Goal: Task Accomplishment & Management: Manage account settings

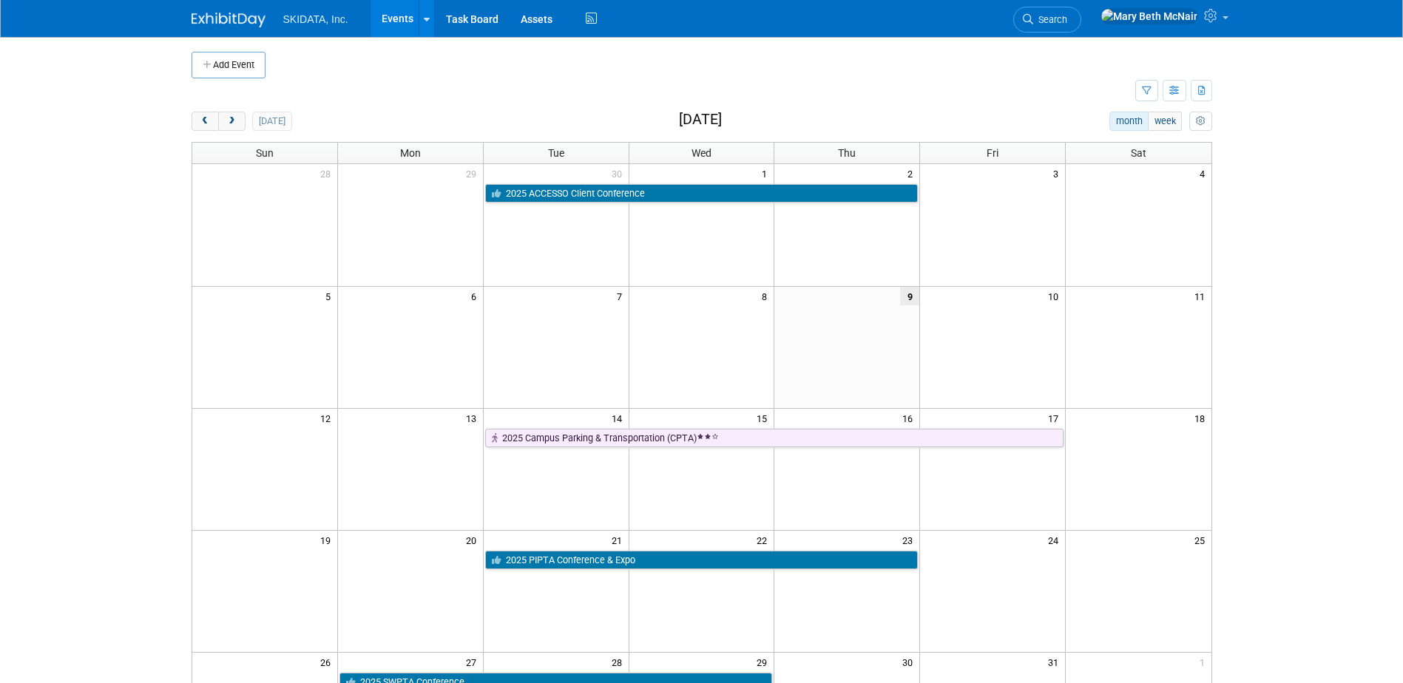
click at [398, 22] on link "Events" at bounding box center [397, 18] width 54 height 37
click at [391, 15] on link "Events" at bounding box center [397, 18] width 54 height 37
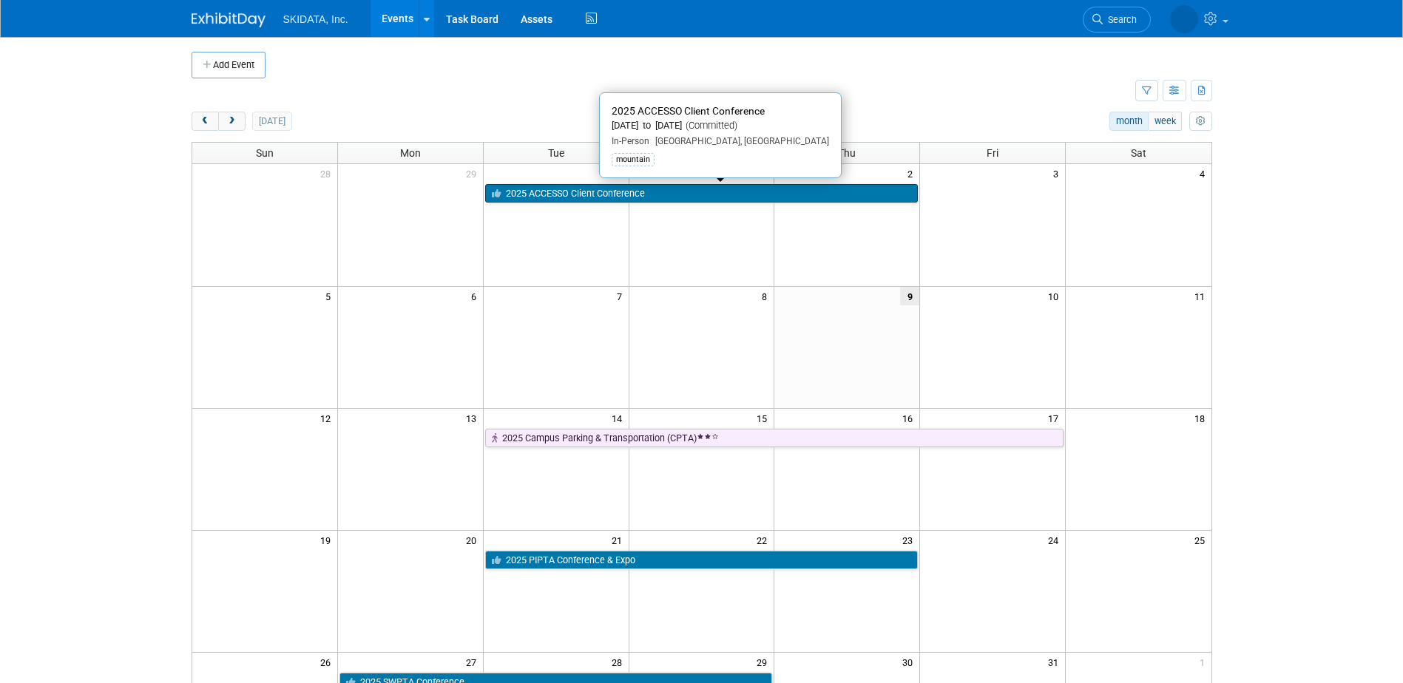
click at [526, 189] on link "2025 ACCESSO Client Conference" at bounding box center [701, 193] width 433 height 19
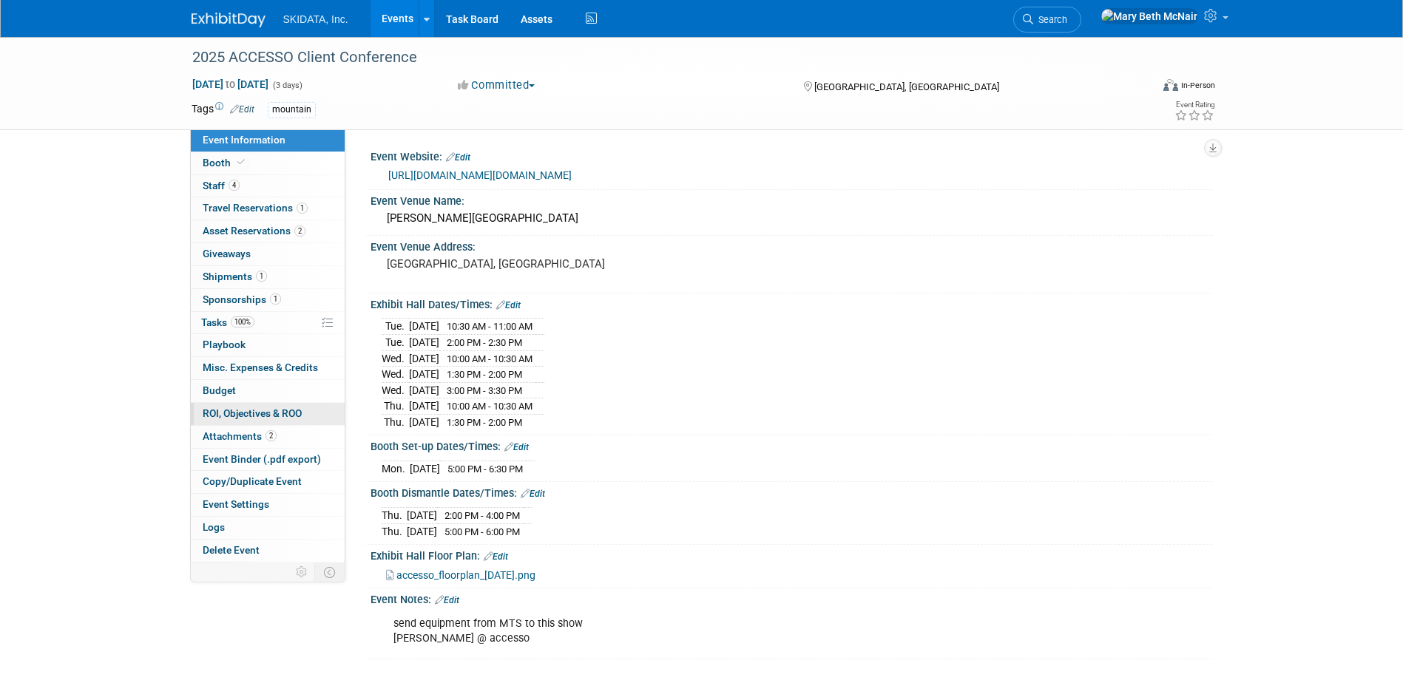
click at [231, 406] on link "0 ROI, Objectives & ROO 0" at bounding box center [268, 414] width 154 height 22
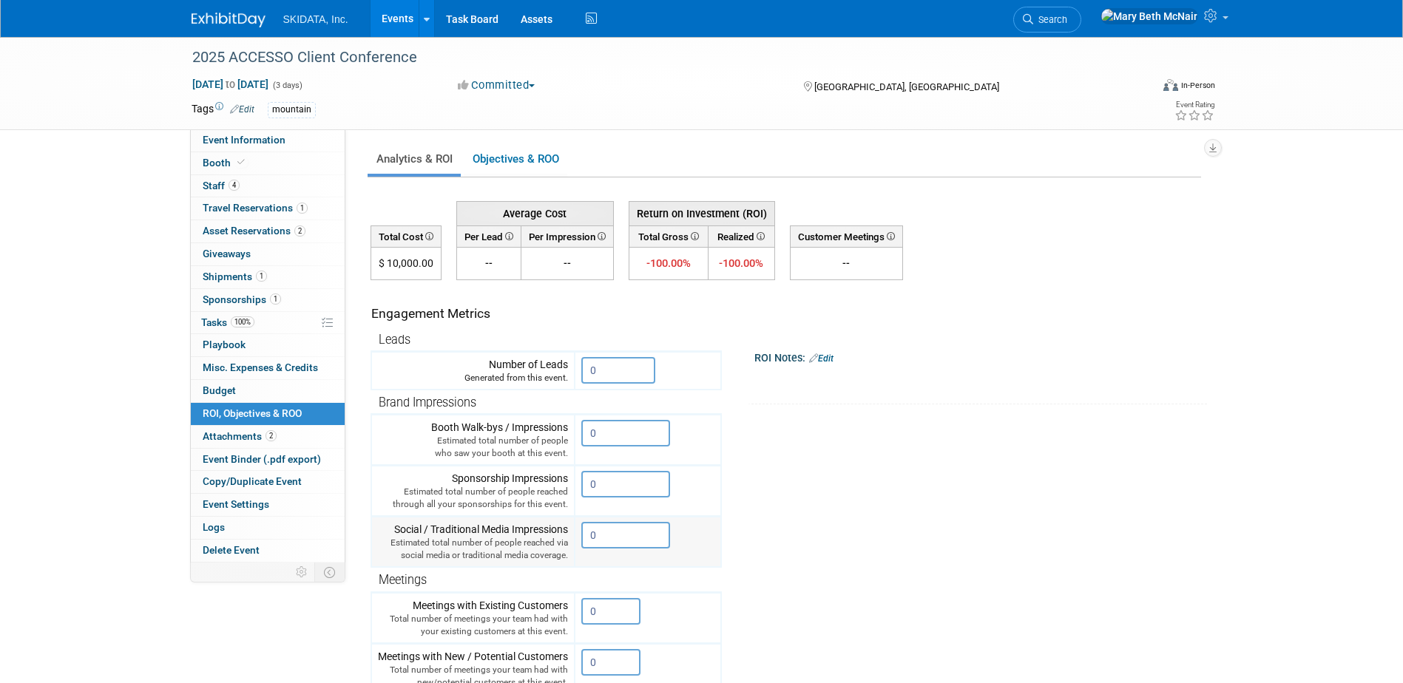
click at [605, 527] on input "0" at bounding box center [625, 535] width 89 height 27
drag, startPoint x: 623, startPoint y: 540, endPoint x: 595, endPoint y: 534, distance: 28.0
click at [595, 534] on input "0" at bounding box center [625, 535] width 89 height 27
type input "54"
click at [600, 568] on icon "button" at bounding box center [594, 566] width 10 height 10
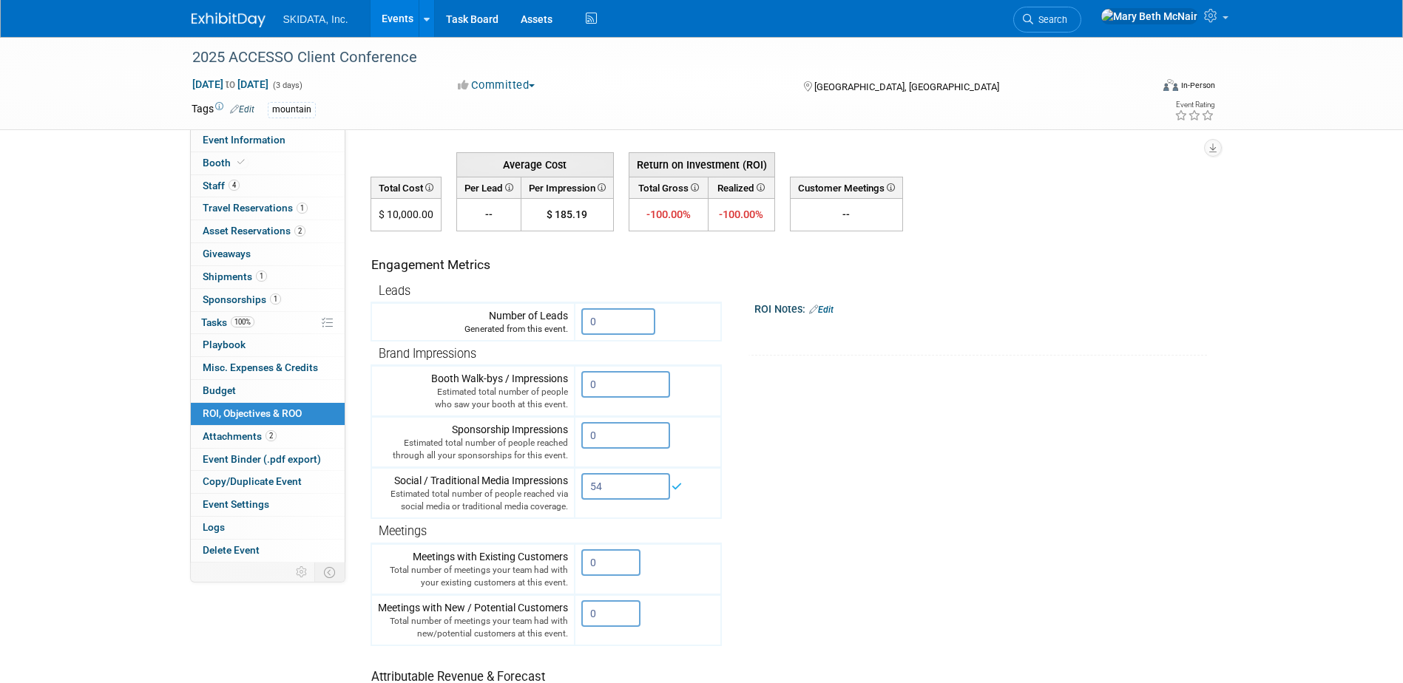
scroll to position [74, 0]
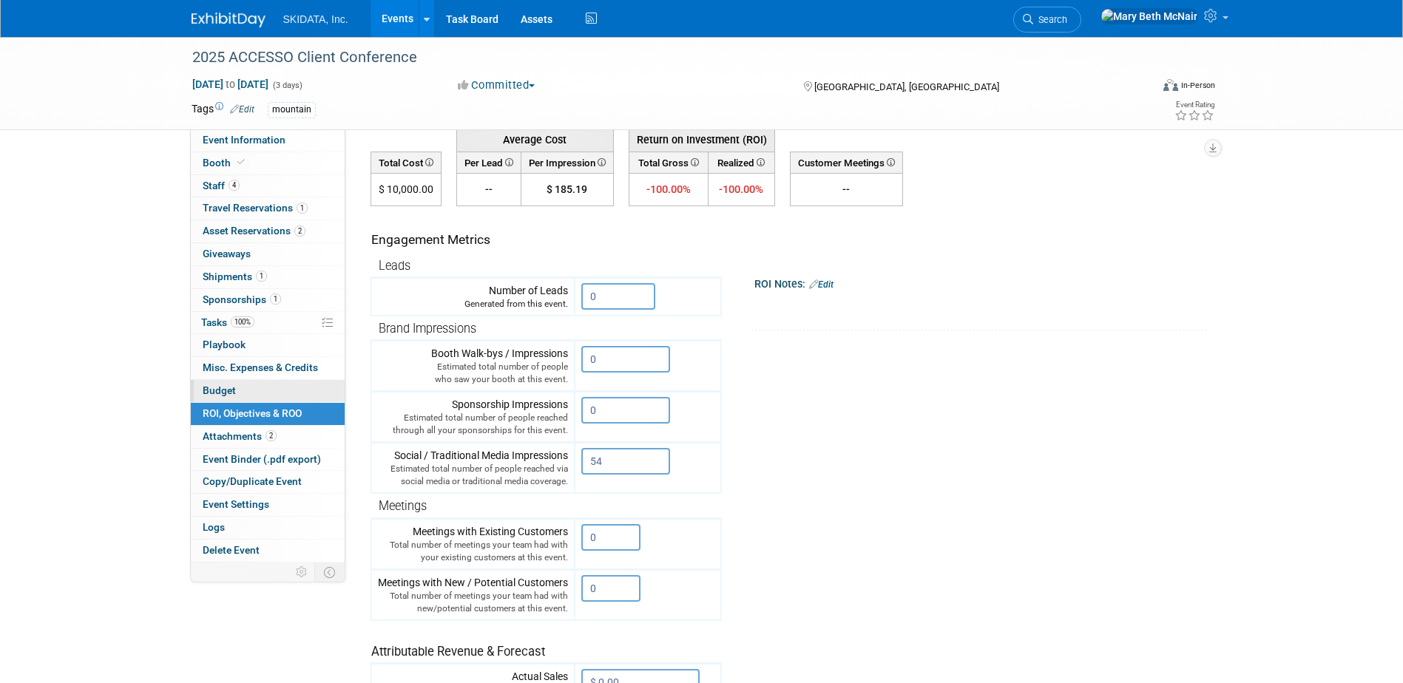
click at [232, 387] on span "Budget" at bounding box center [219, 391] width 33 height 12
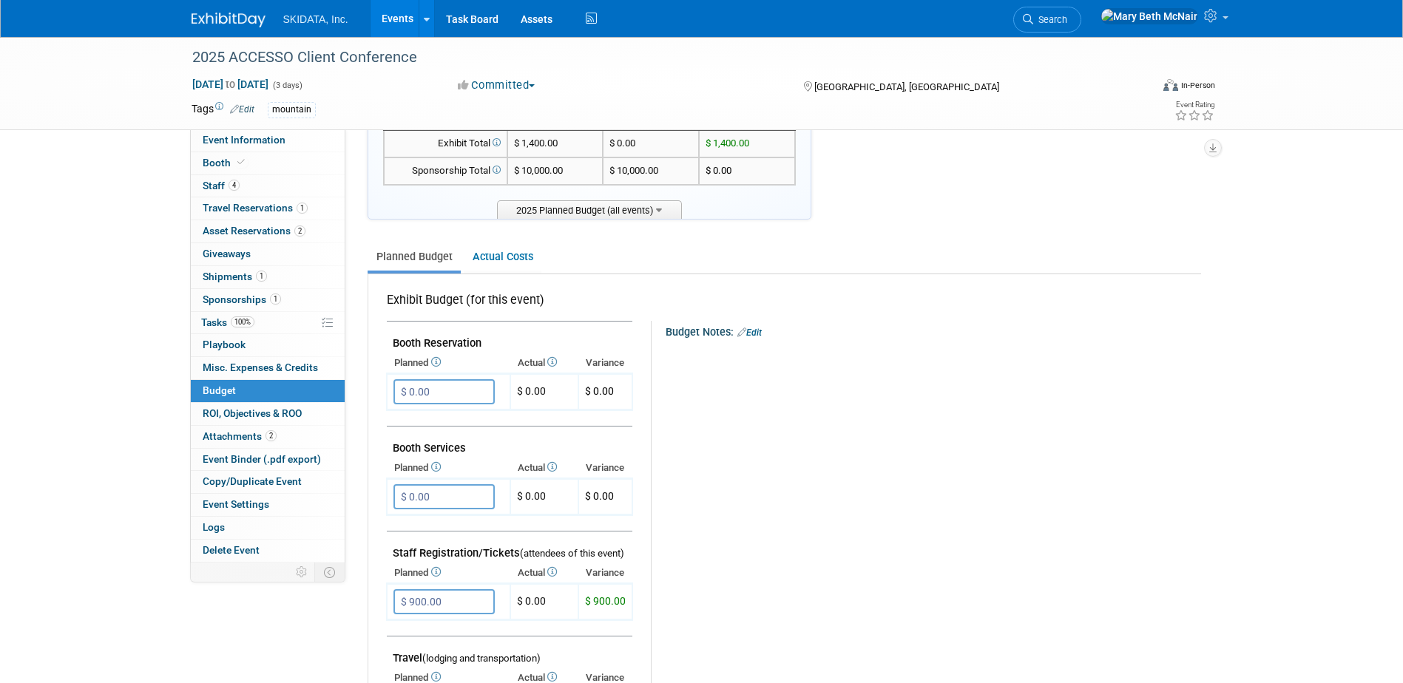
scroll to position [148, 0]
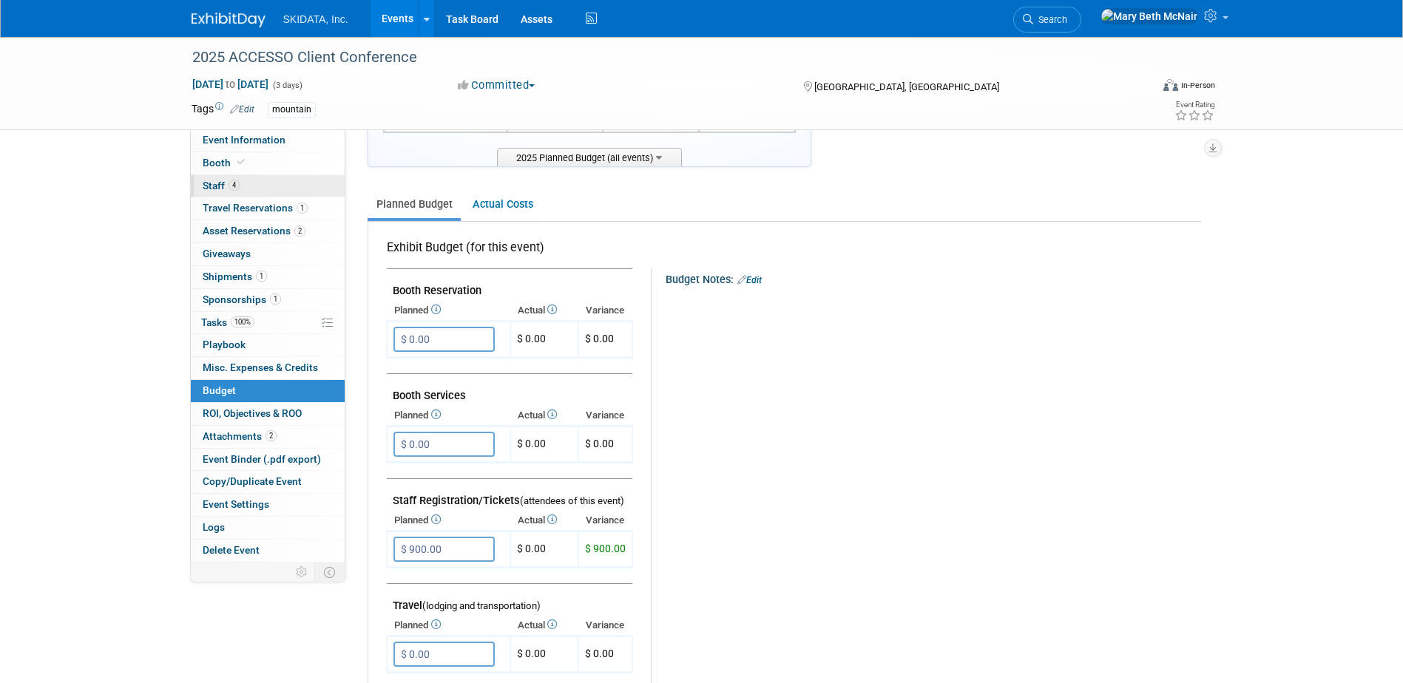
click at [221, 190] on span "Staff 4" at bounding box center [221, 186] width 37 height 12
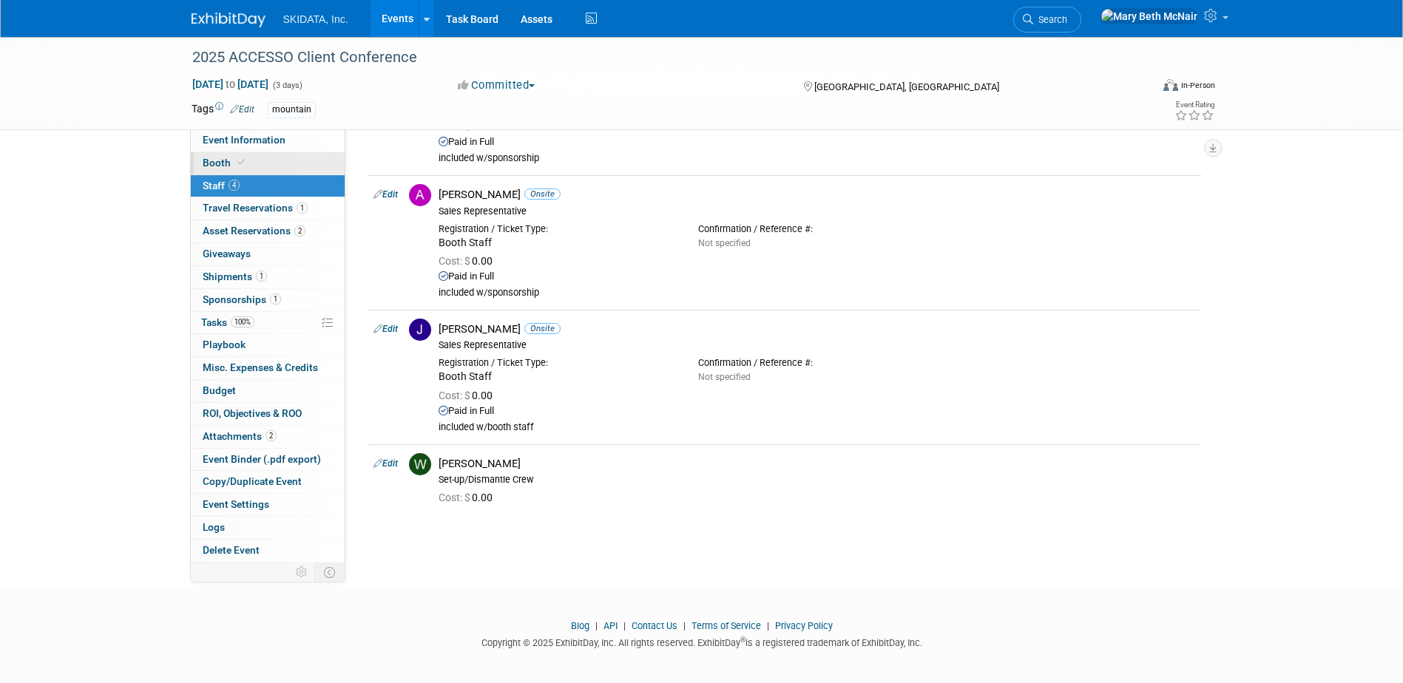
click at [242, 158] on icon at bounding box center [240, 162] width 7 height 8
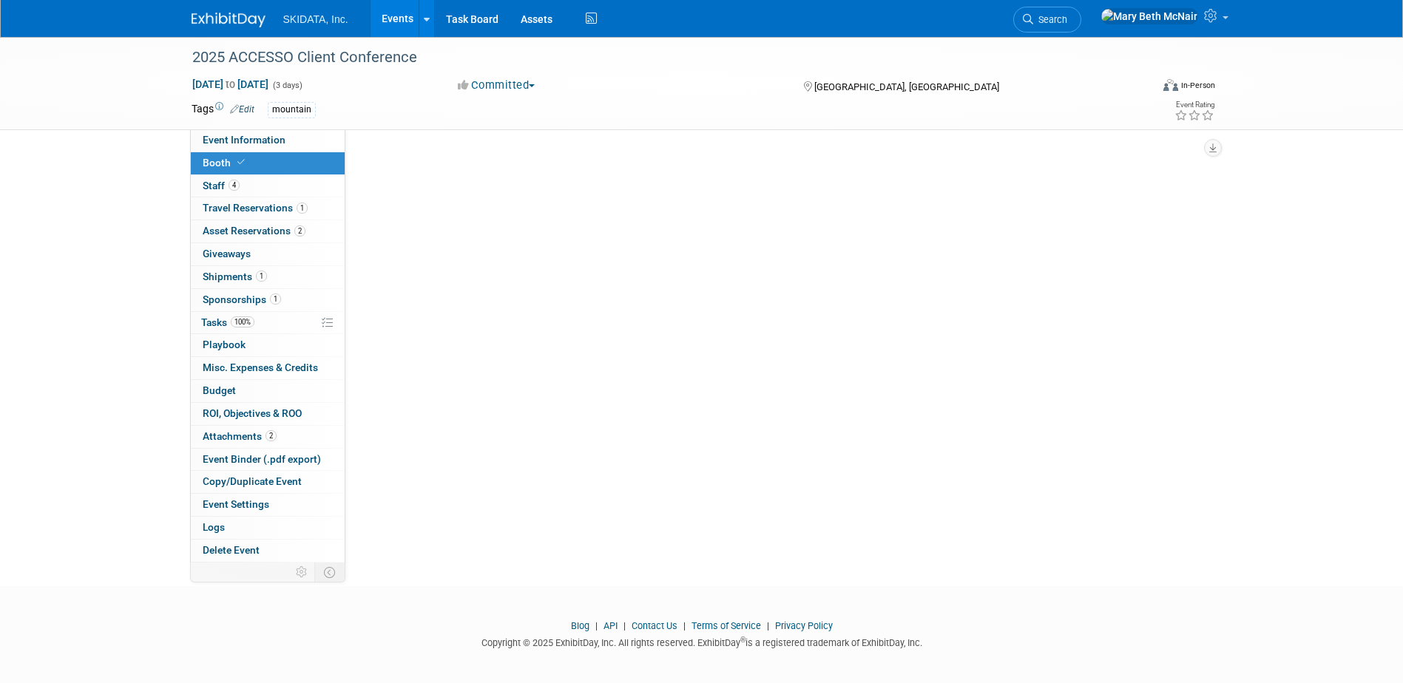
scroll to position [0, 0]
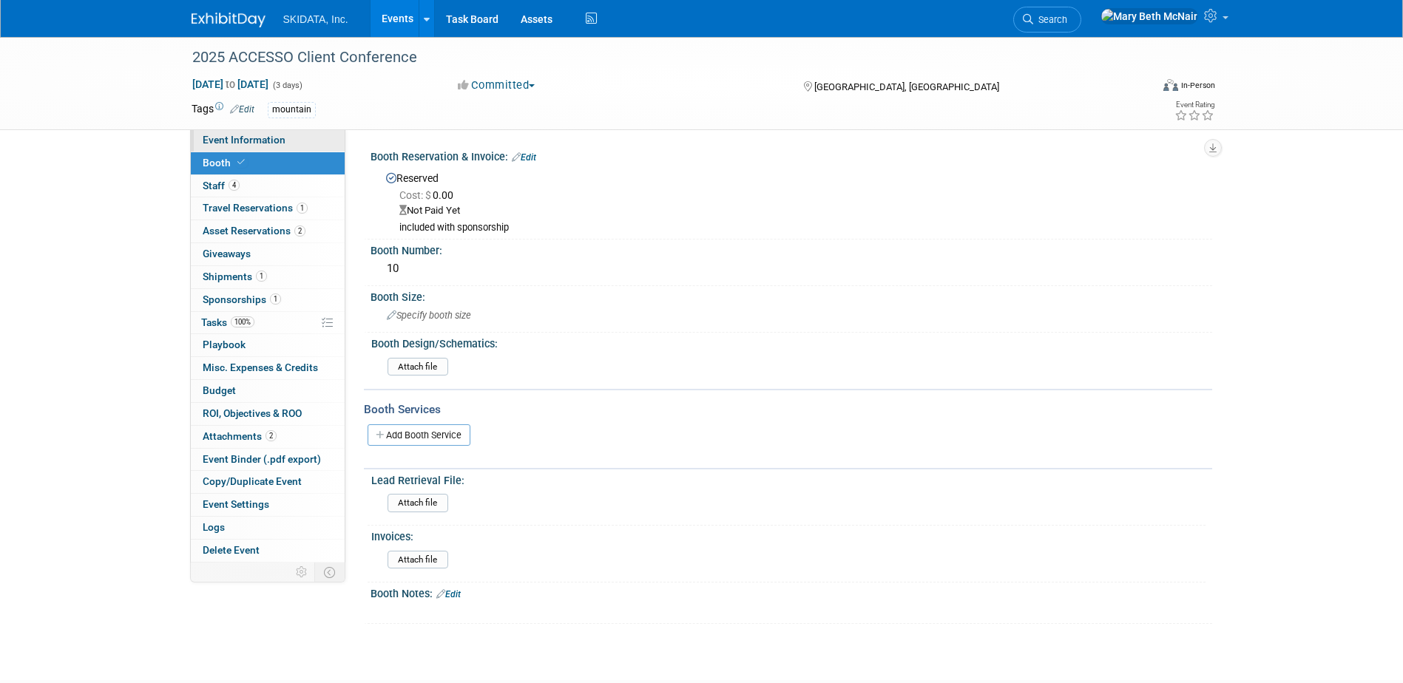
click at [232, 143] on span "Event Information" at bounding box center [244, 140] width 83 height 12
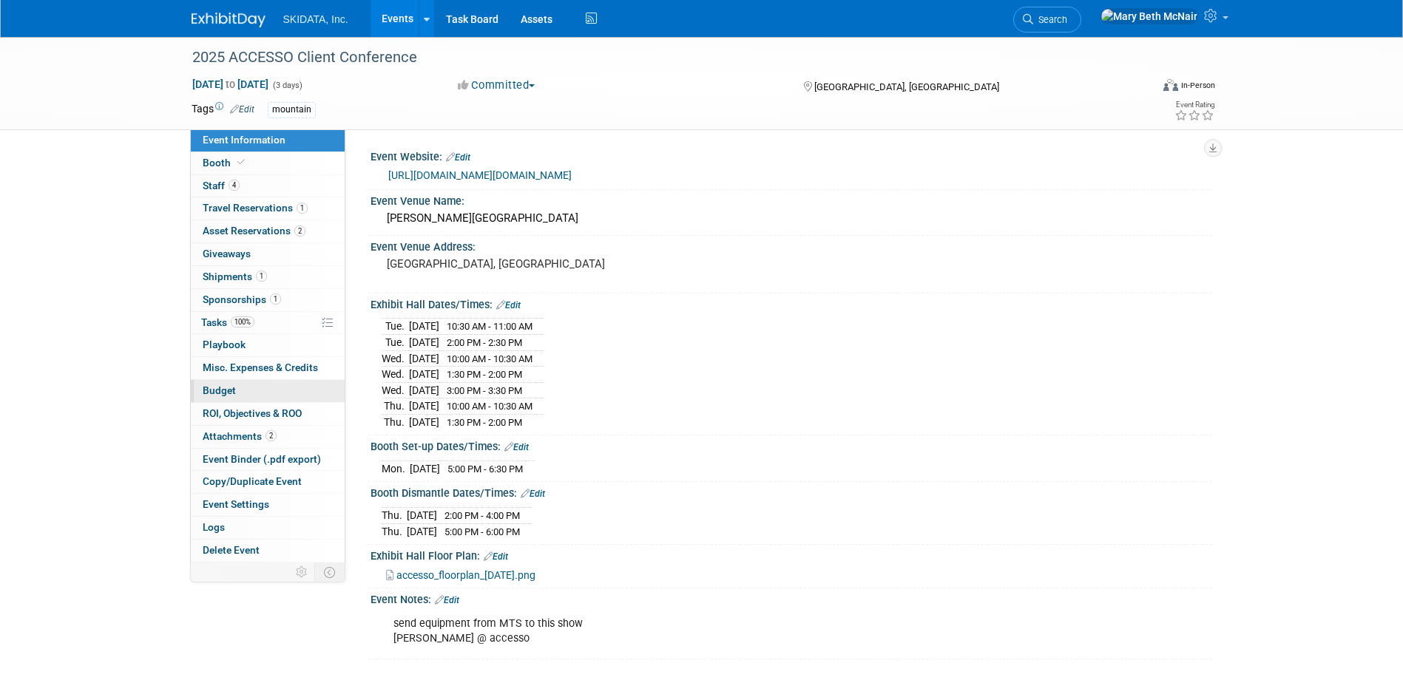
click at [231, 392] on span "Budget" at bounding box center [219, 391] width 33 height 12
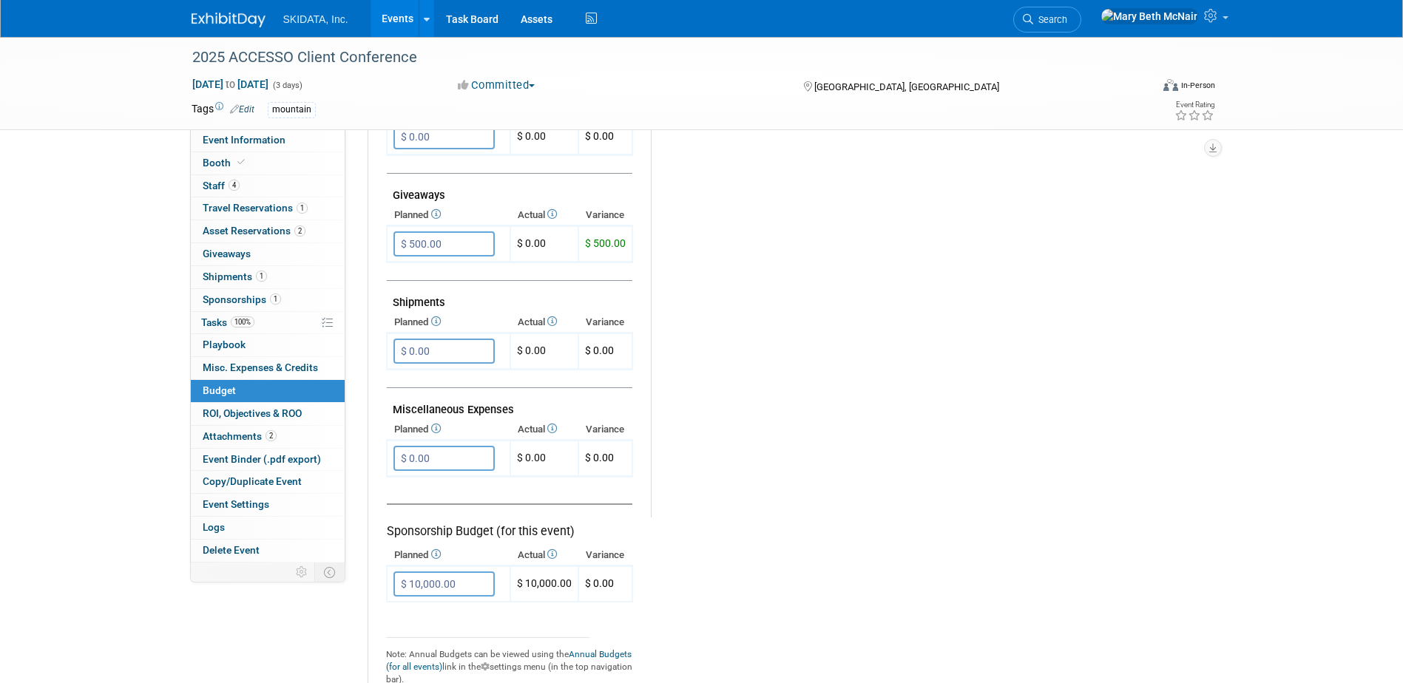
scroll to position [740, 0]
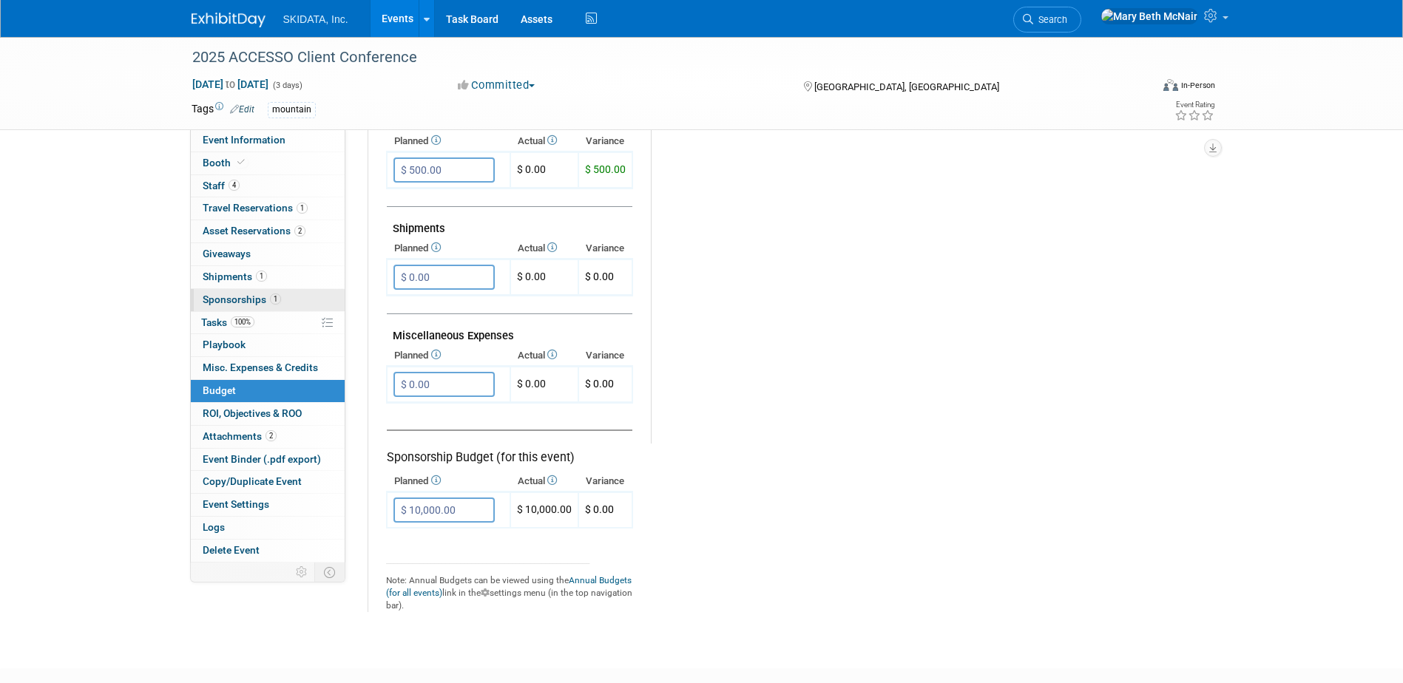
click at [220, 300] on span "Sponsorships 1" at bounding box center [242, 300] width 78 height 12
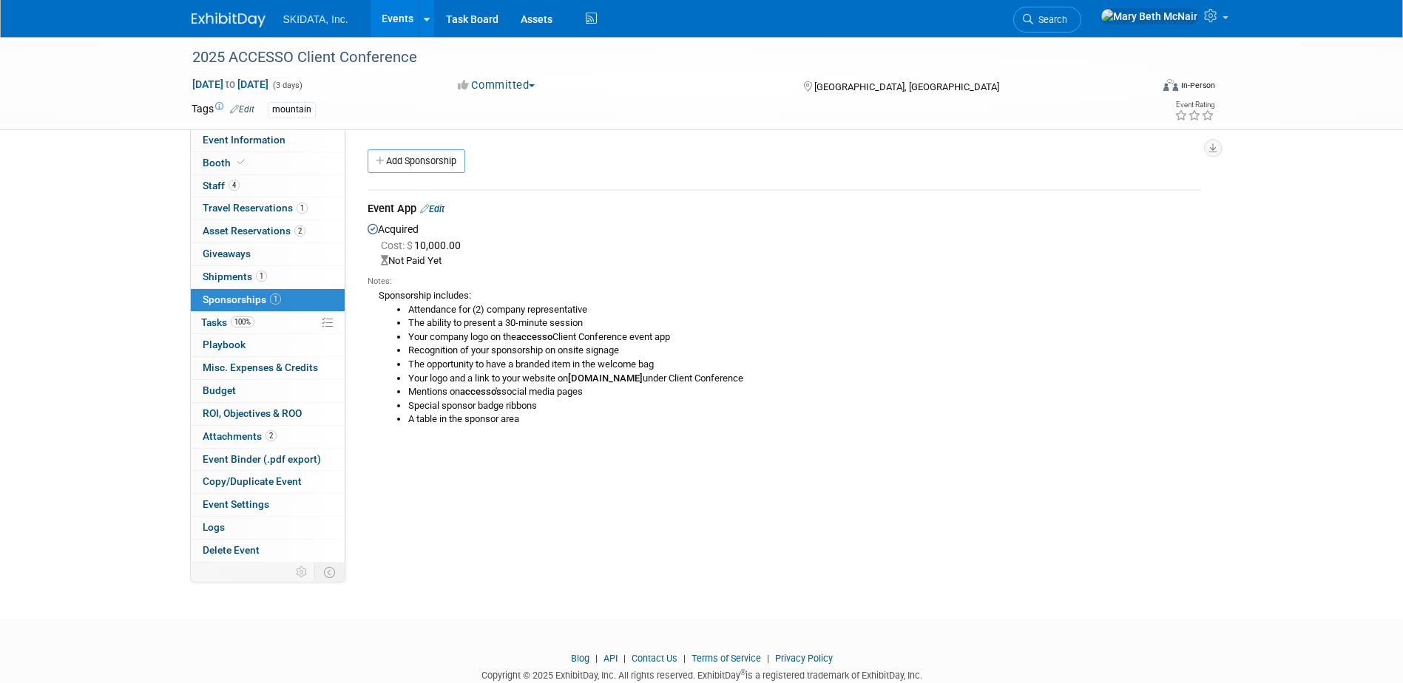
click at [439, 214] on link "Edit" at bounding box center [432, 208] width 24 height 11
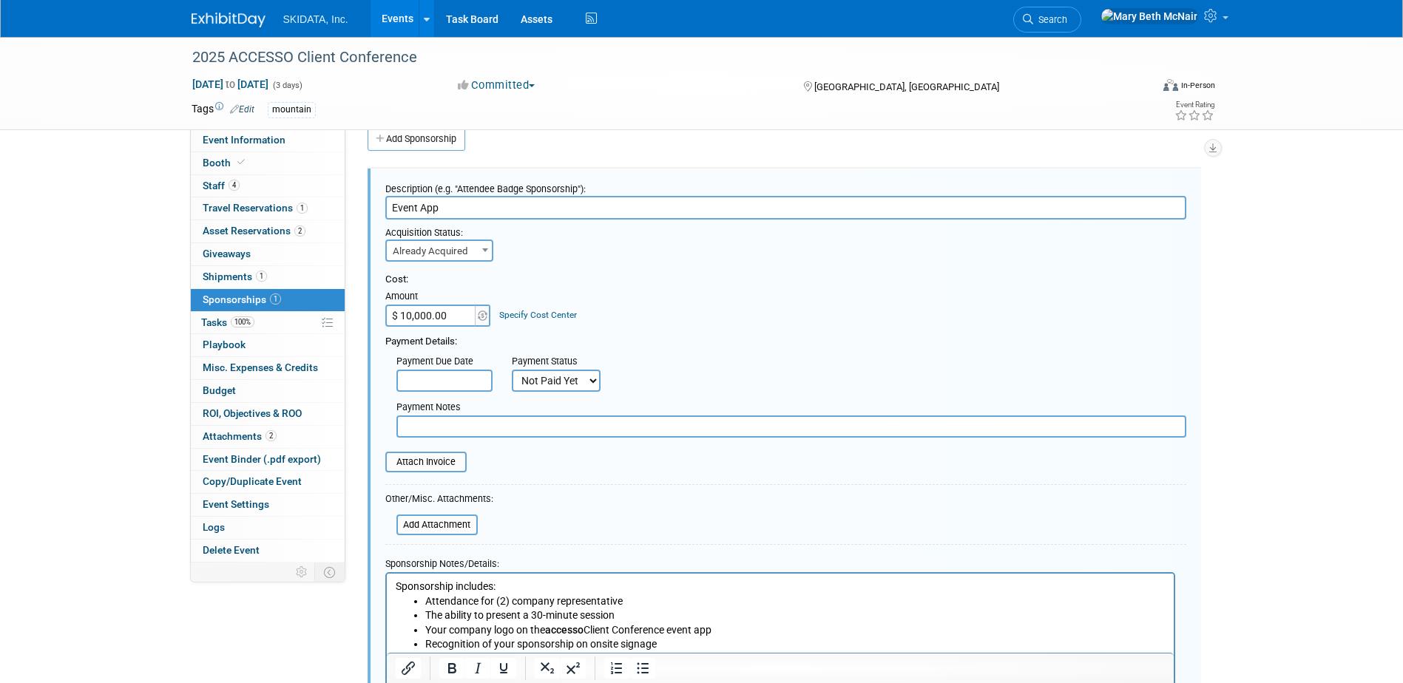
click at [480, 251] on span at bounding box center [485, 249] width 15 height 19
click at [586, 381] on select "Not Paid Yet Partially Paid Paid in Full" at bounding box center [556, 381] width 89 height 22
select select "1"
click at [512, 370] on select "Not Paid Yet Partially Paid Paid in Full" at bounding box center [556, 381] width 89 height 22
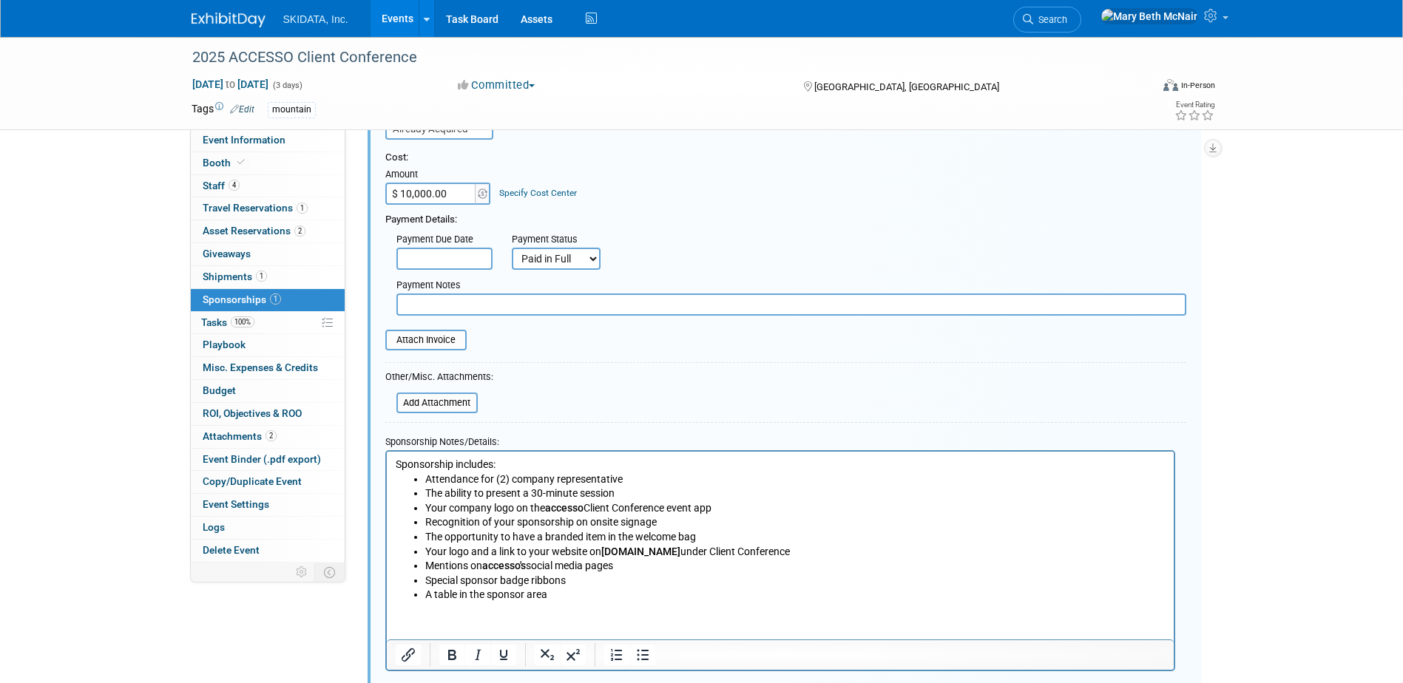
scroll to position [170, 0]
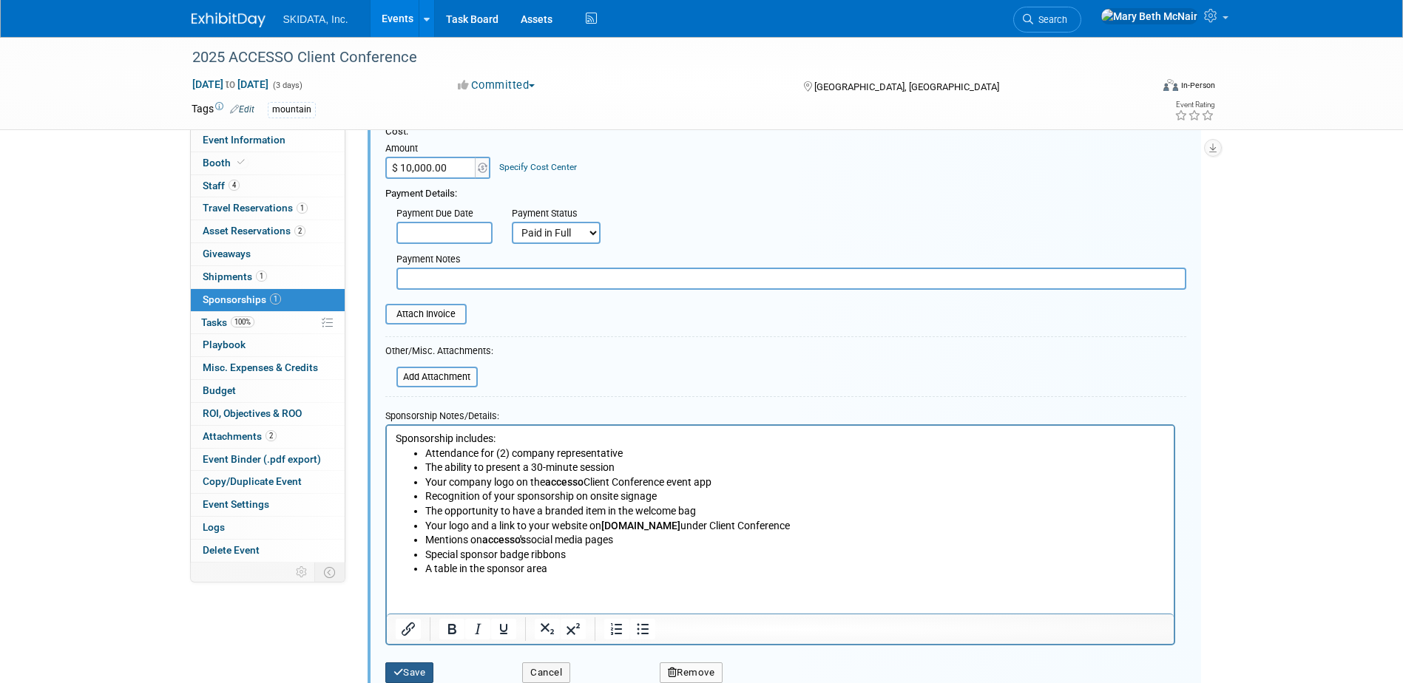
click at [419, 665] on button "Save" at bounding box center [409, 673] width 49 height 21
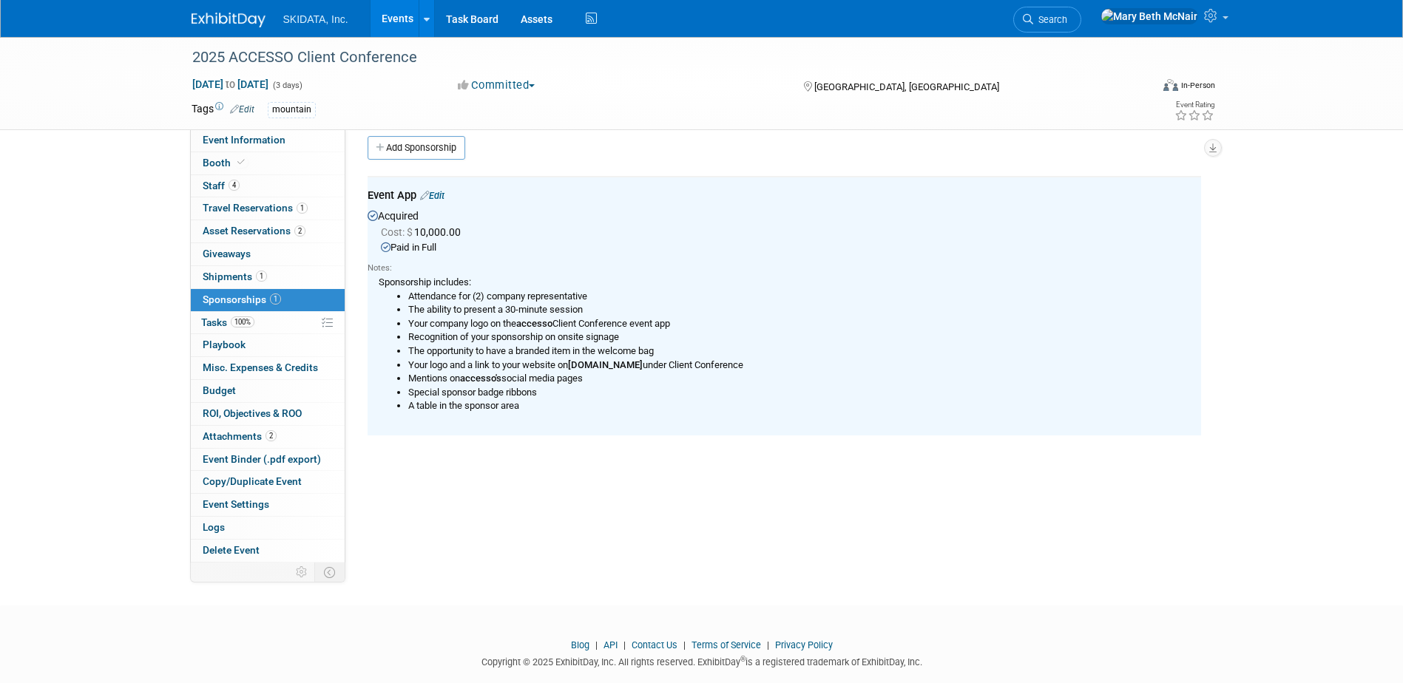
scroll to position [0, 0]
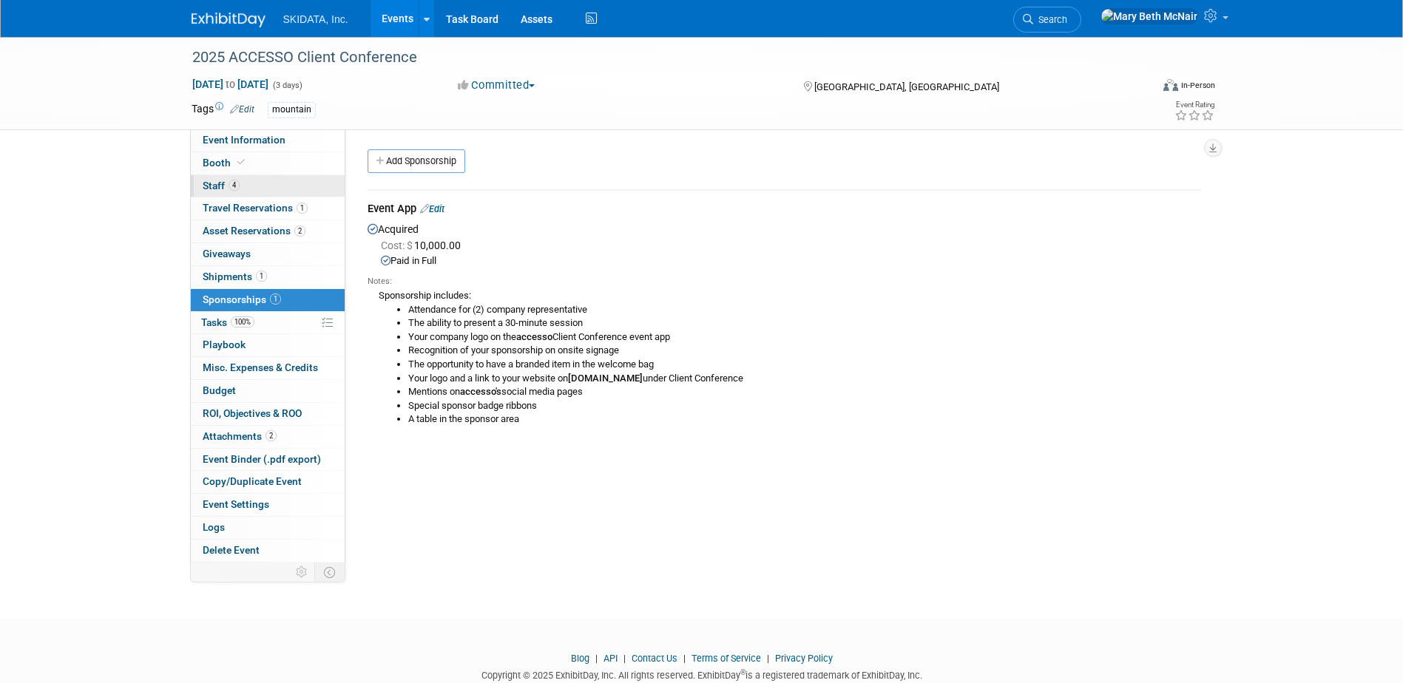
click at [214, 184] on span "Staff 4" at bounding box center [221, 186] width 37 height 12
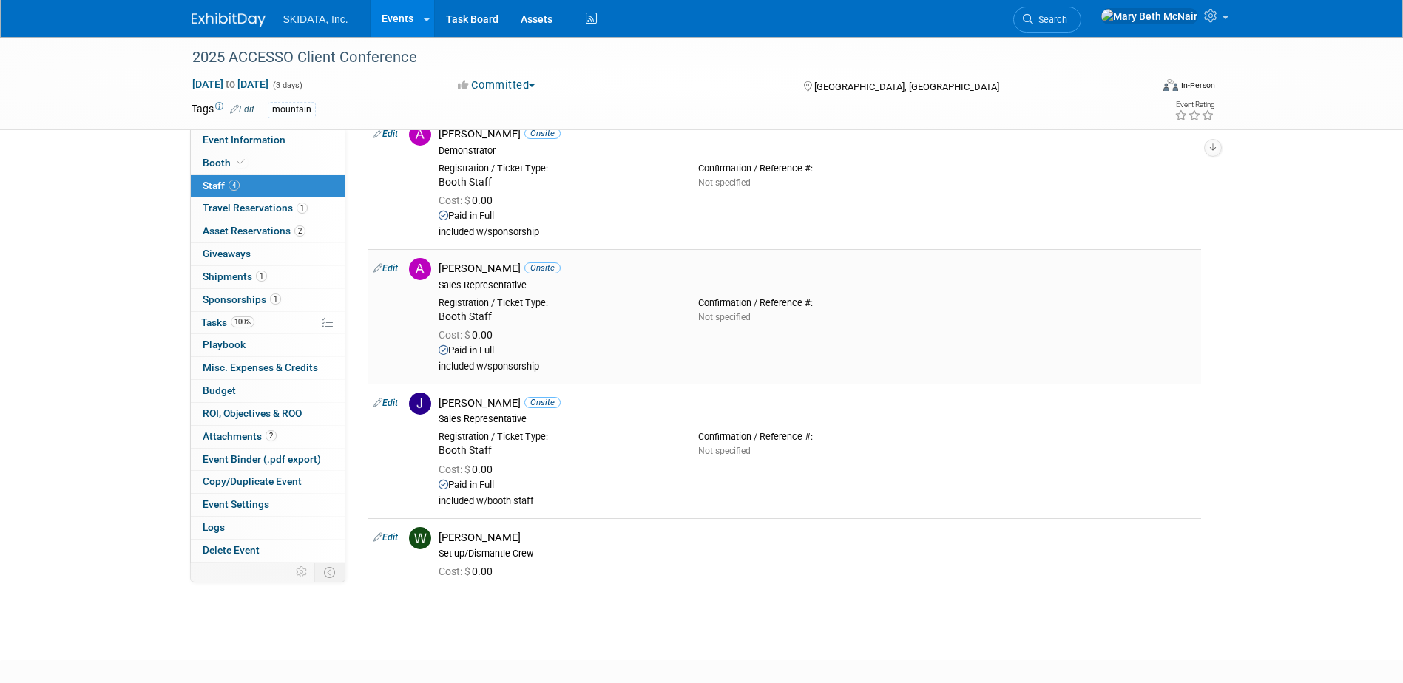
scroll to position [148, 0]
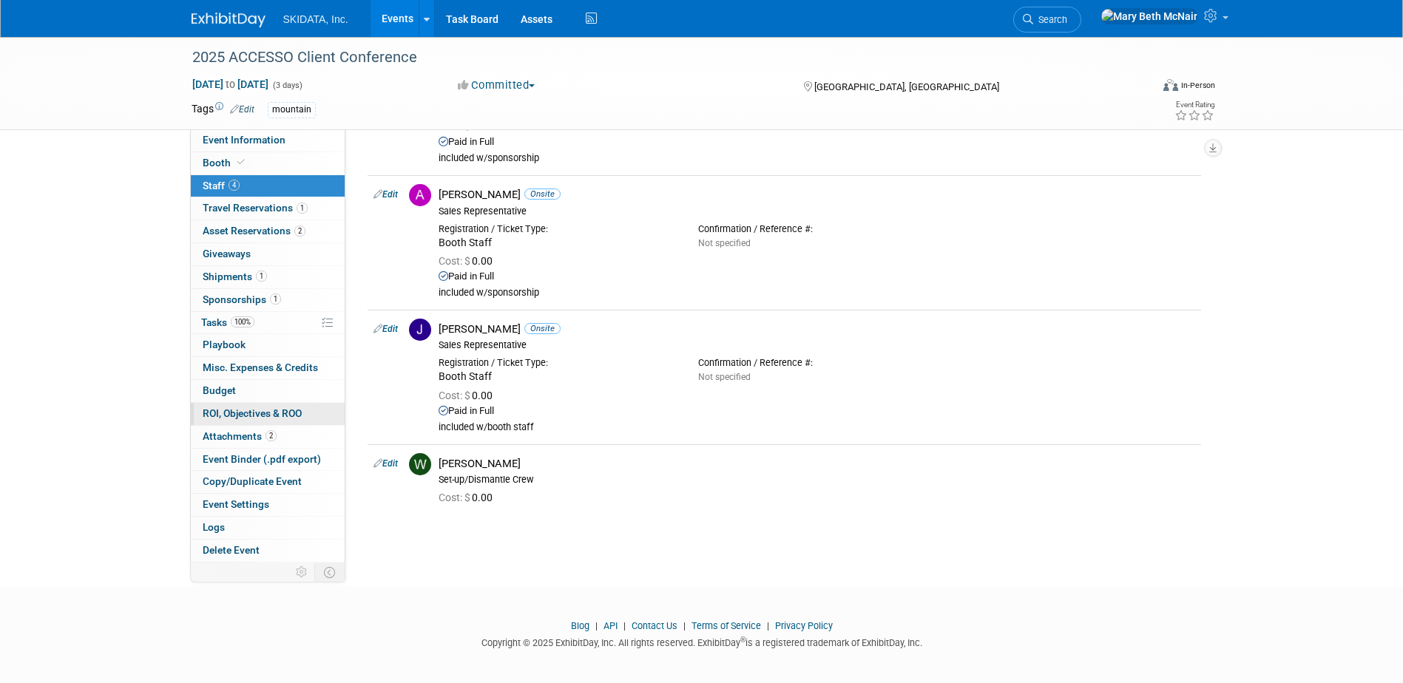
click at [232, 416] on span "ROI, Objectives & ROO 0" at bounding box center [252, 413] width 99 height 12
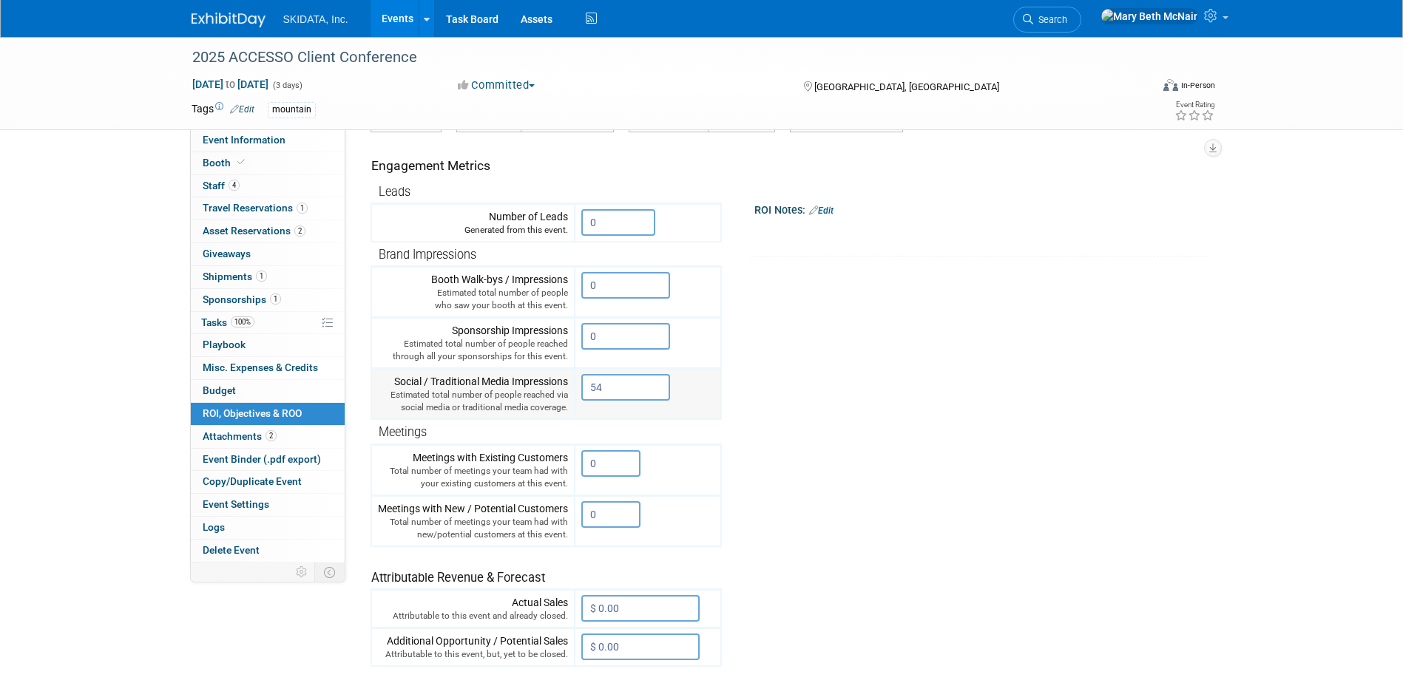
click at [650, 383] on input "54" at bounding box center [625, 387] width 89 height 27
drag, startPoint x: 621, startPoint y: 393, endPoint x: 502, endPoint y: 394, distance: 119.1
click at [528, 394] on tr "Social / Traditional Media Impressions Estimated total number of people reached…" at bounding box center [546, 394] width 350 height 51
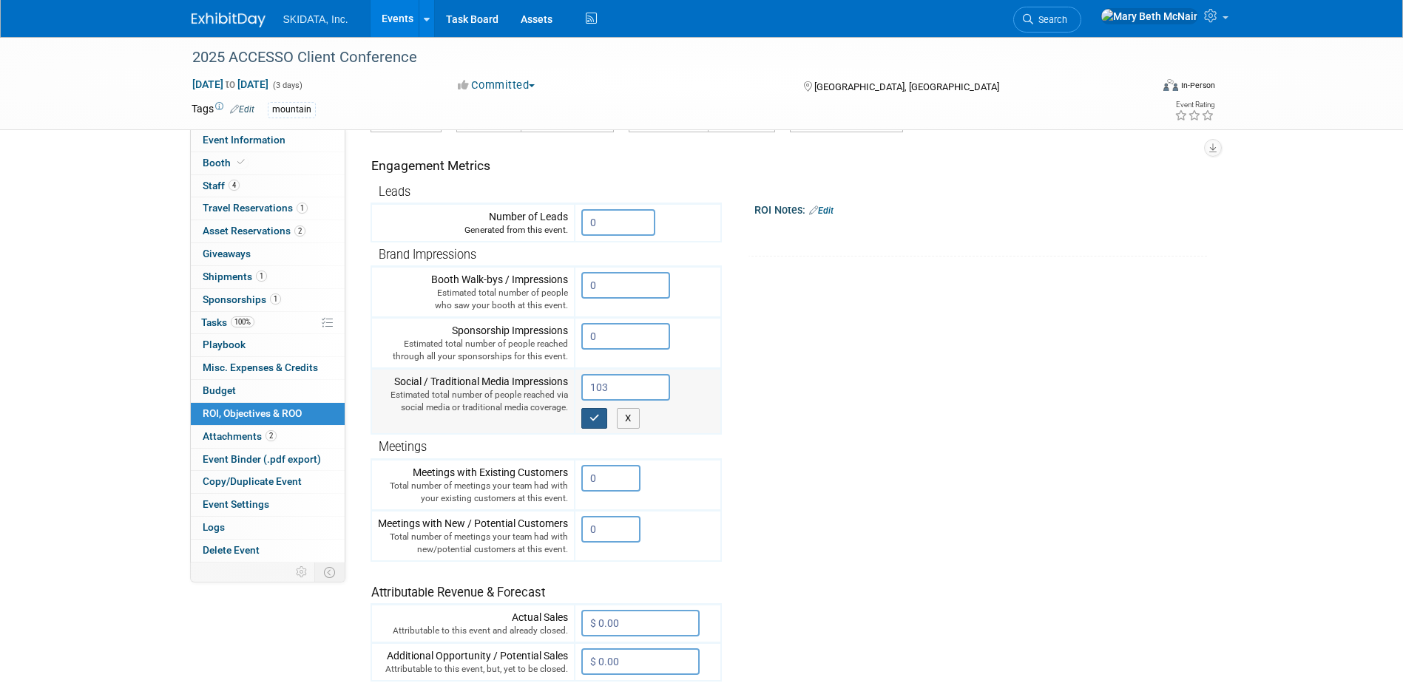
type input "103"
click at [591, 419] on icon "button" at bounding box center [594, 418] width 10 height 10
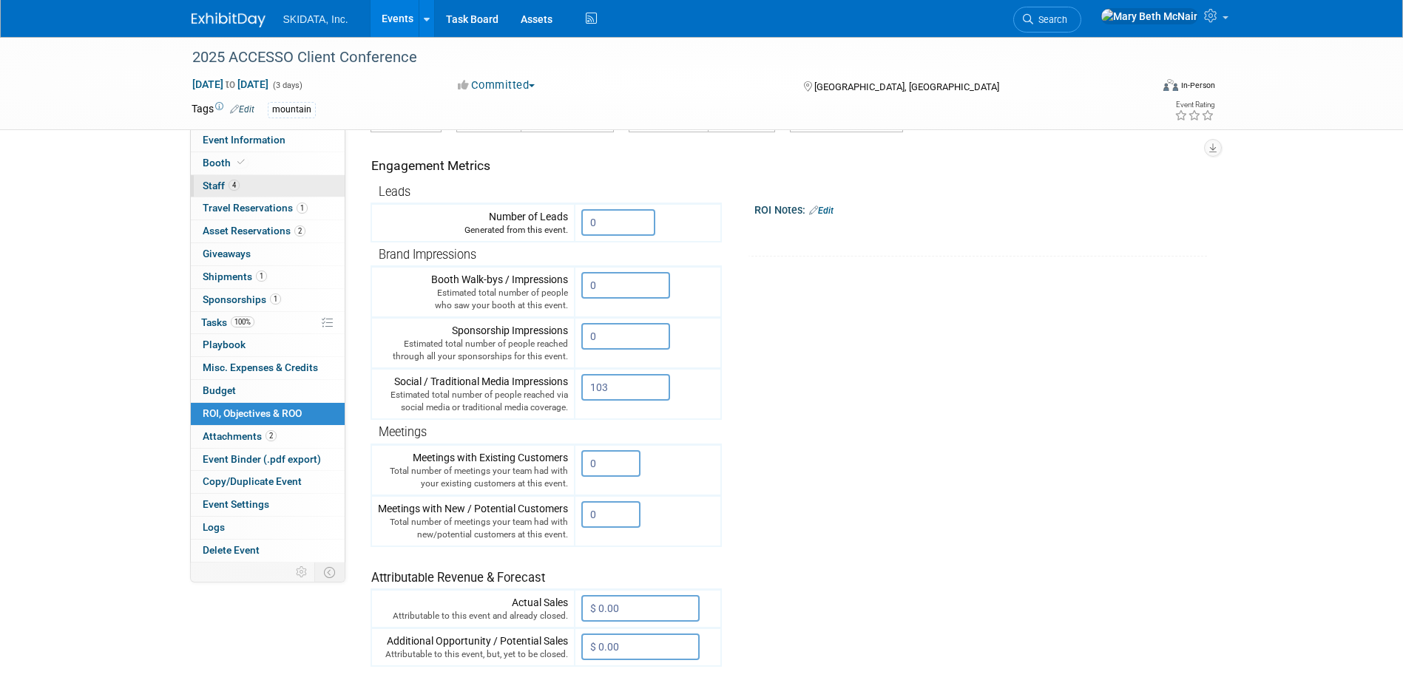
click at [213, 189] on span "Staff 4" at bounding box center [221, 186] width 37 height 12
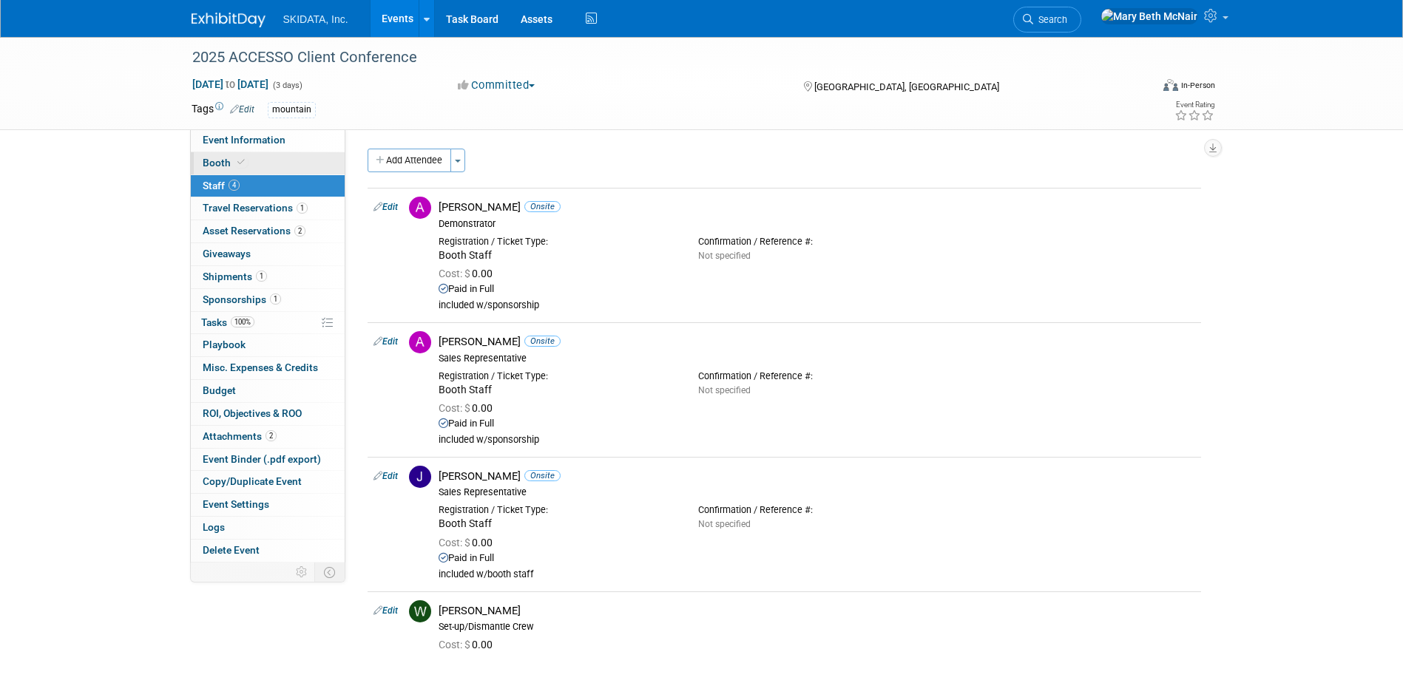
scroll to position [0, 0]
click at [230, 138] on span "Event Information" at bounding box center [244, 140] width 83 height 12
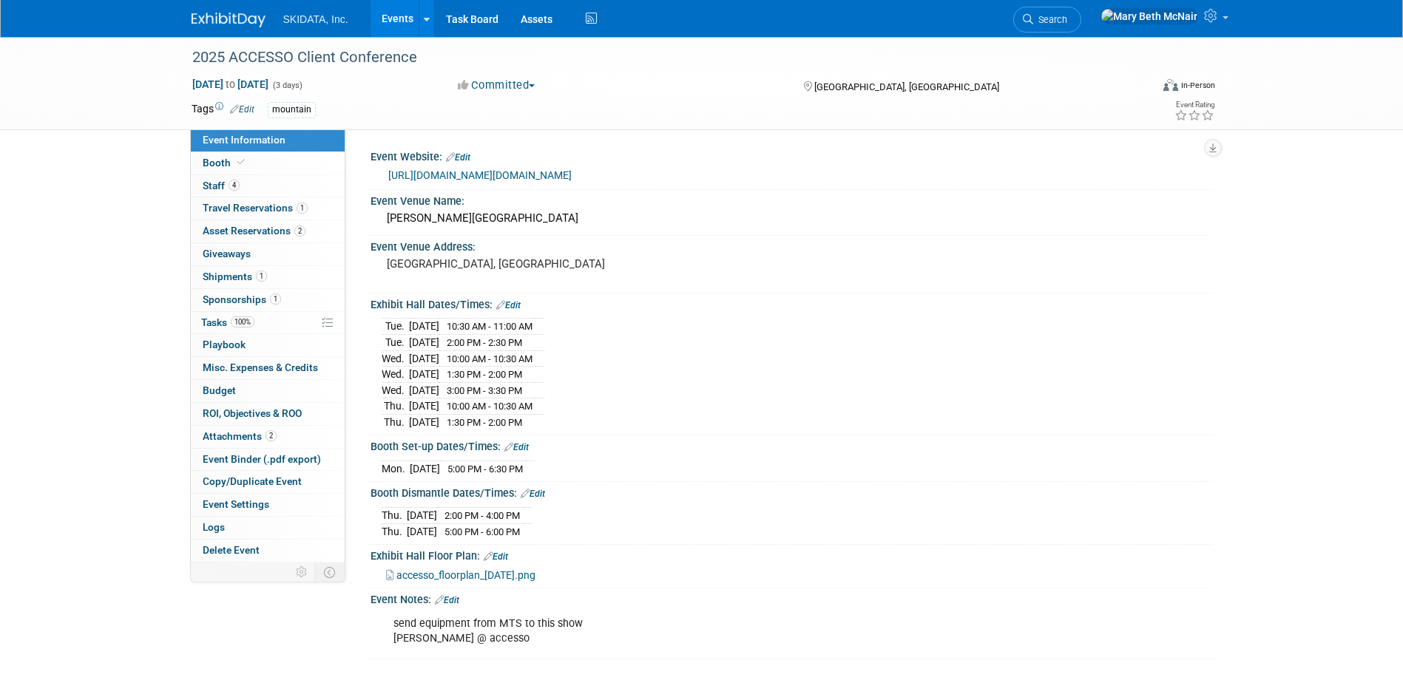
scroll to position [132, 0]
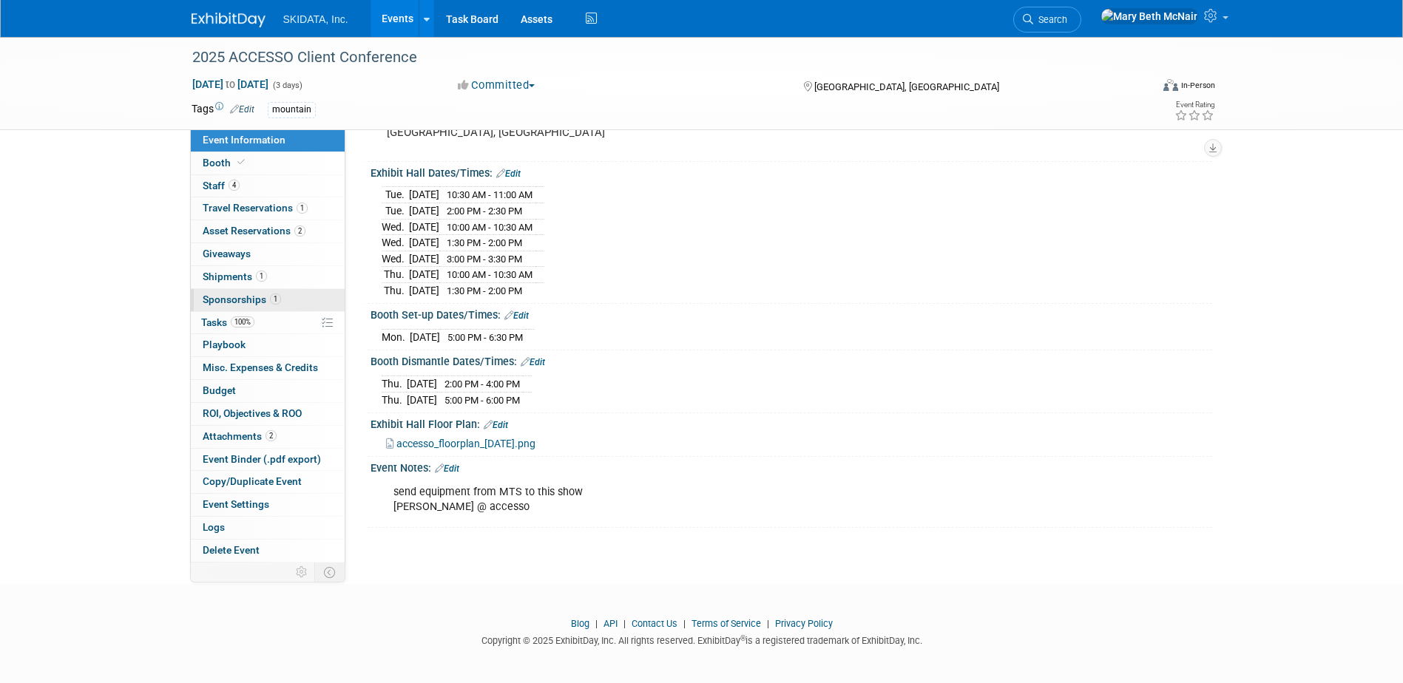
click at [227, 297] on span "Sponsorships 1" at bounding box center [242, 300] width 78 height 12
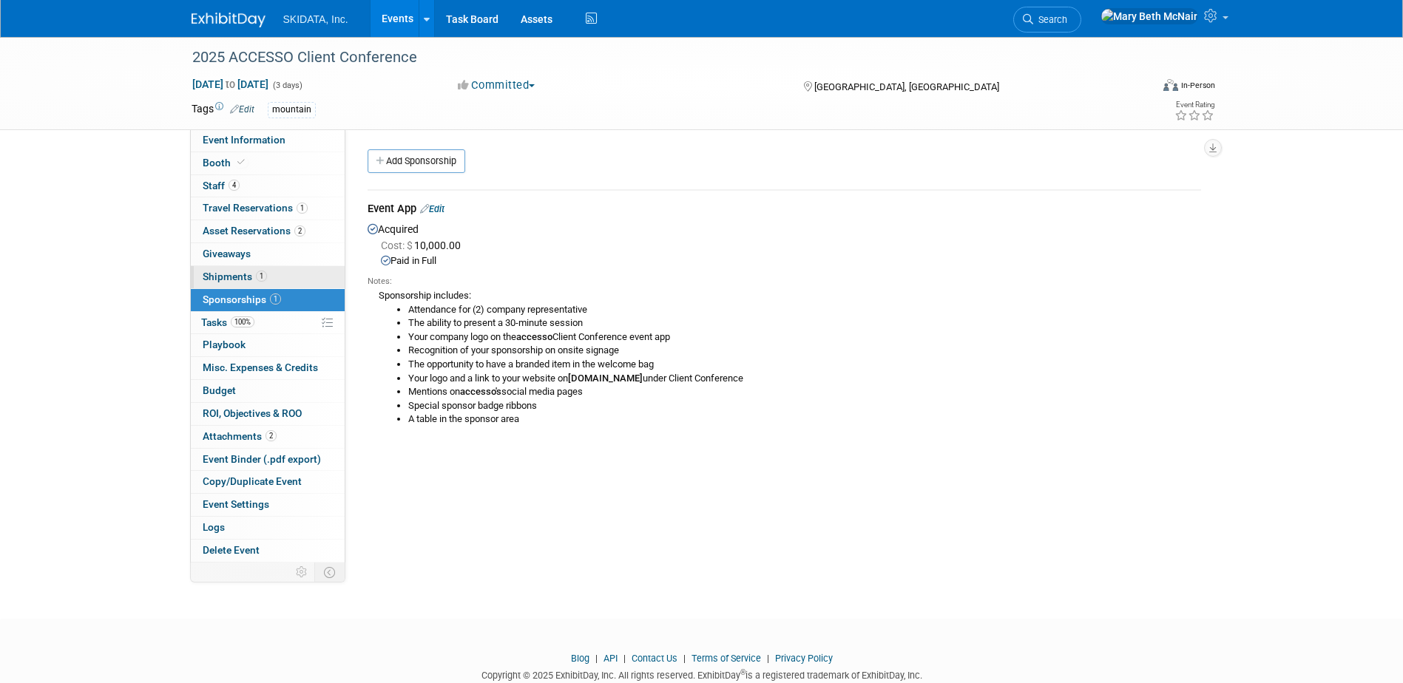
click at [219, 274] on span "Shipments 1" at bounding box center [235, 277] width 64 height 12
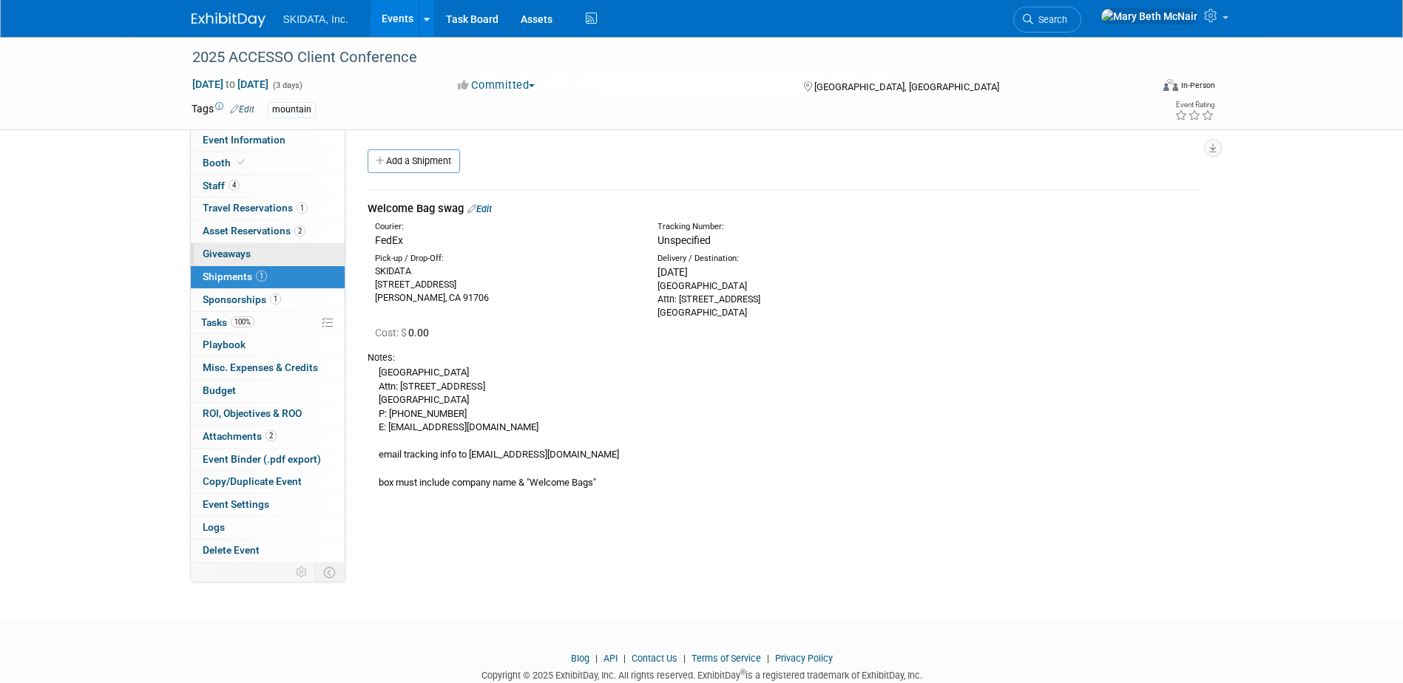
click at [212, 252] on span "Giveaways 0" at bounding box center [227, 254] width 48 height 12
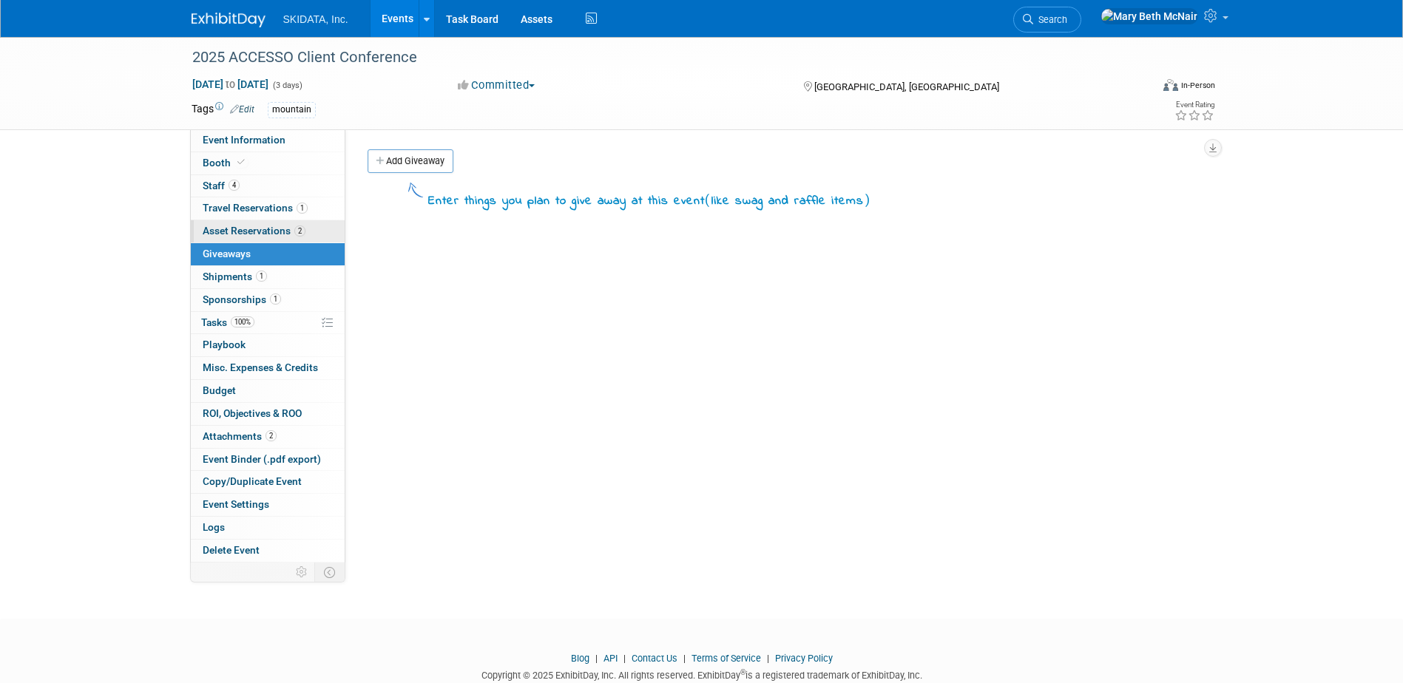
click at [212, 229] on span "Asset Reservations 2" at bounding box center [254, 231] width 103 height 12
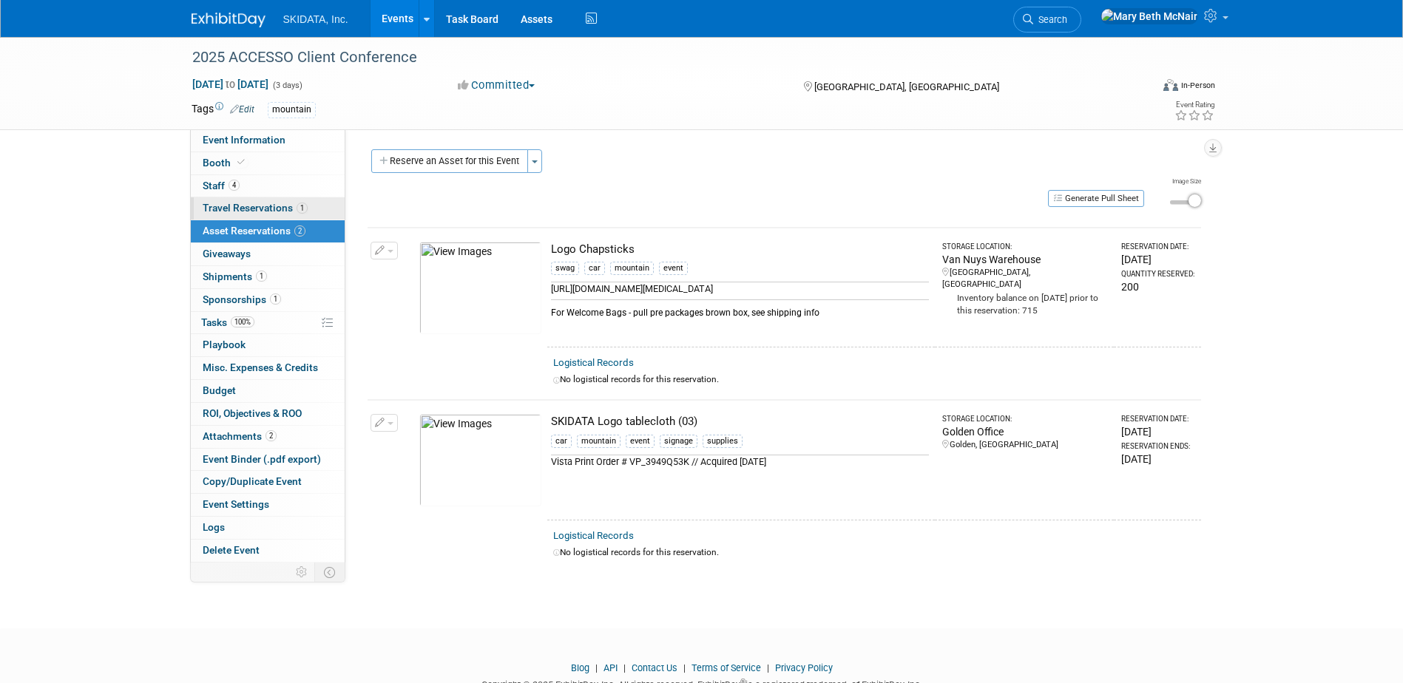
click at [241, 207] on span "Travel Reservations 1" at bounding box center [255, 208] width 105 height 12
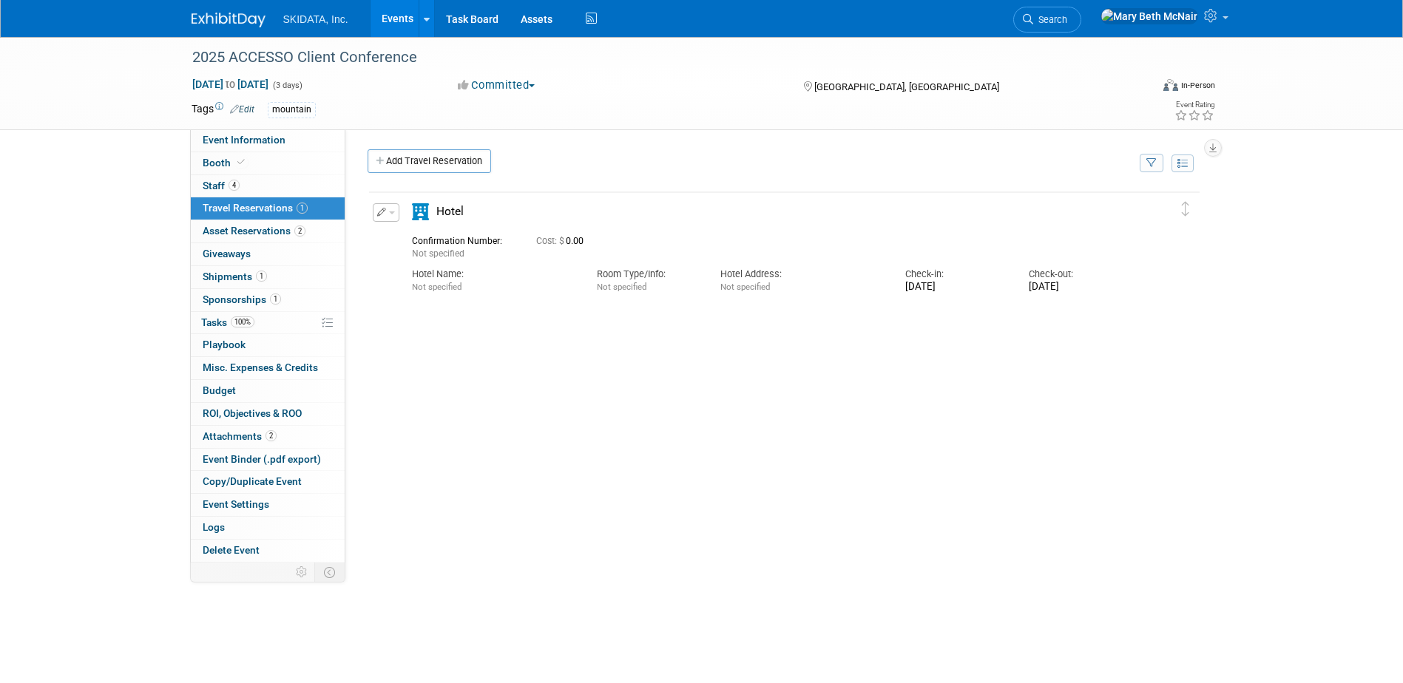
click at [387, 214] on button "button" at bounding box center [386, 212] width 27 height 18
click at [407, 243] on button "Edit Reservation" at bounding box center [435, 238] width 125 height 21
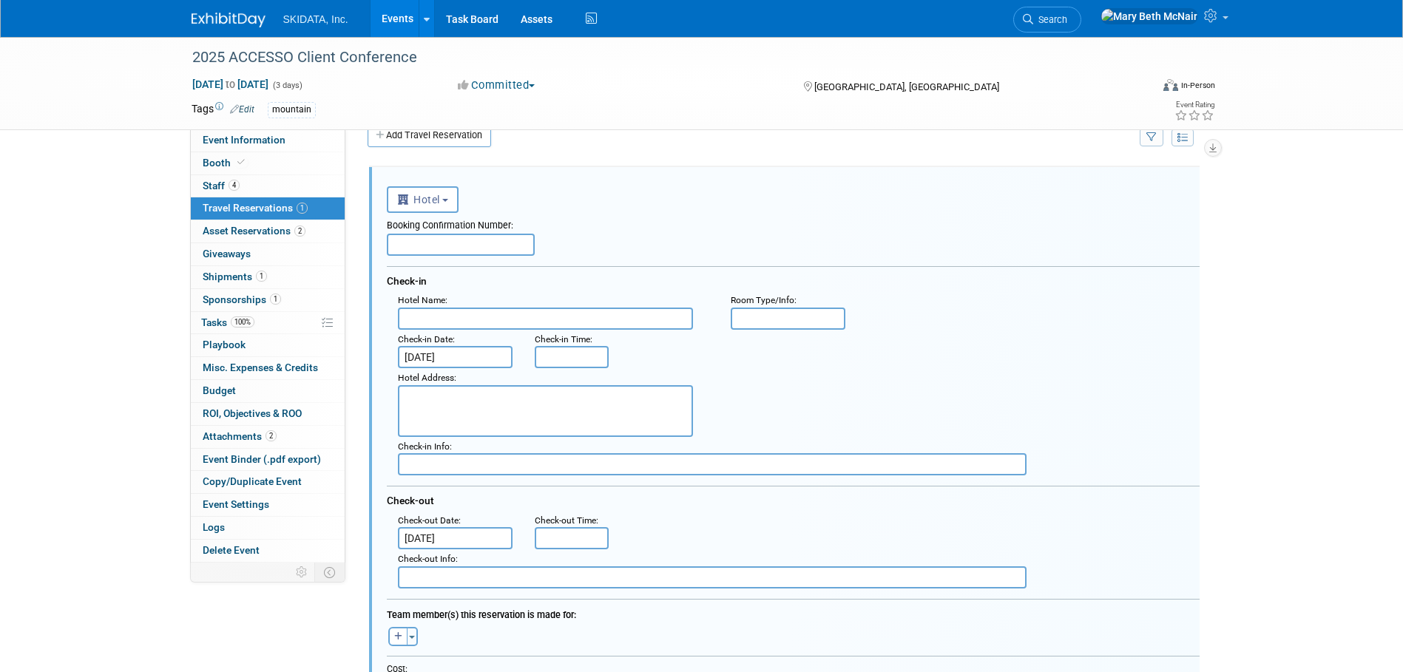
click at [484, 250] on input "text" at bounding box center [461, 245] width 148 height 22
type input "ED5YIEZG"
type input "w"
type input "Walt Disney World Swan"
type input "R"
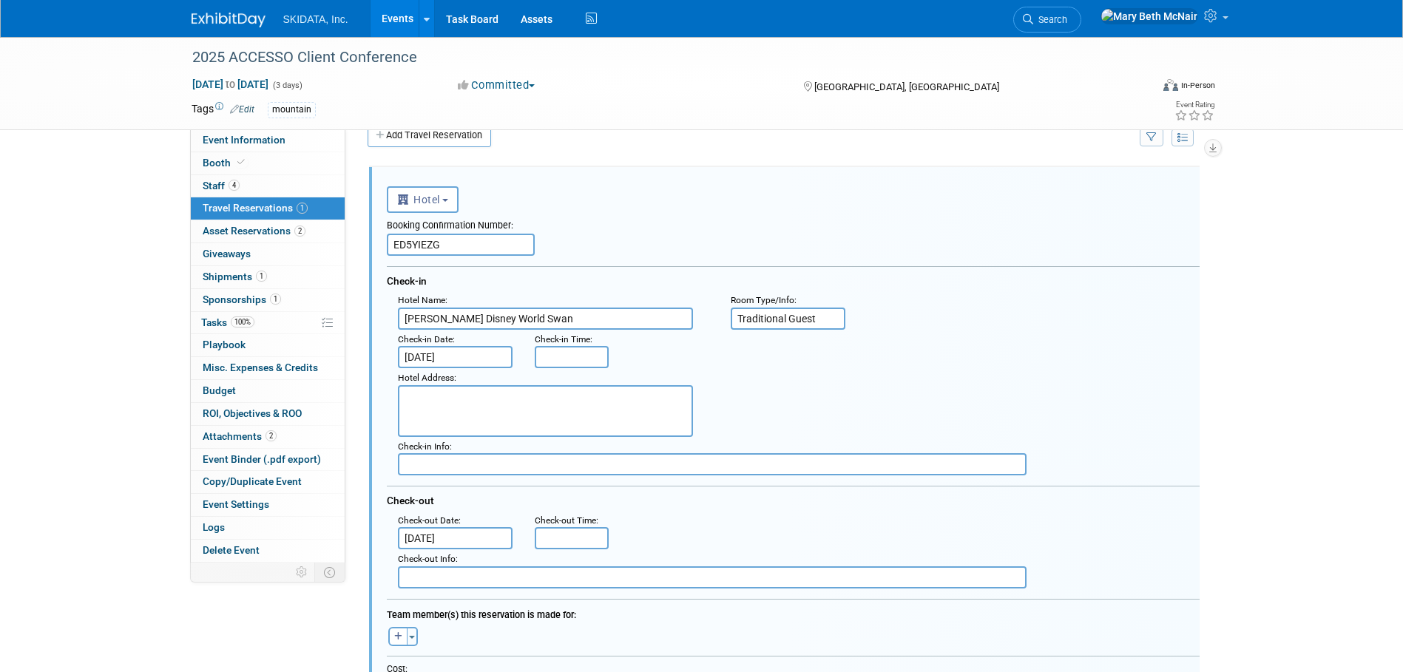
type input "Traditional Guest"
click at [443, 396] on textarea at bounding box center [545, 411] width 295 height 52
click at [529, 412] on textarea "1200 Epcot Resorts Blvd Lake Buena Vista, FL 328" at bounding box center [545, 411] width 295 height 52
type textarea "1200 Epcot Resorts Blvd Lake Buena Vista, FL 32830"
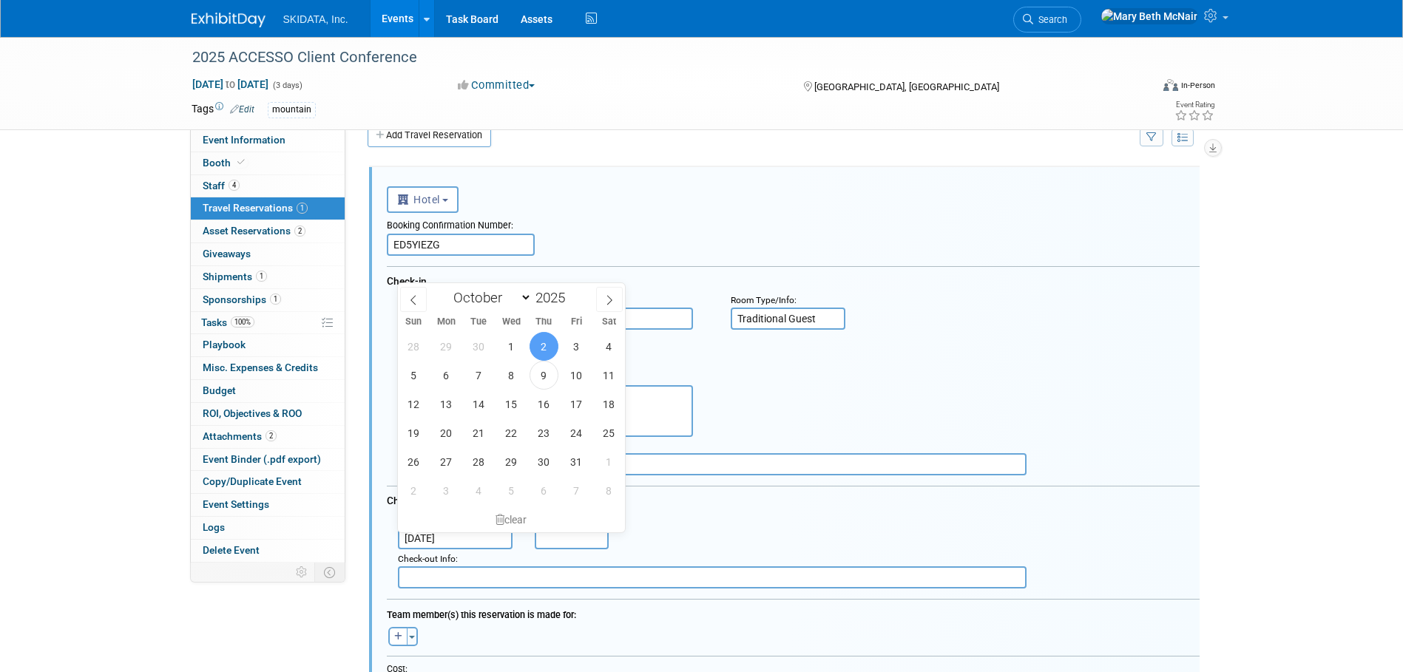
click at [444, 532] on input "Oct 2, 2025" at bounding box center [455, 538] width 115 height 22
click at [584, 342] on span "3" at bounding box center [576, 346] width 29 height 29
type input "Oct 3, 2025"
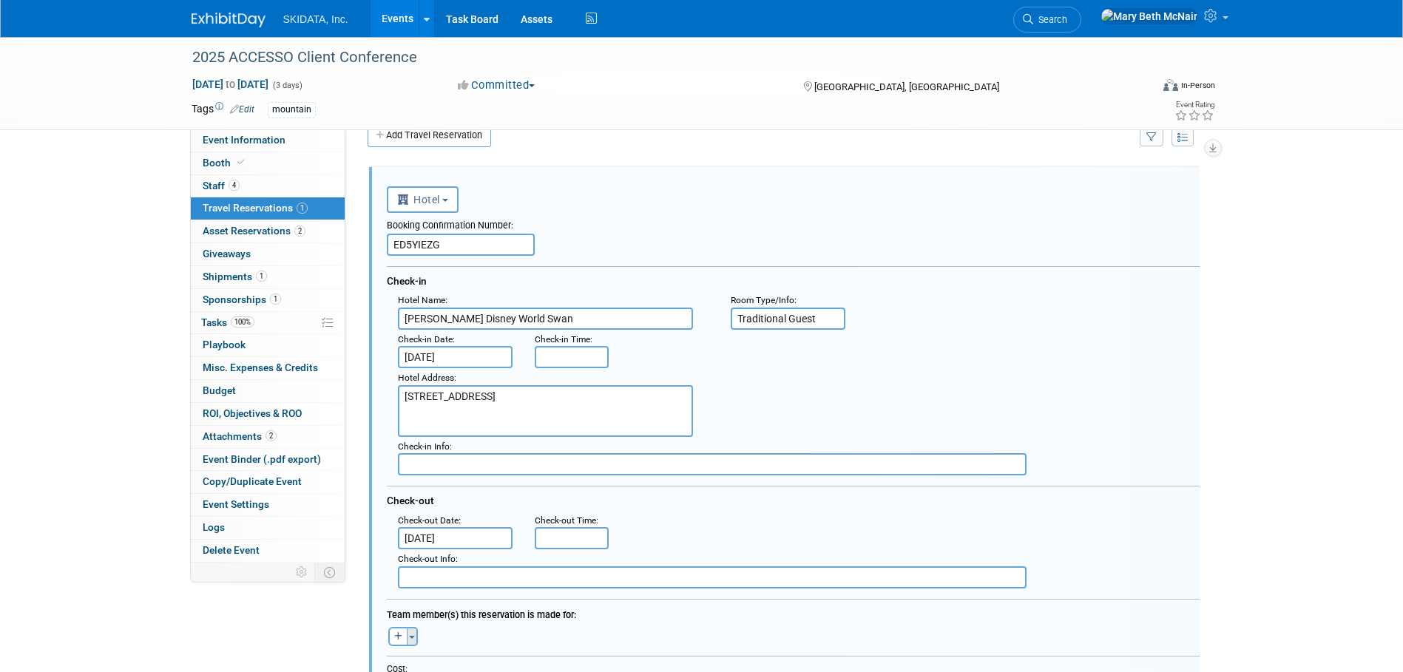
click at [412, 640] on button "Toggle Dropdown" at bounding box center [412, 636] width 11 height 19
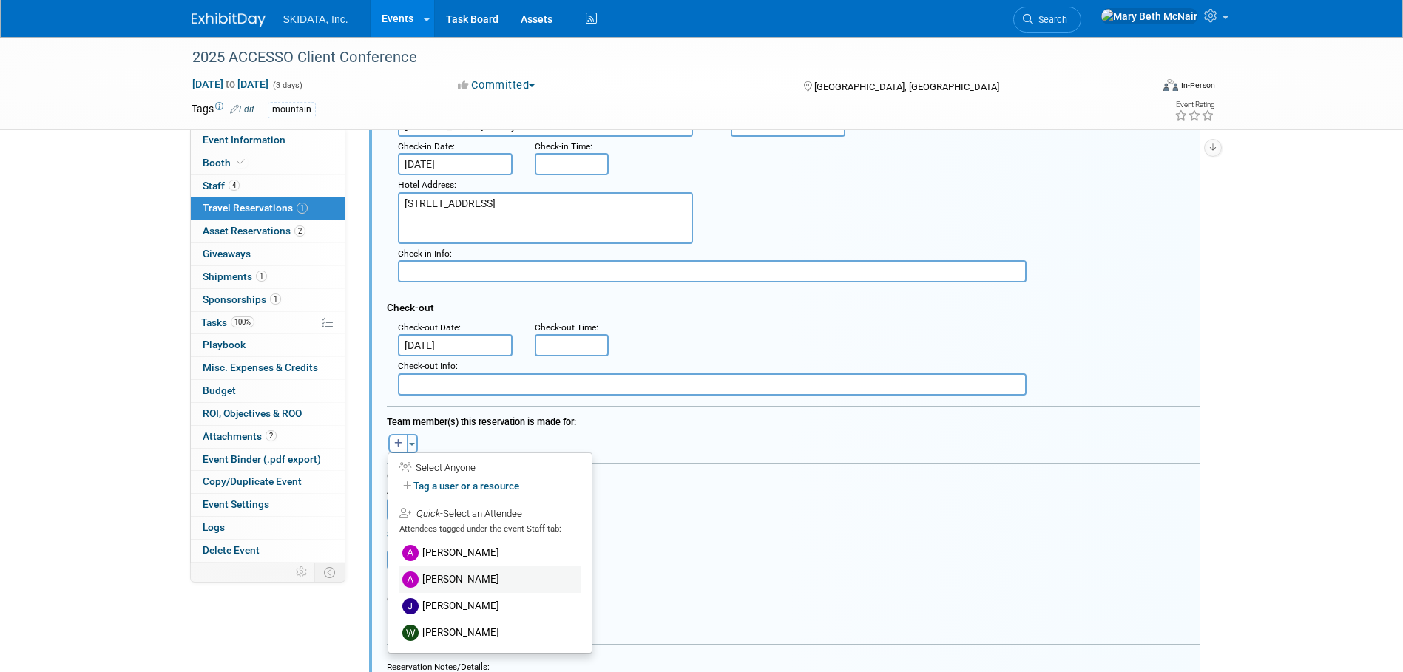
scroll to position [248, 0]
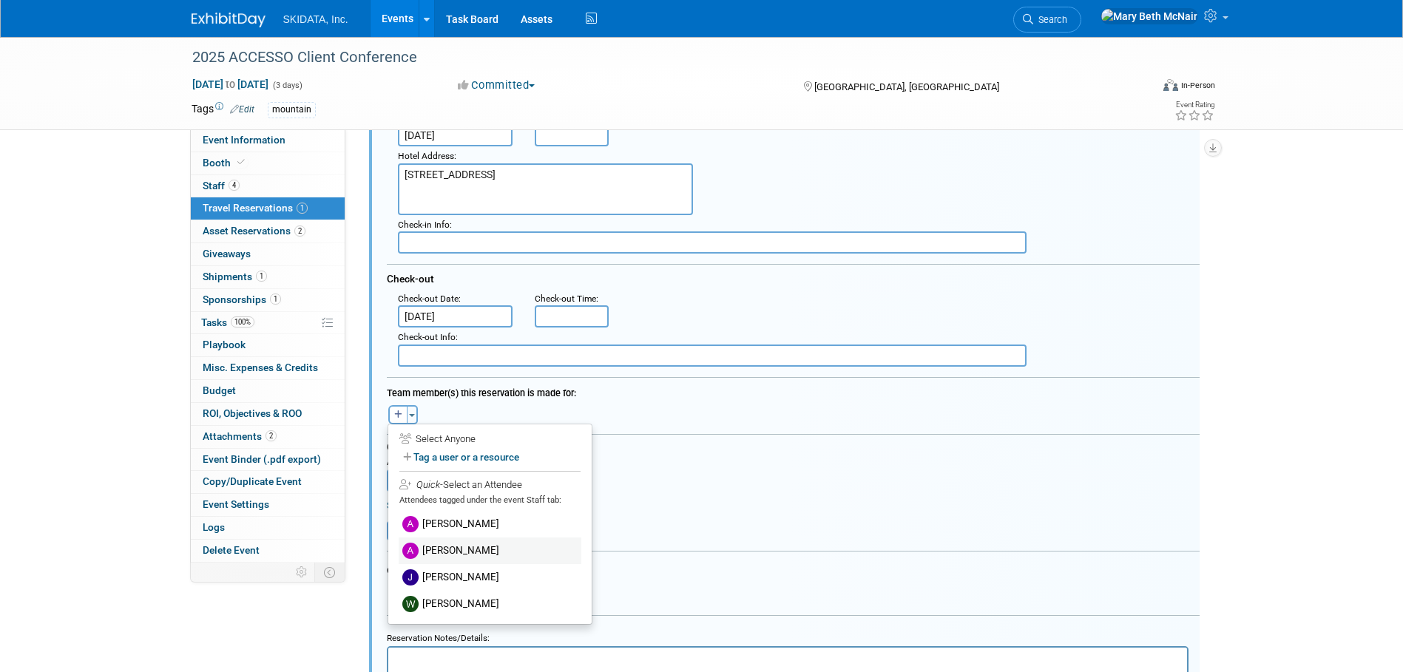
click at [524, 557] on label "[PERSON_NAME]" at bounding box center [490, 551] width 183 height 27
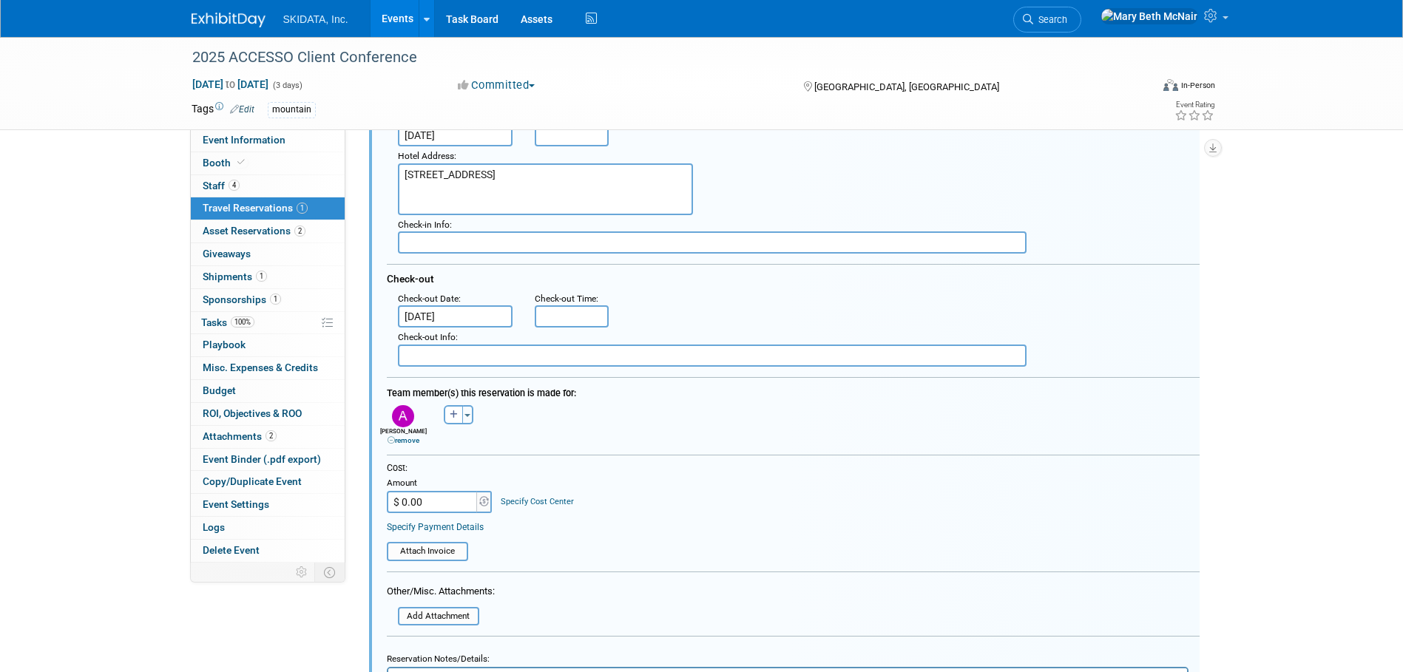
click at [454, 530] on link "Specify Payment Details" at bounding box center [435, 527] width 97 height 10
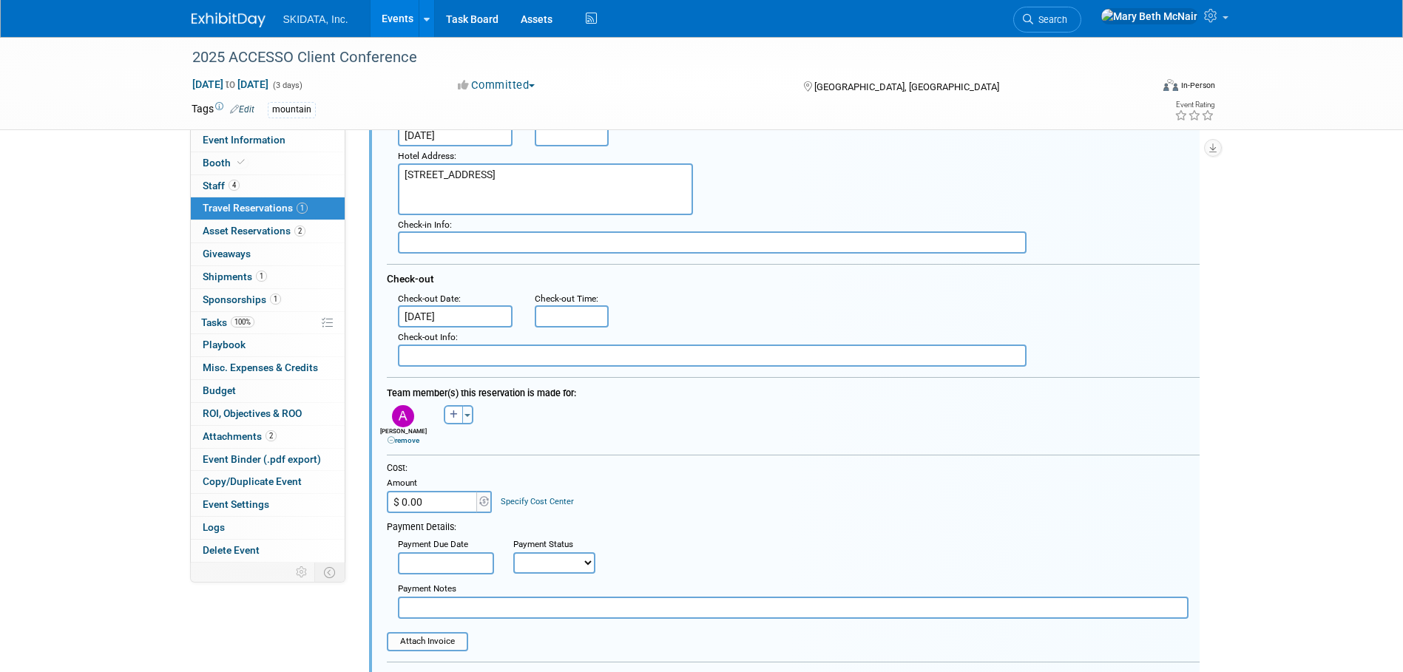
click at [452, 610] on input "text" at bounding box center [793, 608] width 791 height 22
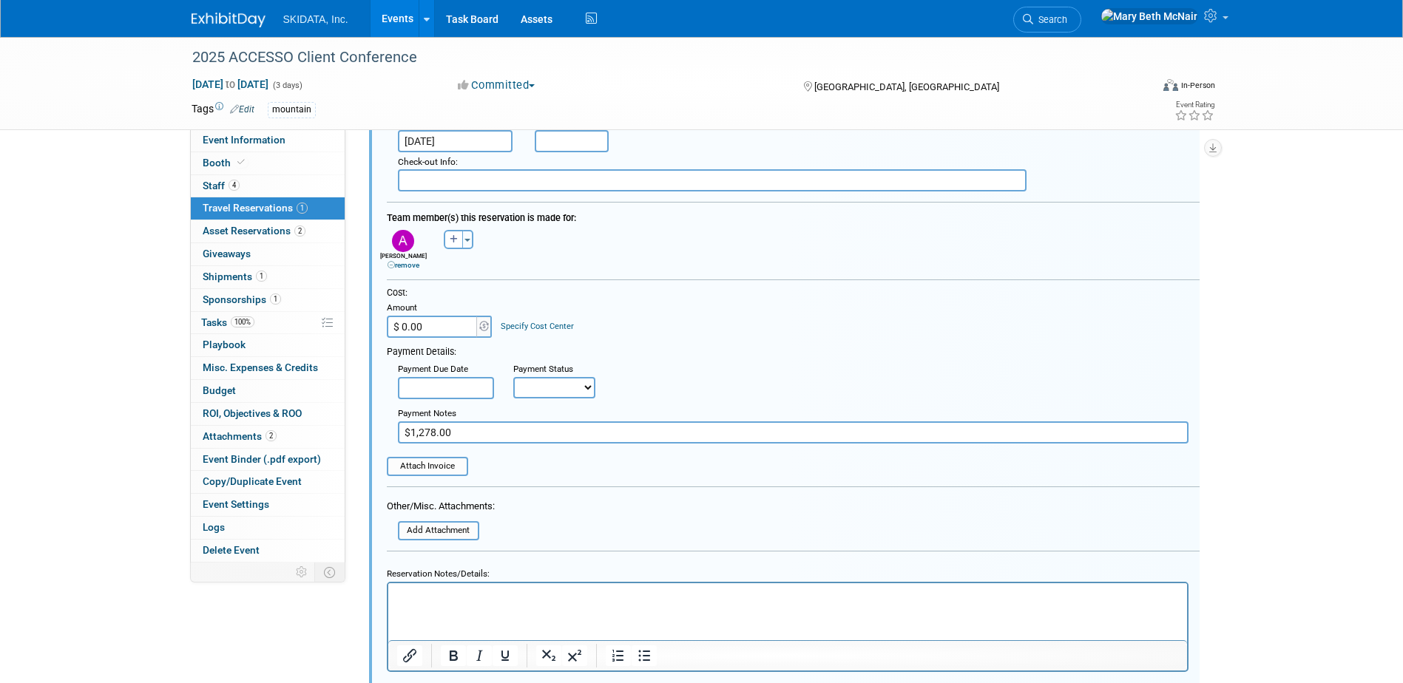
scroll to position [470, 0]
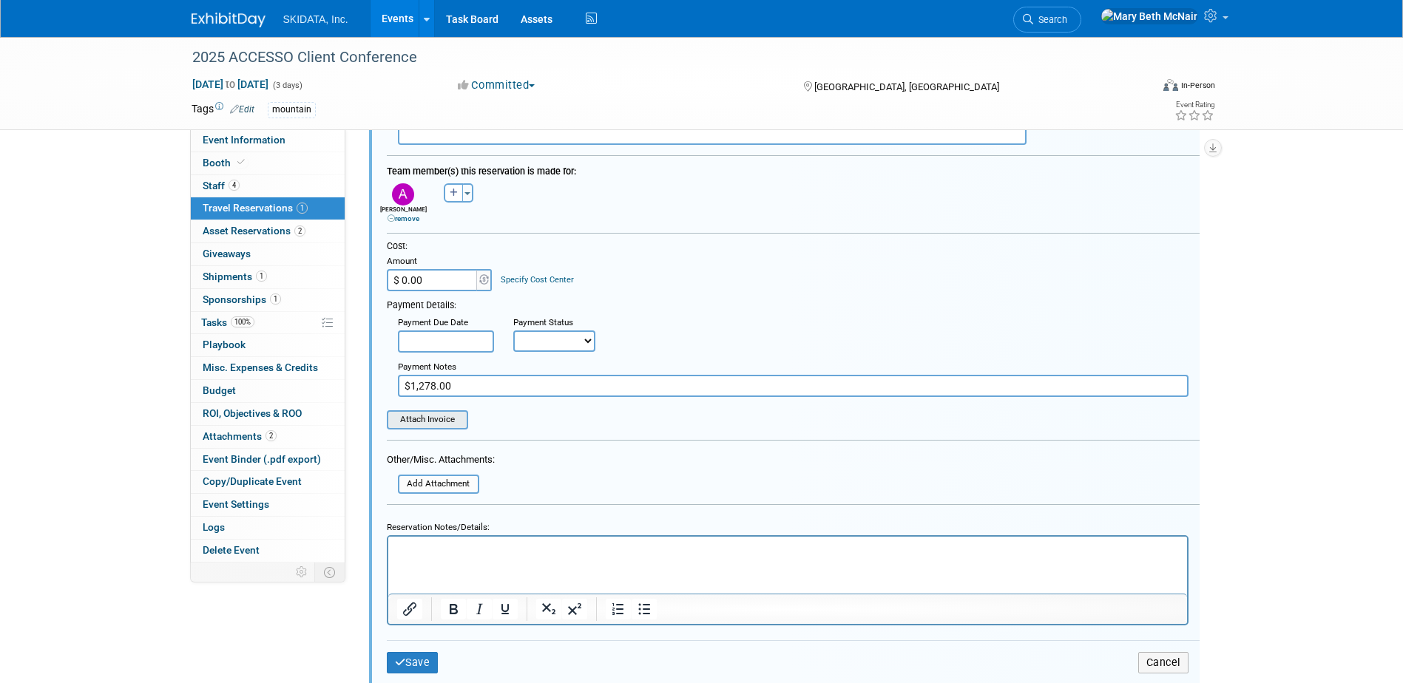
type input "$1,278.00"
click at [445, 423] on input "file" at bounding box center [379, 420] width 176 height 16
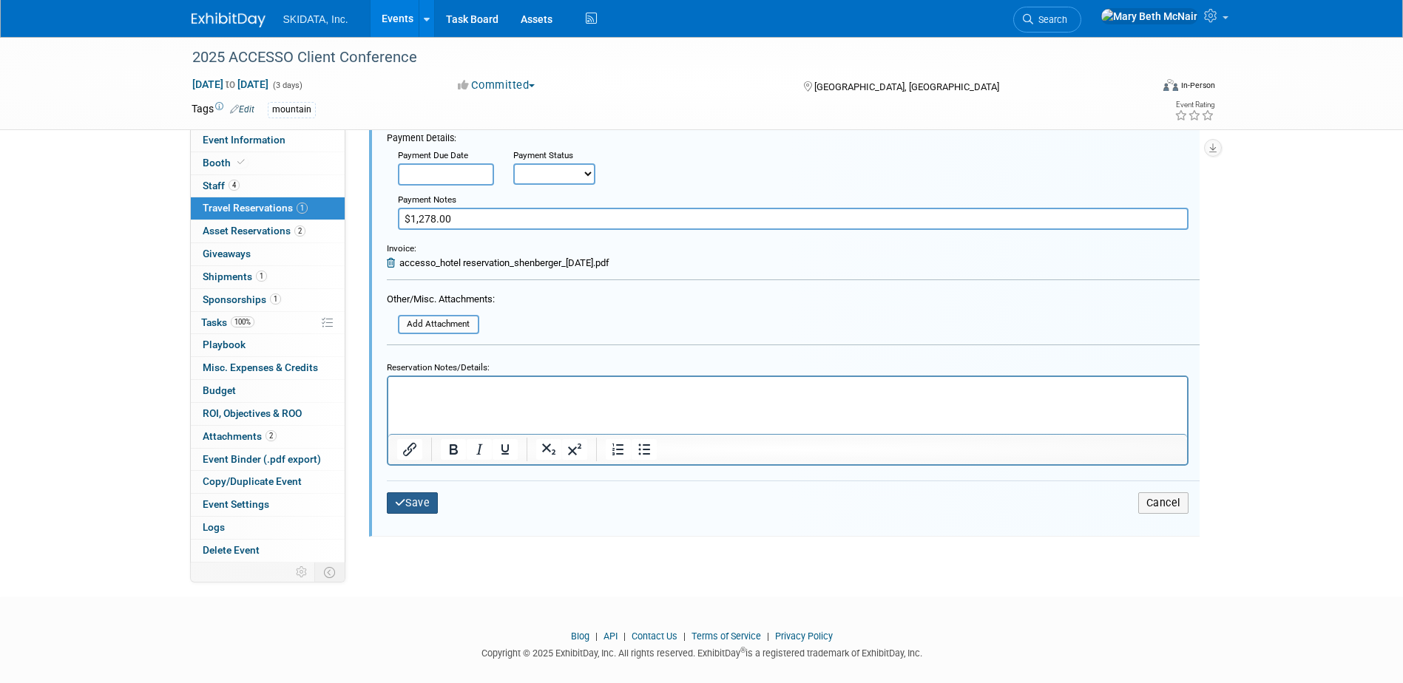
scroll to position [655, 0]
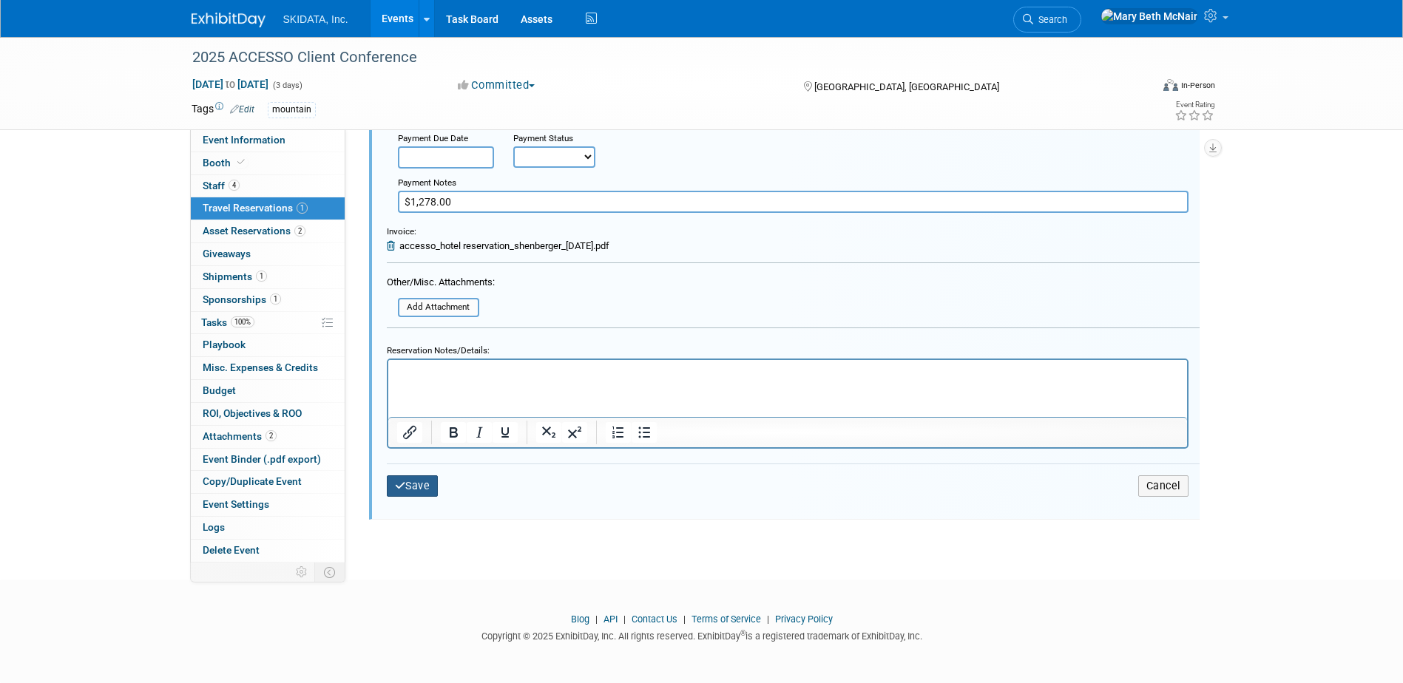
click at [418, 483] on button "Save" at bounding box center [413, 486] width 52 height 21
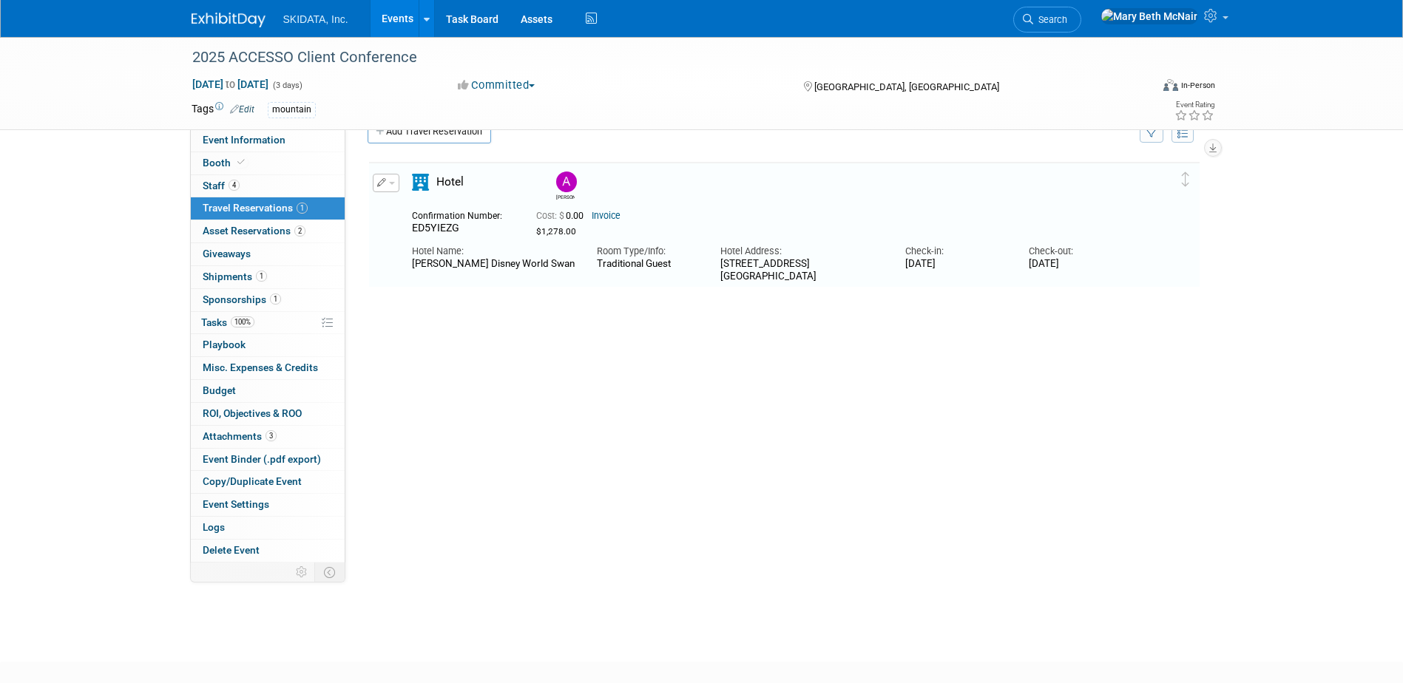
scroll to position [20, 0]
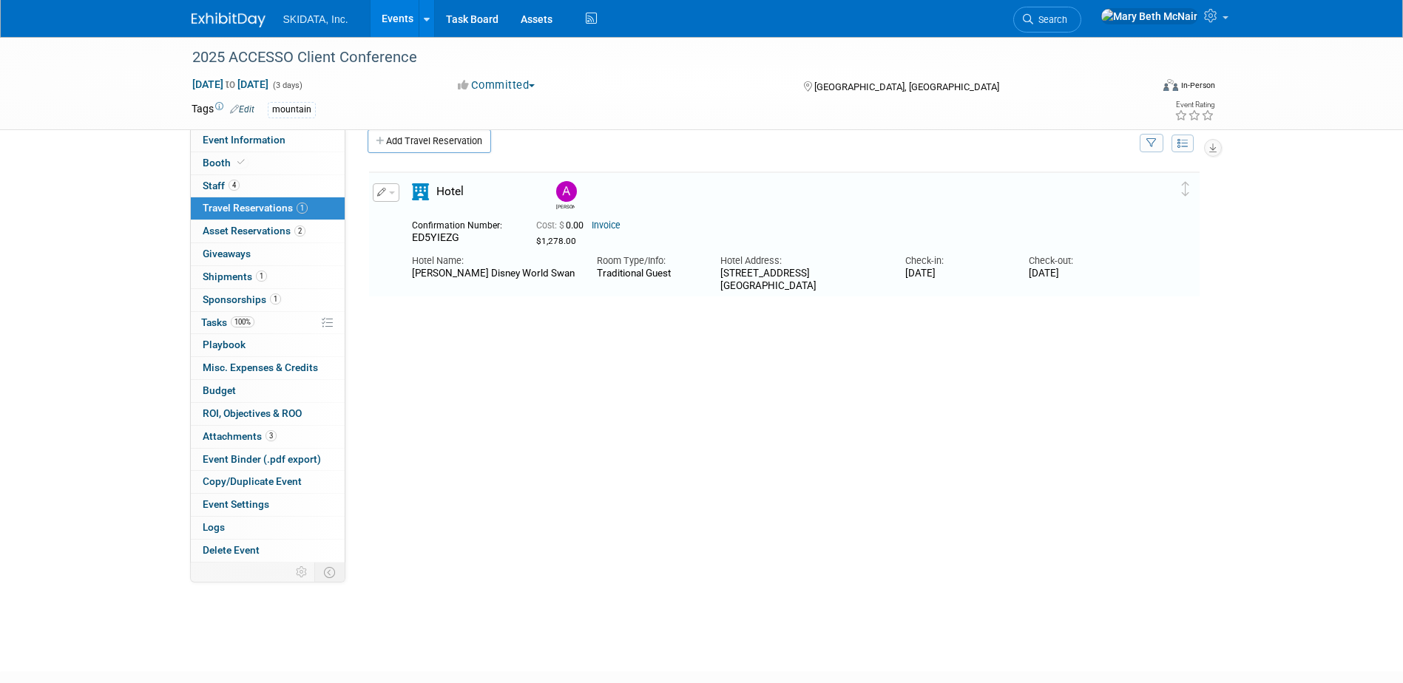
click at [391, 197] on button "button" at bounding box center [386, 192] width 27 height 18
click at [409, 273] on button "Duplicate" at bounding box center [435, 267] width 125 height 21
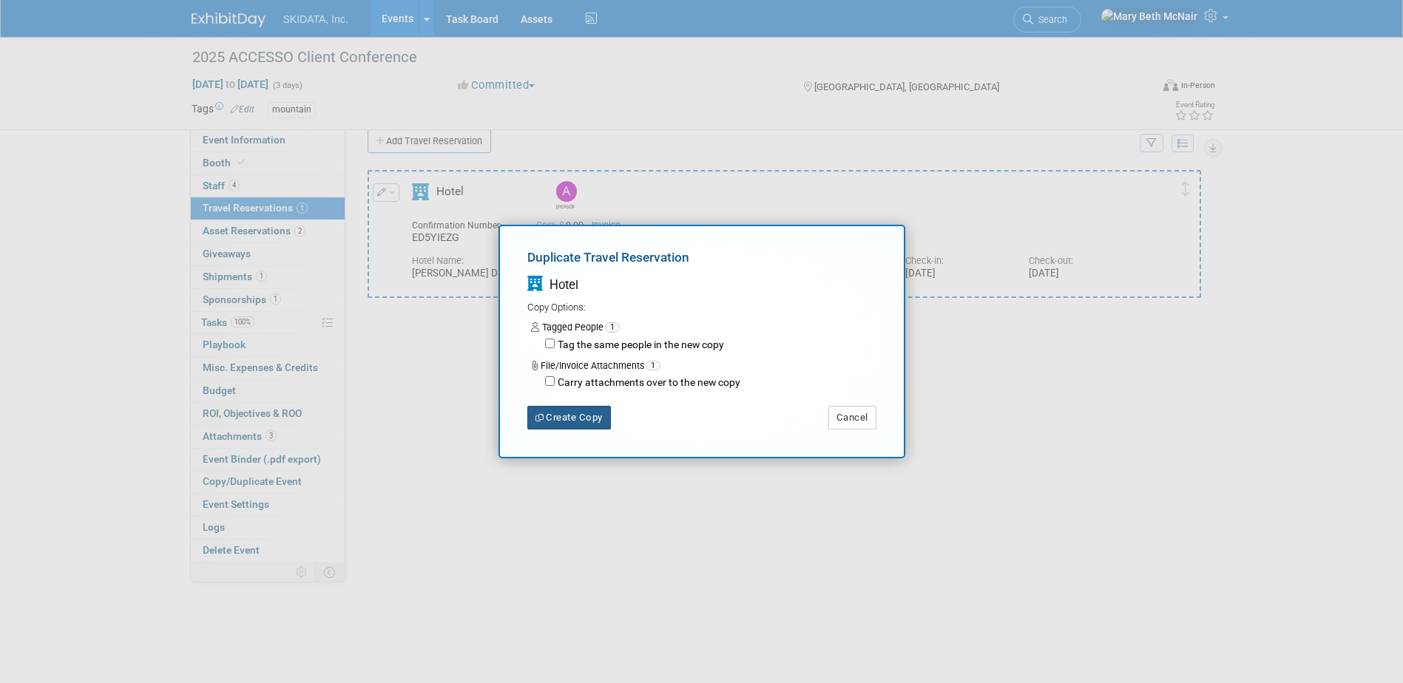
click at [573, 419] on button "Create Copy" at bounding box center [569, 418] width 84 height 24
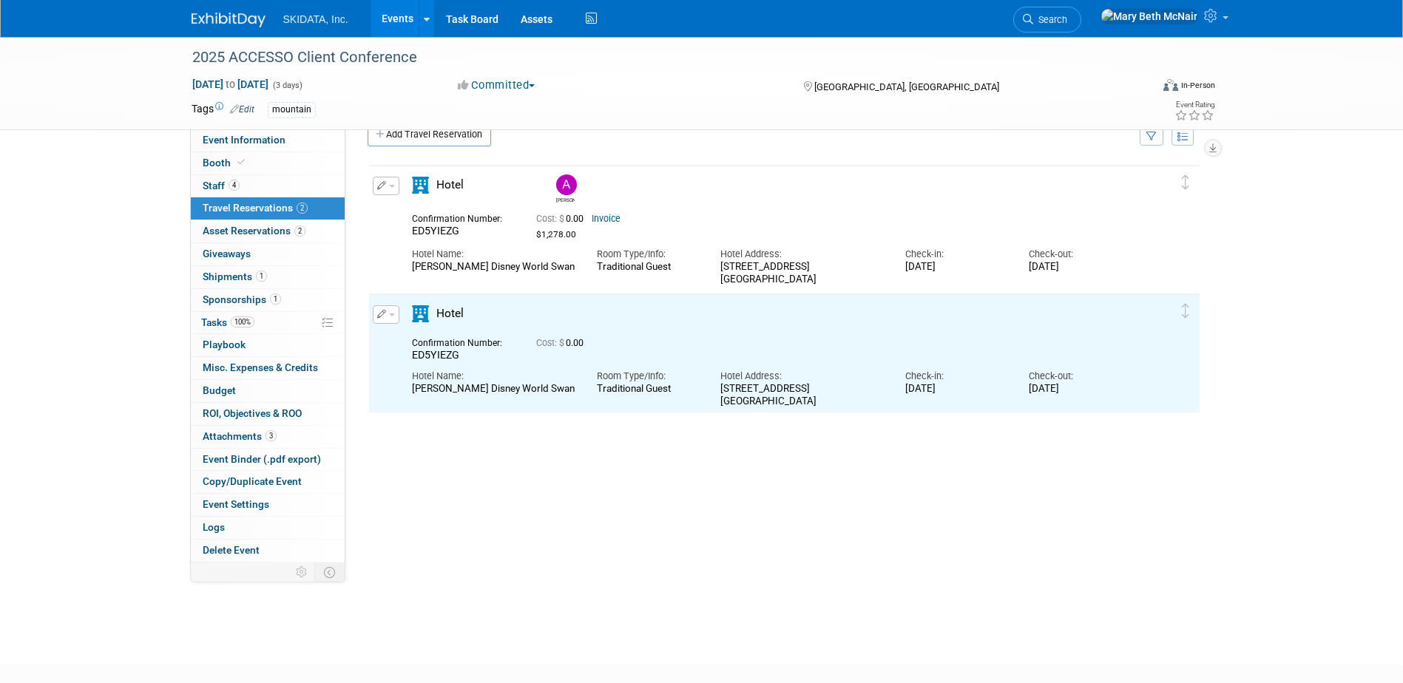
scroll to position [30, 0]
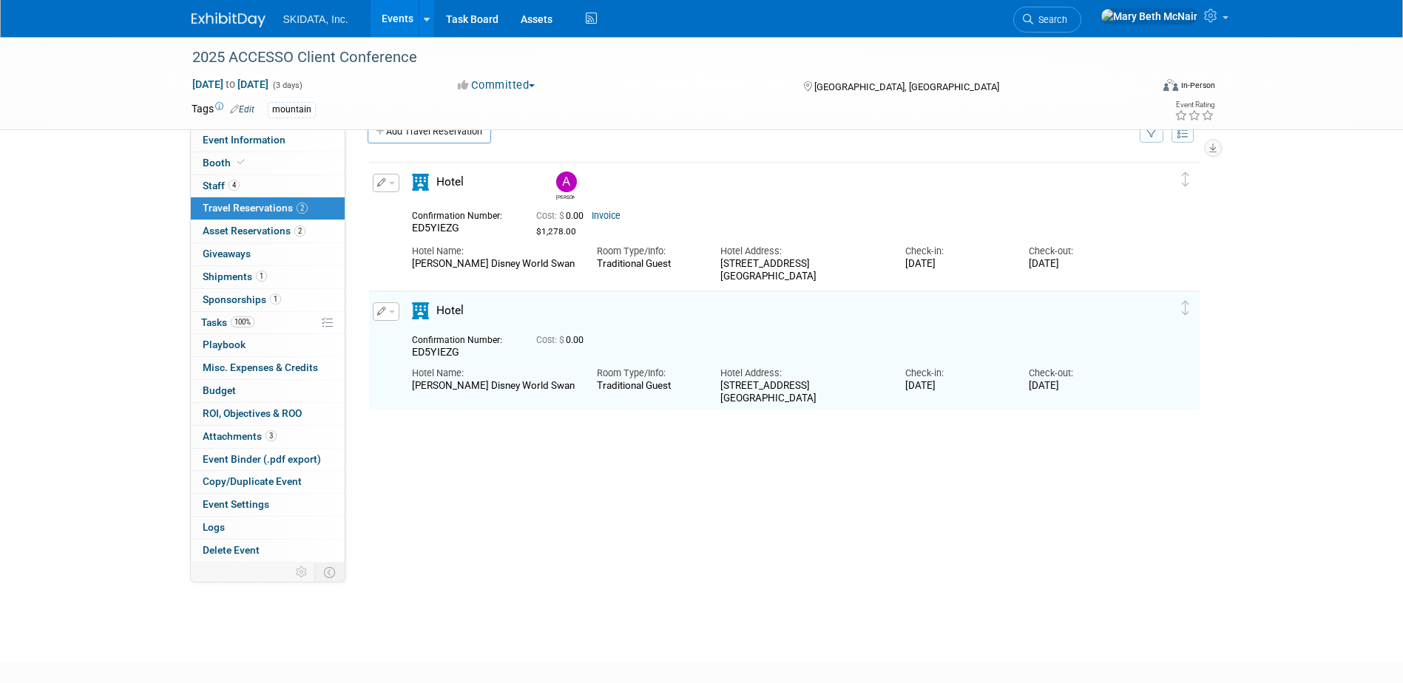
click at [395, 311] on button "button" at bounding box center [386, 311] width 27 height 18
click at [419, 345] on button "Edit Reservation" at bounding box center [435, 337] width 125 height 21
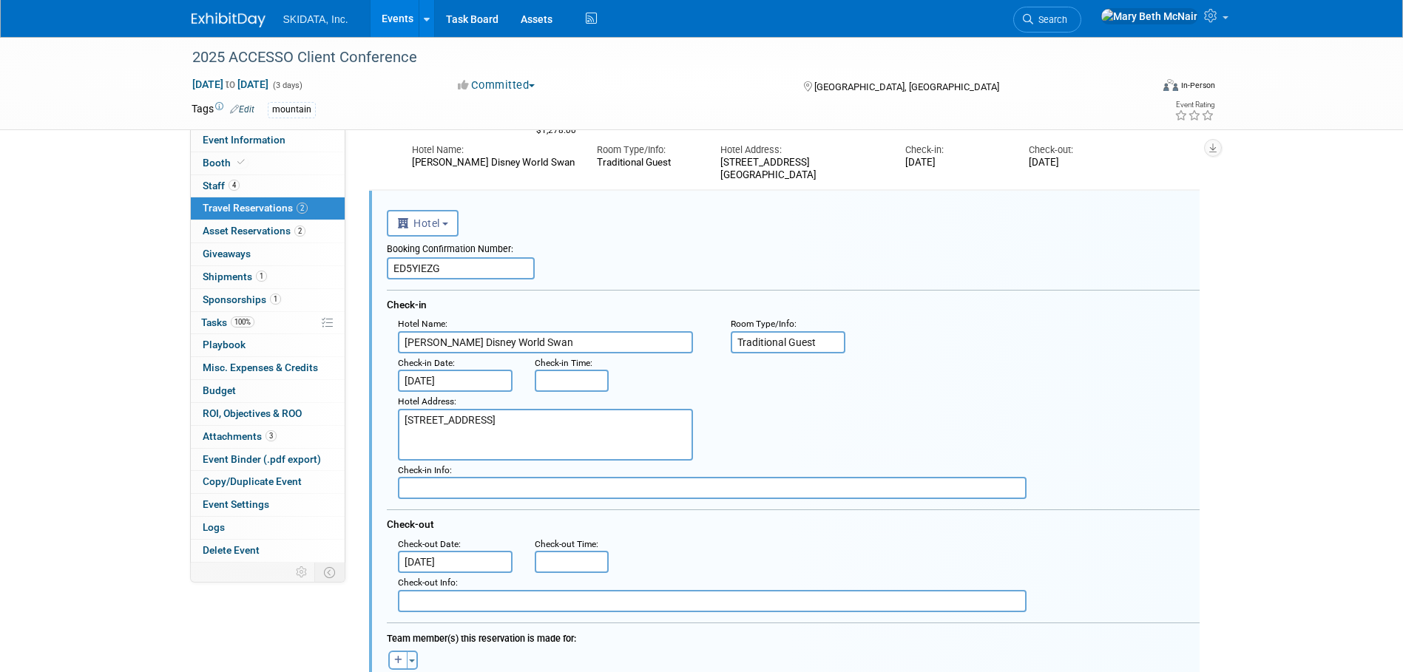
scroll to position [155, 0]
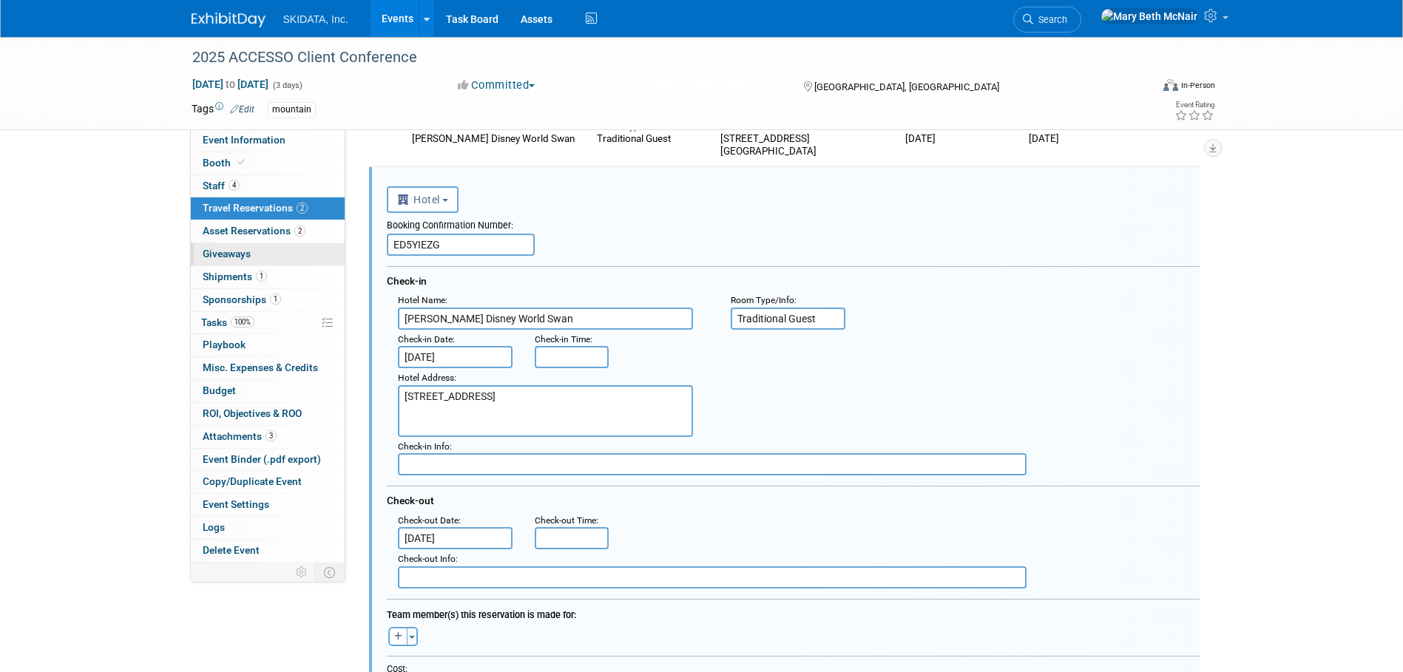
drag, startPoint x: 456, startPoint y: 247, endPoint x: 331, endPoint y: 252, distance: 125.8
click at [331, 251] on div "Event Information Event Info Booth Booth 4 Staff 4 Staff 2 Travel Reservations …" at bounding box center [701, 449] width 1043 height 1134
click at [519, 246] on input "text" at bounding box center [461, 245] width 148 height 22
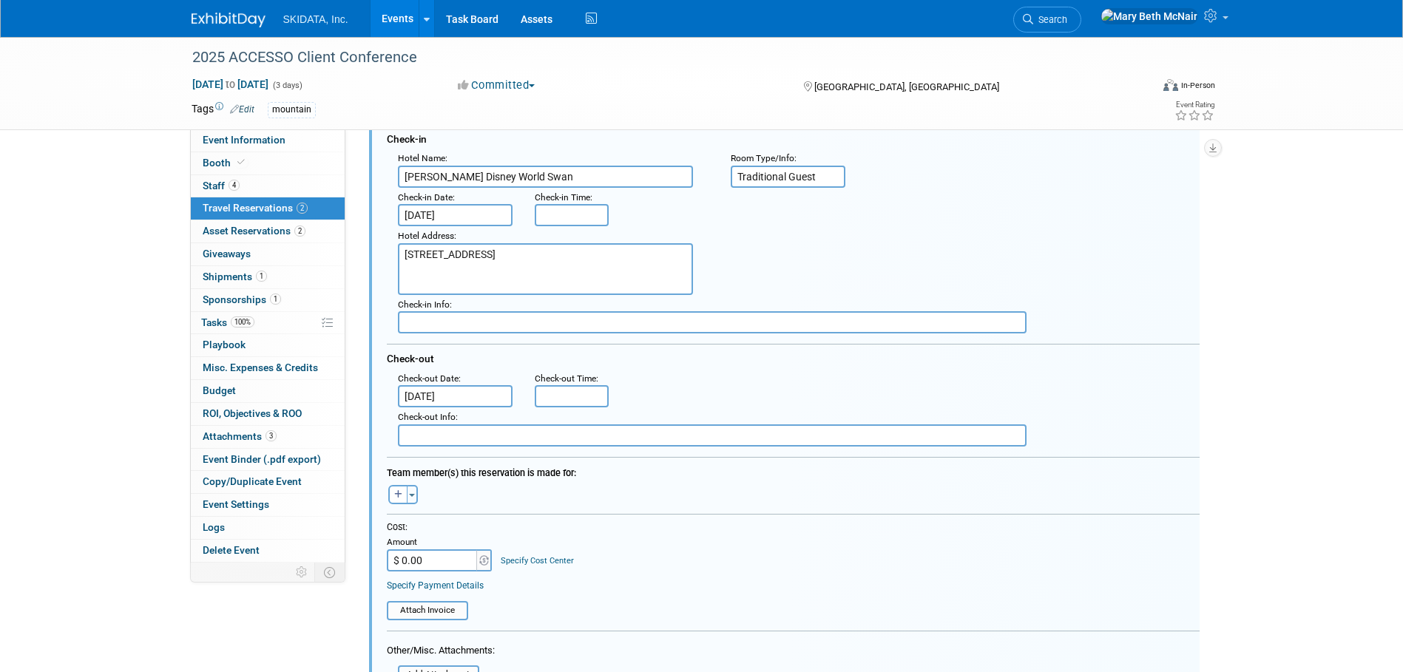
scroll to position [302, 0]
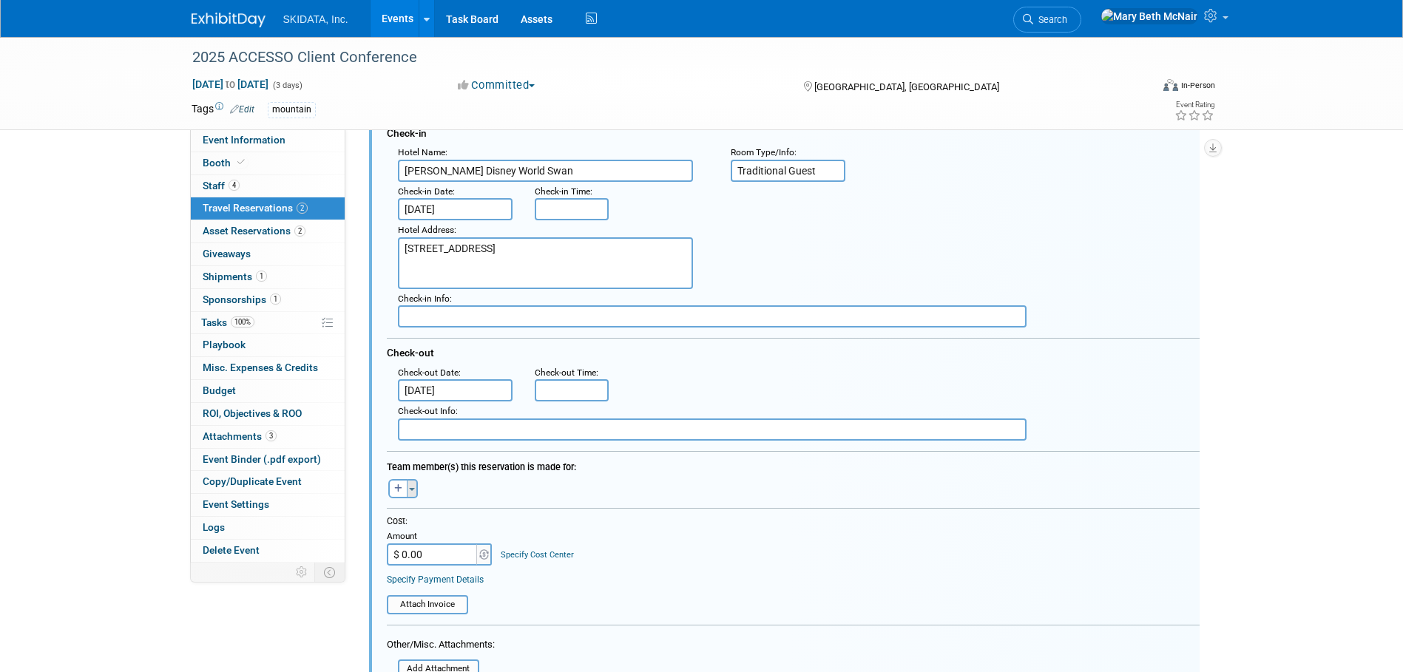
type input "NFDWDMUQ"
click at [409, 487] on button "Toggle Dropdown" at bounding box center [412, 488] width 11 height 19
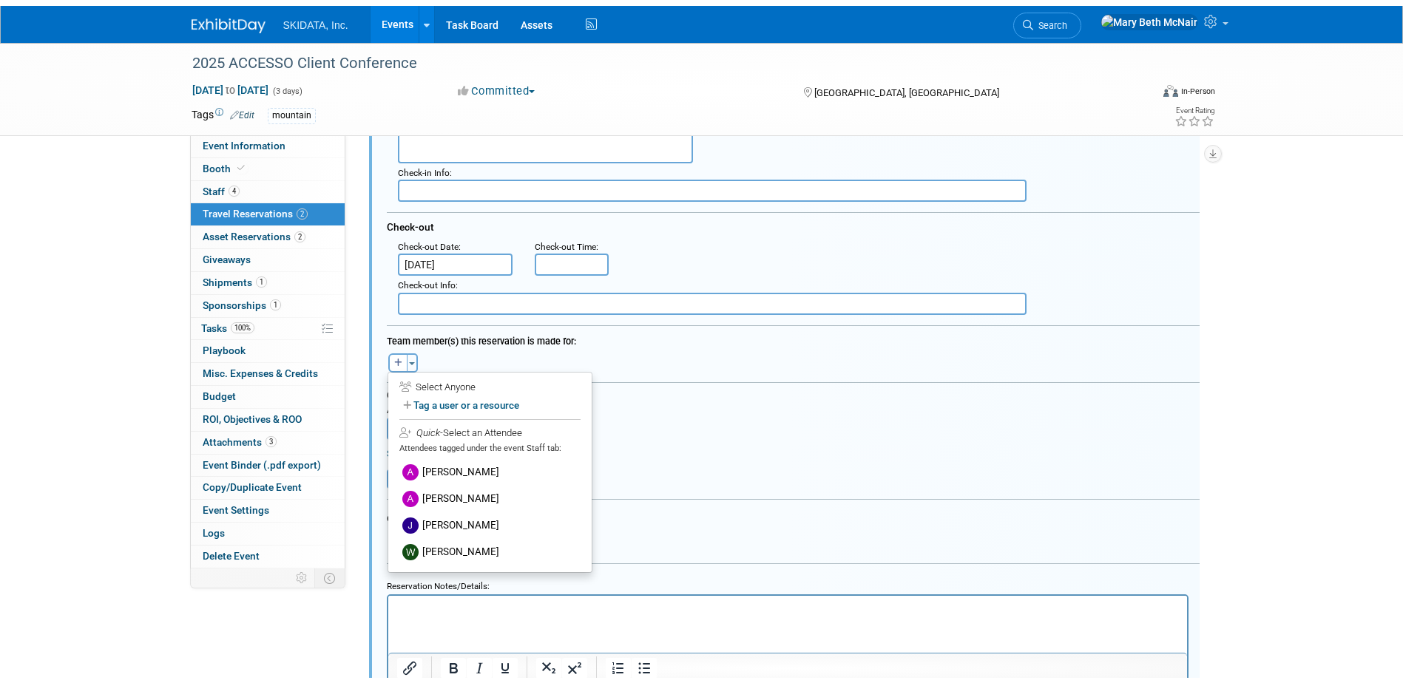
scroll to position [450, 0]
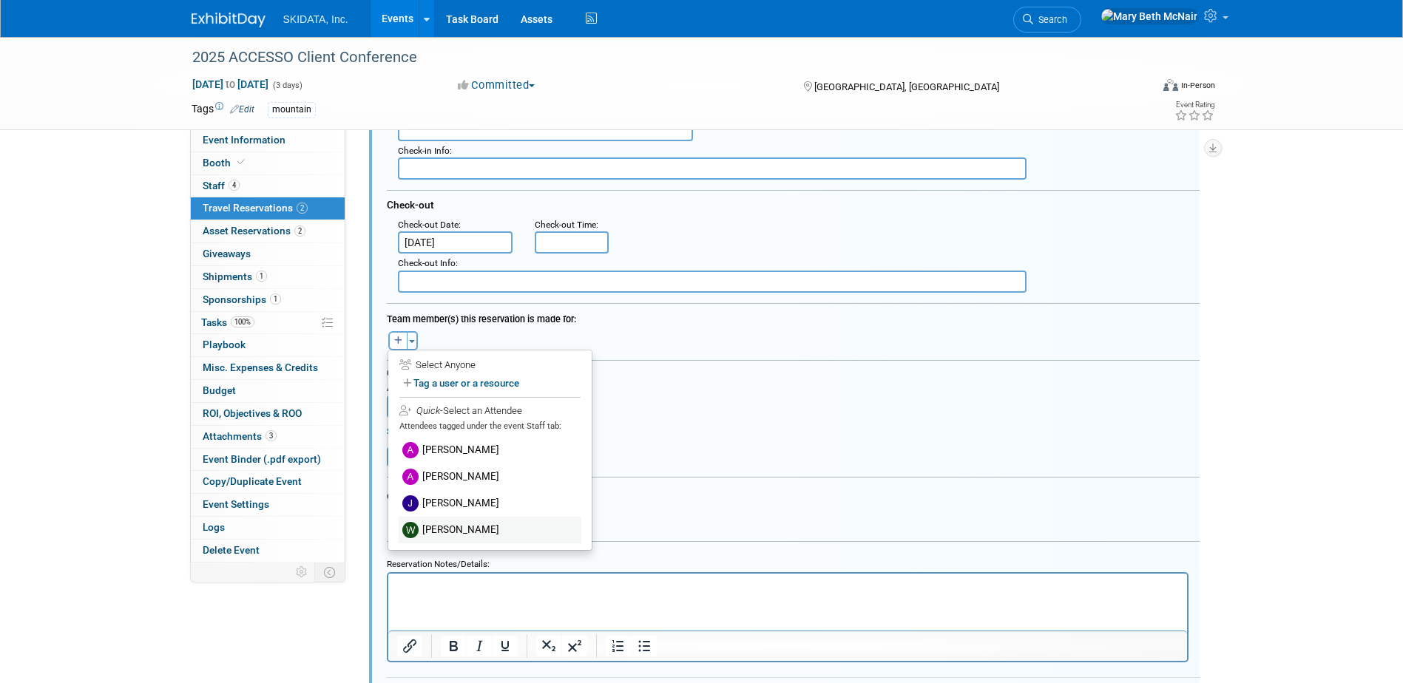
click at [452, 529] on label "[PERSON_NAME]" at bounding box center [490, 530] width 183 height 27
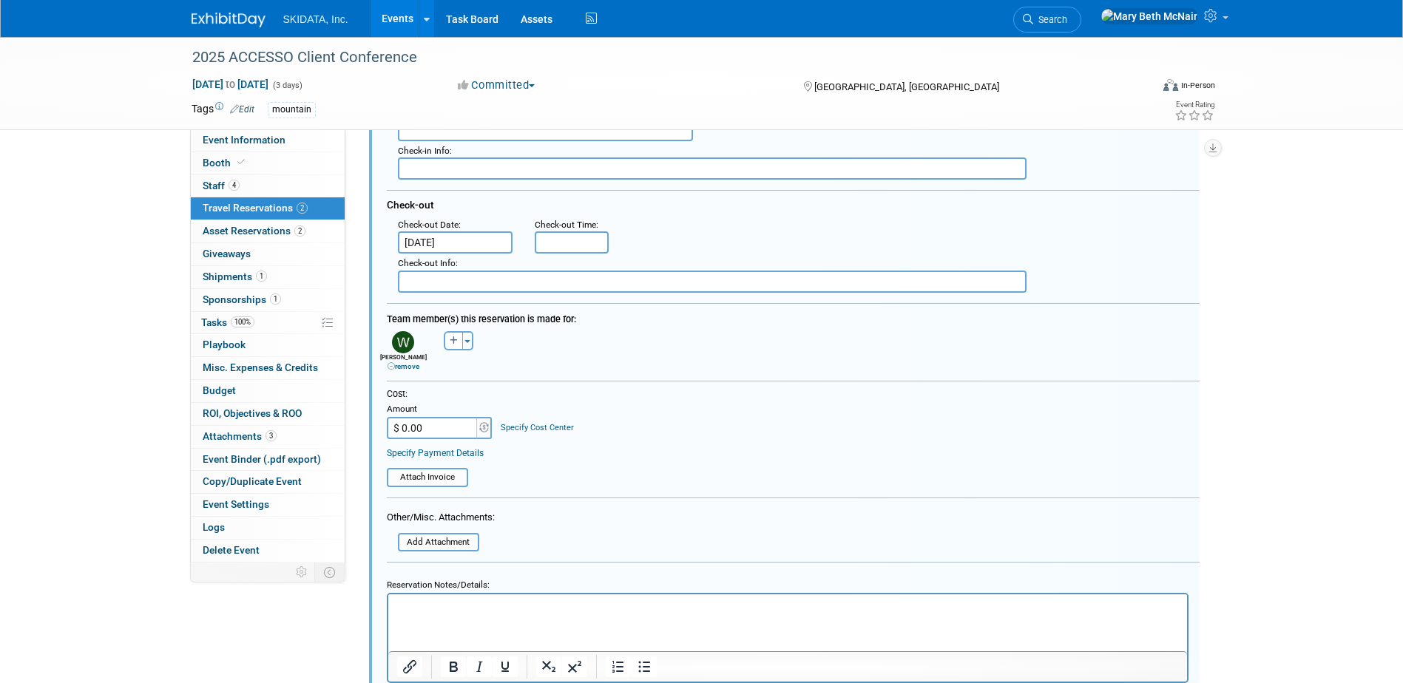
click at [473, 456] on link "Specify Payment Details" at bounding box center [435, 453] width 97 height 10
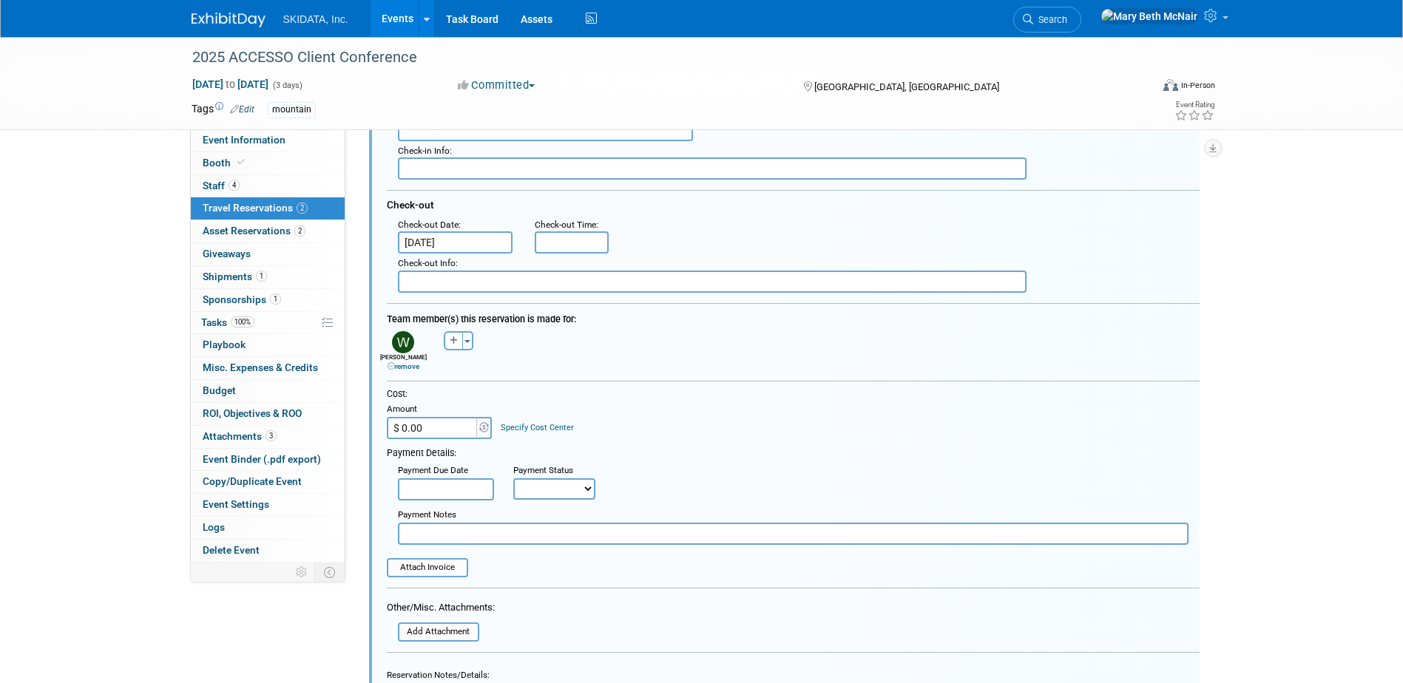
click at [462, 535] on input "text" at bounding box center [793, 534] width 791 height 22
type input "$958.50"
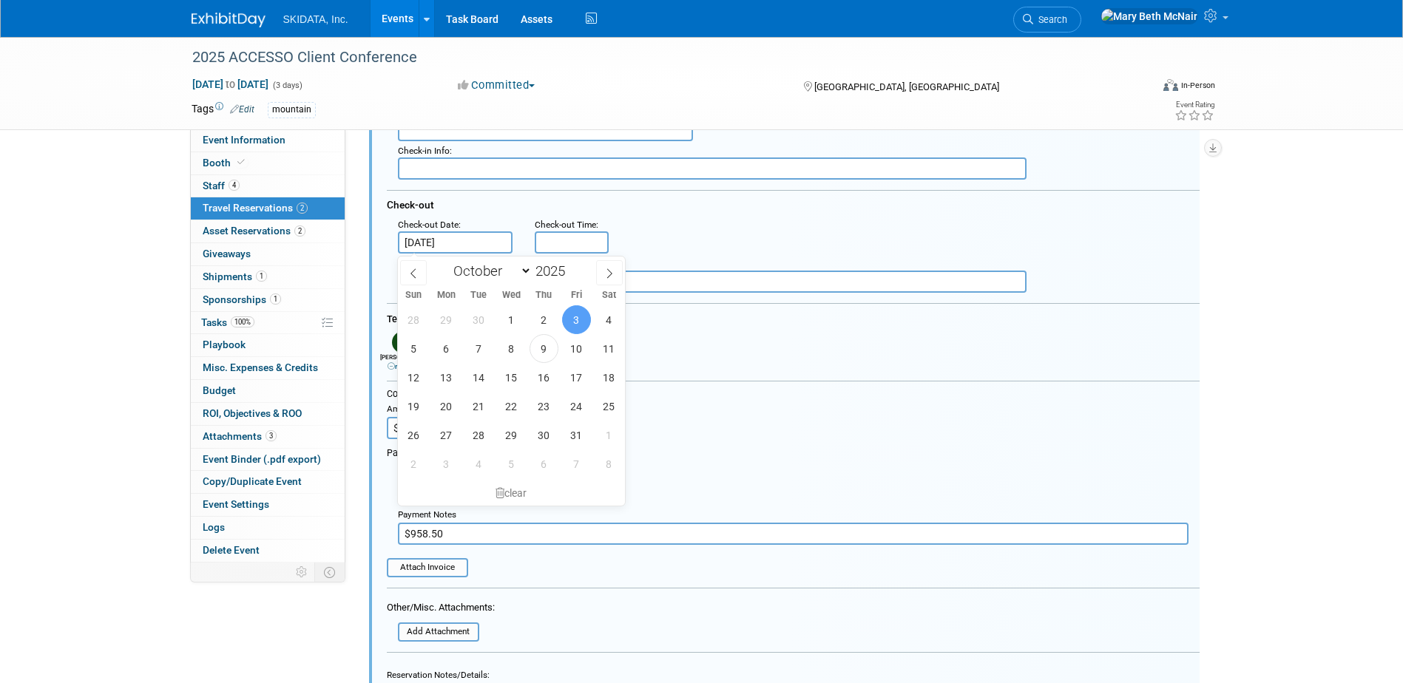
click at [546, 322] on span "2" at bounding box center [543, 319] width 29 height 29
type input "Oct 2, 2025"
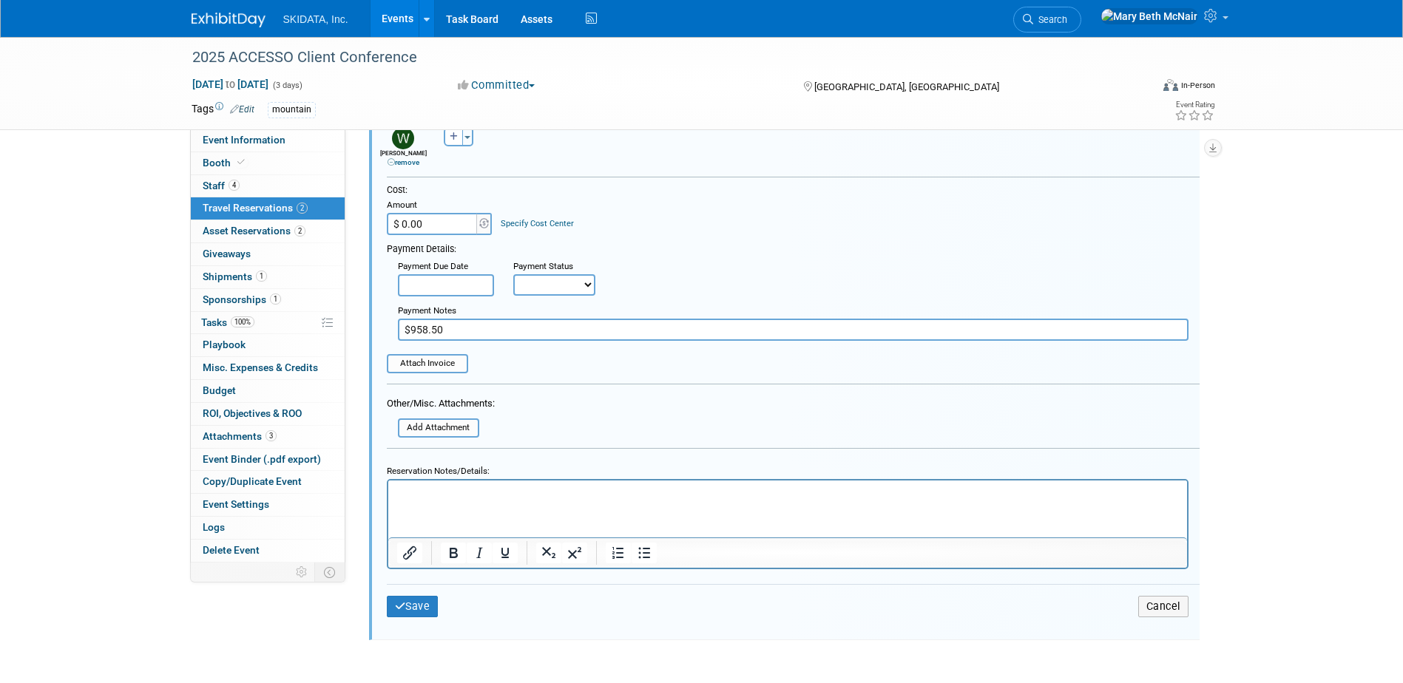
scroll to position [672, 0]
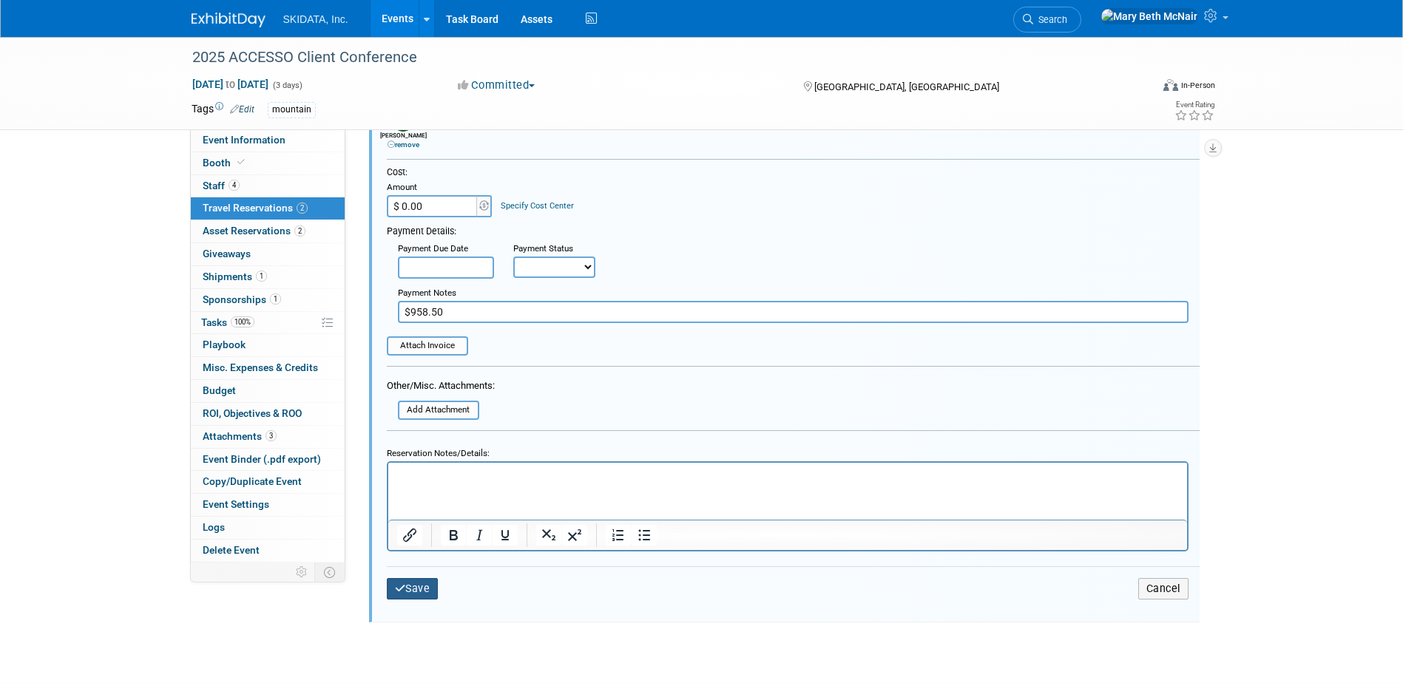
click at [422, 598] on button "Save" at bounding box center [413, 588] width 52 height 21
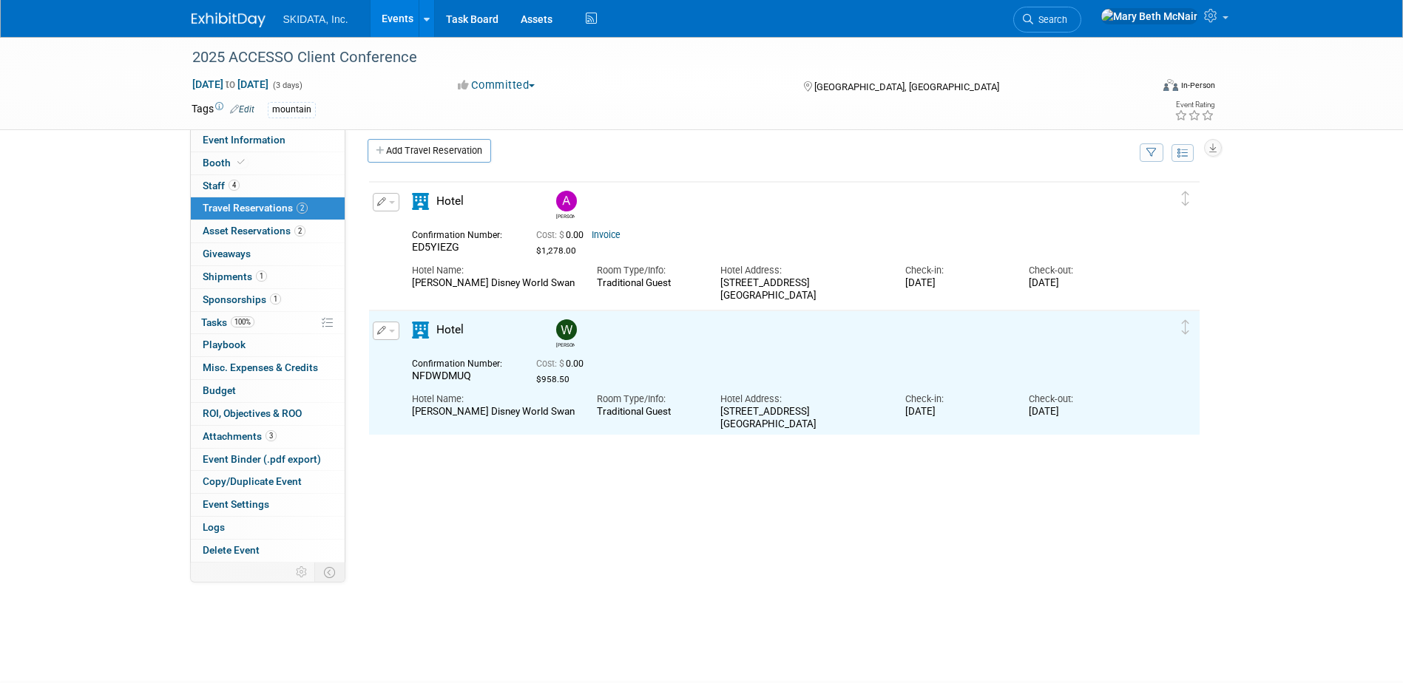
scroll to position [0, 0]
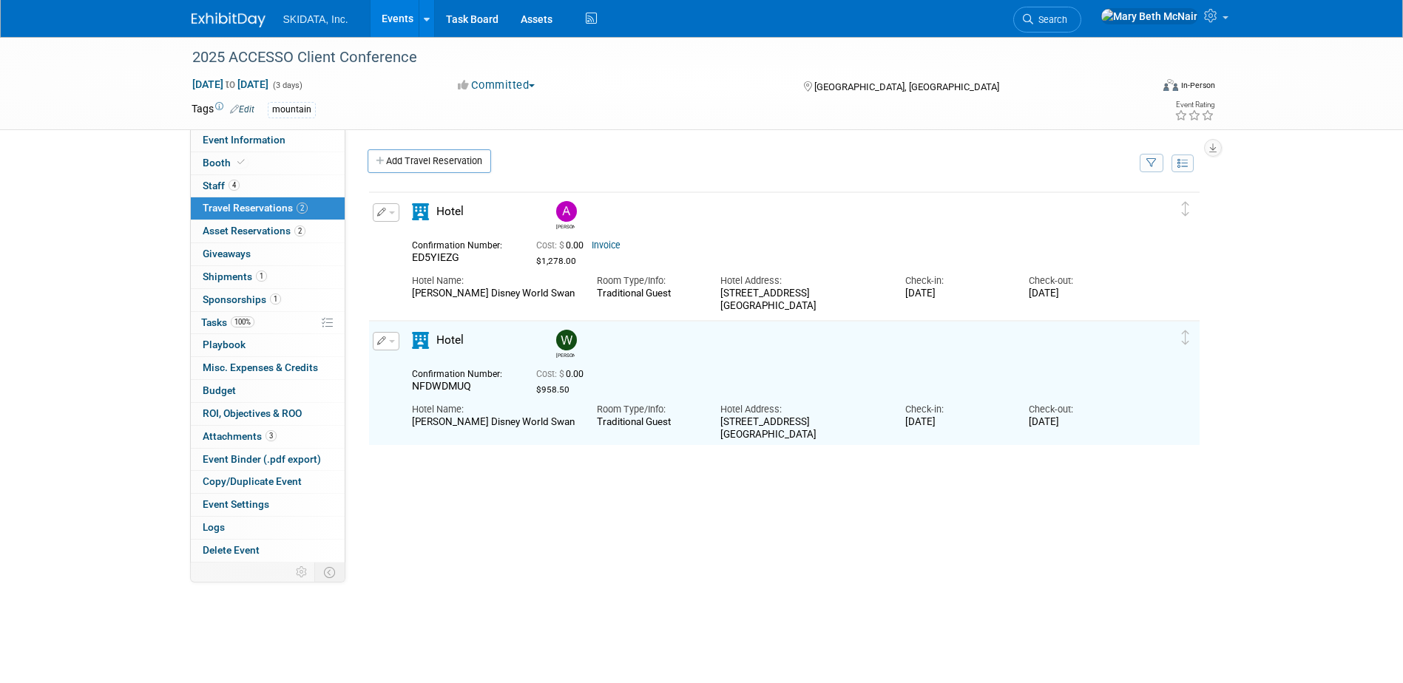
click at [390, 217] on button "button" at bounding box center [386, 212] width 27 height 18
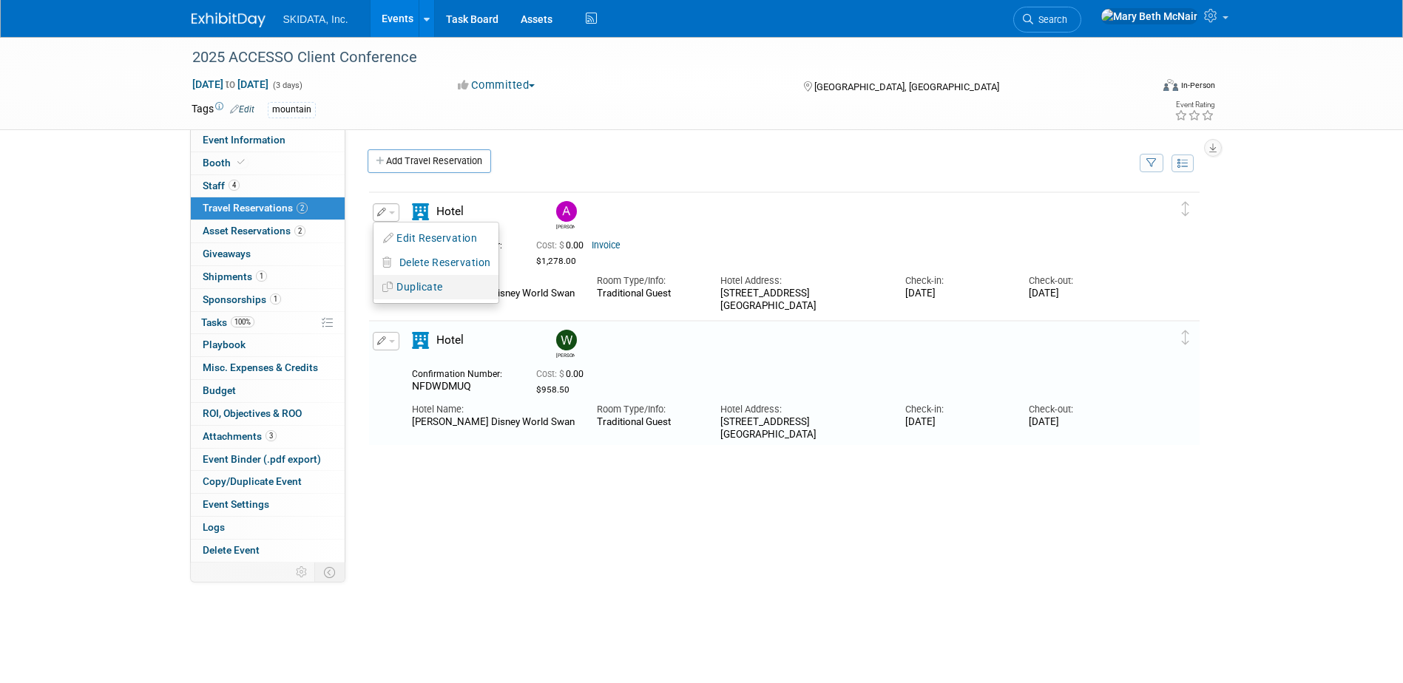
click at [429, 288] on button "Duplicate" at bounding box center [435, 287] width 125 height 21
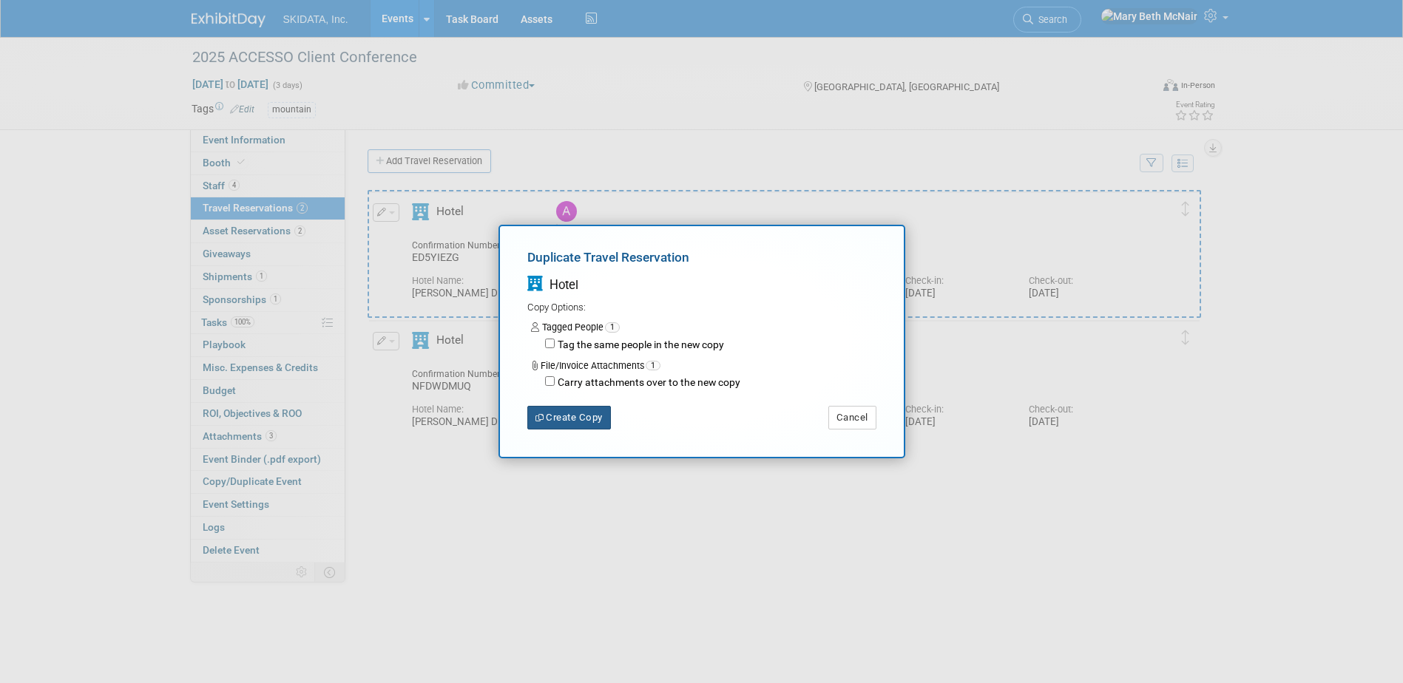
click at [596, 418] on button "Create Copy" at bounding box center [569, 418] width 84 height 24
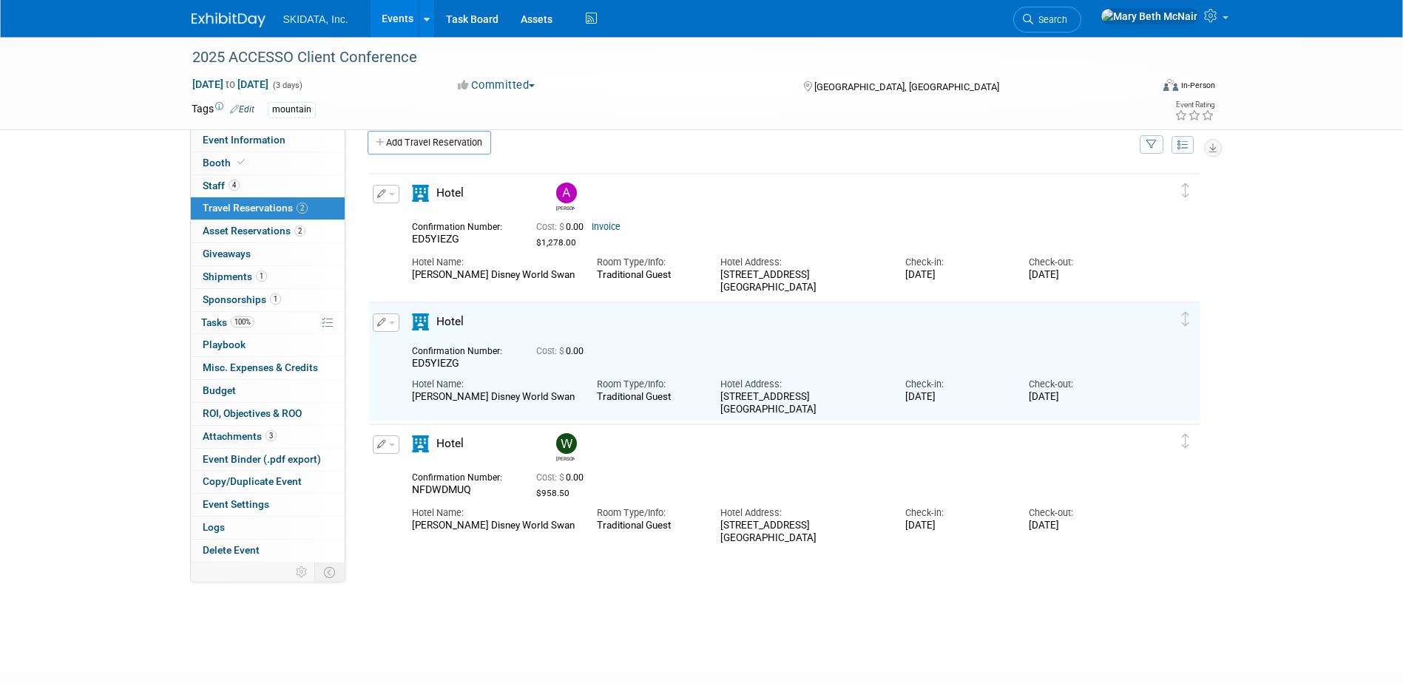
scroll to position [30, 0]
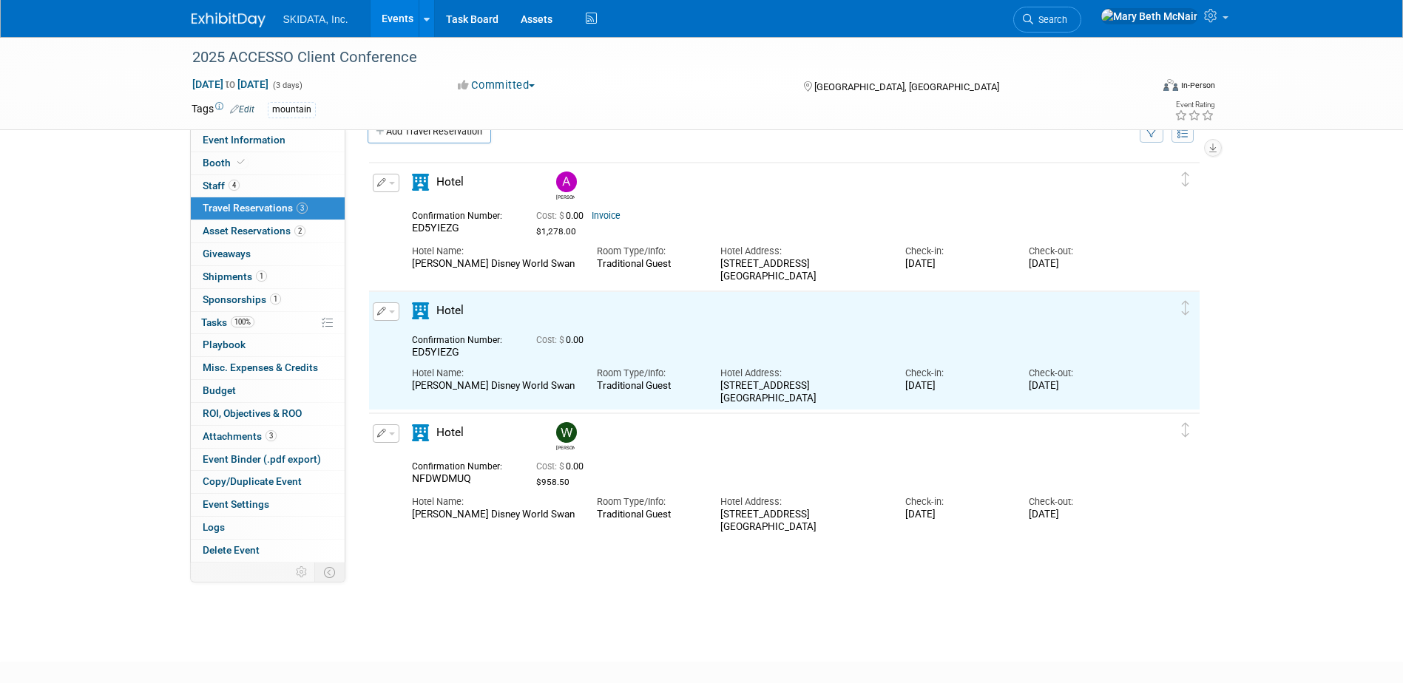
click at [395, 438] on button "button" at bounding box center [386, 433] width 27 height 18
click at [423, 464] on button "Edit Reservation" at bounding box center [435, 459] width 125 height 21
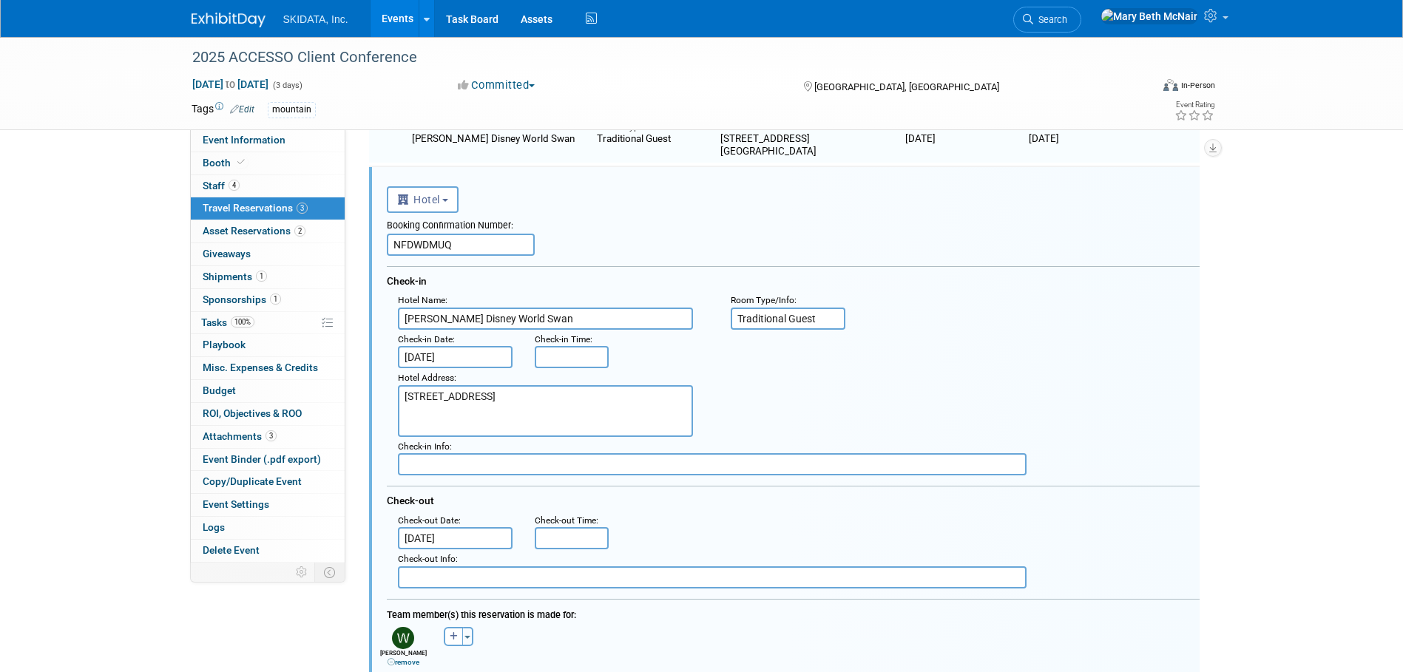
scroll to position [0, 0]
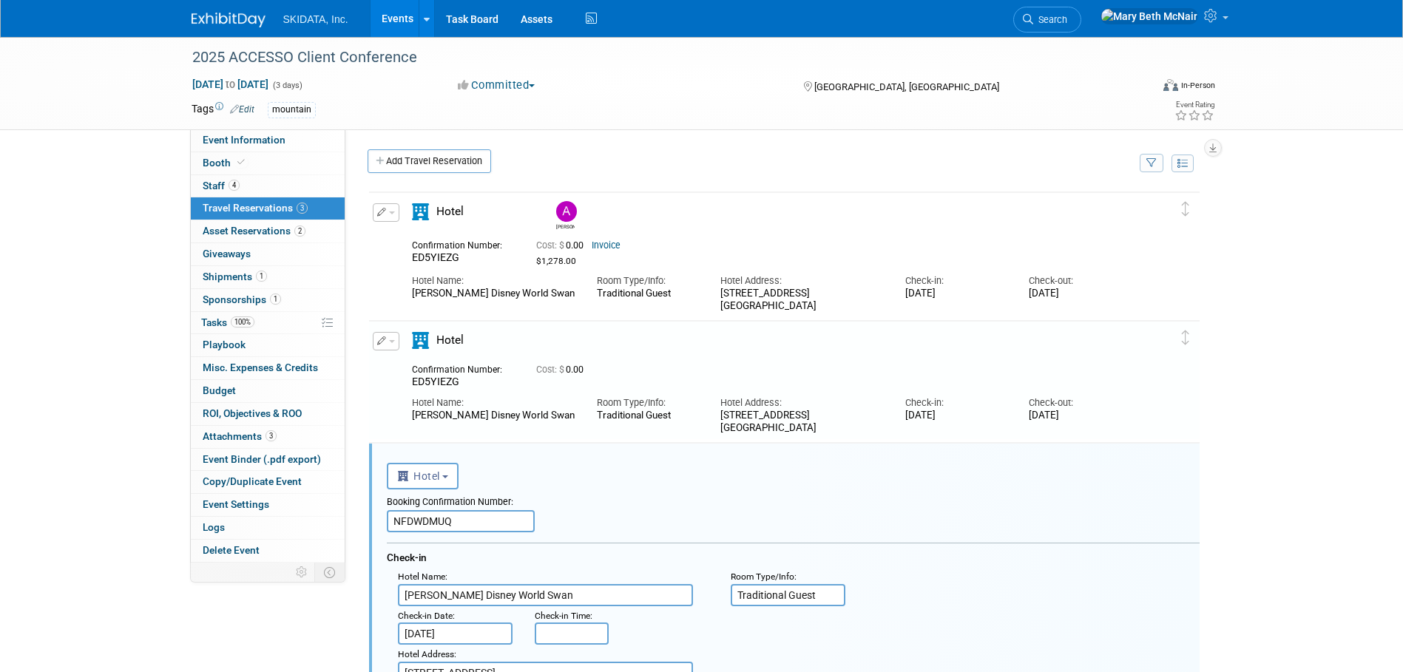
click at [459, 354] on div "Hotel" at bounding box center [475, 345] width 148 height 26
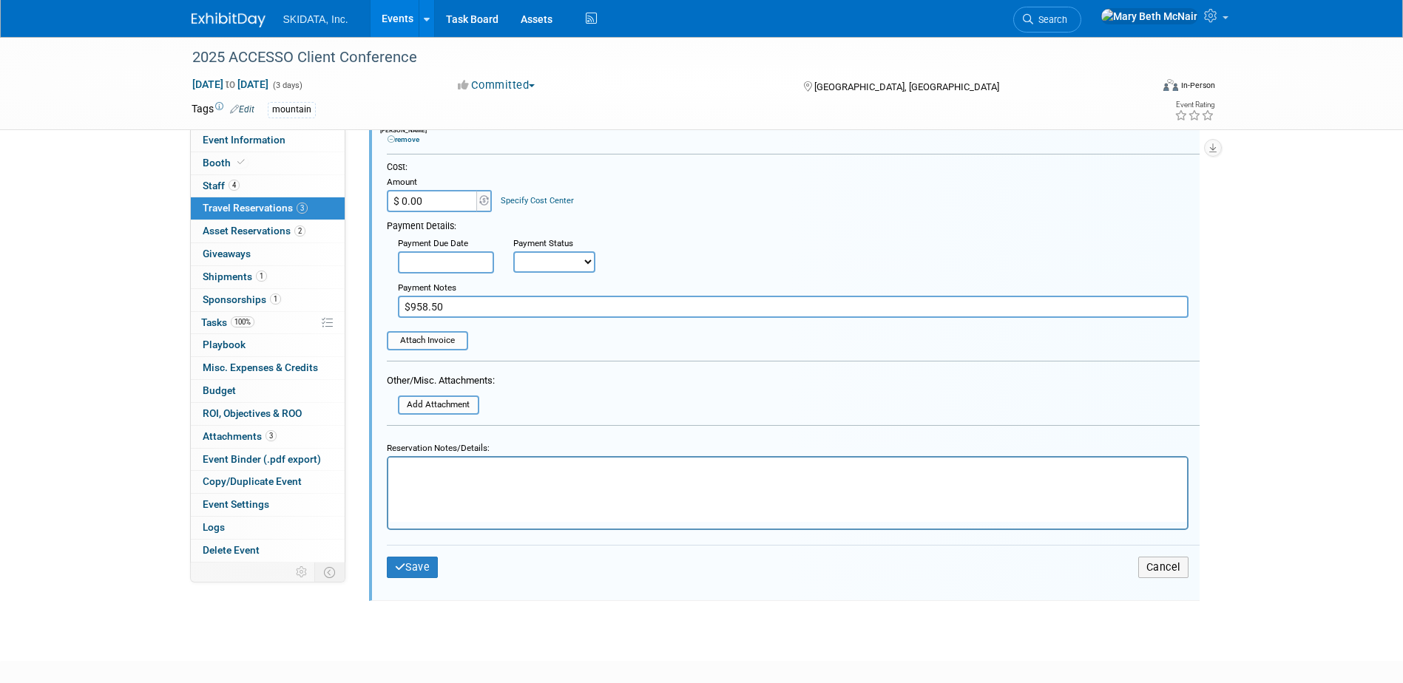
scroll to position [887, 0]
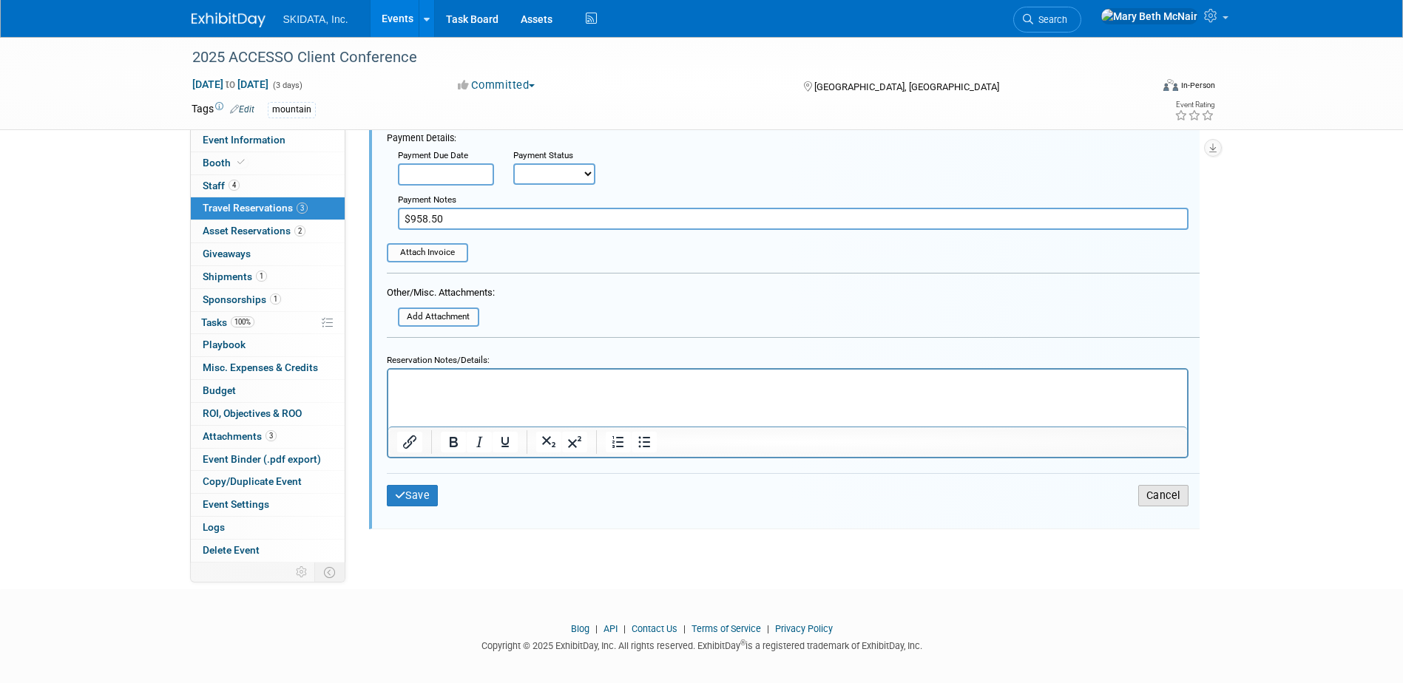
click at [1140, 500] on button "Cancel" at bounding box center [1163, 495] width 50 height 21
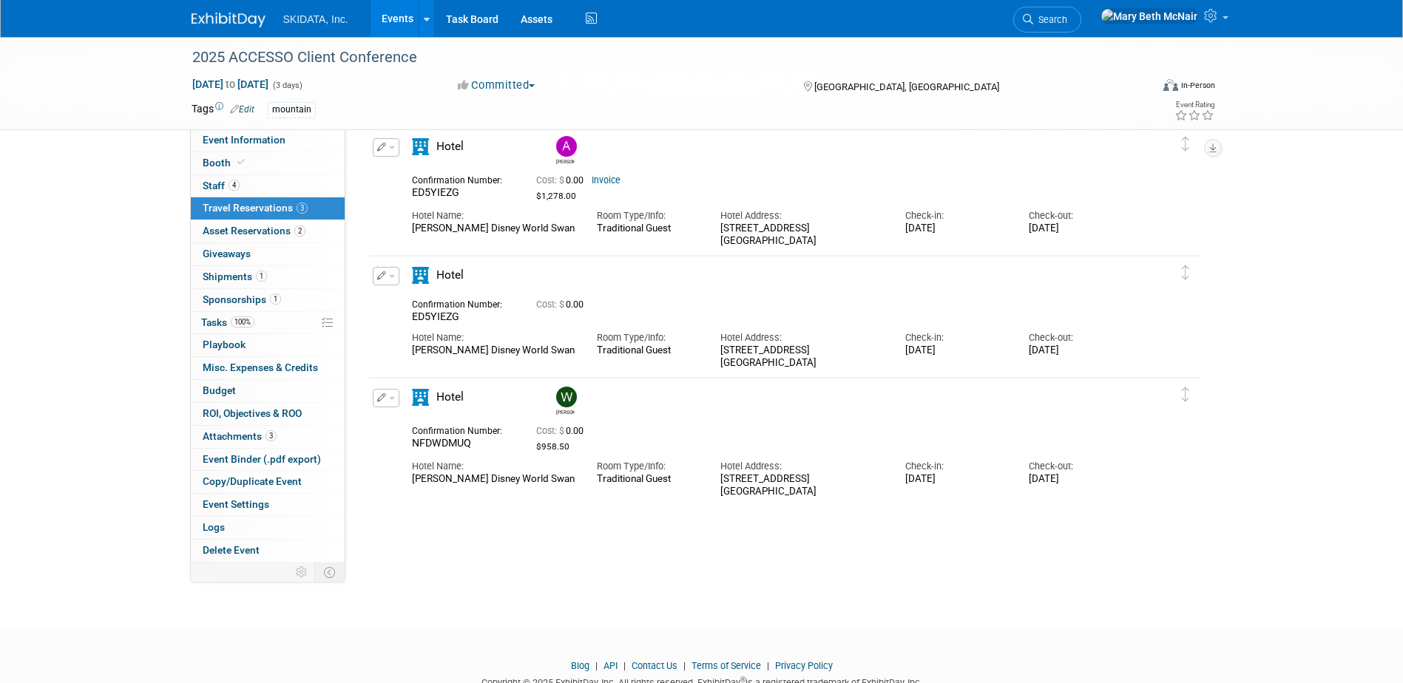
scroll to position [39, 0]
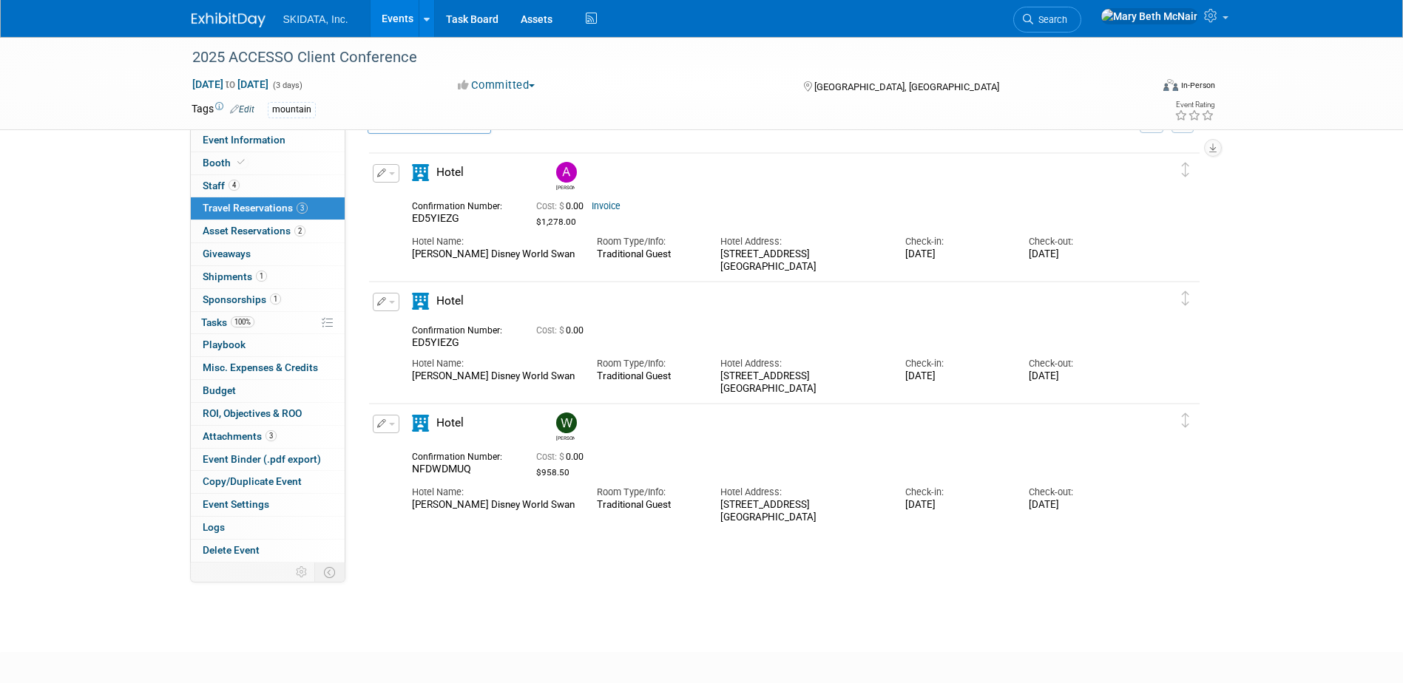
click at [395, 431] on button "button" at bounding box center [386, 424] width 27 height 18
click at [410, 450] on button "Edit Reservation" at bounding box center [435, 449] width 125 height 21
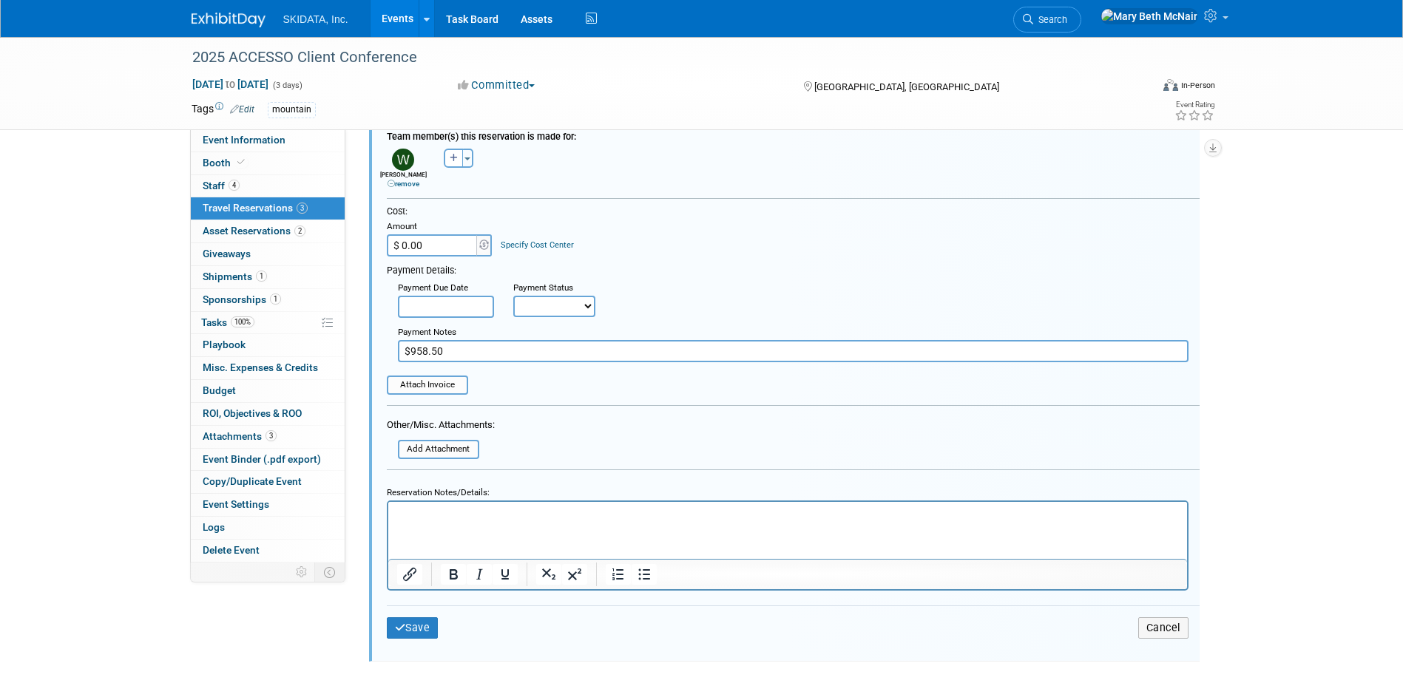
scroll to position [794, 0]
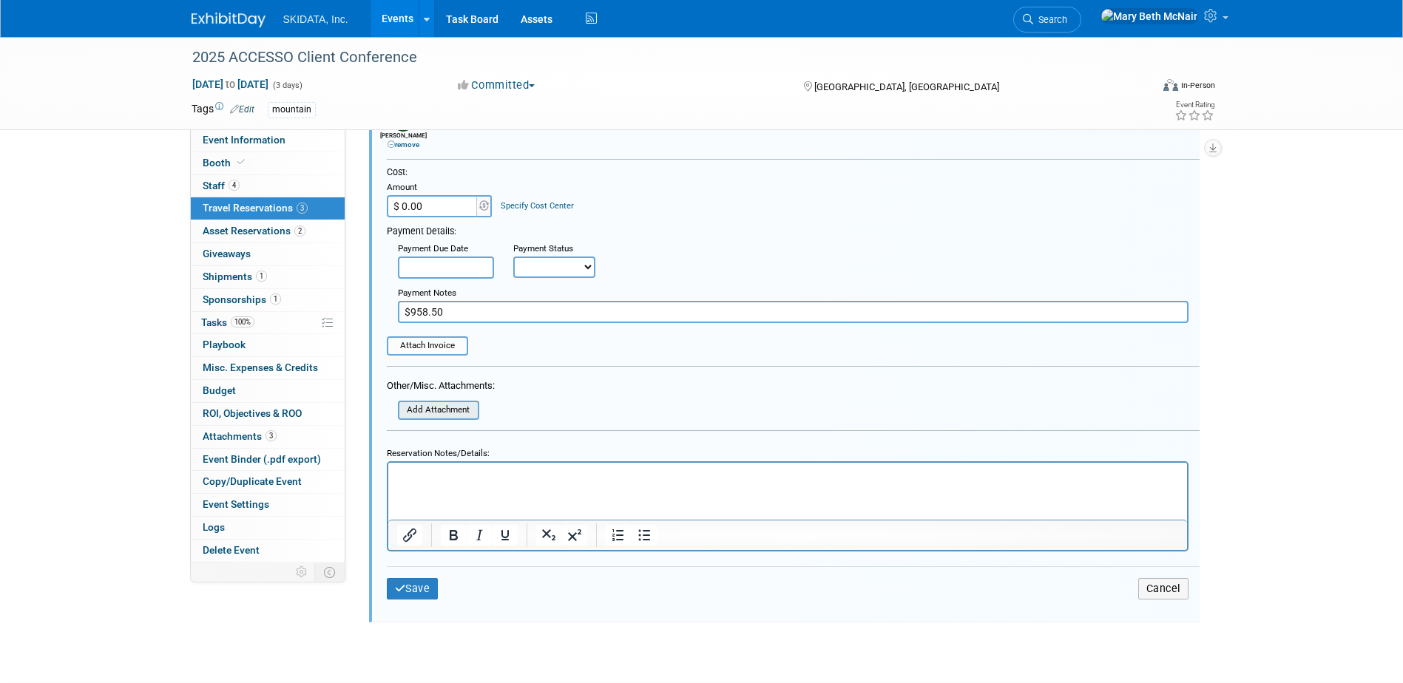
click at [444, 414] on input "file" at bounding box center [390, 410] width 176 height 16
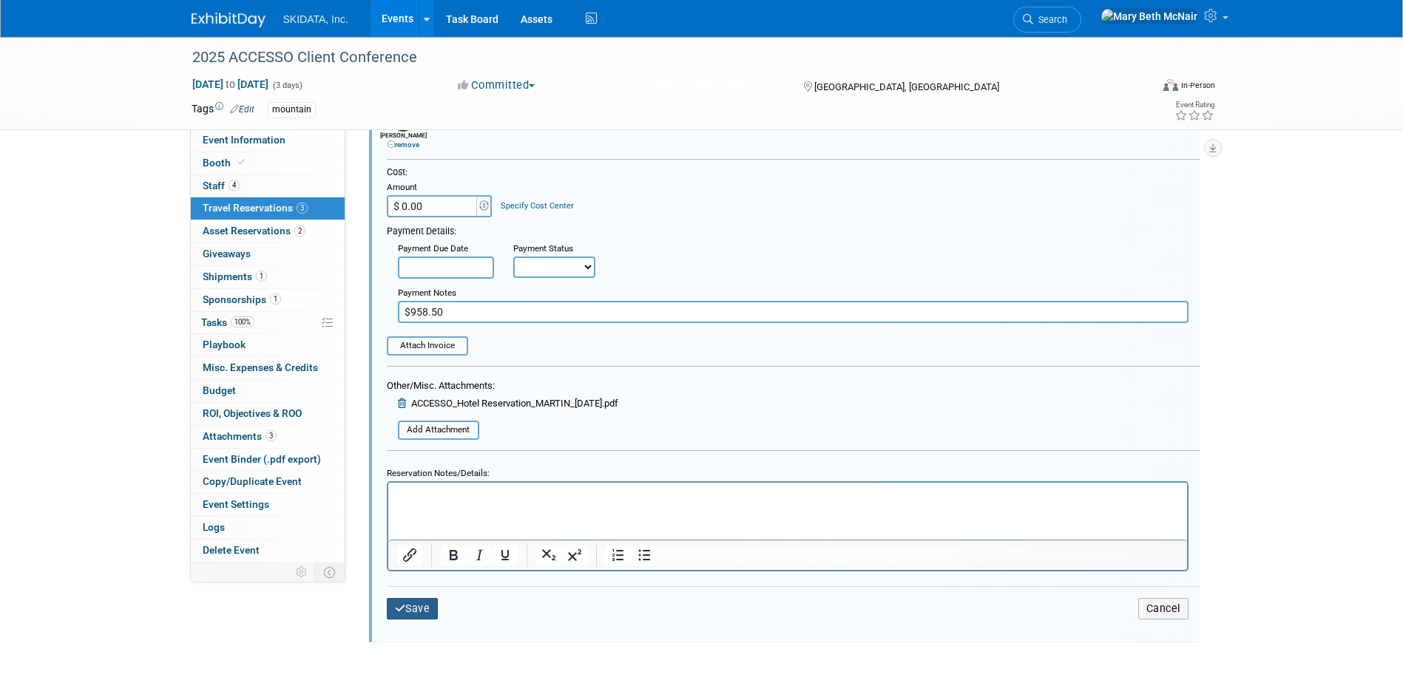
click at [422, 614] on button "Save" at bounding box center [413, 608] width 52 height 21
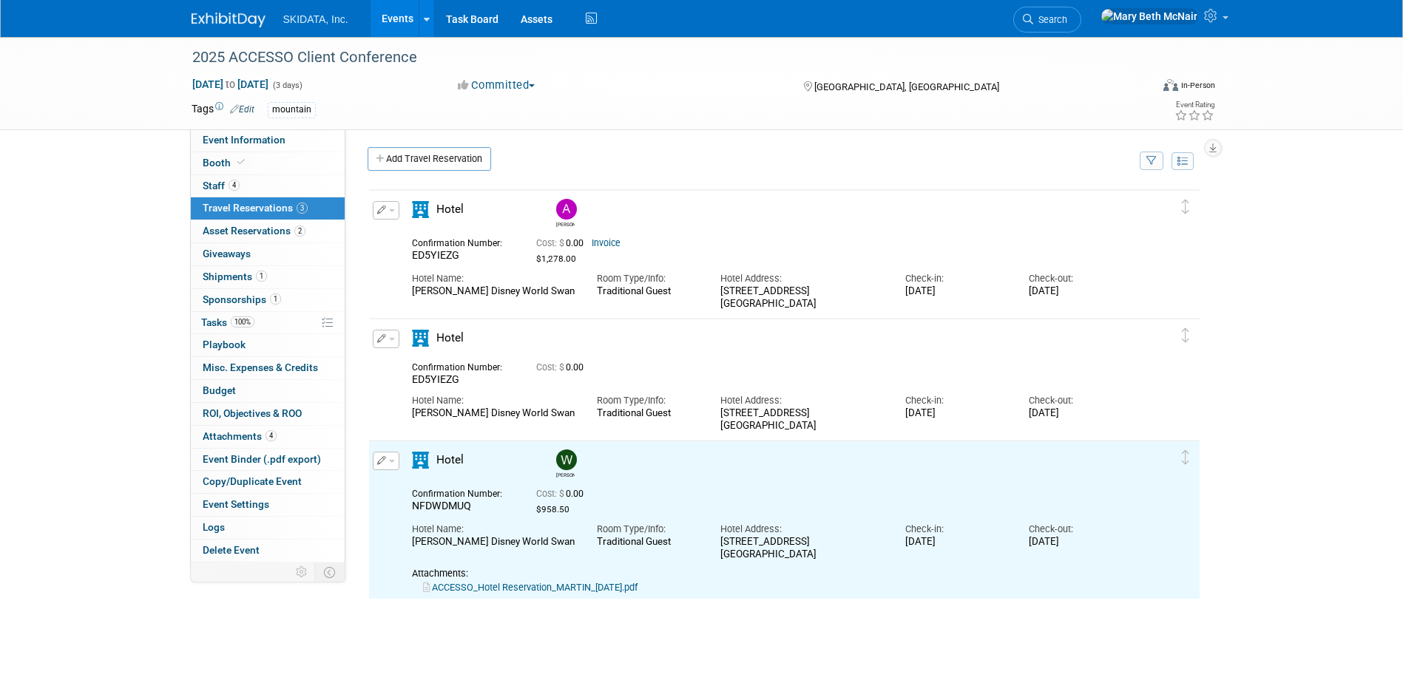
scroll to position [0, 0]
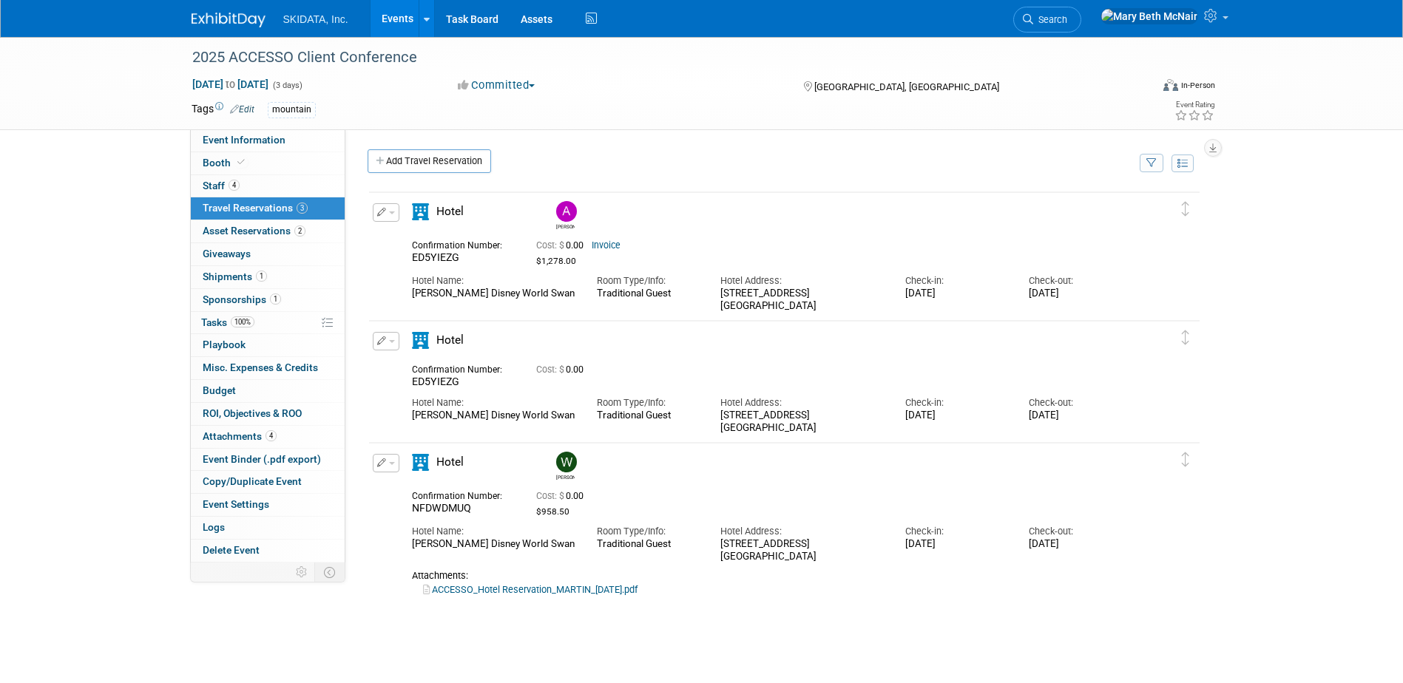
click at [389, 214] on span "button" at bounding box center [392, 213] width 6 height 3
click at [413, 248] on button "Edit Reservation" at bounding box center [435, 238] width 125 height 21
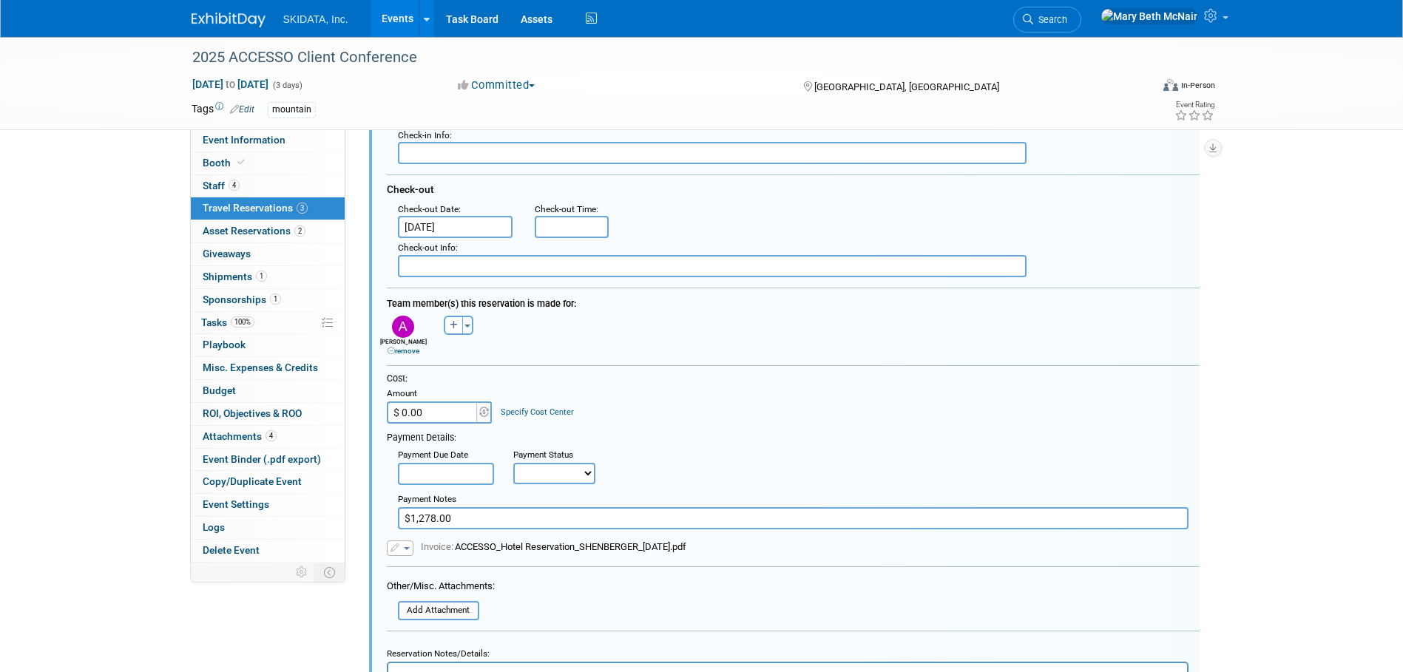
scroll to position [396, 0]
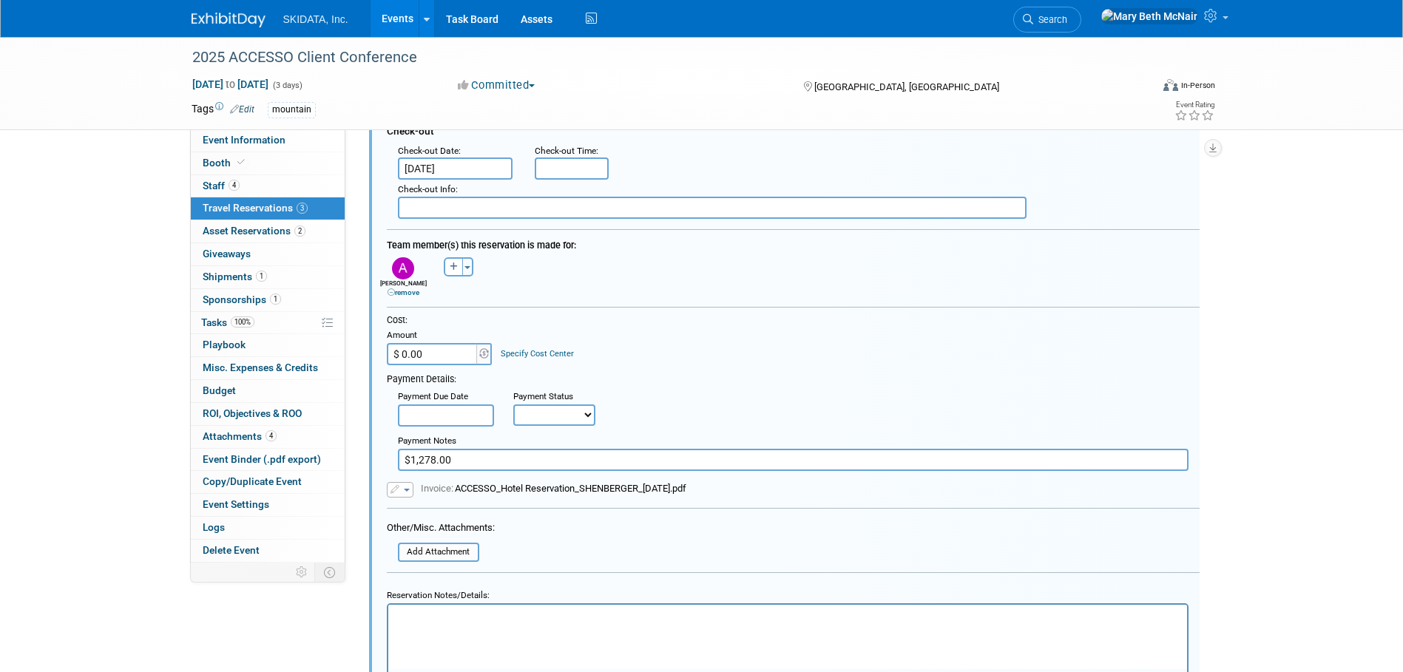
click at [406, 495] on button "button" at bounding box center [400, 490] width 27 height 16
click at [432, 534] on link "Remove attachment" at bounding box center [462, 532] width 148 height 21
click at [456, 564] on input "file" at bounding box center [390, 558] width 176 height 16
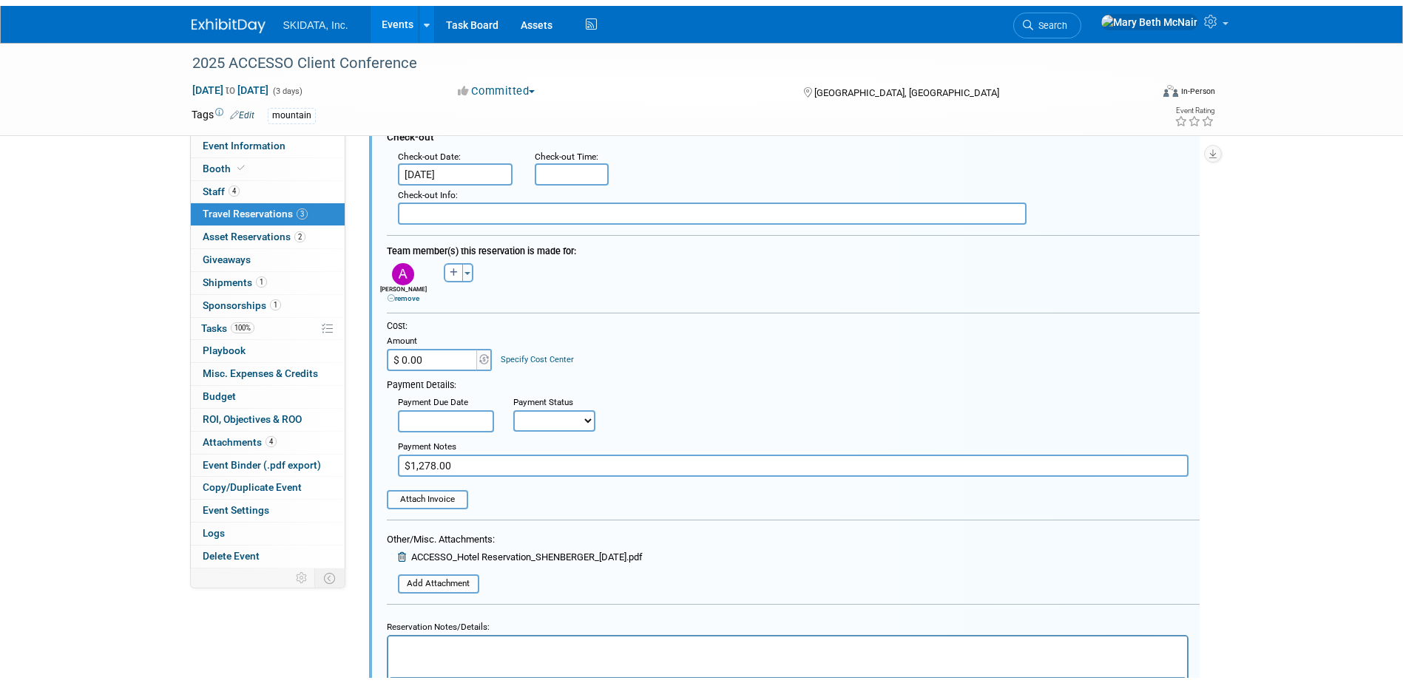
scroll to position [765, 0]
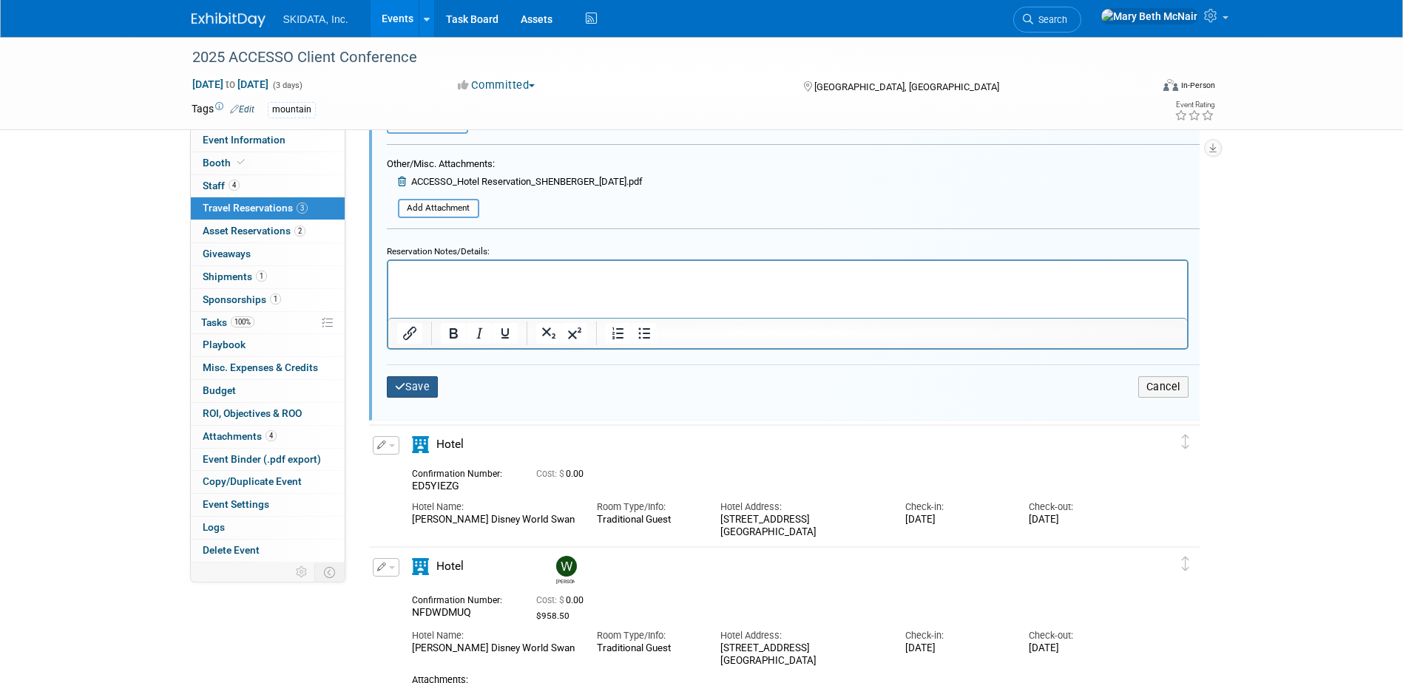
click at [406, 392] on button "Save" at bounding box center [413, 386] width 52 height 21
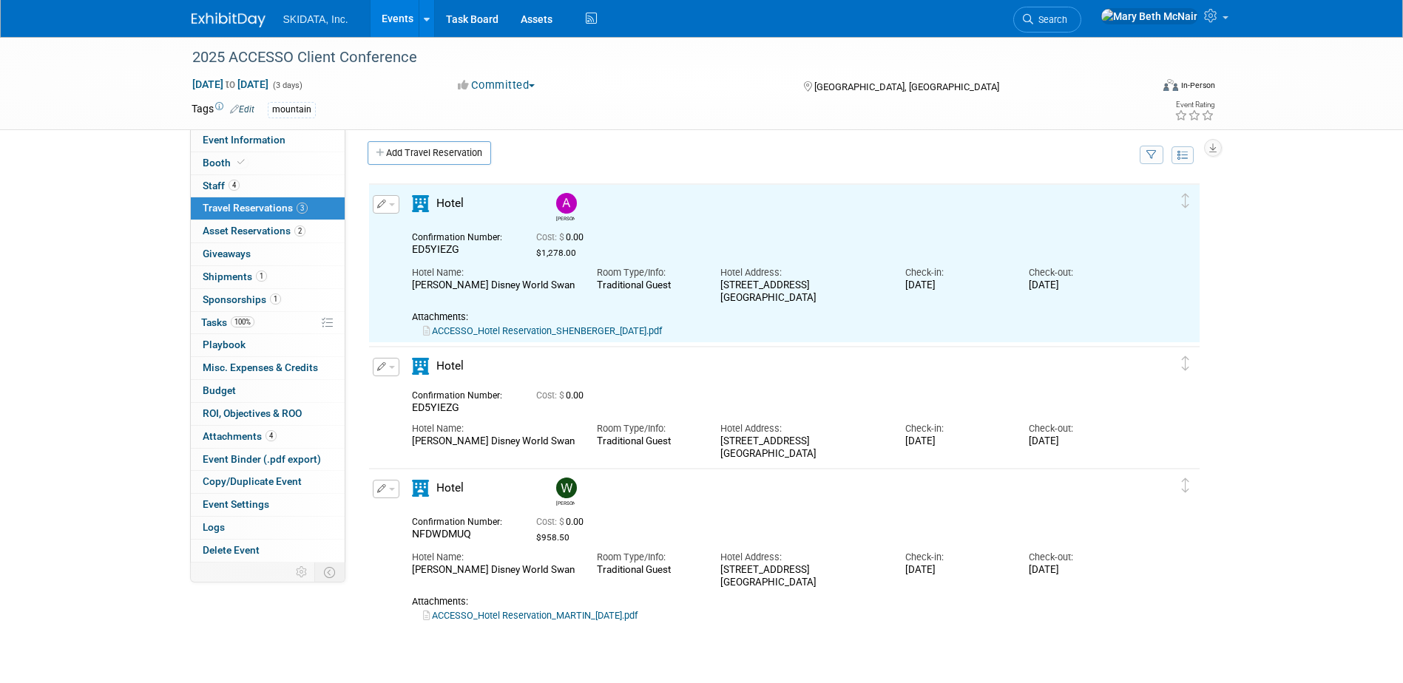
scroll to position [0, 0]
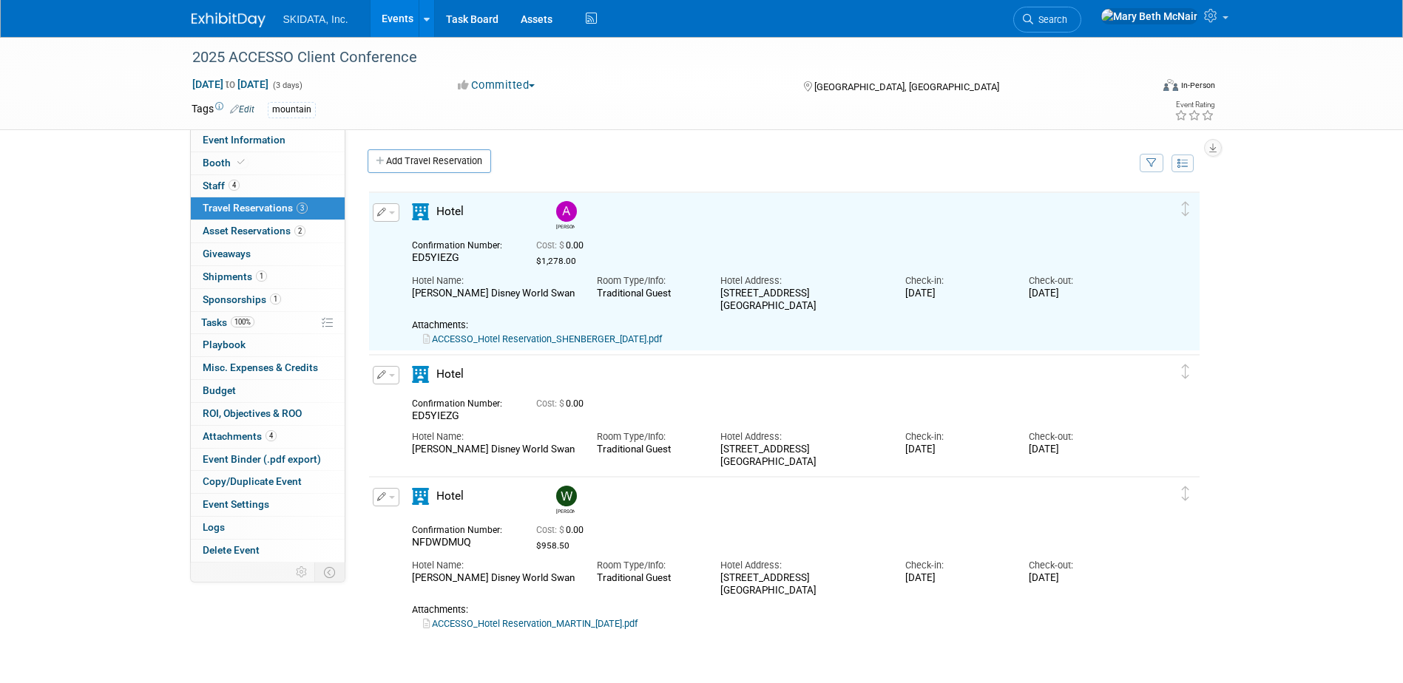
click at [394, 379] on button "button" at bounding box center [386, 375] width 27 height 18
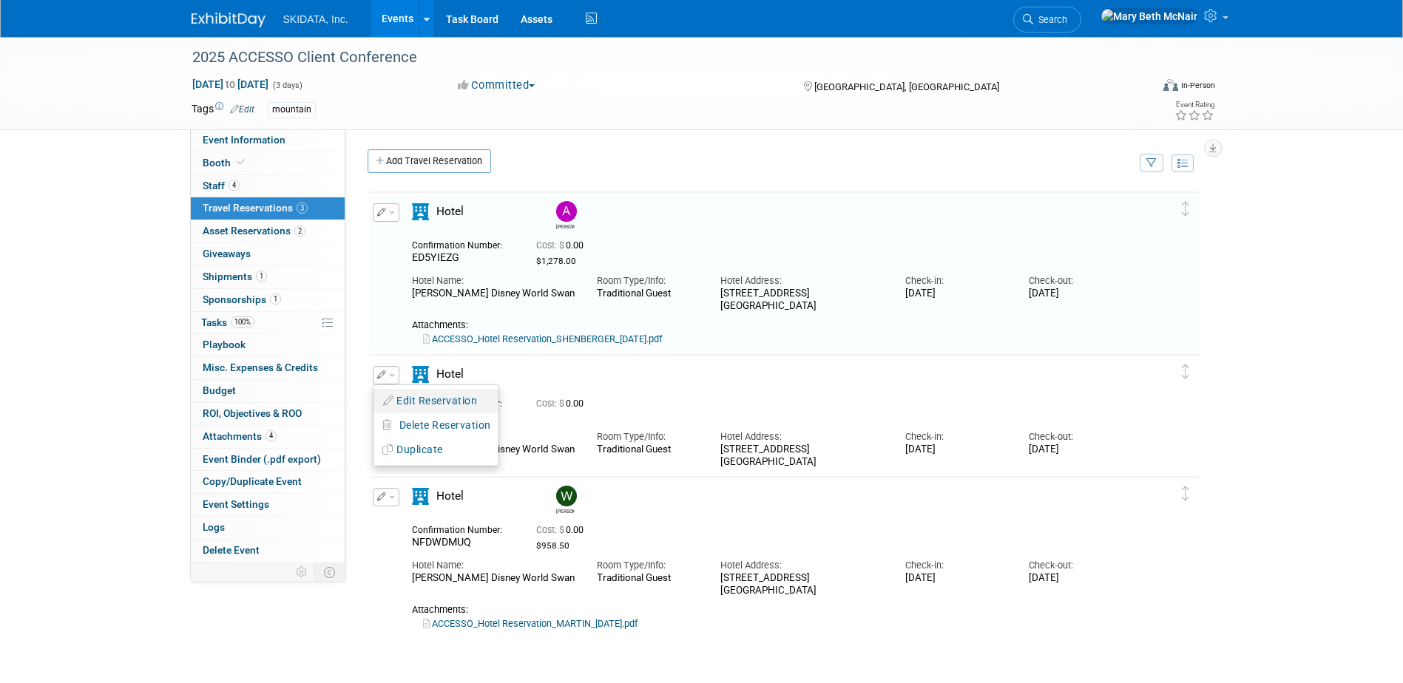
click at [403, 406] on button "Edit Reservation" at bounding box center [435, 400] width 125 height 21
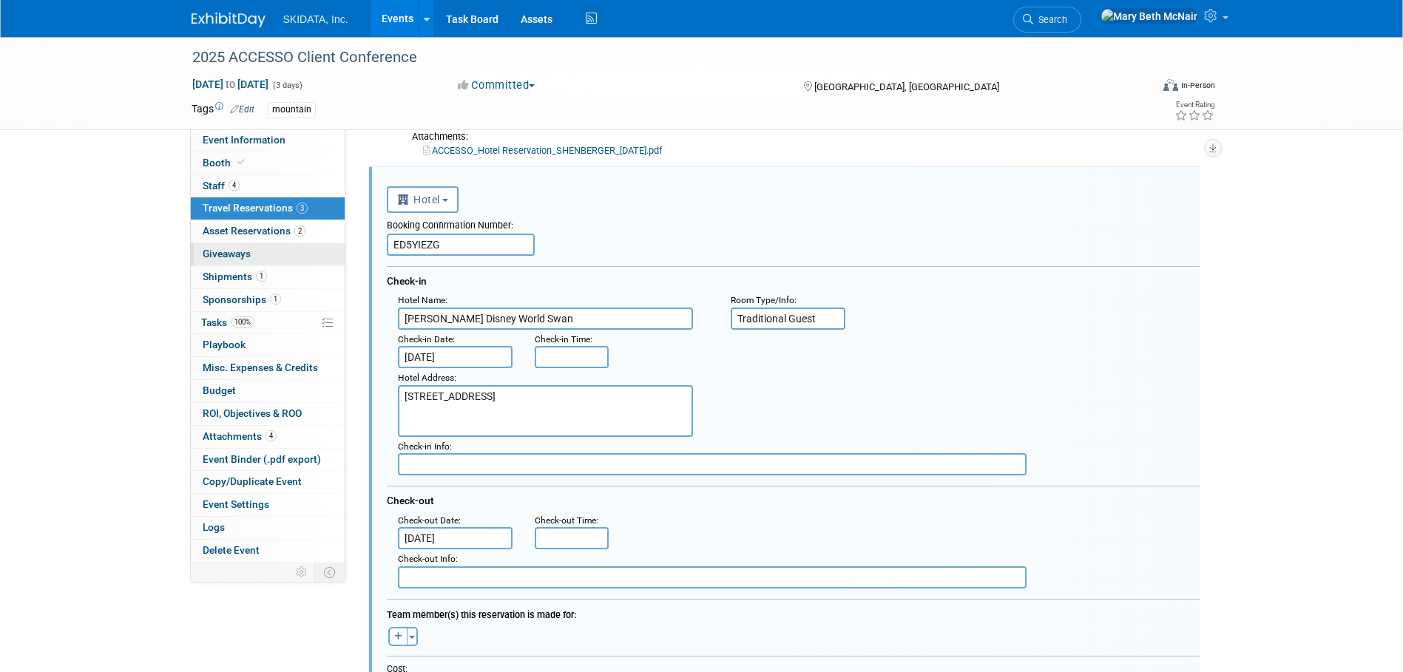
drag, startPoint x: 443, startPoint y: 244, endPoint x: 294, endPoint y: 246, distance: 148.7
click at [364, 239] on div "Delete Reservation Andy ED5YIEZG Cost: $ 0.00" at bounding box center [784, 586] width 856 height 1187
click at [415, 250] on input "text" at bounding box center [461, 245] width 148 height 22
type input "C1V2ZAP1"
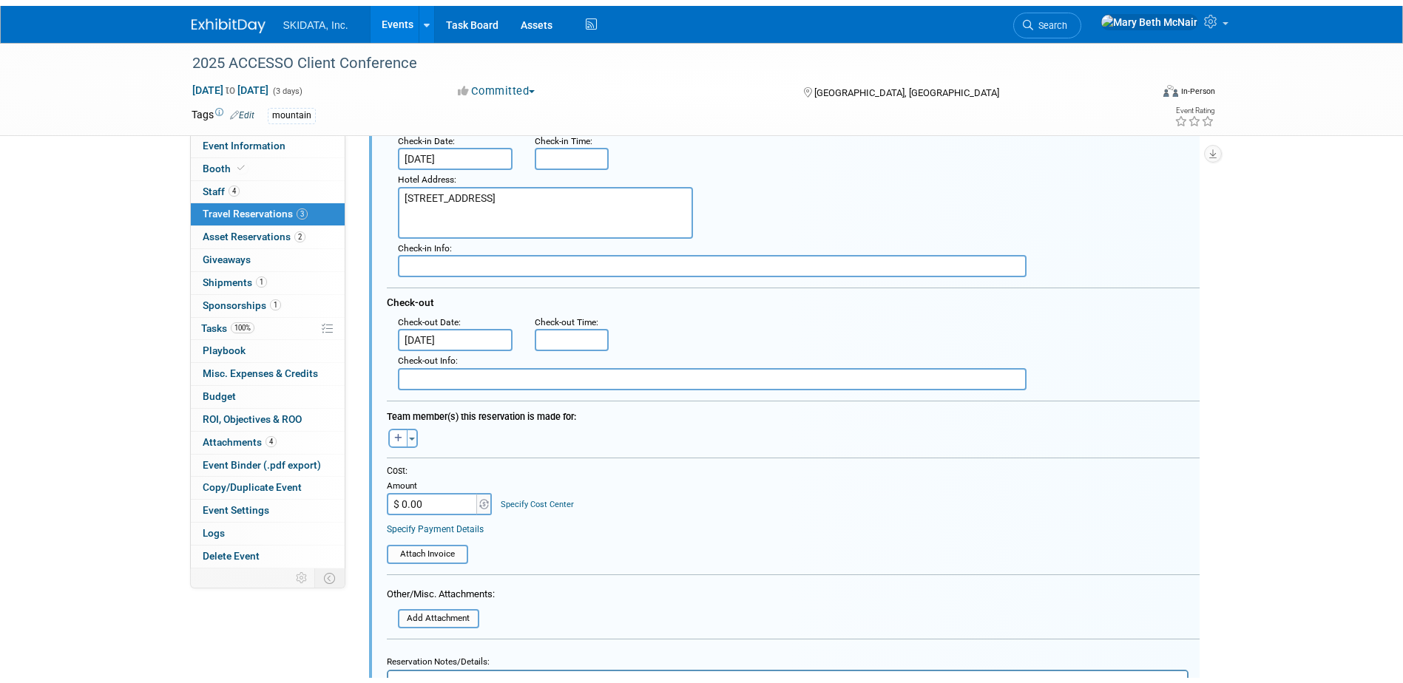
scroll to position [484, 0]
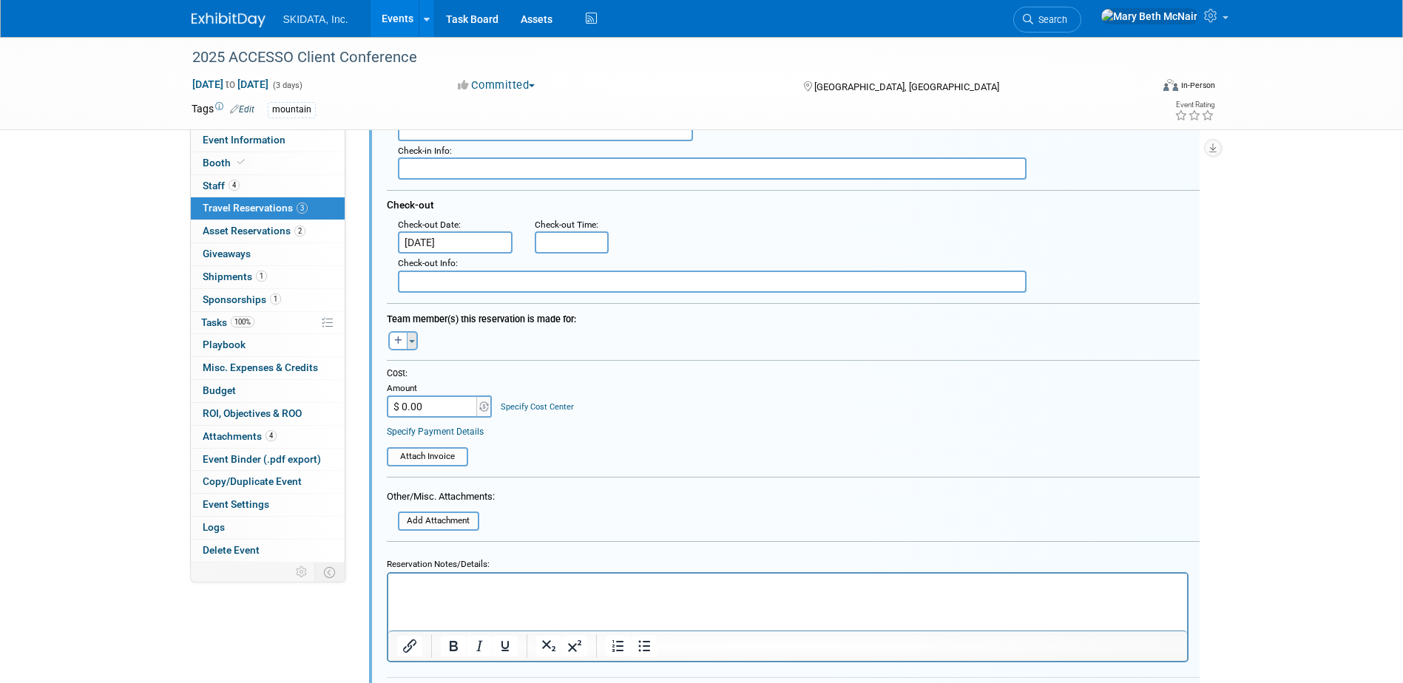
click at [407, 339] on button "Toggle Dropdown" at bounding box center [412, 340] width 11 height 19
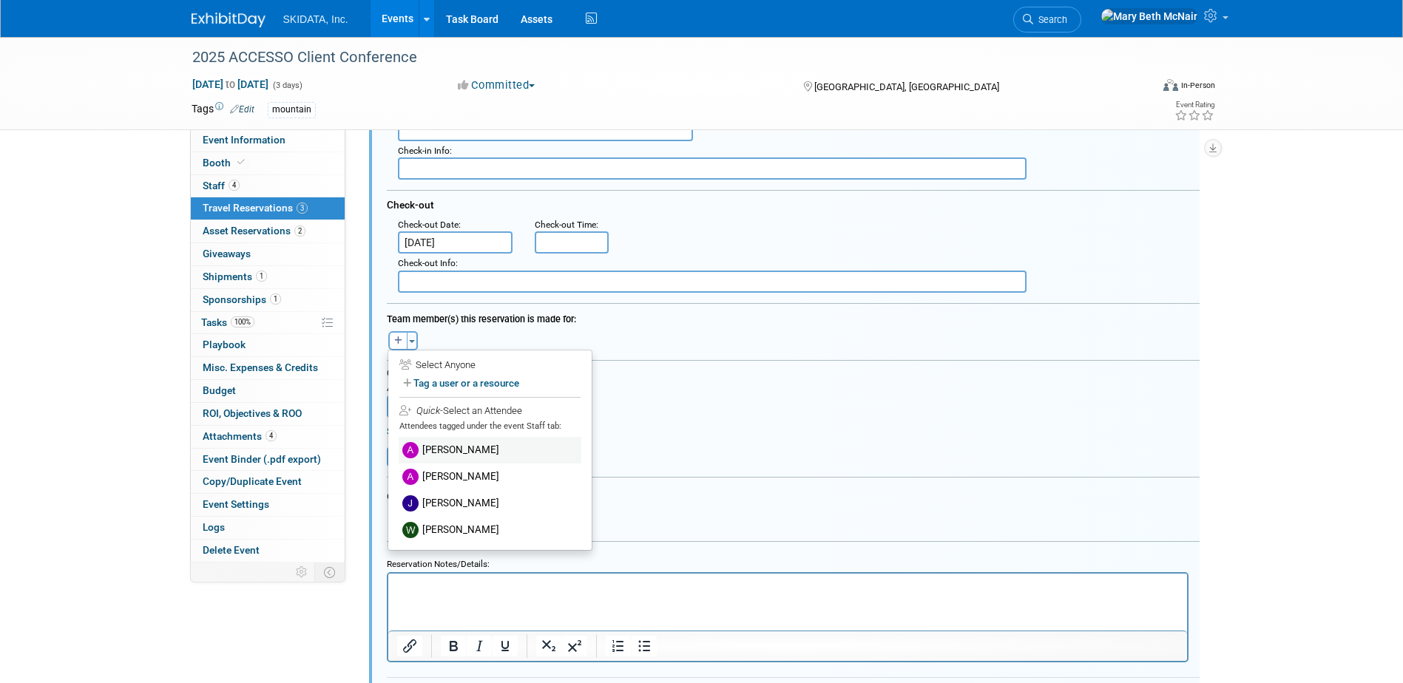
click at [460, 447] on label "[PERSON_NAME]" at bounding box center [490, 450] width 183 height 27
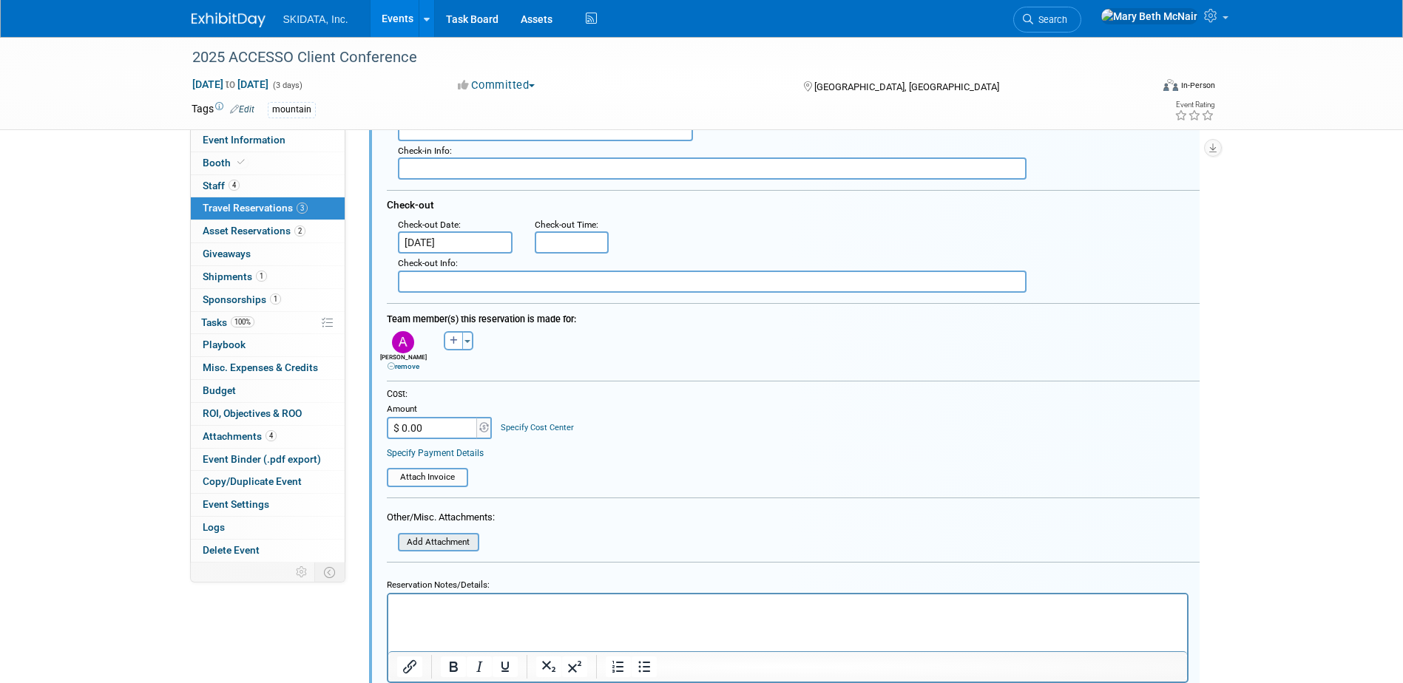
click at [464, 547] on input "file" at bounding box center [390, 543] width 176 height 16
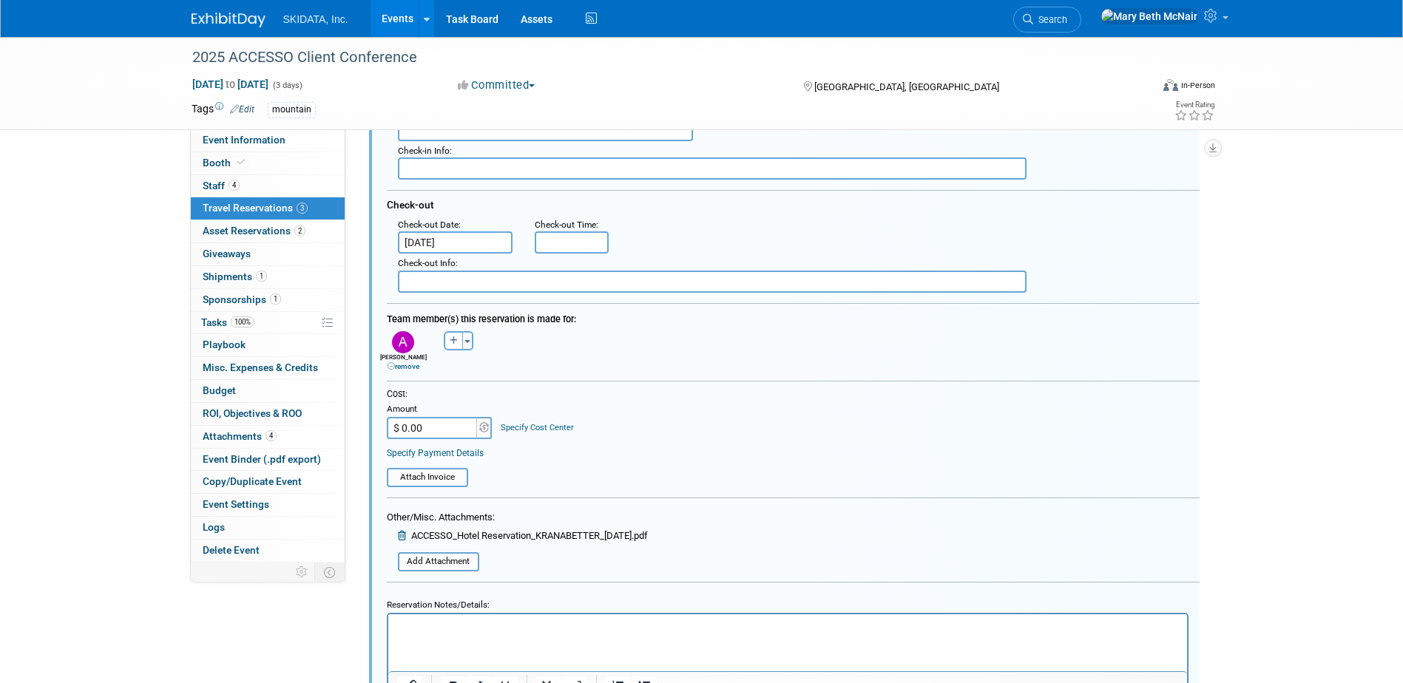
click at [457, 450] on link "Specify Payment Details" at bounding box center [435, 453] width 97 height 10
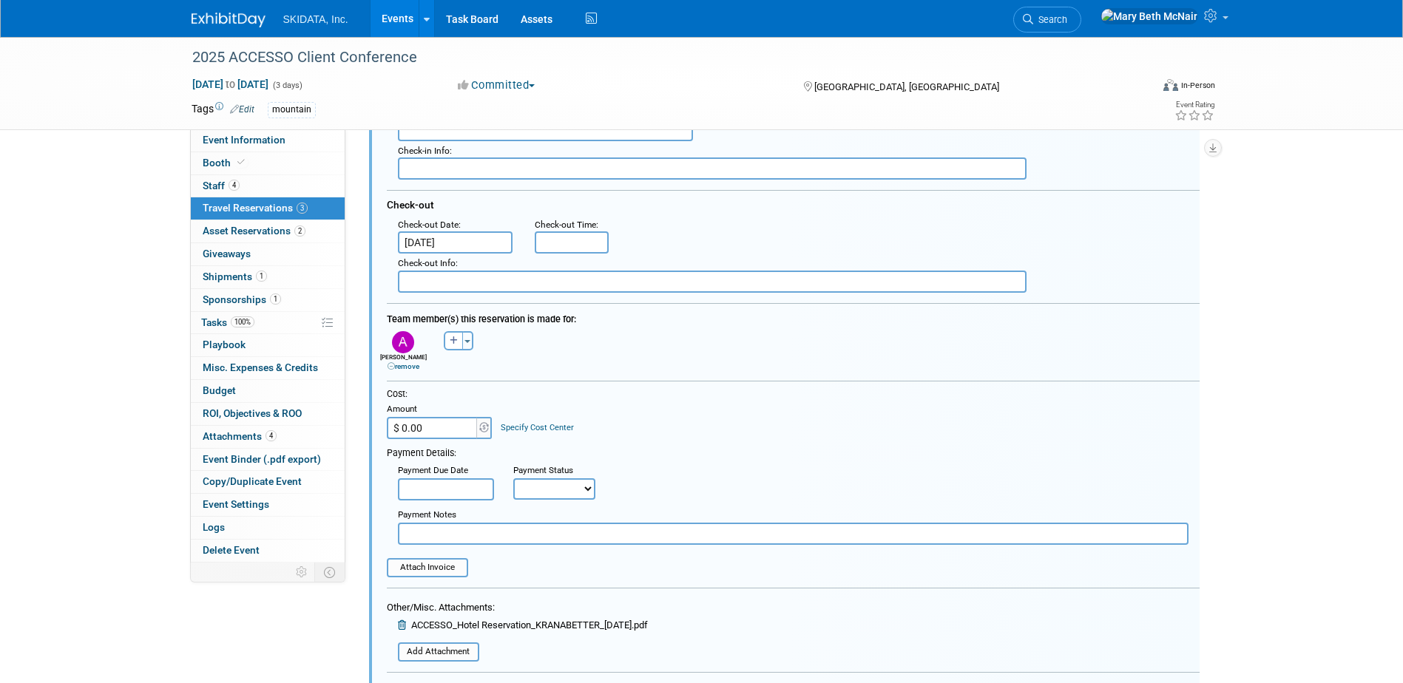
click at [433, 531] on input "text" at bounding box center [793, 534] width 791 height 22
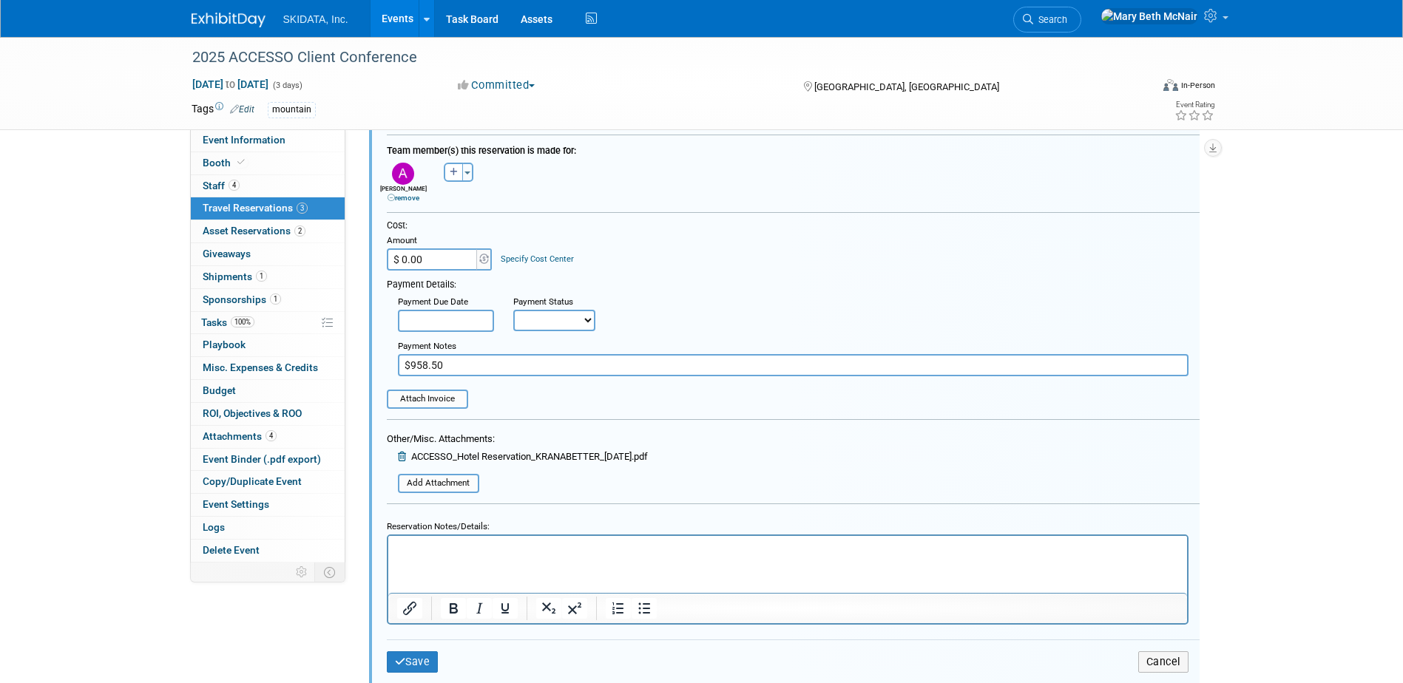
scroll to position [706, 0]
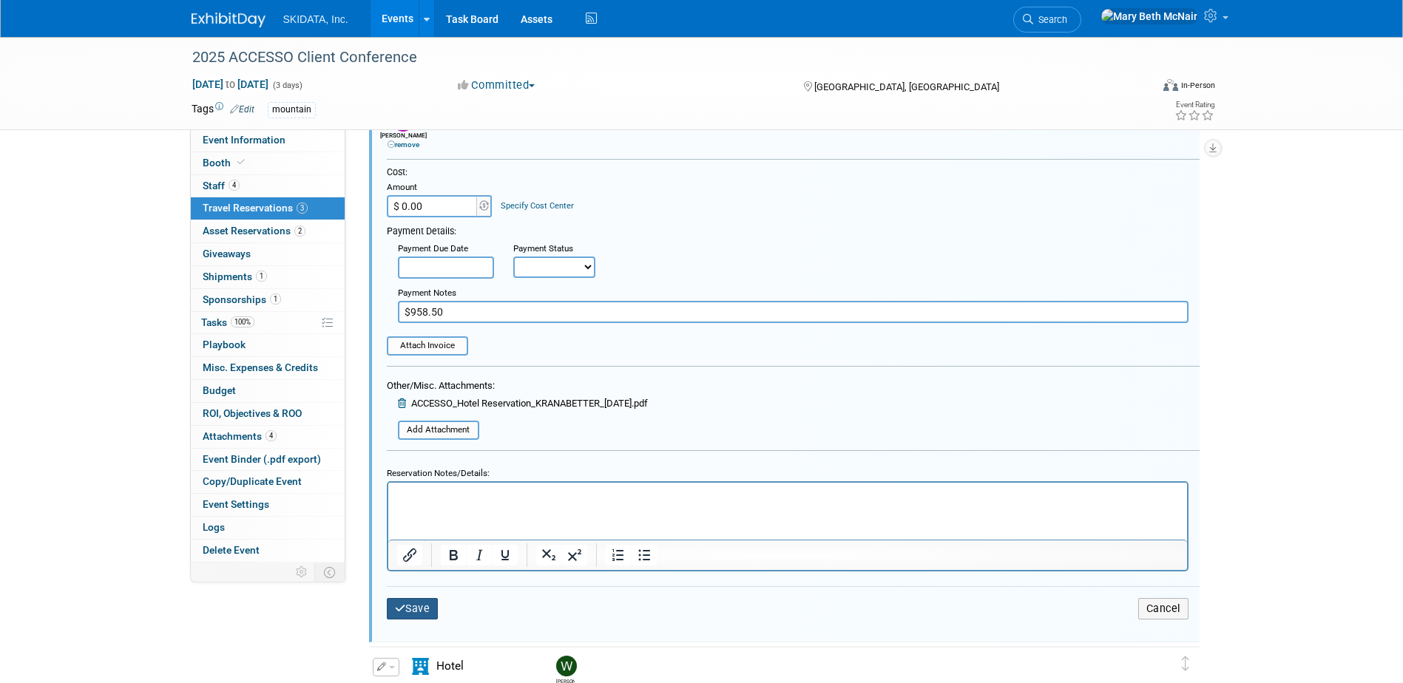
type input "$958.50"
click at [416, 606] on button "Save" at bounding box center [413, 608] width 52 height 21
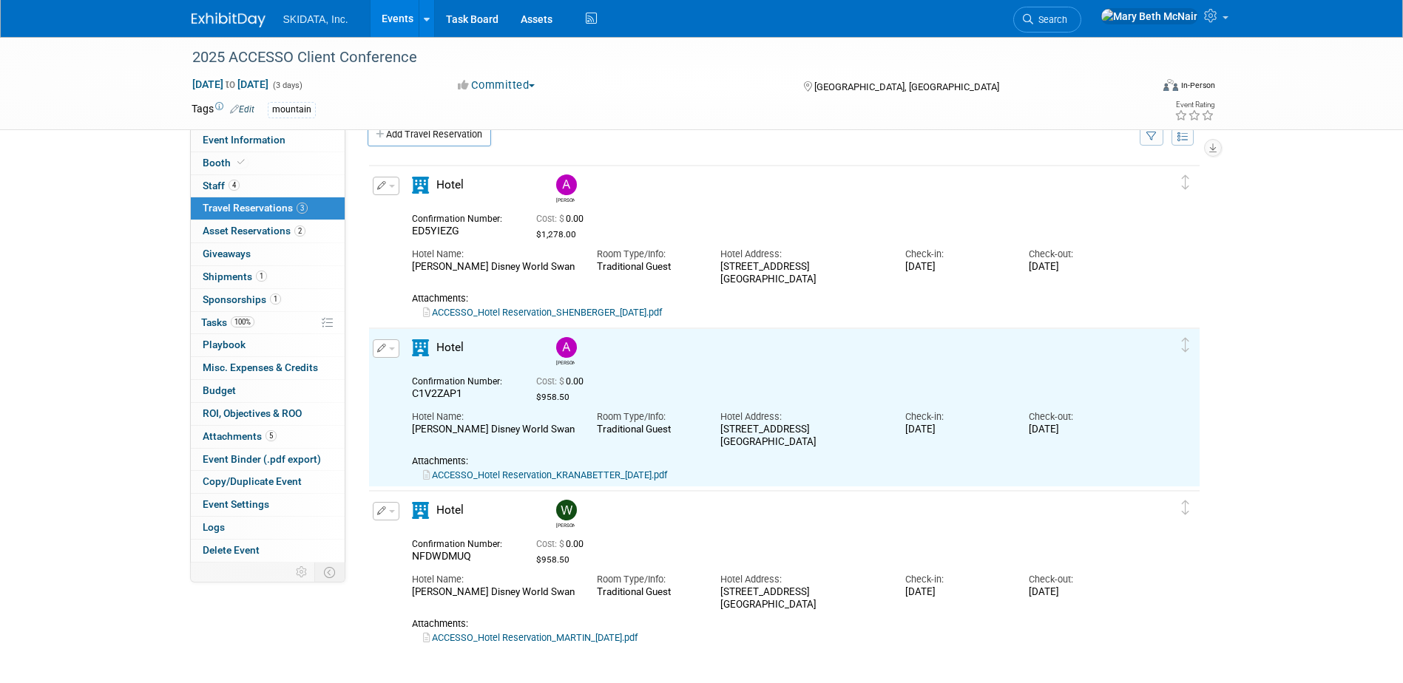
scroll to position [0, 0]
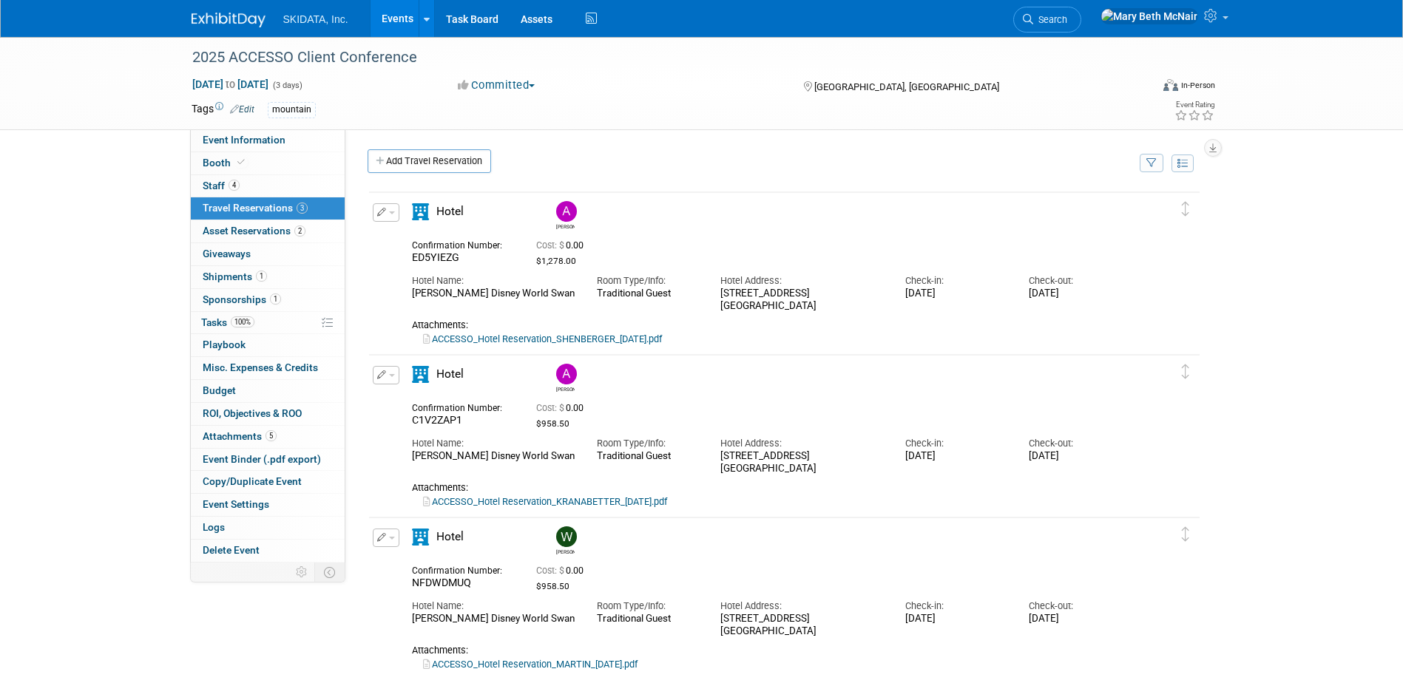
click at [393, 377] on span "button" at bounding box center [392, 375] width 6 height 3
click at [427, 407] on button "Edit Reservation" at bounding box center [435, 400] width 125 height 21
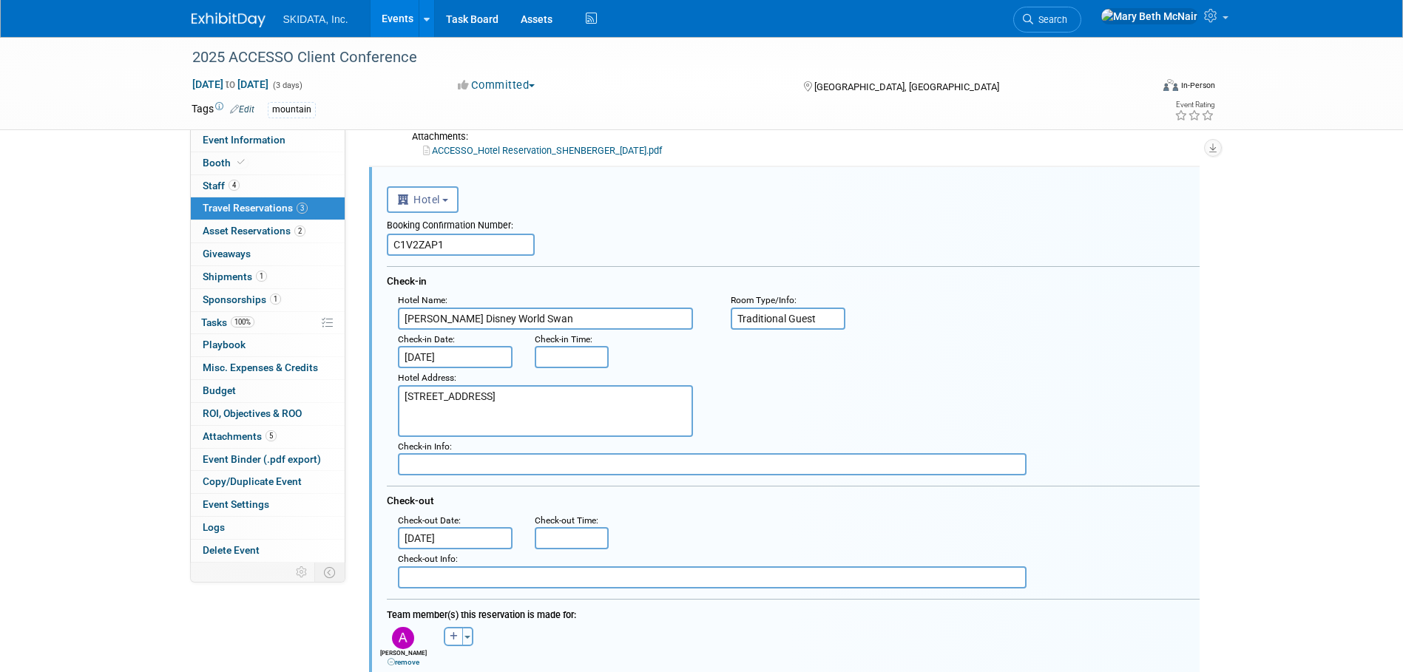
click at [493, 543] on input "Oct 3, 2025" at bounding box center [455, 538] width 115 height 22
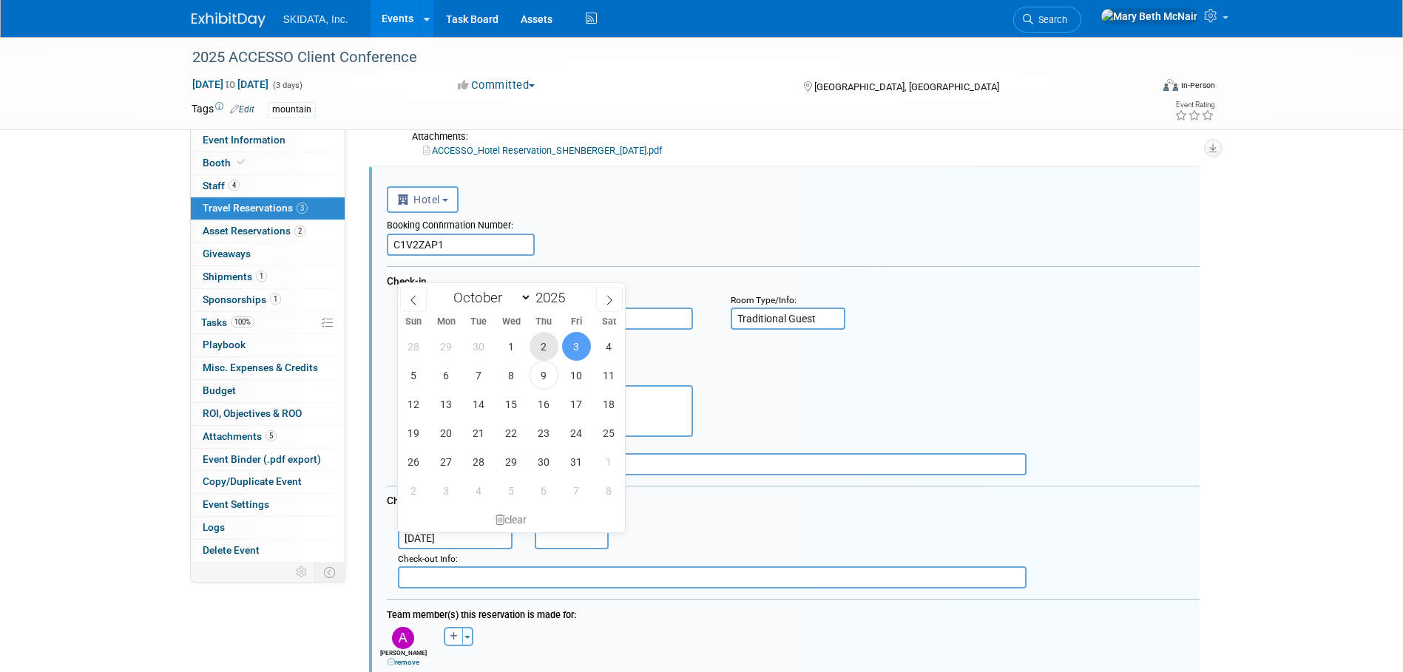
click at [545, 351] on span "2" at bounding box center [543, 346] width 29 height 29
type input "Oct 2, 2025"
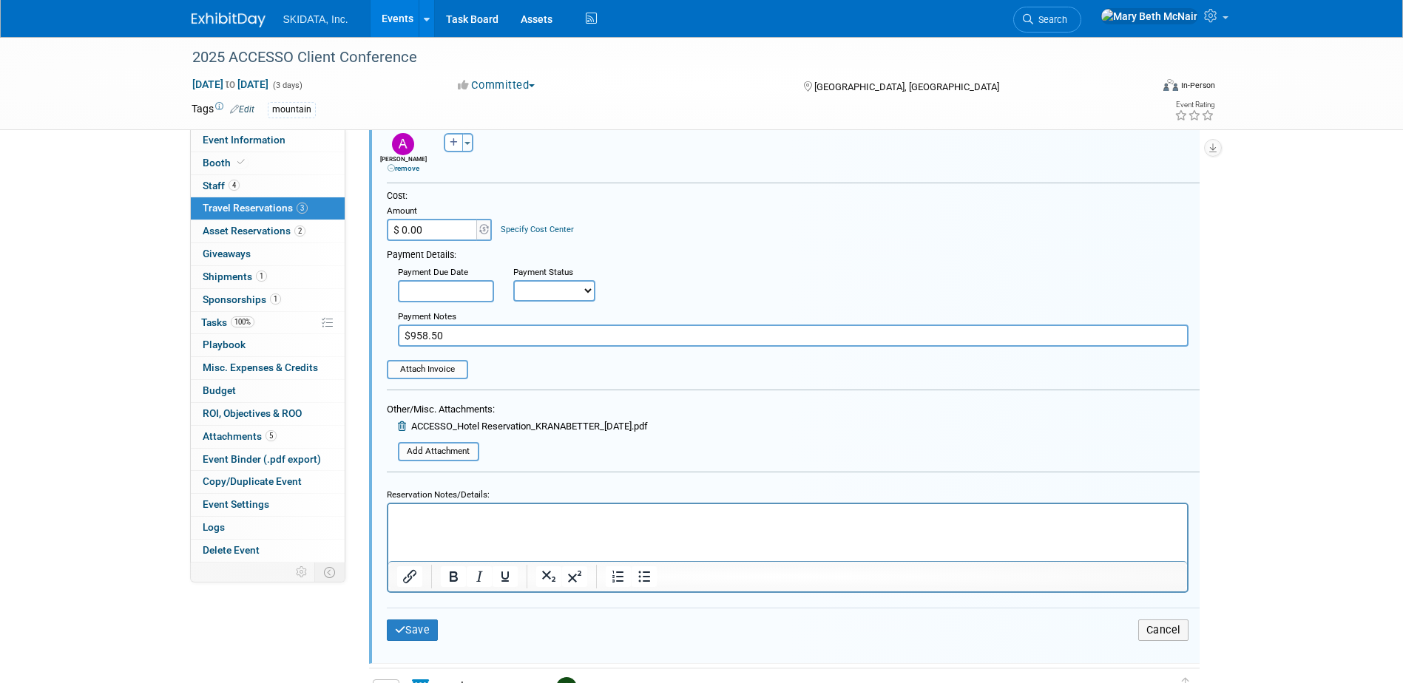
scroll to position [780, 0]
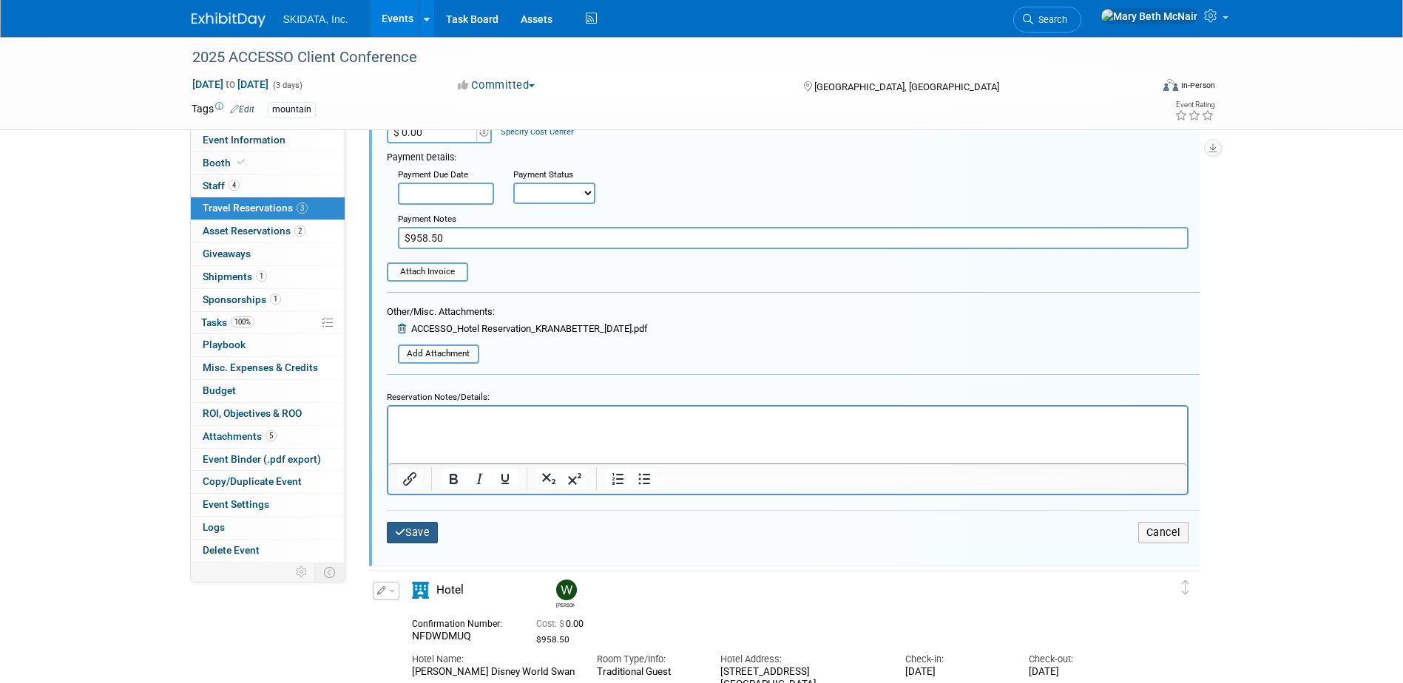
click at [420, 525] on button "Save" at bounding box center [413, 532] width 52 height 21
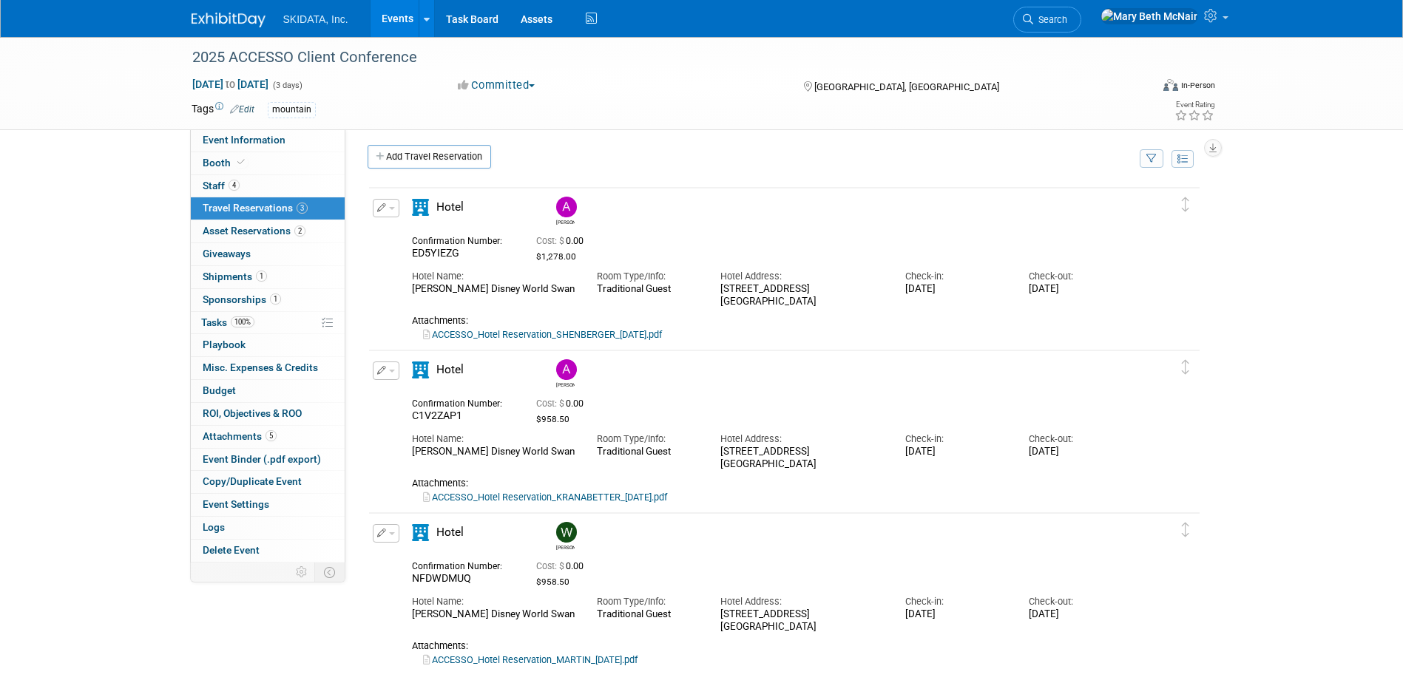
scroll to position [0, 0]
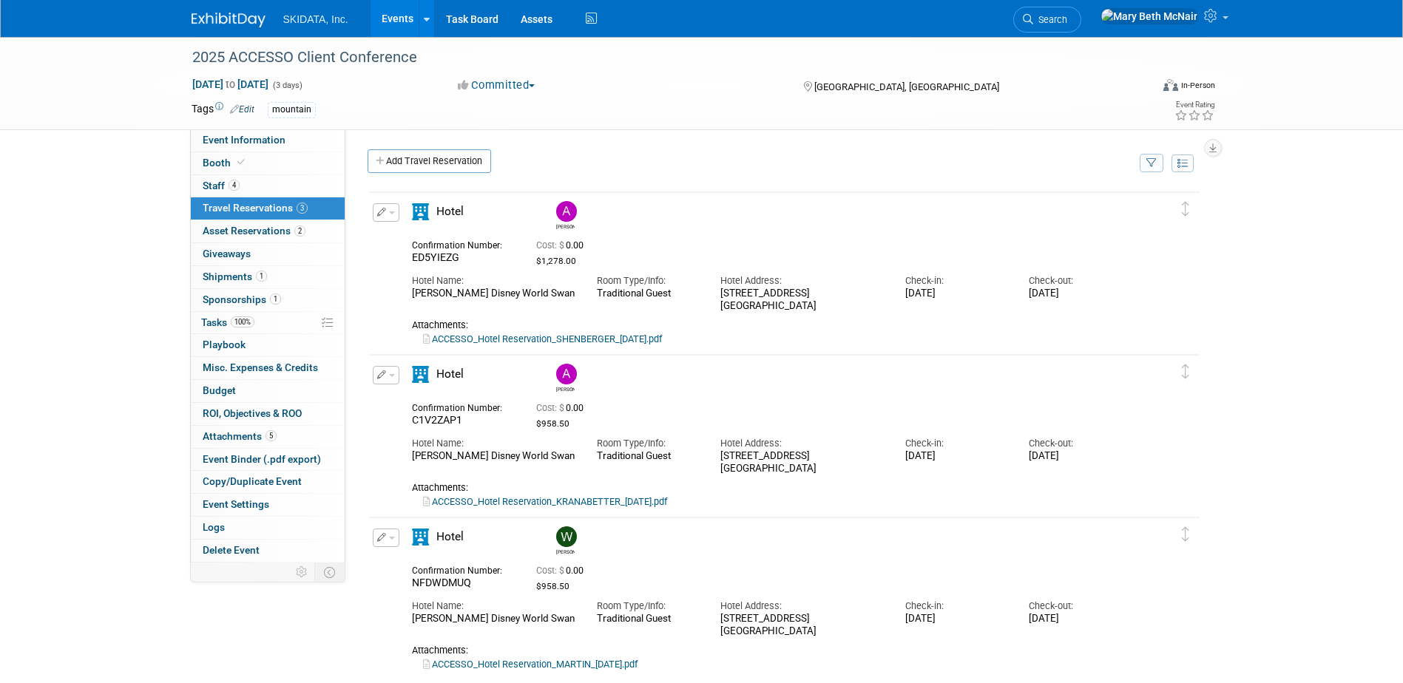
click at [396, 212] on button "button" at bounding box center [386, 212] width 27 height 18
click at [422, 285] on button "Duplicate" at bounding box center [435, 287] width 125 height 21
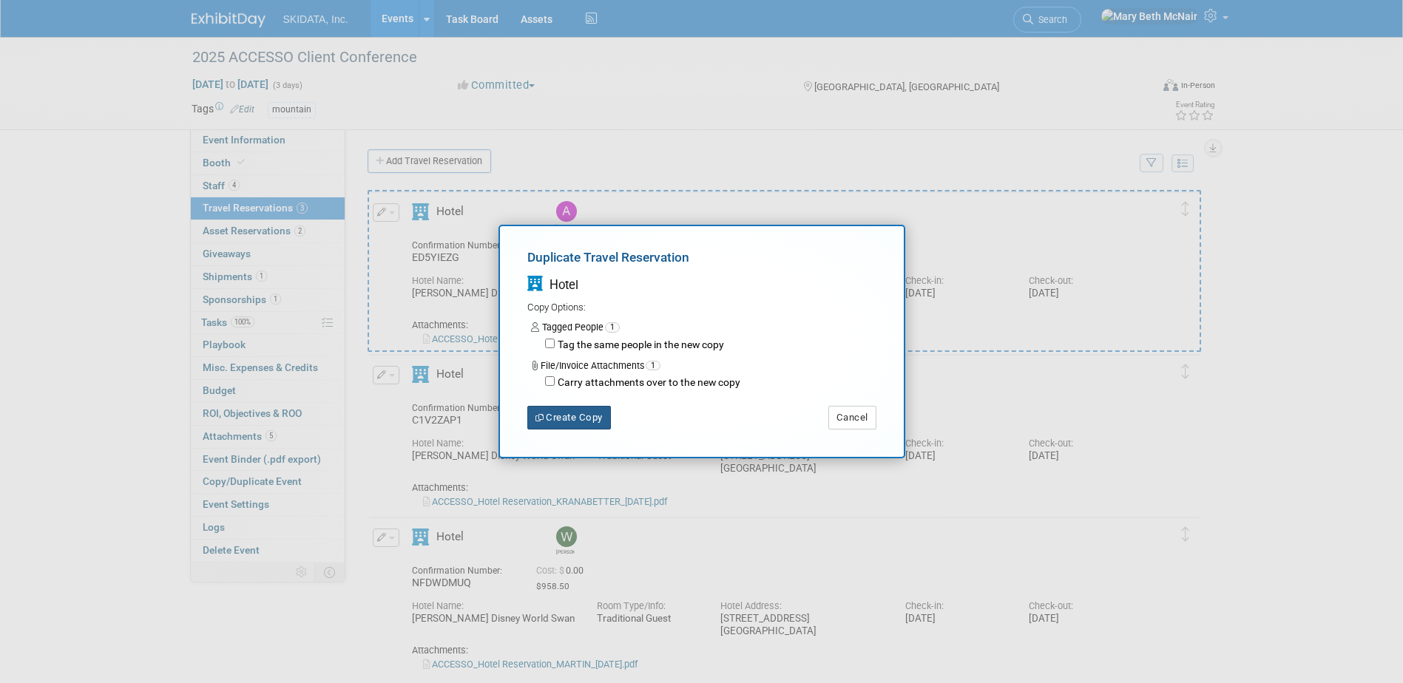
click at [591, 422] on button "Create Copy" at bounding box center [569, 418] width 84 height 24
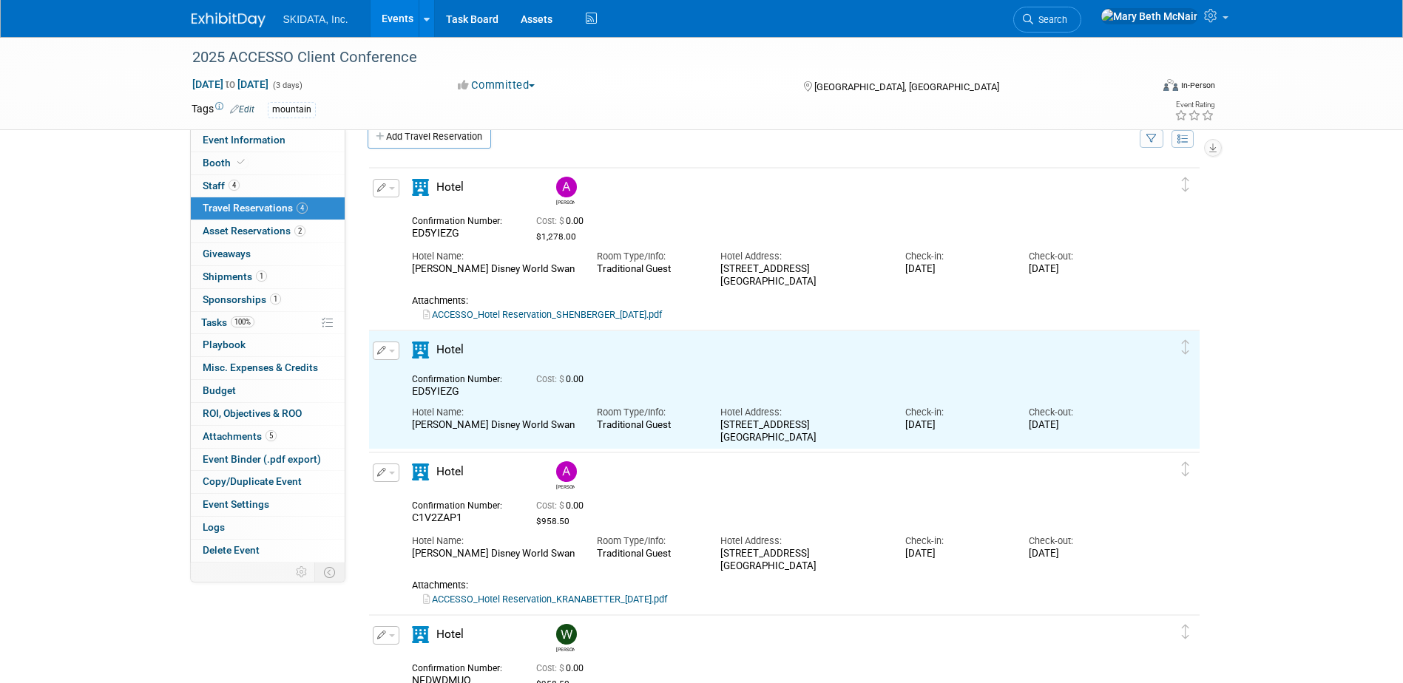
scroll to position [30, 0]
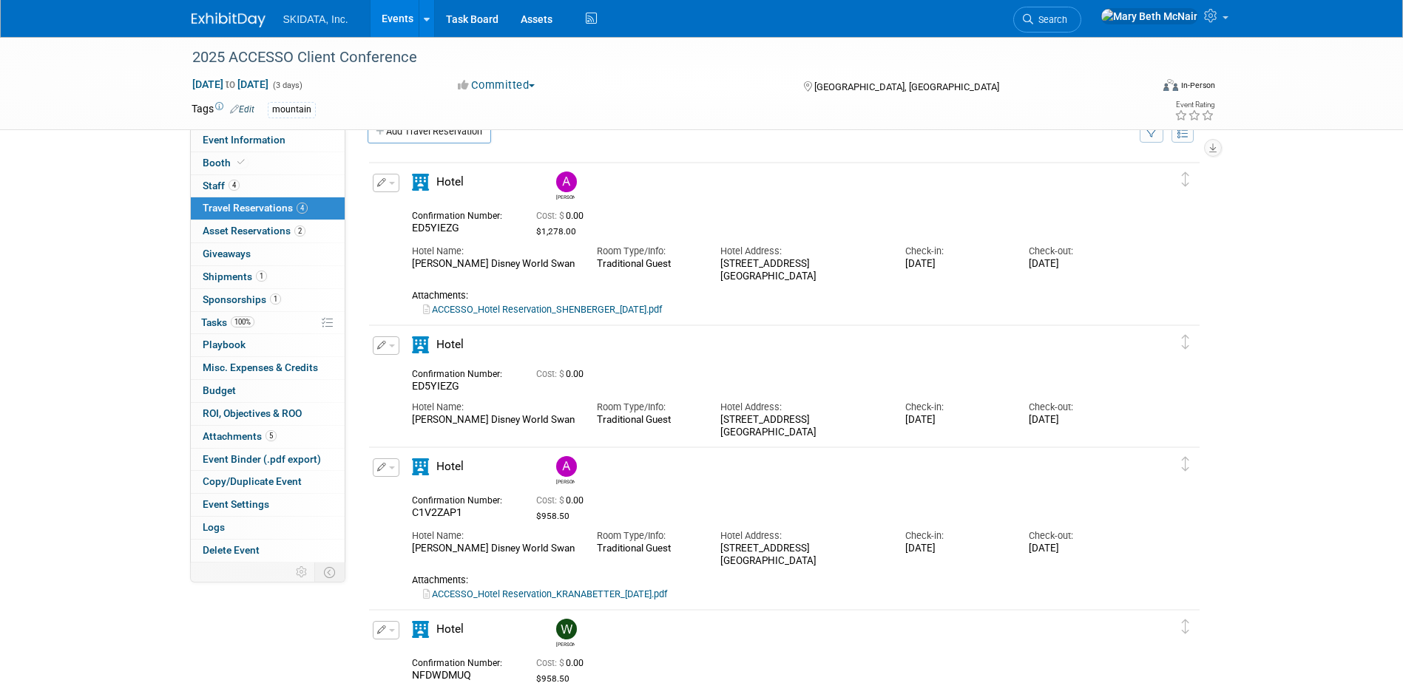
click at [395, 349] on button "button" at bounding box center [386, 345] width 27 height 18
click at [413, 372] on button "Edit Reservation" at bounding box center [435, 371] width 125 height 21
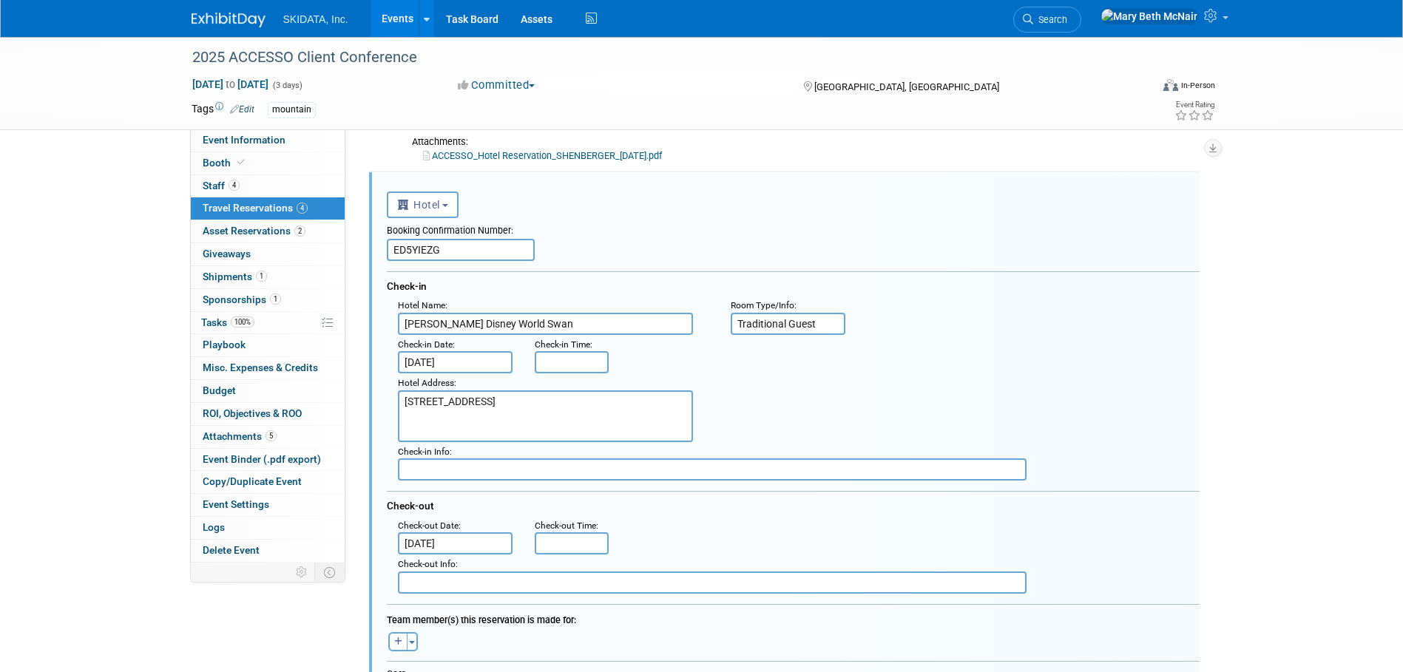
scroll to position [189, 0]
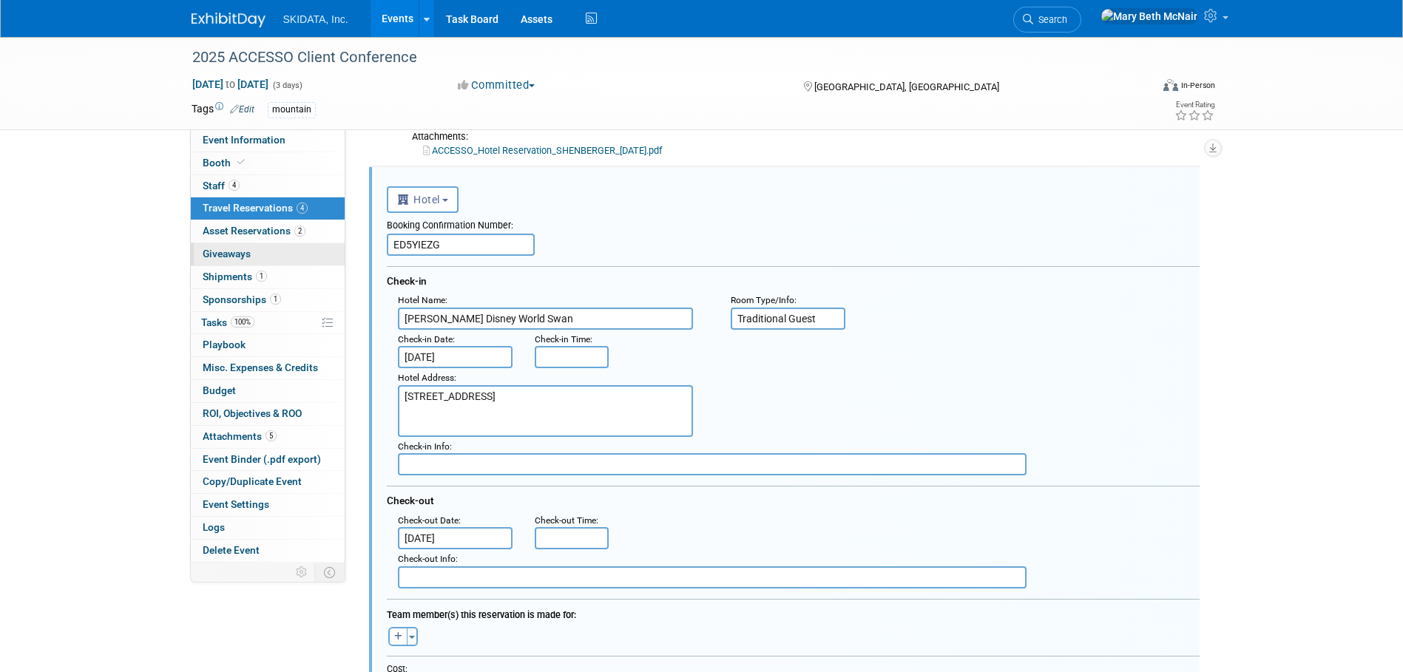
drag, startPoint x: 448, startPoint y: 247, endPoint x: 291, endPoint y: 252, distance: 156.9
click at [328, 247] on div "Event Information Event Info Booth Booth 4 Staff 4 Staff 4 Travel Reservations …" at bounding box center [701, 595] width 1043 height 1494
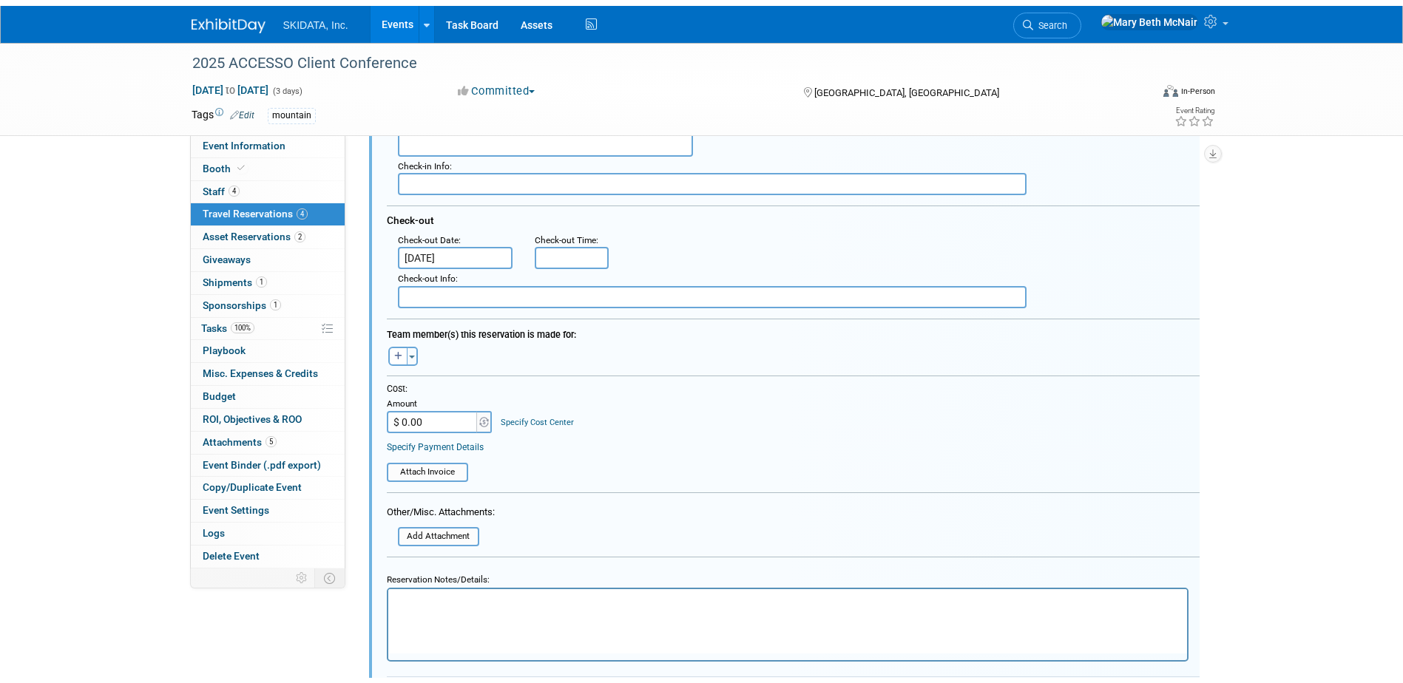
scroll to position [484, 0]
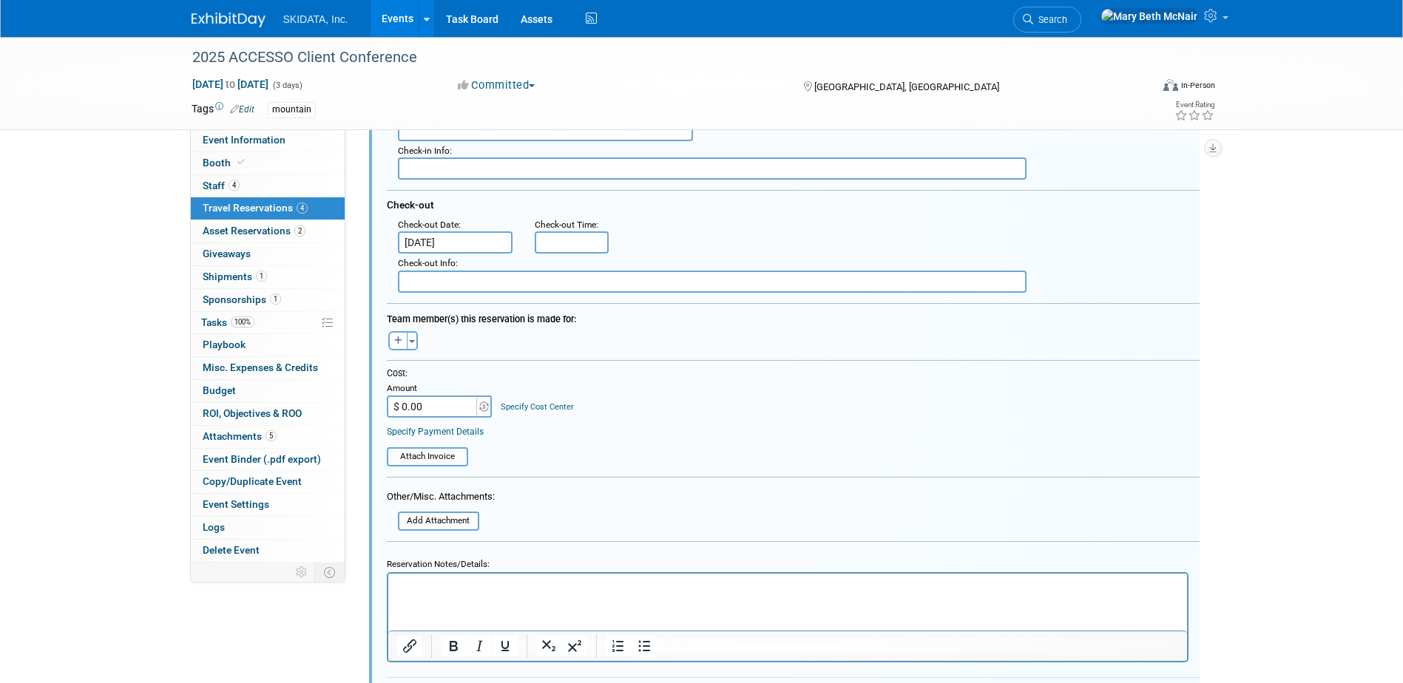
type input "Z6U3PGD0"
click at [415, 352] on div "Team member(s) this reservation is made for: Aaron remove Alaa remove remove re…" at bounding box center [793, 328] width 813 height 50
click at [411, 350] on button "Toggle Dropdown" at bounding box center [412, 340] width 11 height 19
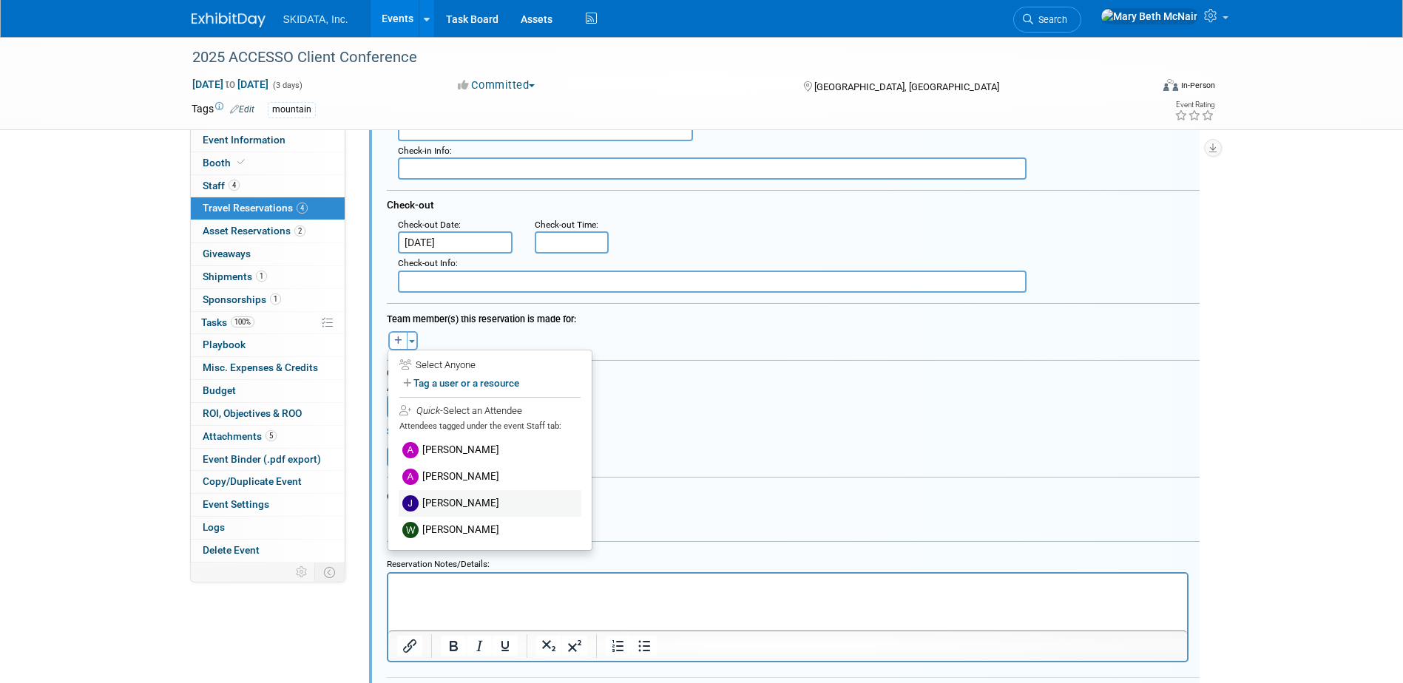
click at [445, 511] on label "[PERSON_NAME]" at bounding box center [490, 503] width 183 height 27
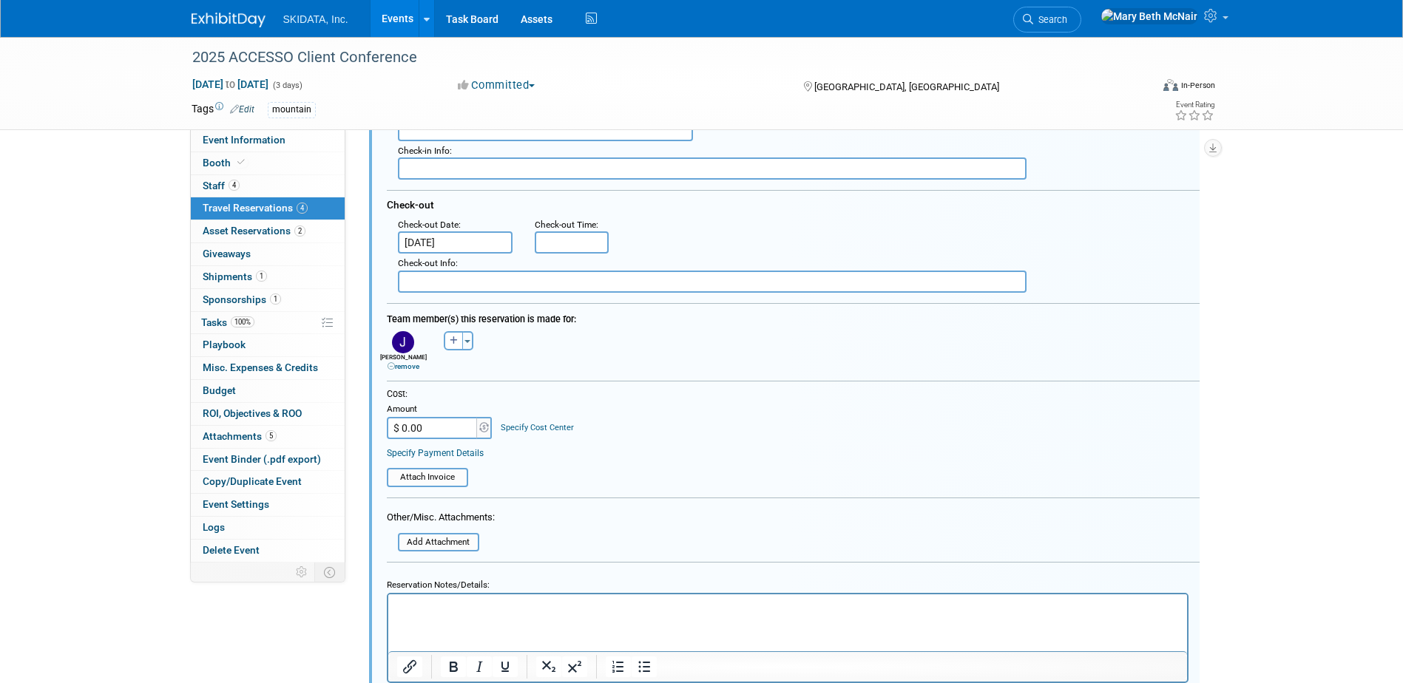
click at [460, 456] on link "Specify Payment Details" at bounding box center [435, 453] width 97 height 10
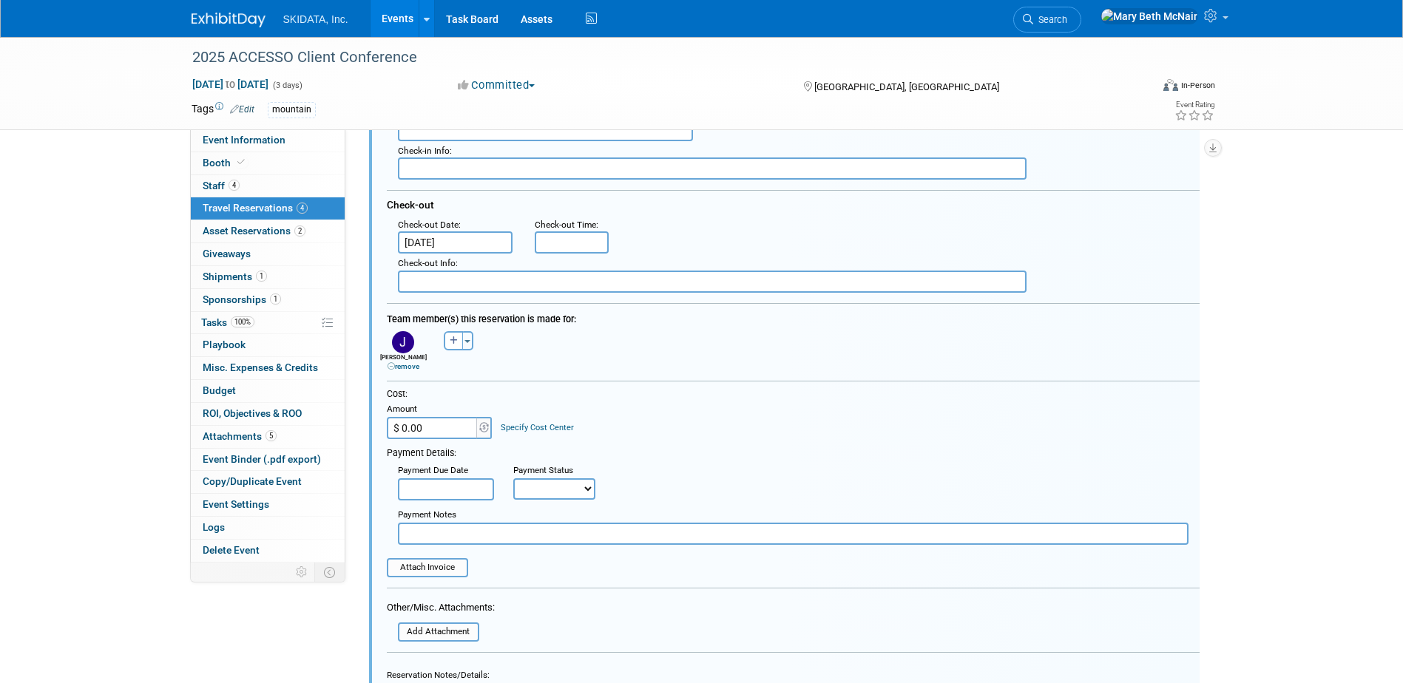
click at [450, 529] on input "text" at bounding box center [793, 534] width 791 height 22
type input "@"
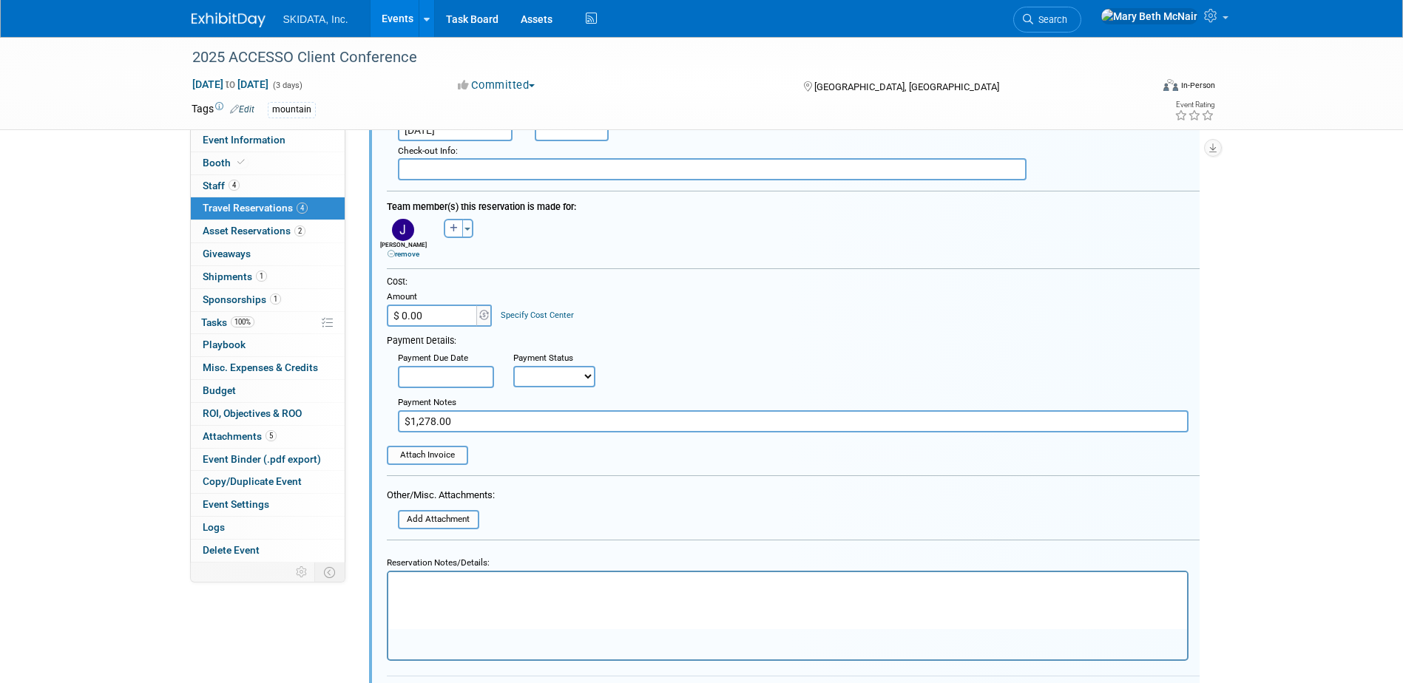
scroll to position [632, 0]
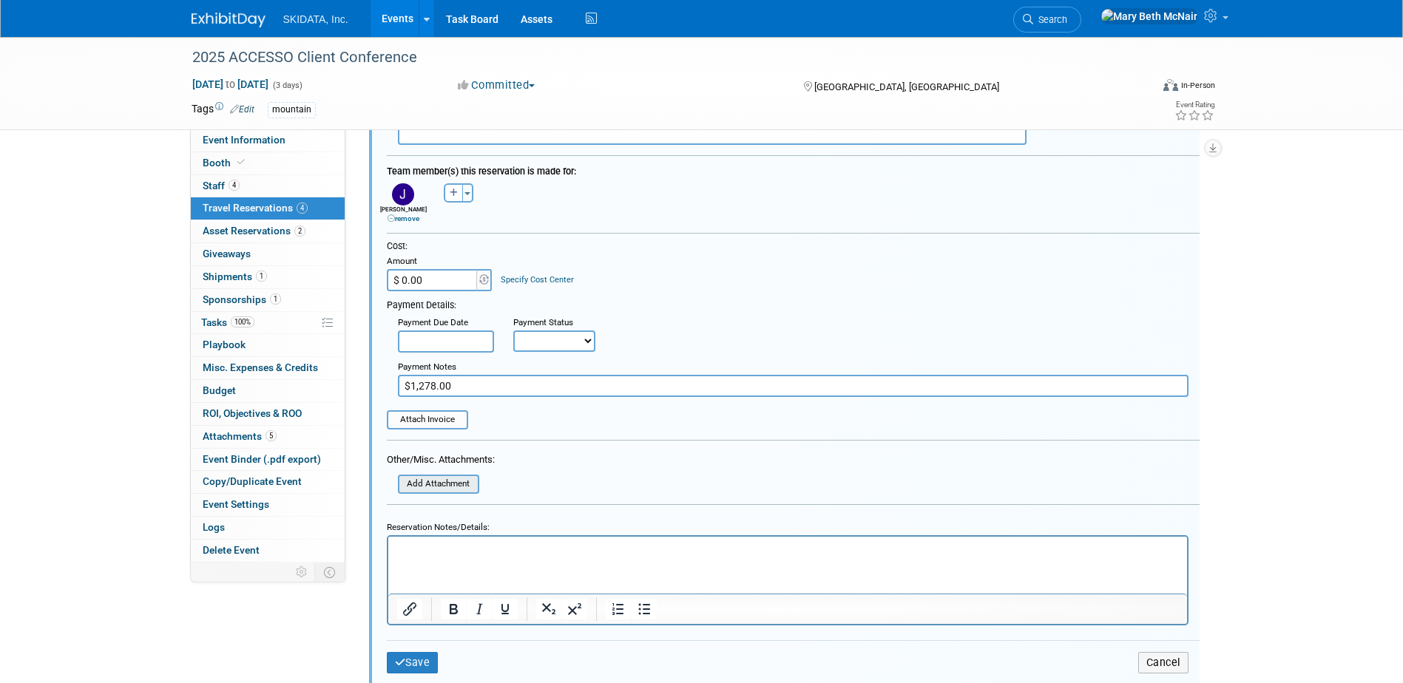
type input "$1,278.00"
click at [428, 481] on input "file" at bounding box center [390, 484] width 176 height 16
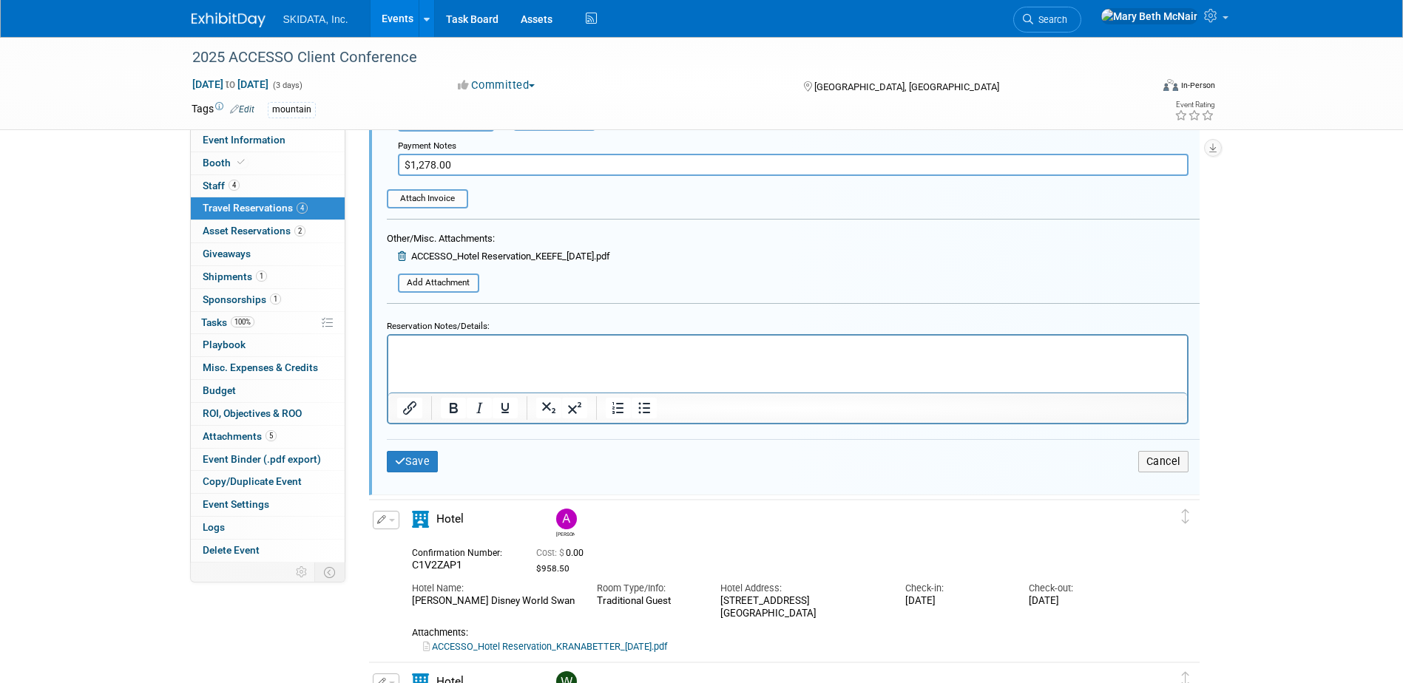
scroll to position [854, 0]
click at [435, 461] on button "Save" at bounding box center [413, 460] width 52 height 21
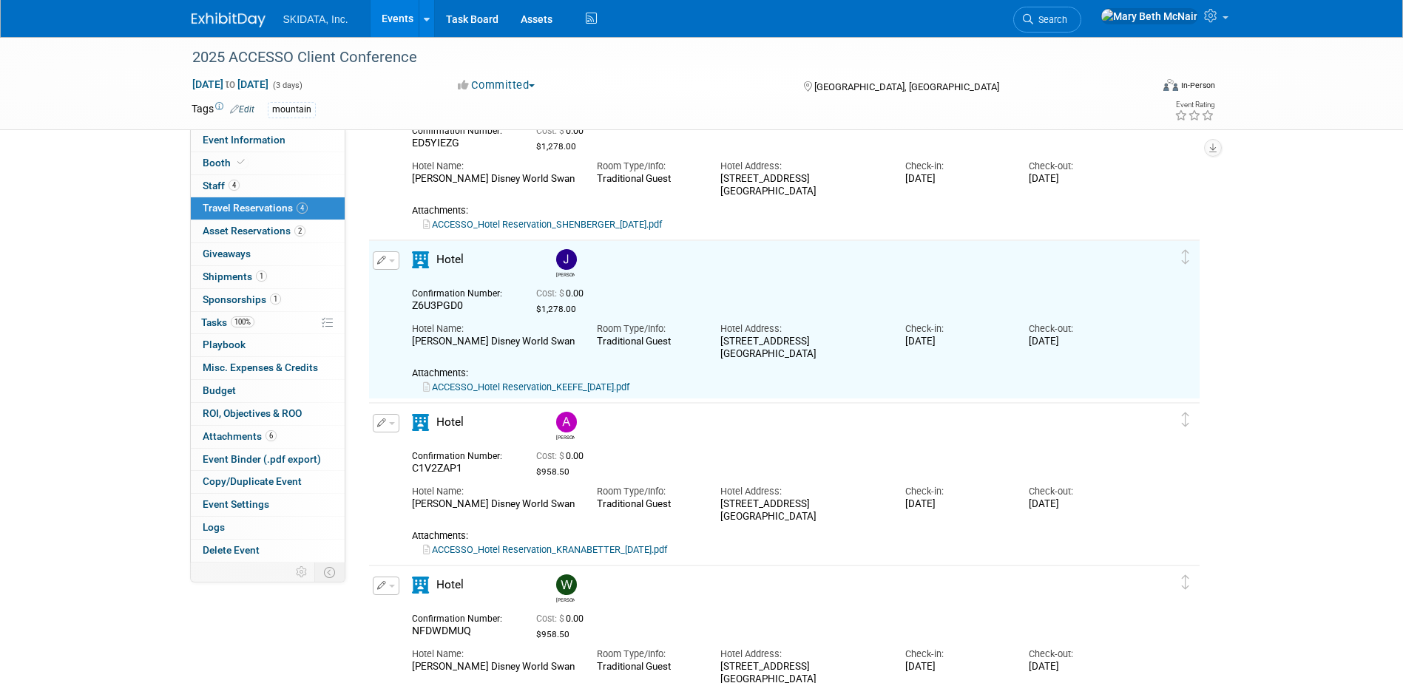
scroll to position [0, 0]
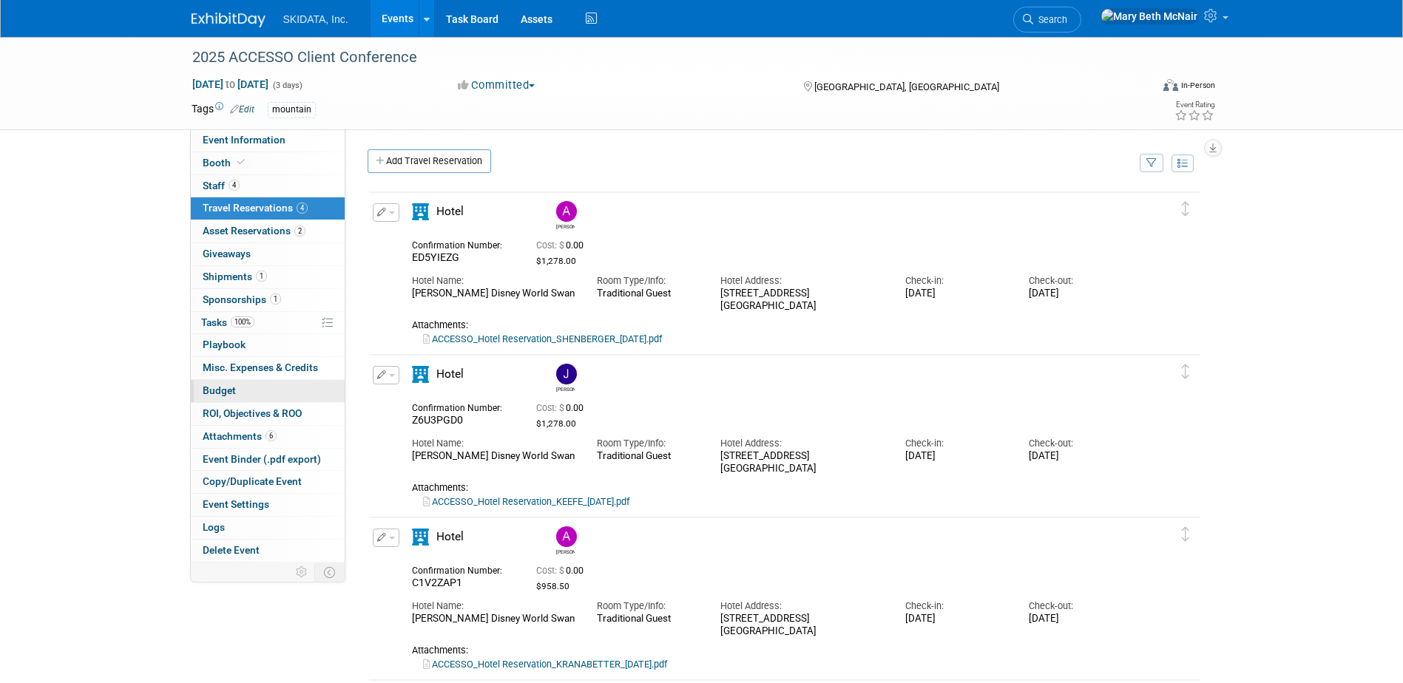
click at [205, 396] on span "Budget" at bounding box center [219, 391] width 33 height 12
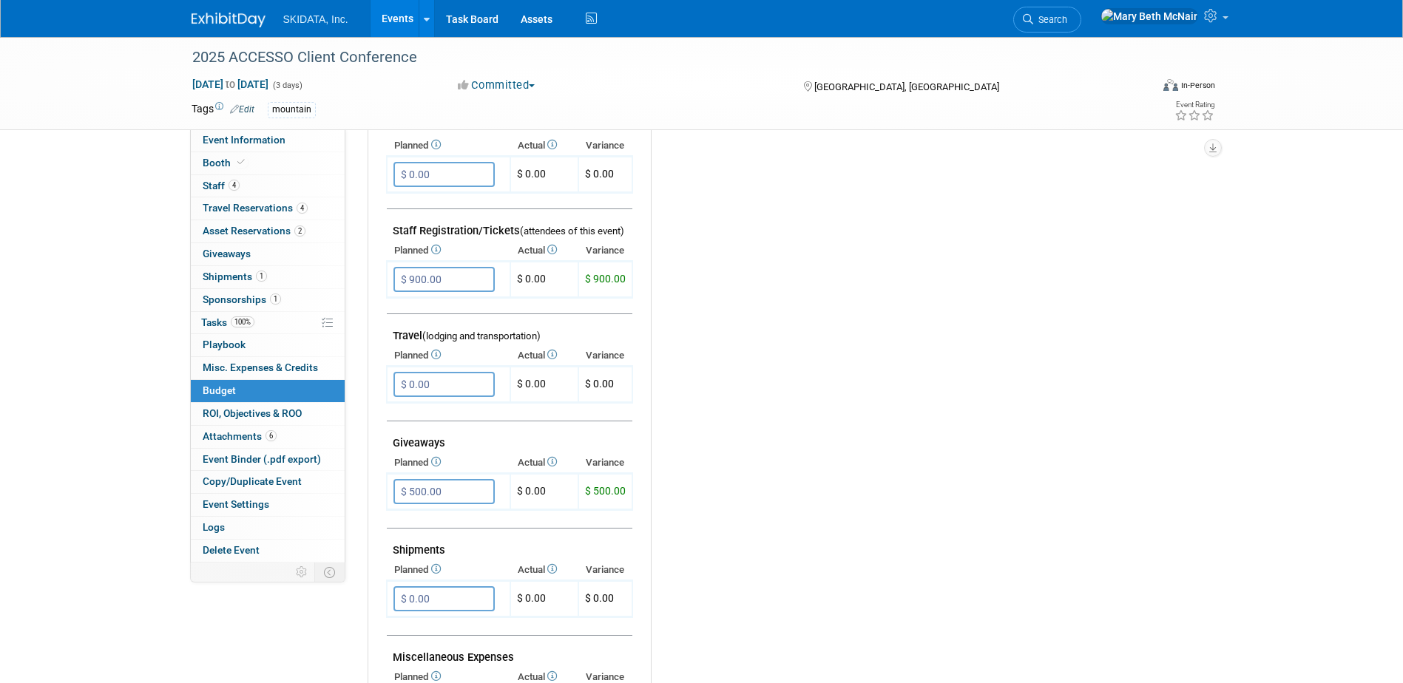
scroll to position [444, 0]
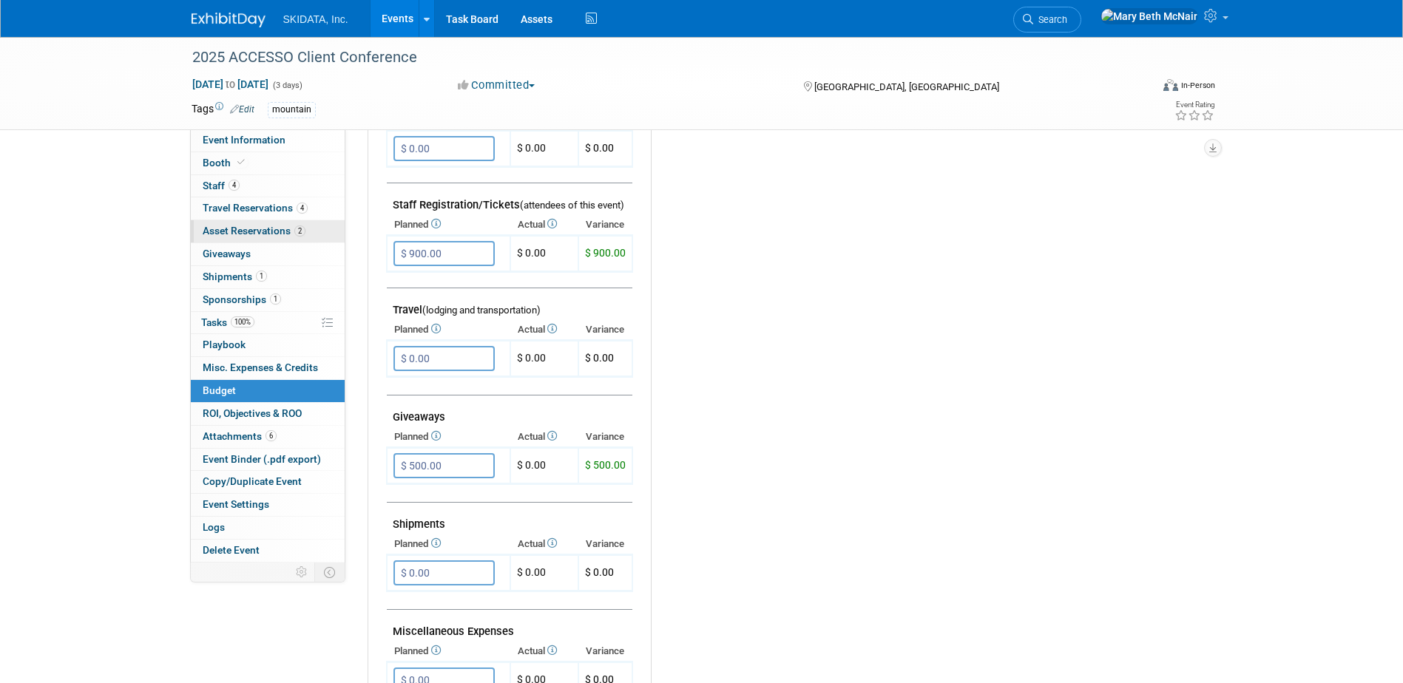
click at [285, 238] on link "2 Asset Reservations 2" at bounding box center [268, 231] width 154 height 22
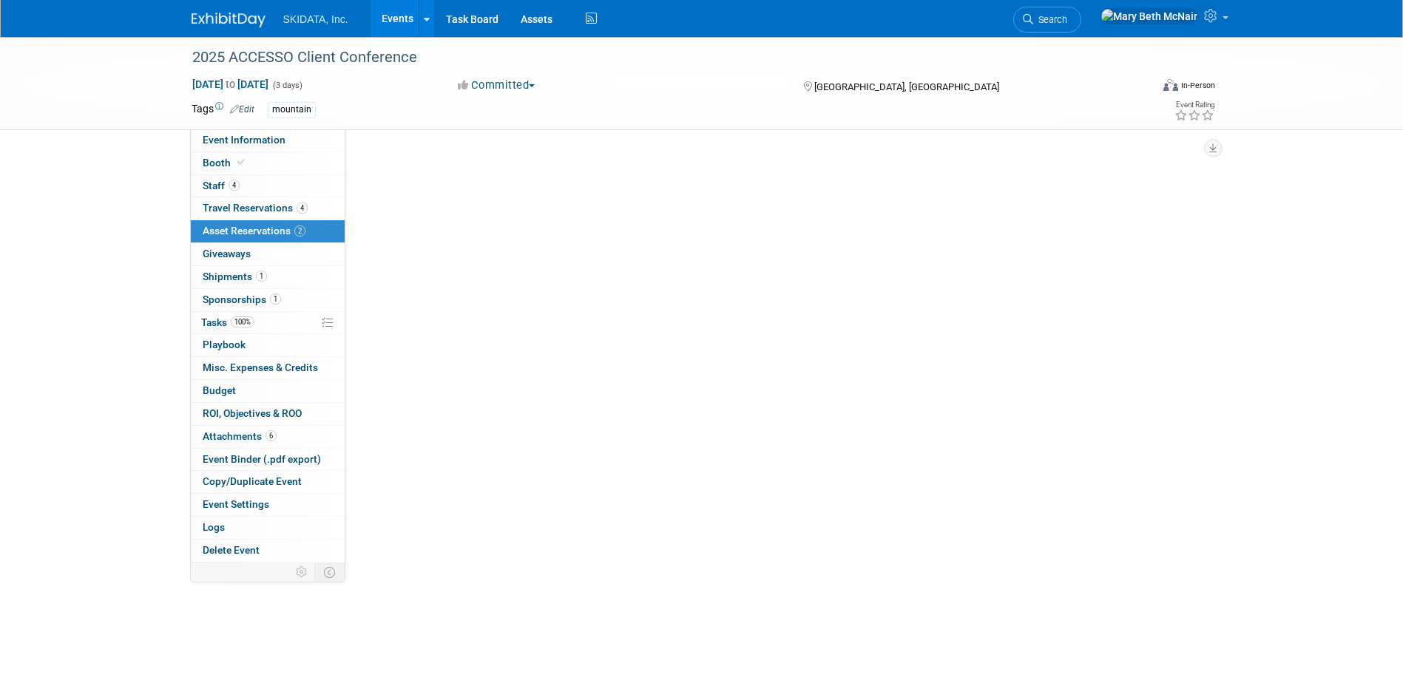
scroll to position [0, 0]
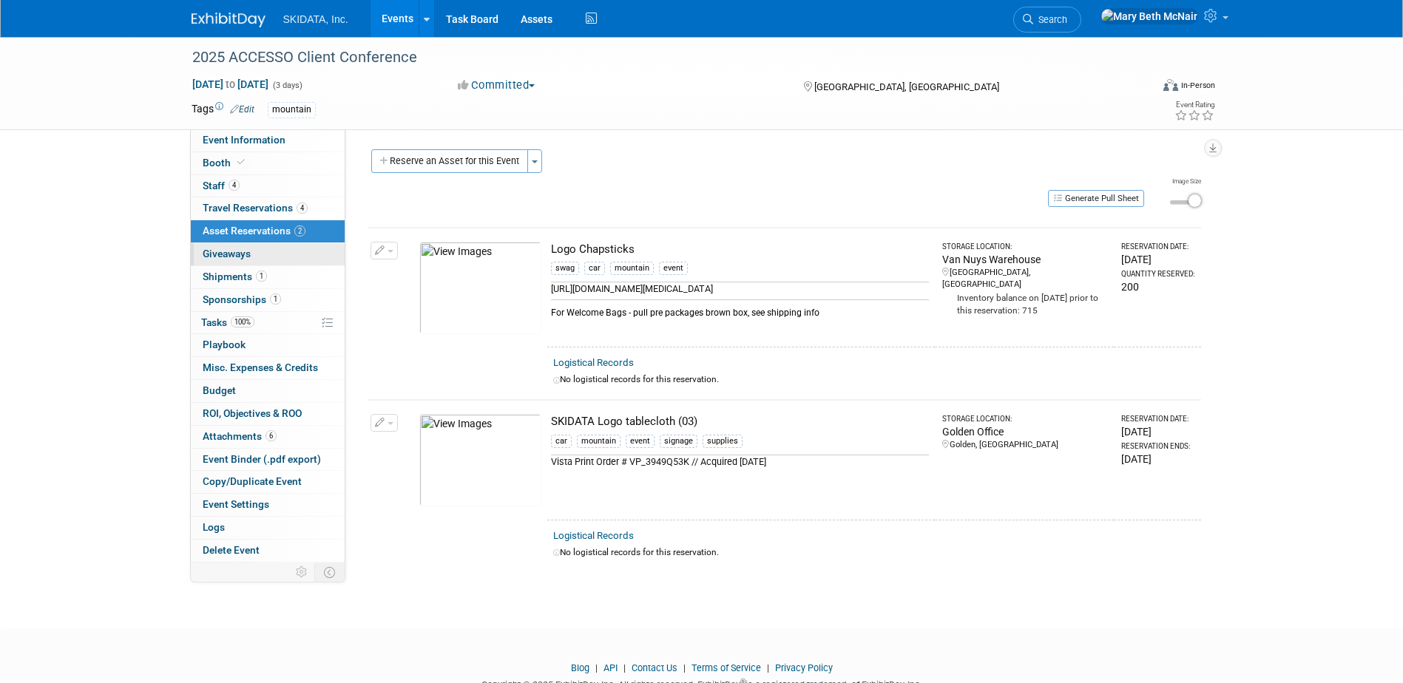
click at [226, 251] on span "Giveaways 0" at bounding box center [227, 254] width 48 height 12
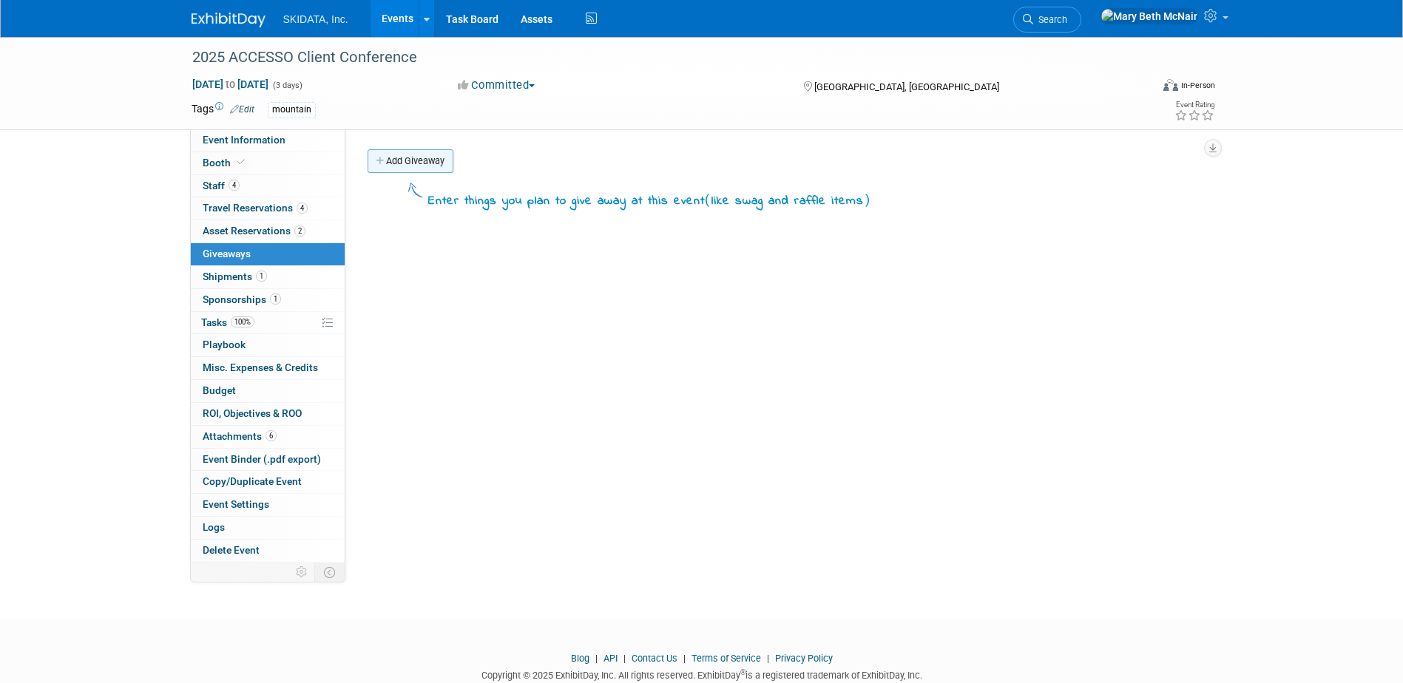
click at [412, 154] on link "Add Giveaway" at bounding box center [411, 161] width 86 height 24
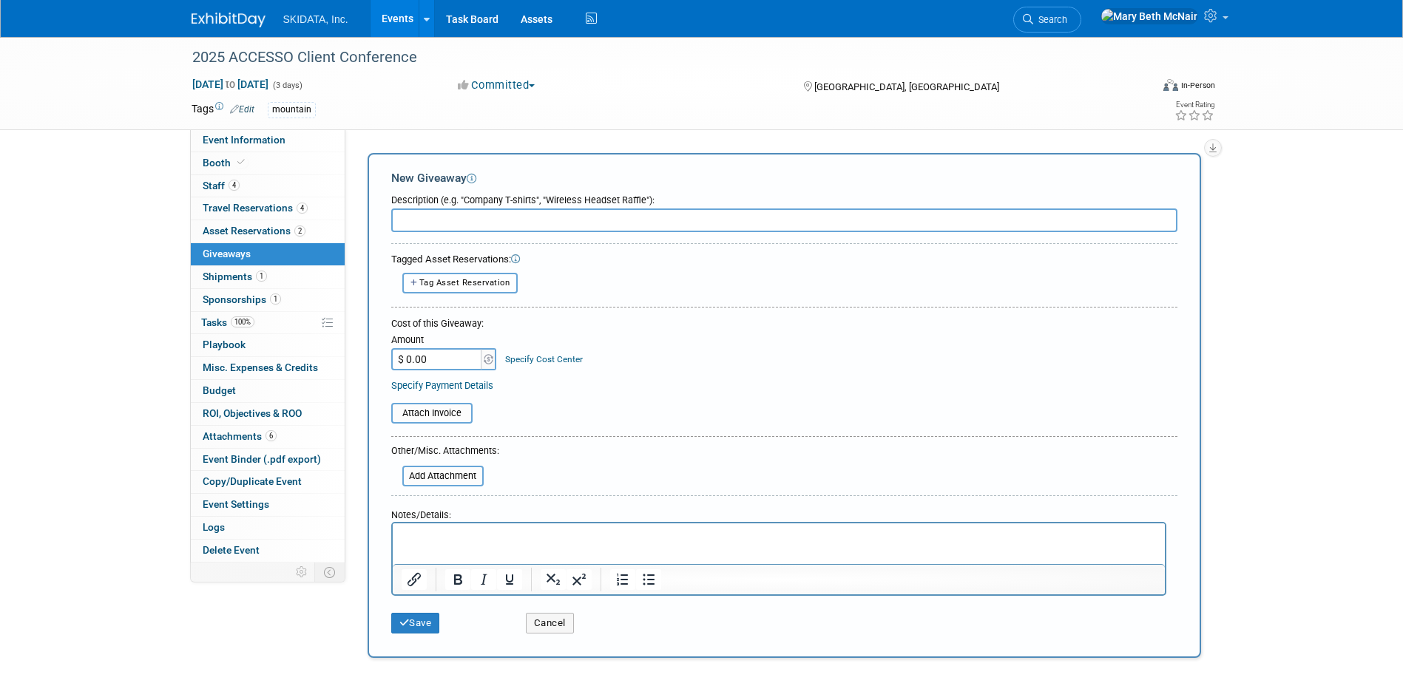
click at [498, 280] on span "Tag Asset Reservation" at bounding box center [464, 283] width 91 height 10
select select
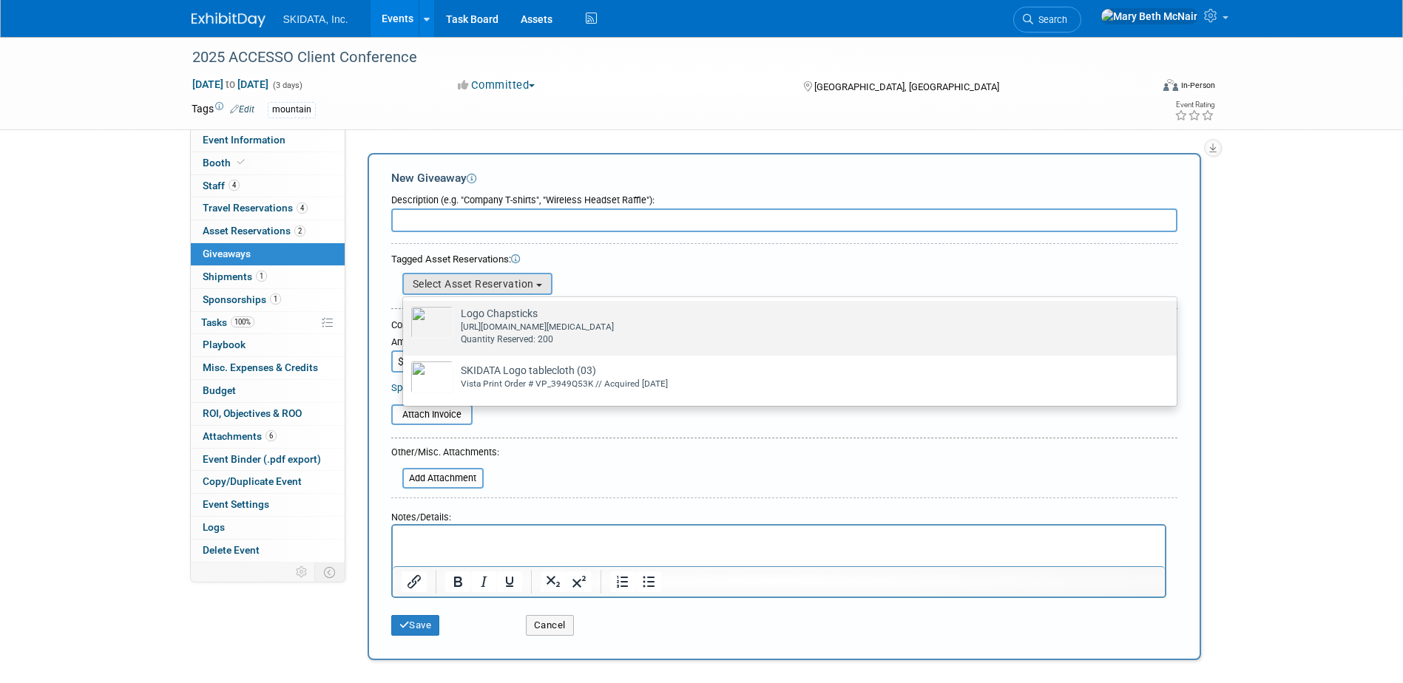
click at [487, 324] on div "https://www.vistaprint.com/promotional-products/household/healthcare/lanco-lip-…" at bounding box center [804, 327] width 686 height 13
click at [405, 319] on input "Logo Chapsticks Already tagged in this giveaway https://www.vistaprint.com/prom…" at bounding box center [401, 314] width 10 height 10
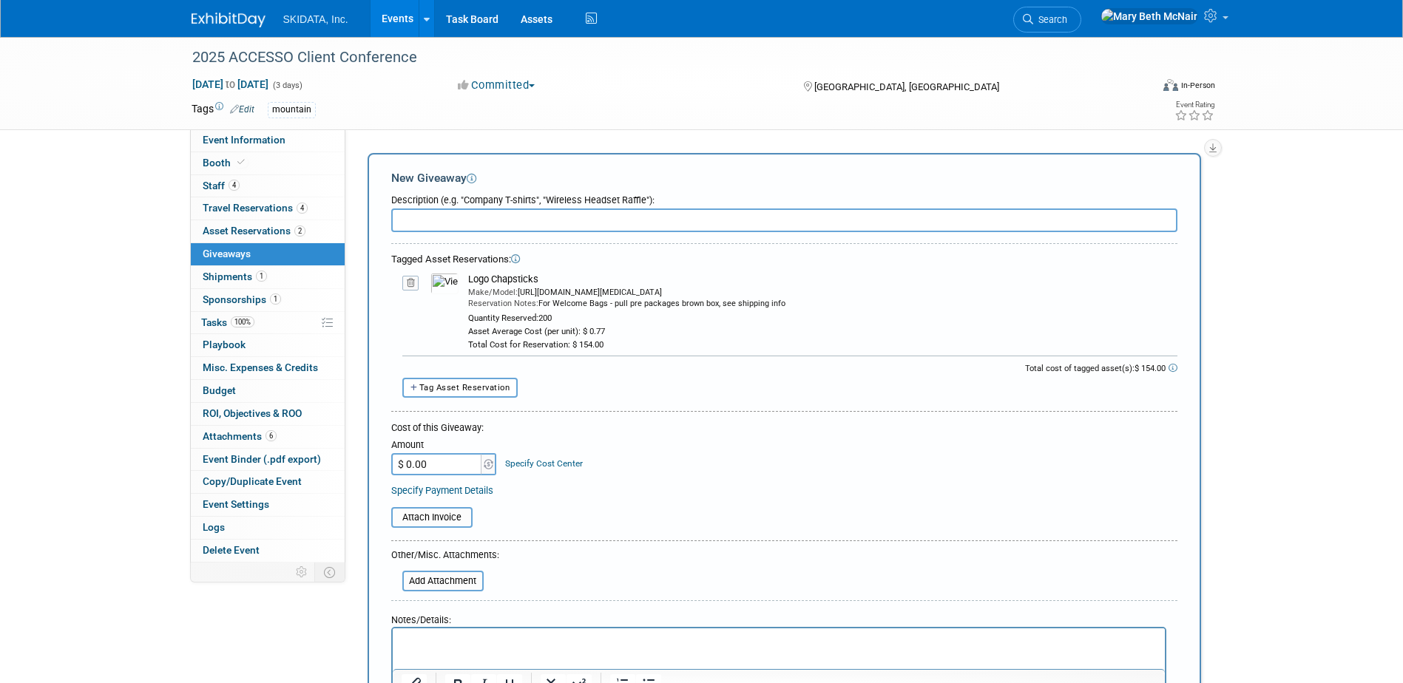
click at [448, 229] on input "text" at bounding box center [784, 221] width 786 height 24
type input "Attendee Bag Inserts"
click at [438, 463] on input "$ 0.00" at bounding box center [437, 464] width 92 height 22
type input "$ 154.00"
click at [493, 490] on link "Specify Payment Details" at bounding box center [442, 490] width 102 height 11
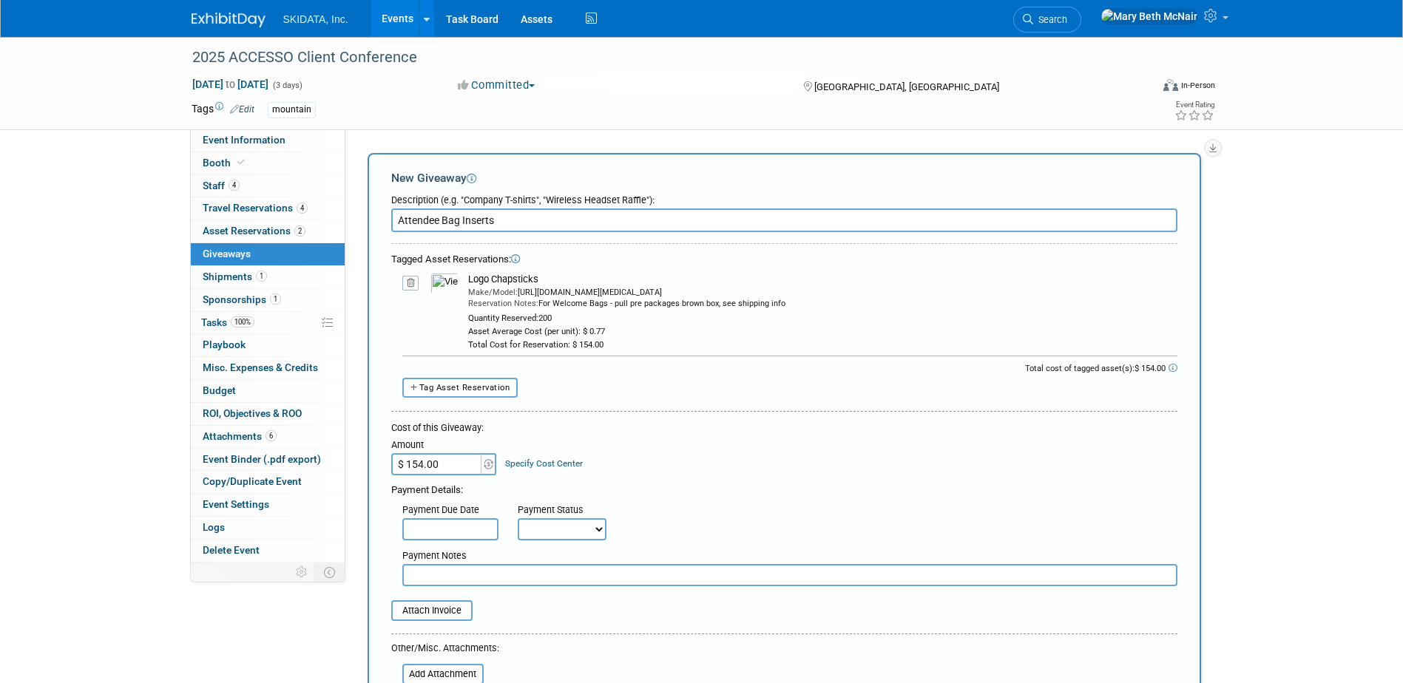
click at [573, 531] on select "Not Paid Yet Partially Paid Paid in Full" at bounding box center [562, 529] width 89 height 22
select select "1"
click at [518, 518] on select "Not Paid Yet Partially Paid Paid in Full" at bounding box center [562, 529] width 89 height 22
click at [433, 532] on input "text" at bounding box center [450, 529] width 96 height 22
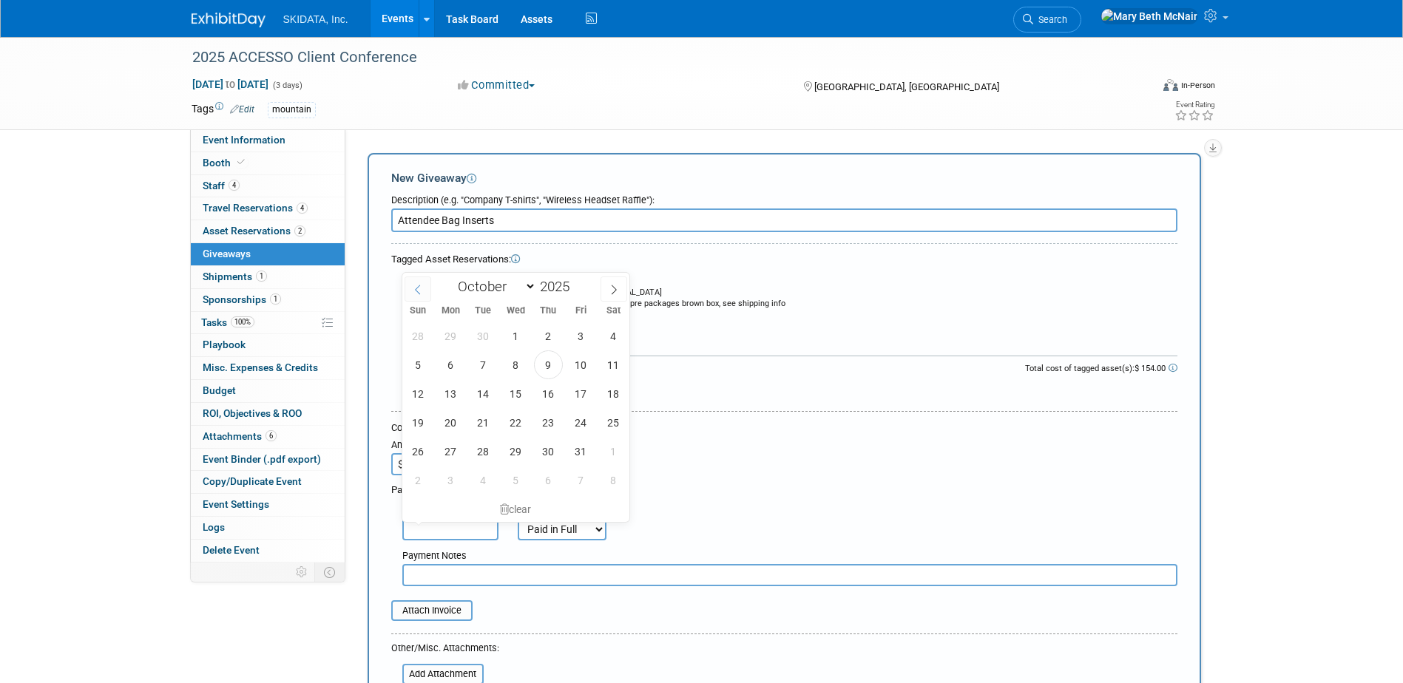
click at [421, 296] on span at bounding box center [418, 289] width 27 height 25
select select "8"
click at [513, 427] on span "24" at bounding box center [515, 422] width 29 height 29
type input "Sep 24, 2025"
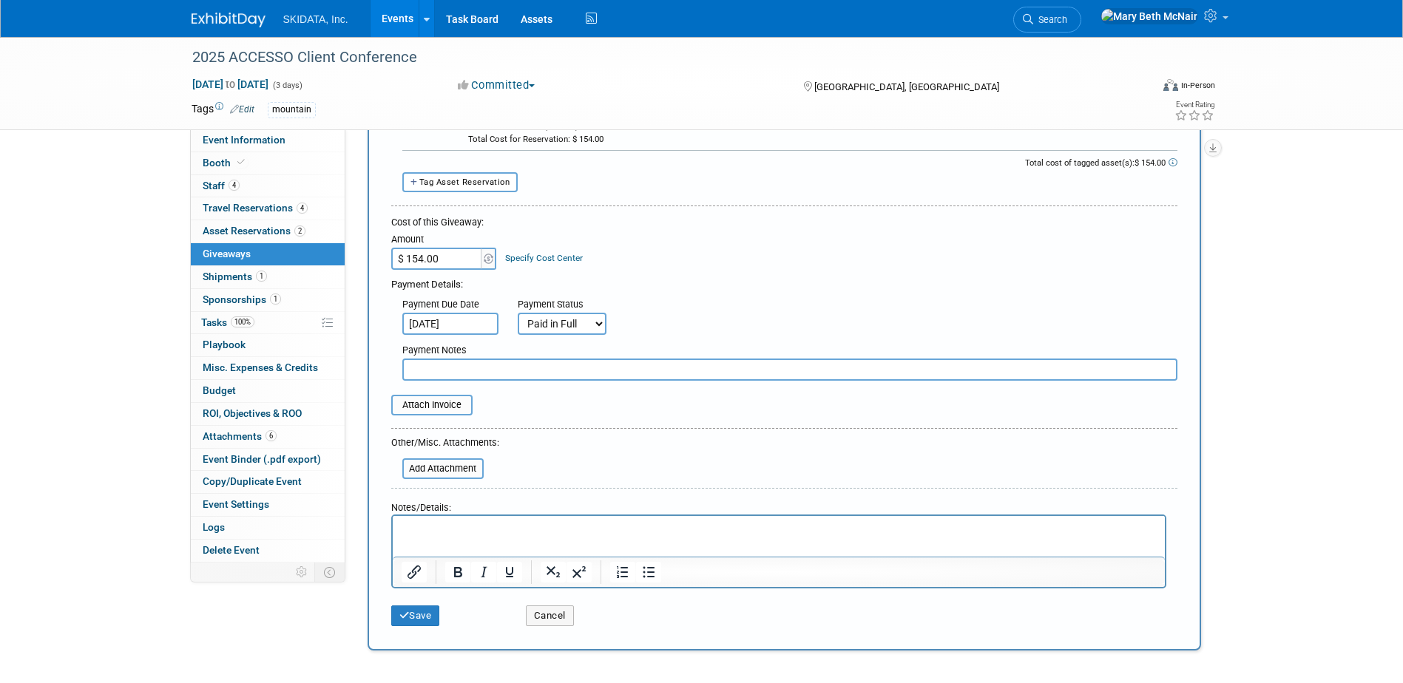
scroll to position [222, 0]
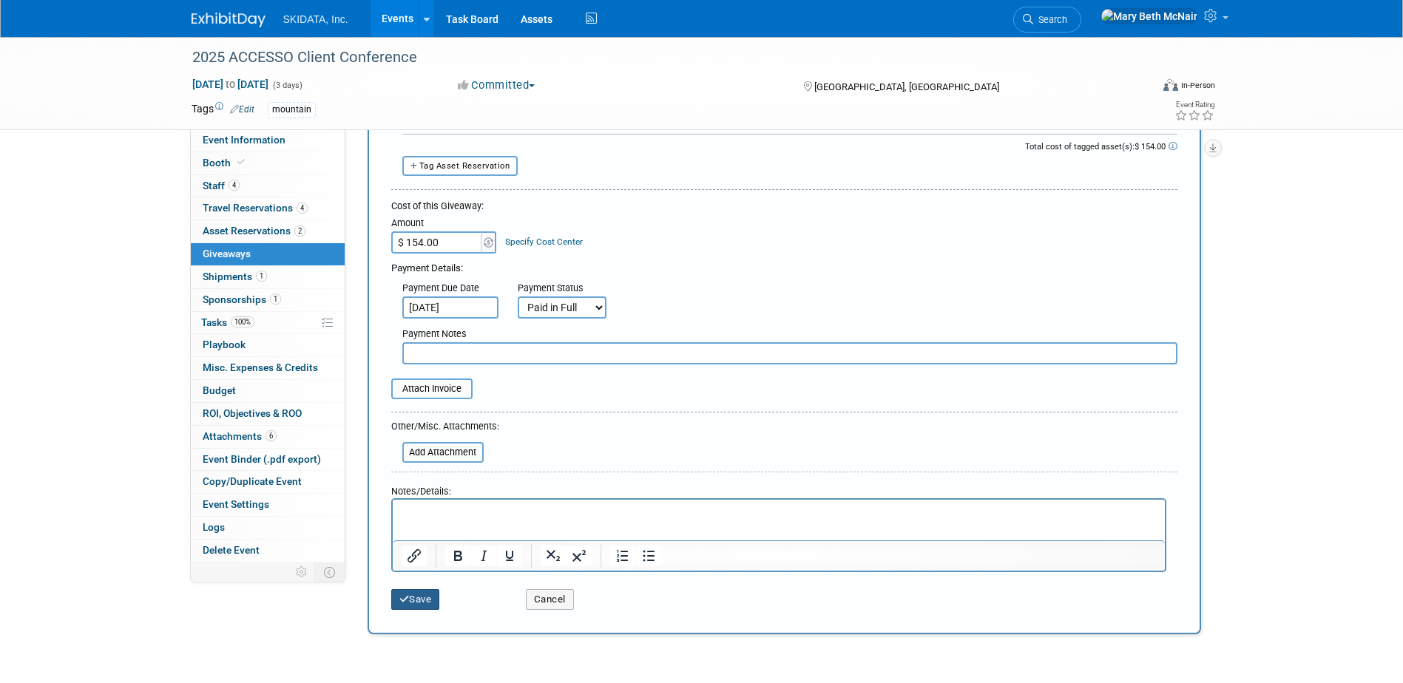
click at [411, 594] on button "Save" at bounding box center [415, 599] width 49 height 21
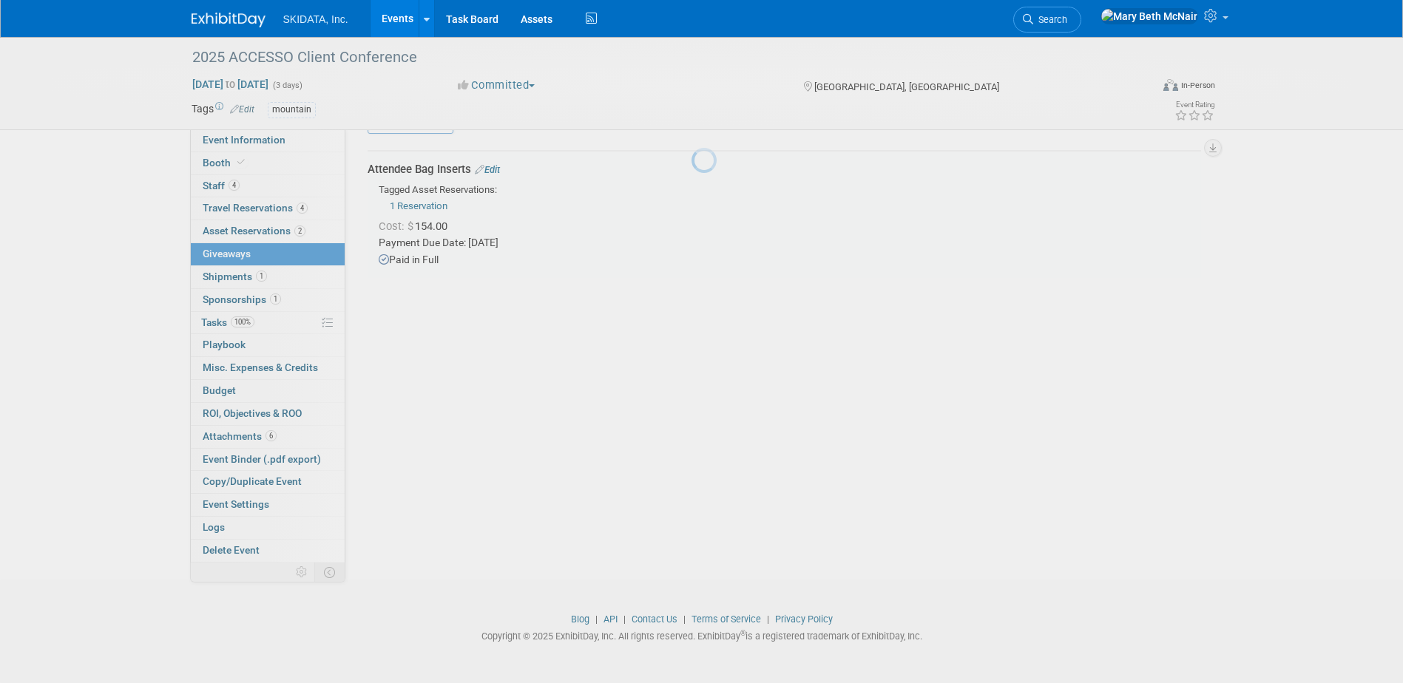
scroll to position [33, 0]
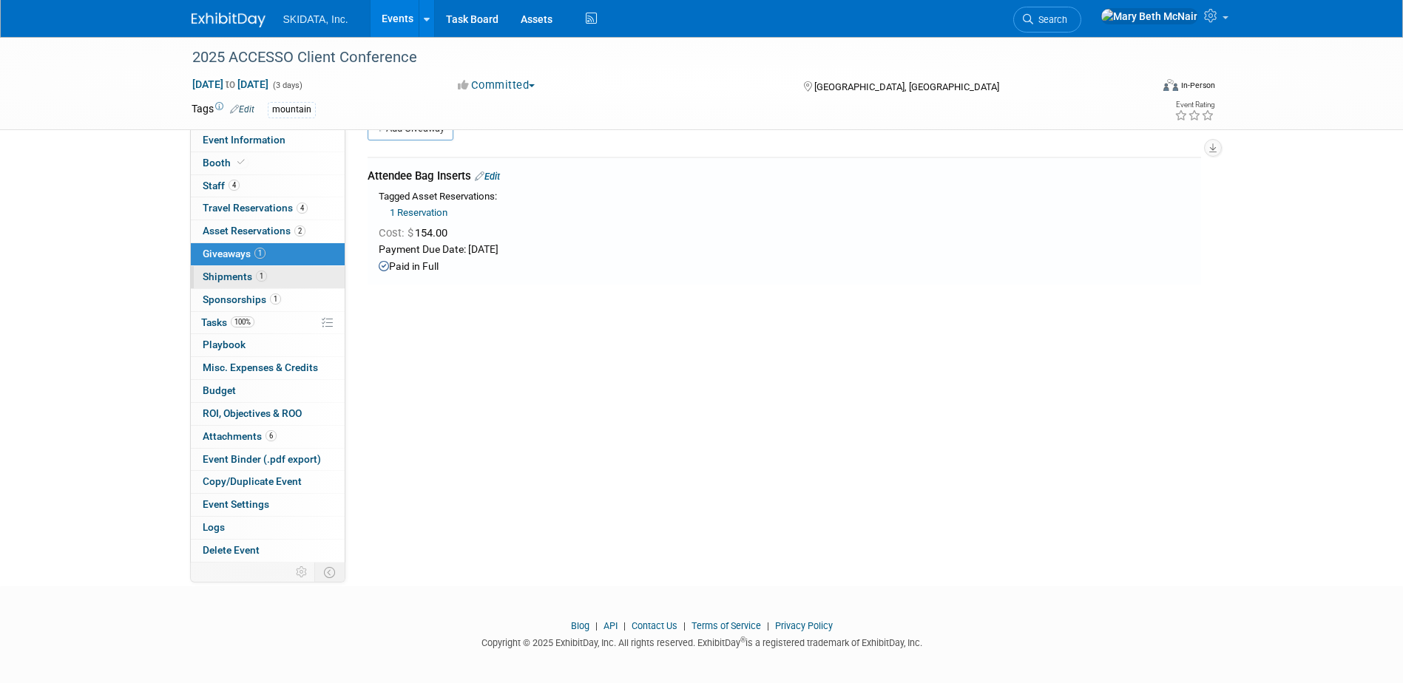
click at [238, 284] on link "1 Shipments 1" at bounding box center [268, 277] width 154 height 22
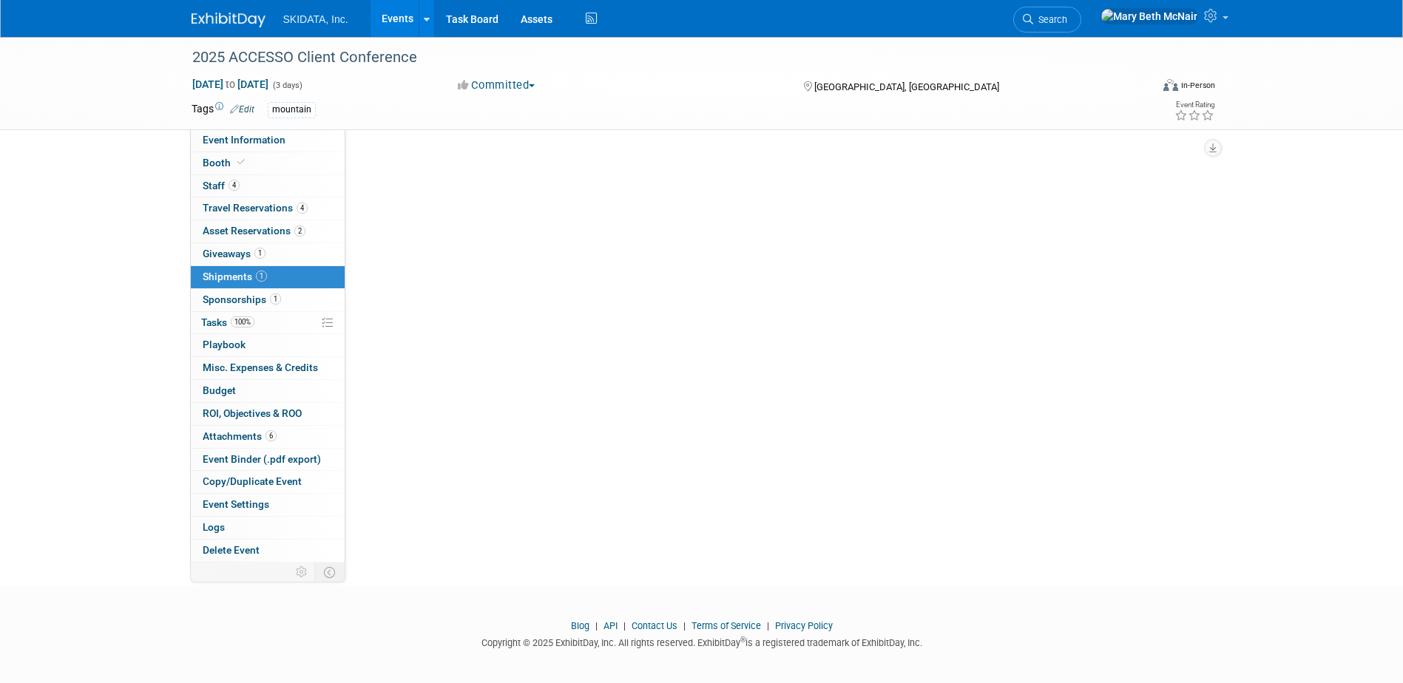
scroll to position [0, 0]
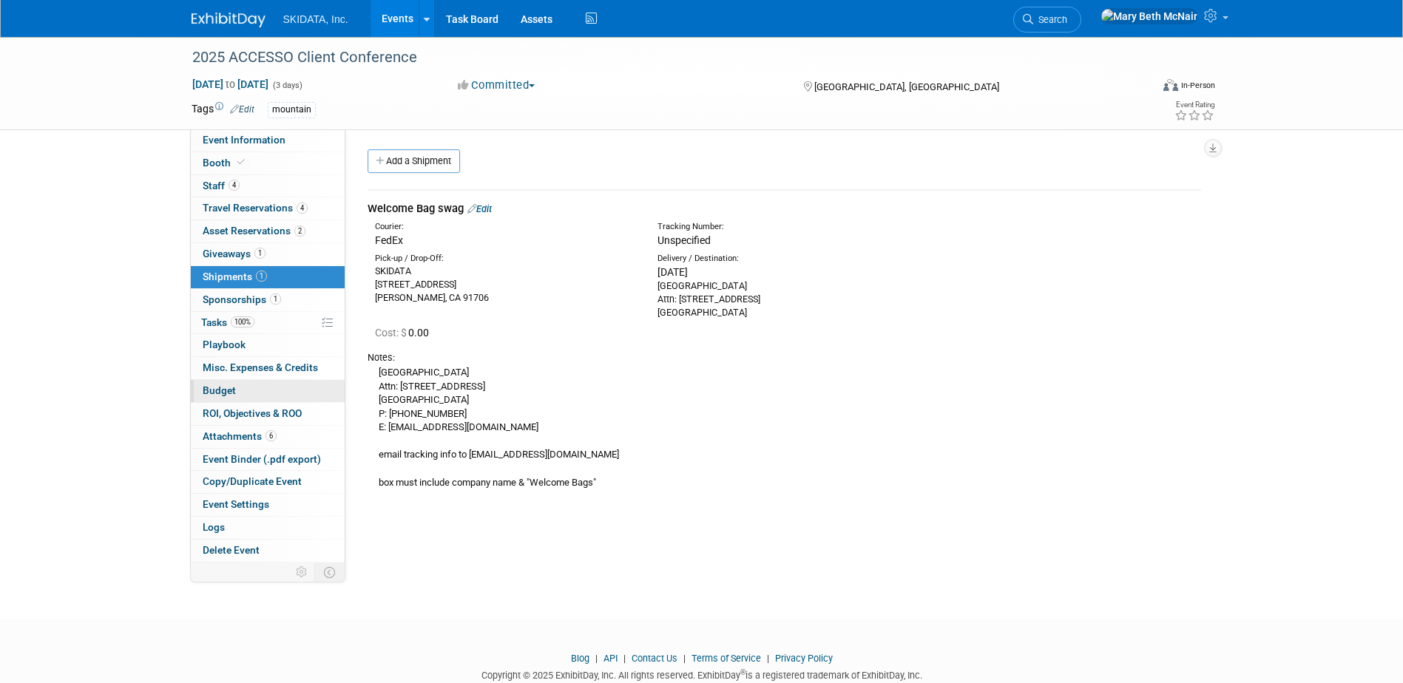
click at [212, 389] on span "Budget" at bounding box center [219, 391] width 33 height 12
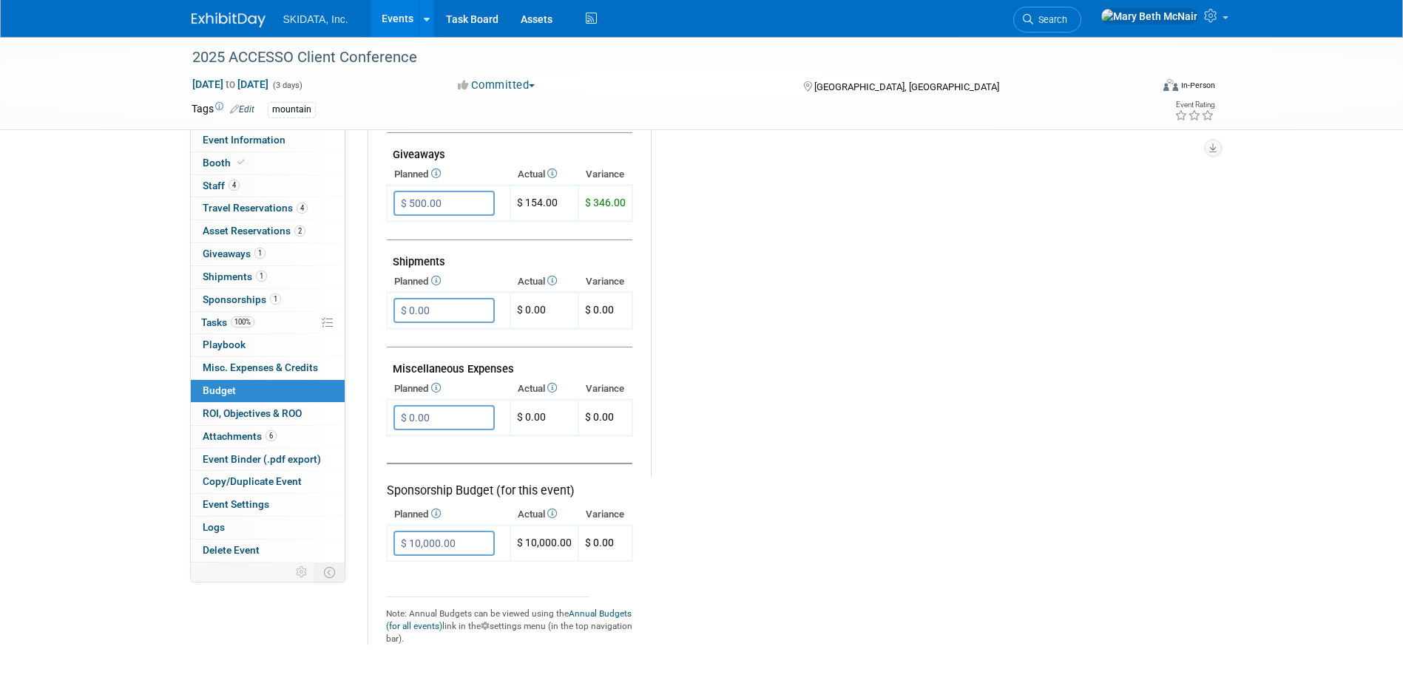
scroll to position [828, 0]
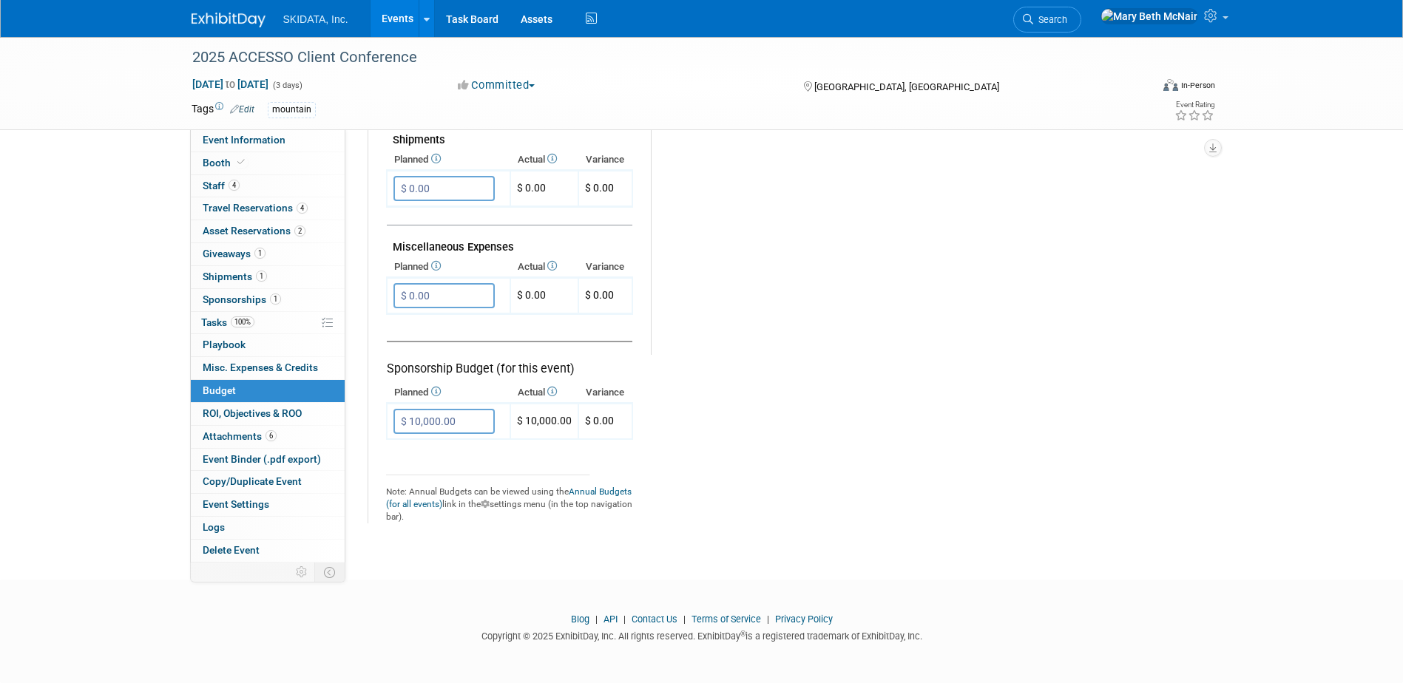
click at [400, 18] on link "Events" at bounding box center [397, 18] width 54 height 37
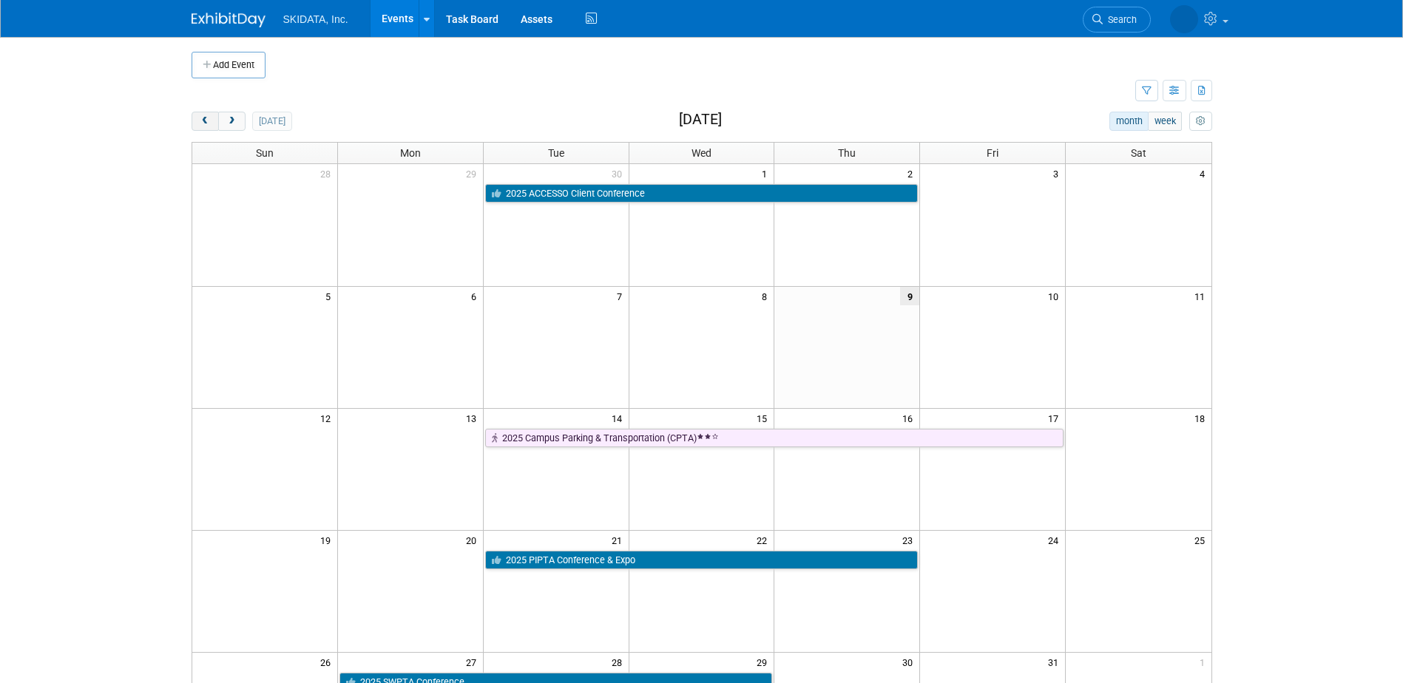
click at [206, 123] on span "prev" at bounding box center [205, 122] width 11 height 10
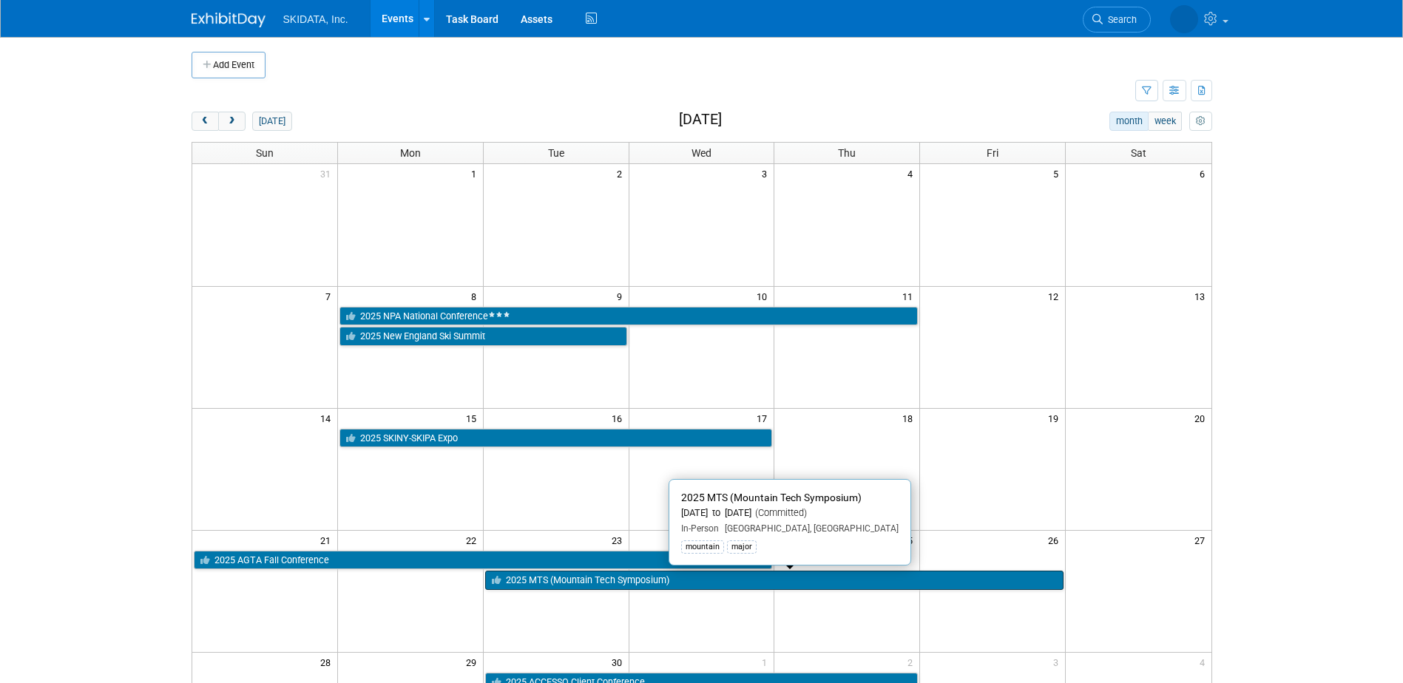
click at [505, 581] on icon at bounding box center [499, 581] width 14 height 10
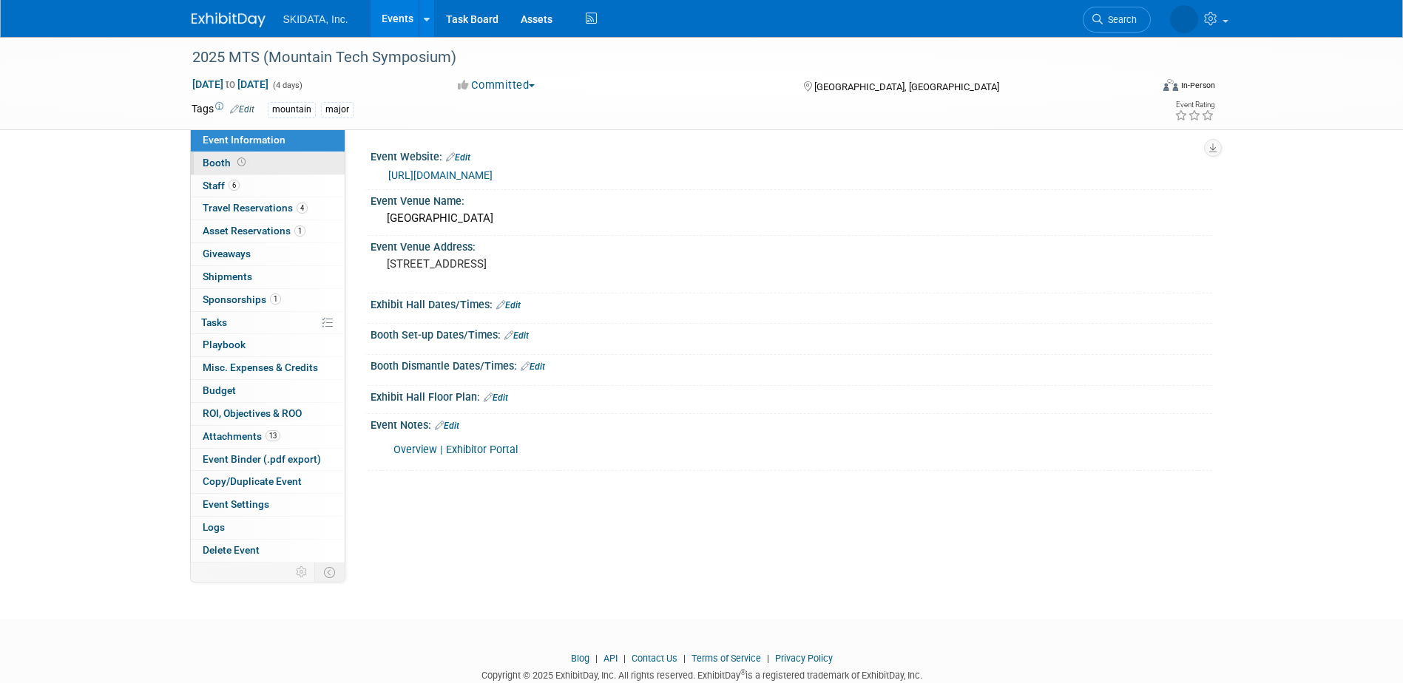
click at [212, 166] on span "Booth" at bounding box center [226, 163] width 46 height 12
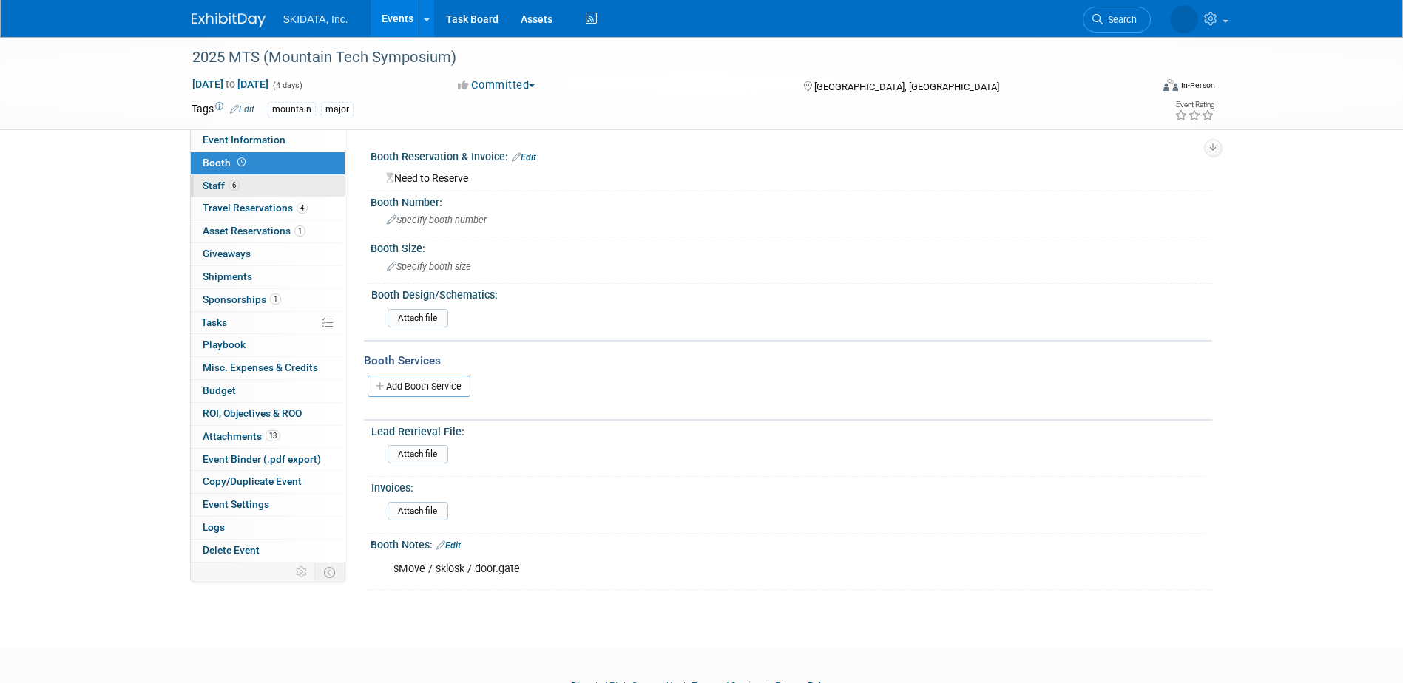
click at [209, 189] on span "Staff 6" at bounding box center [221, 186] width 37 height 12
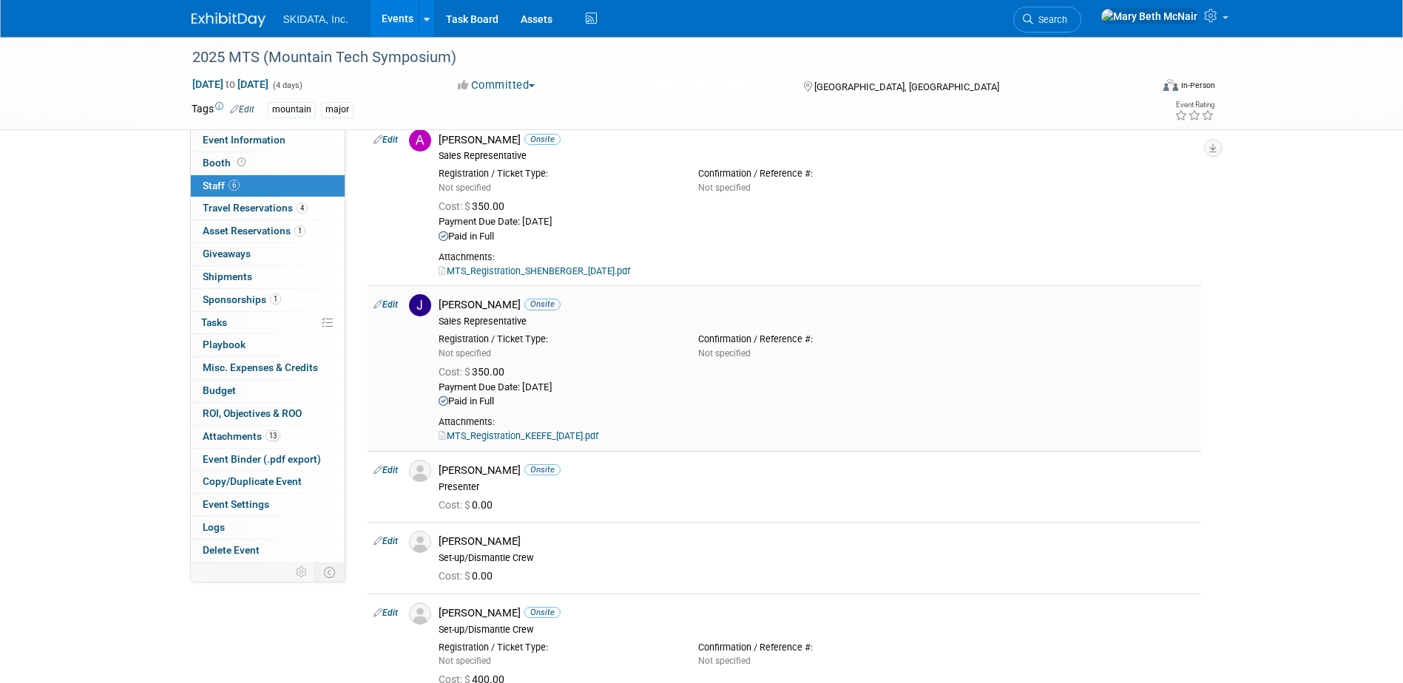
scroll to position [222, 0]
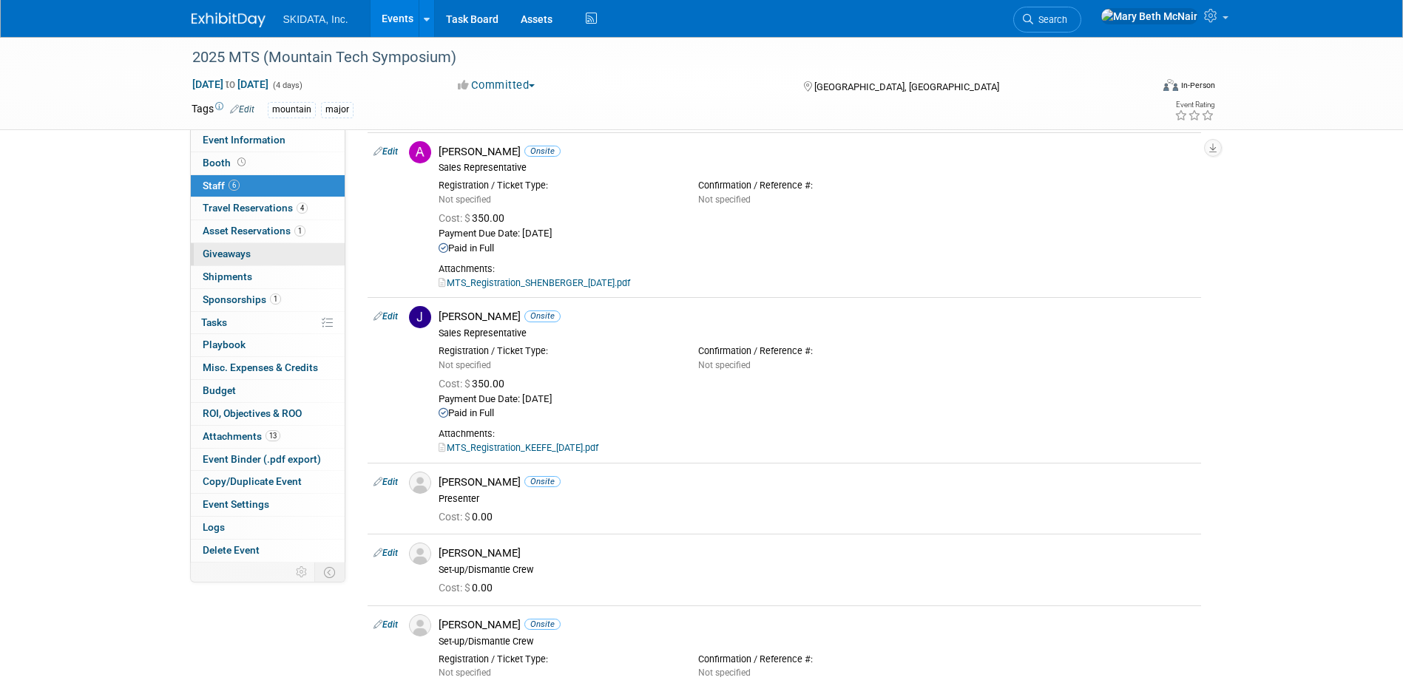
click at [237, 256] on span "Giveaways 0" at bounding box center [227, 254] width 48 height 12
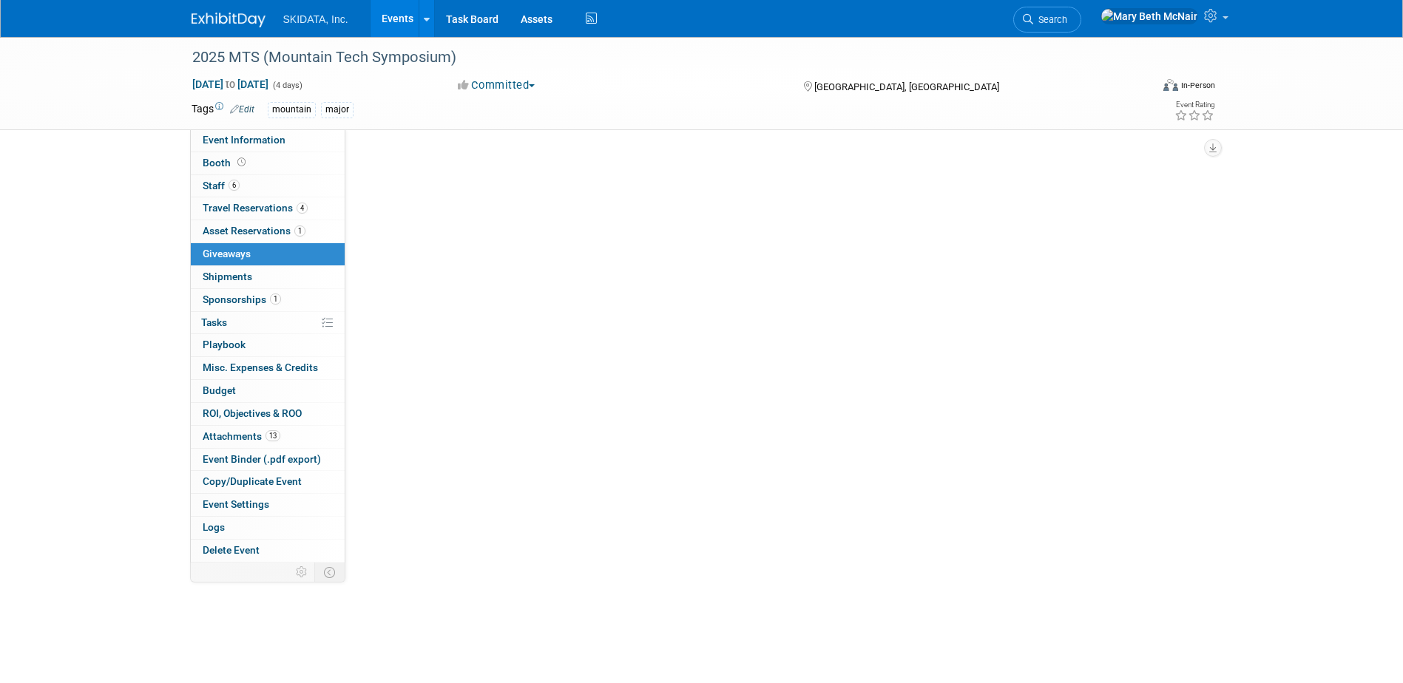
scroll to position [0, 0]
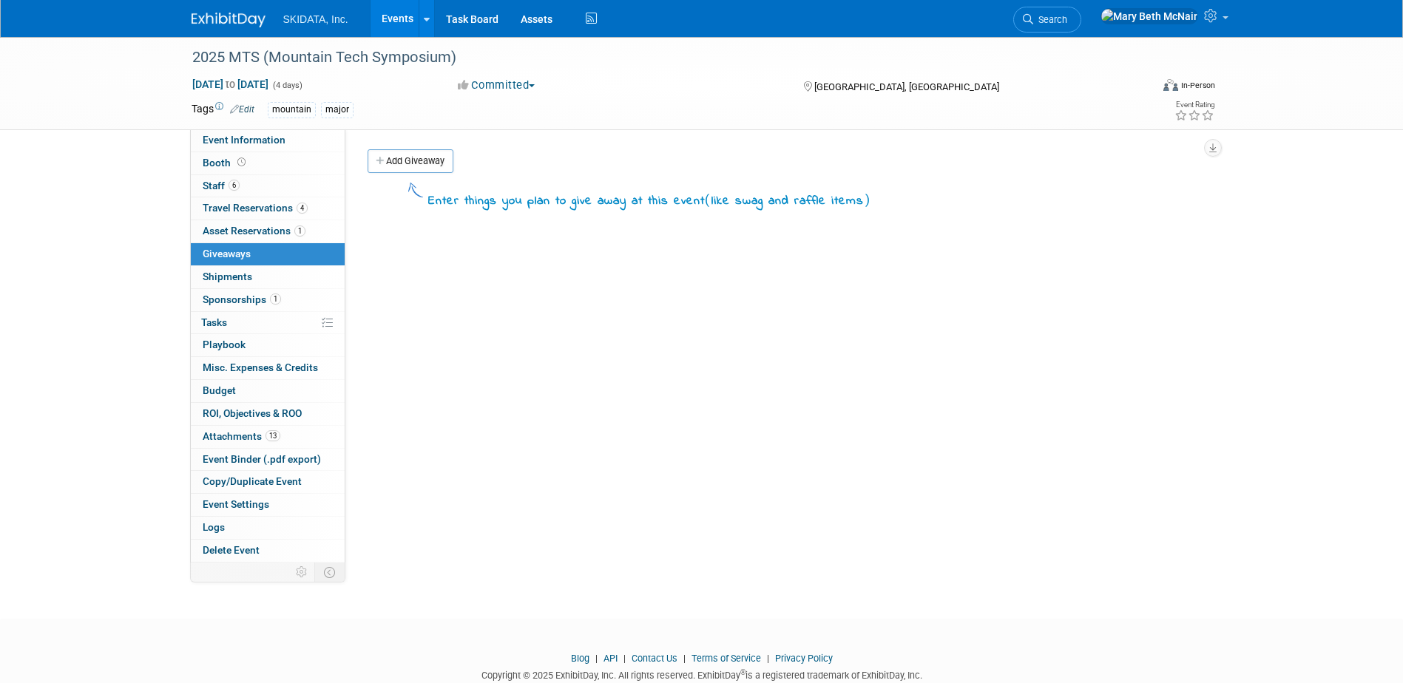
click at [392, 18] on link "Events" at bounding box center [397, 18] width 54 height 37
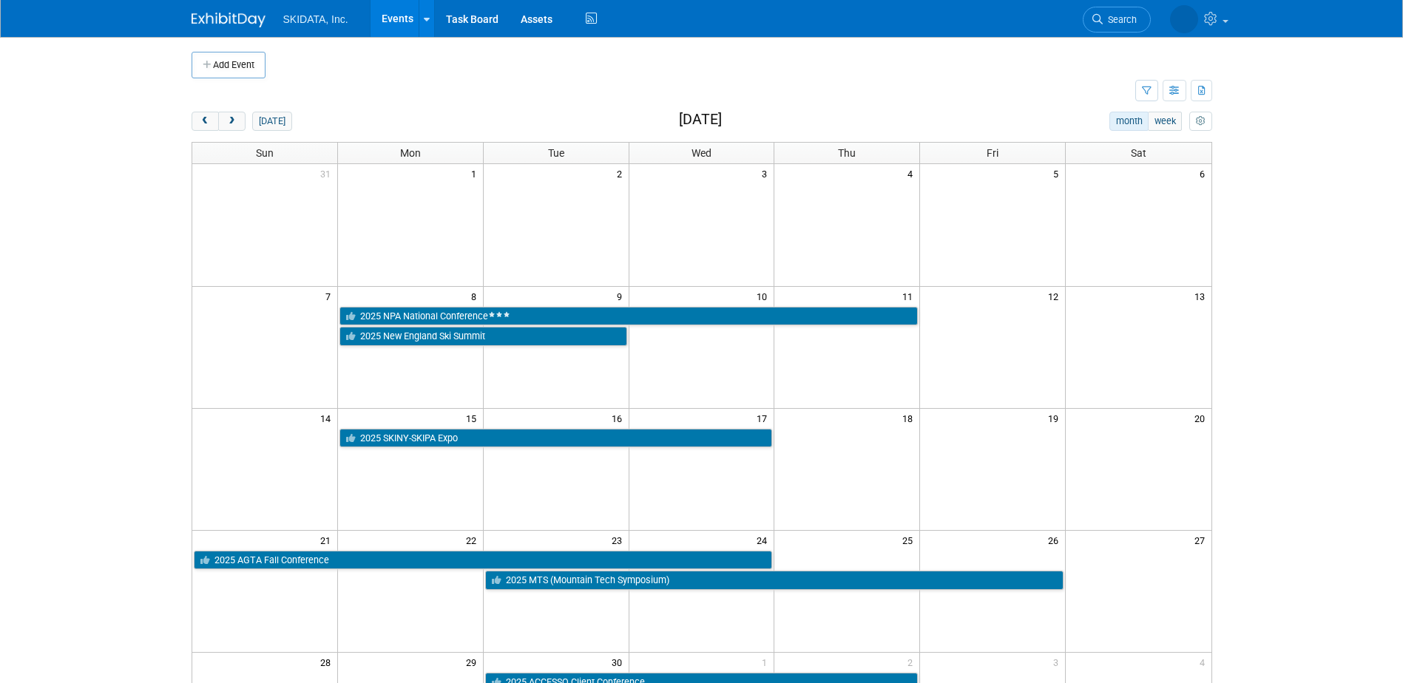
click at [402, 20] on link "Events" at bounding box center [397, 18] width 54 height 37
click at [1167, 95] on button "button" at bounding box center [1175, 90] width 24 height 21
click at [1089, 166] on link "Detail View" at bounding box center [1112, 165] width 124 height 21
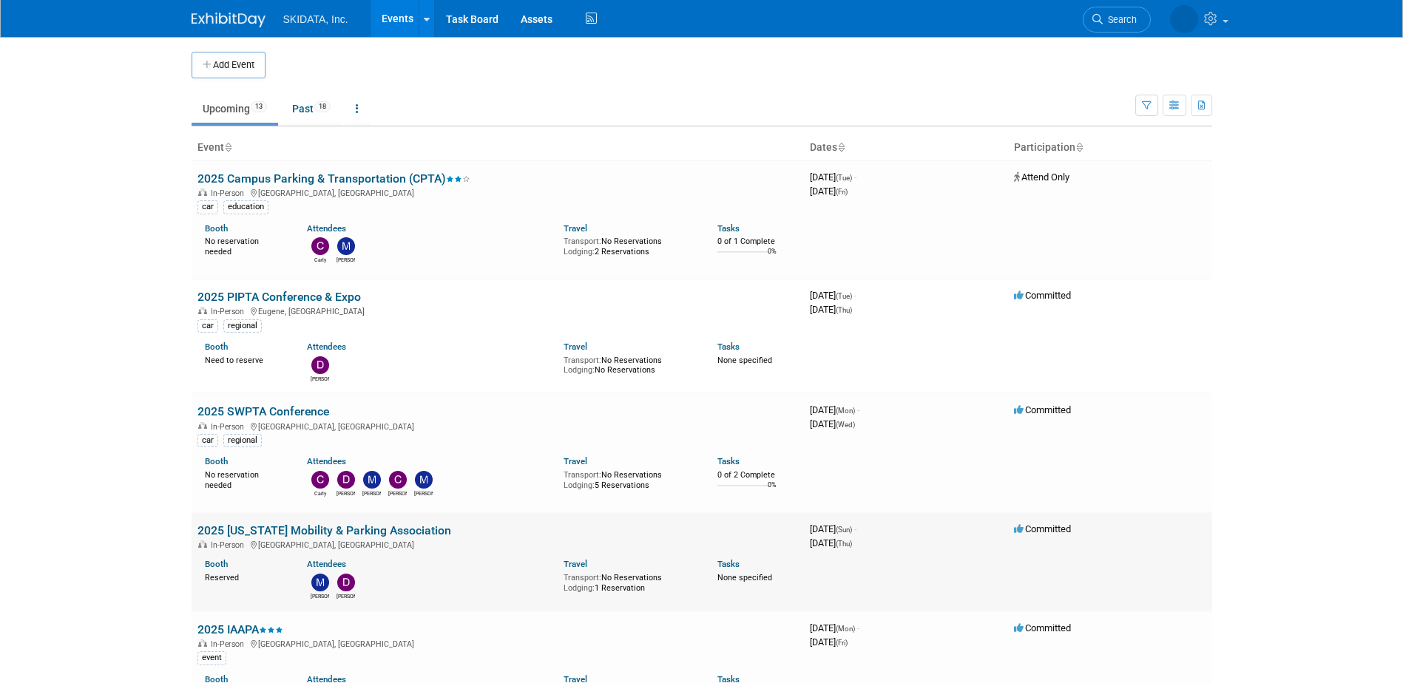
click at [264, 531] on link "2025 [US_STATE] Mobility & Parking Association" at bounding box center [324, 531] width 254 height 14
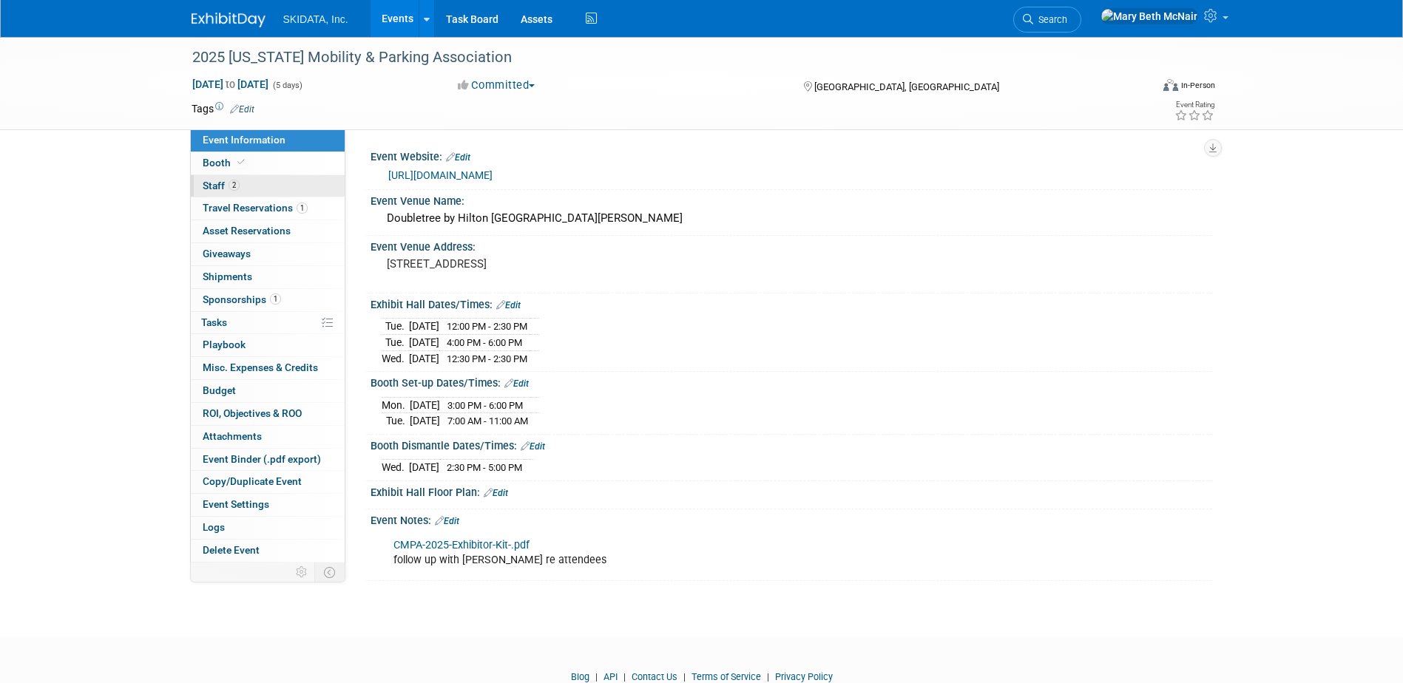
click at [218, 193] on link "2 Staff 2" at bounding box center [268, 186] width 154 height 22
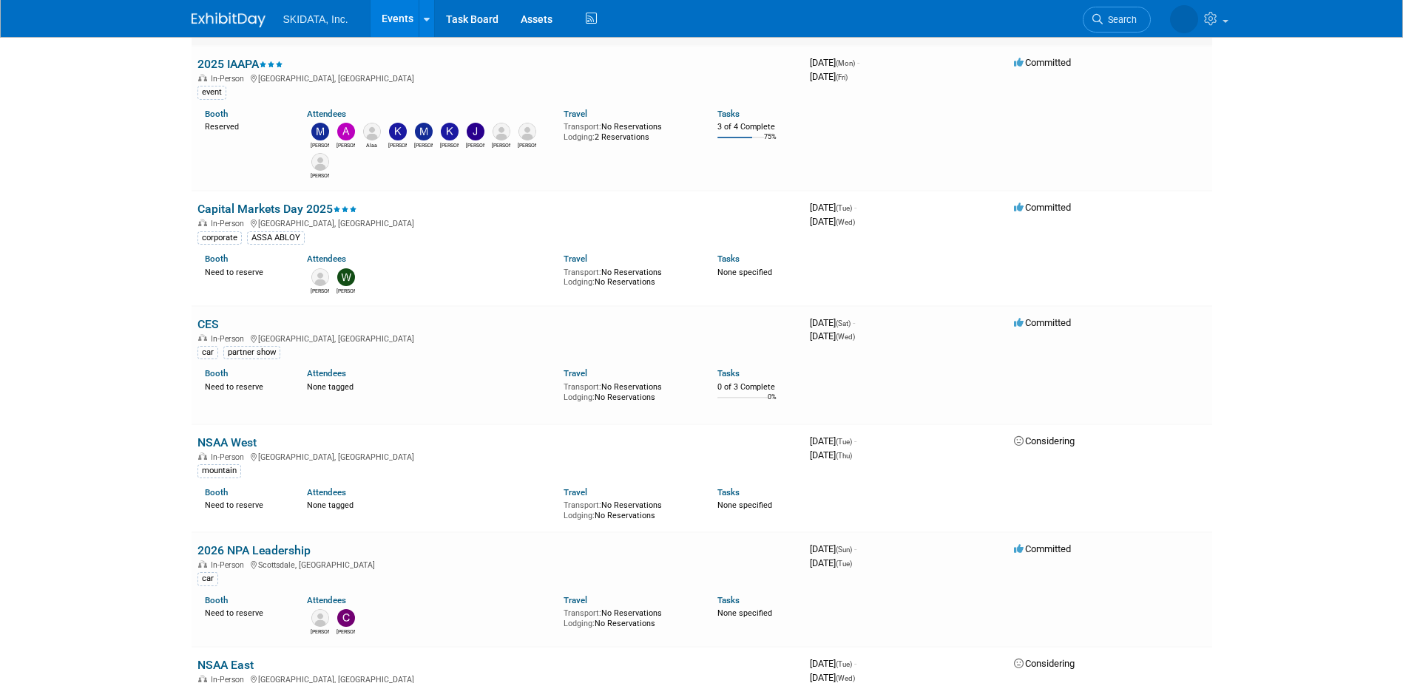
scroll to position [592, 0]
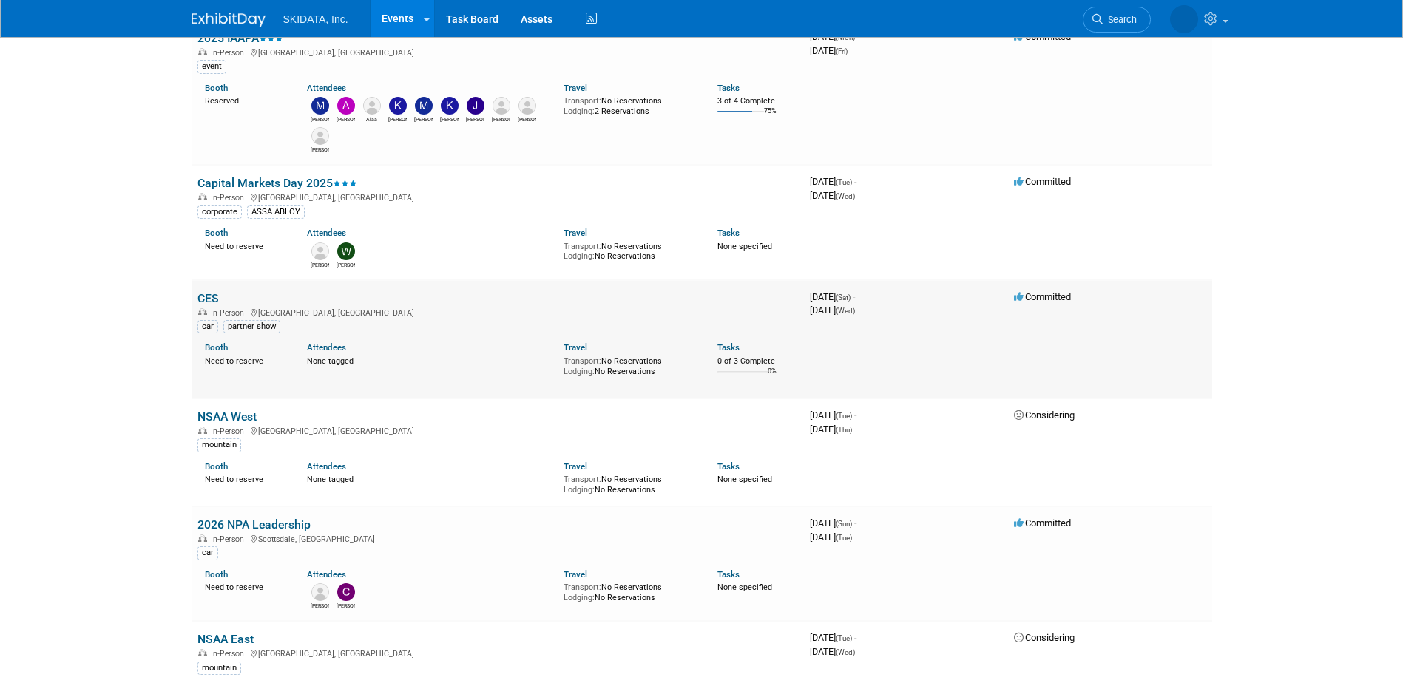
click at [208, 302] on link "CES" at bounding box center [207, 298] width 21 height 14
click at [214, 297] on link "CES" at bounding box center [207, 300] width 21 height 14
